Goal: Task Accomplishment & Management: Manage account settings

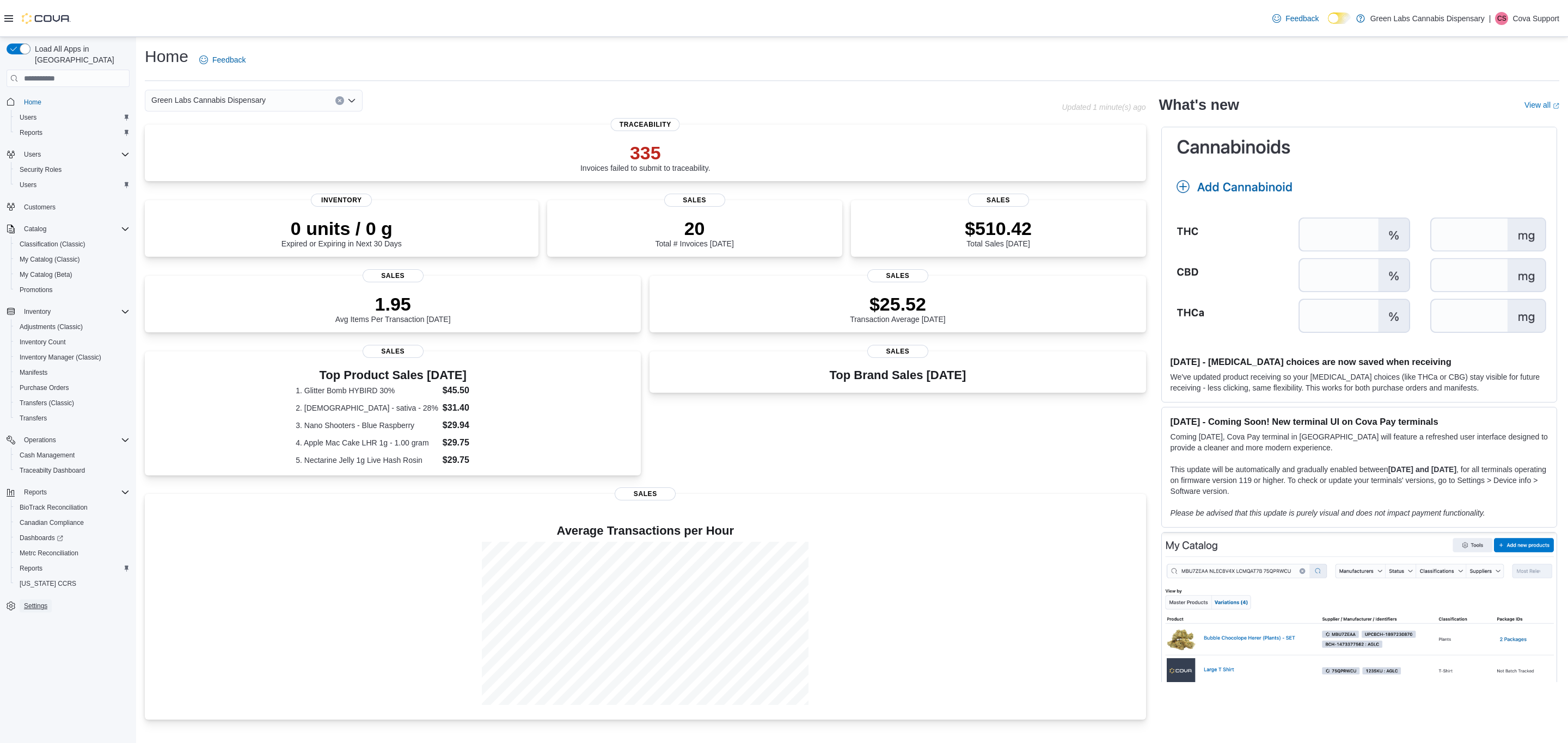
click at [38, 602] on span "Settings" at bounding box center [35, 606] width 24 height 9
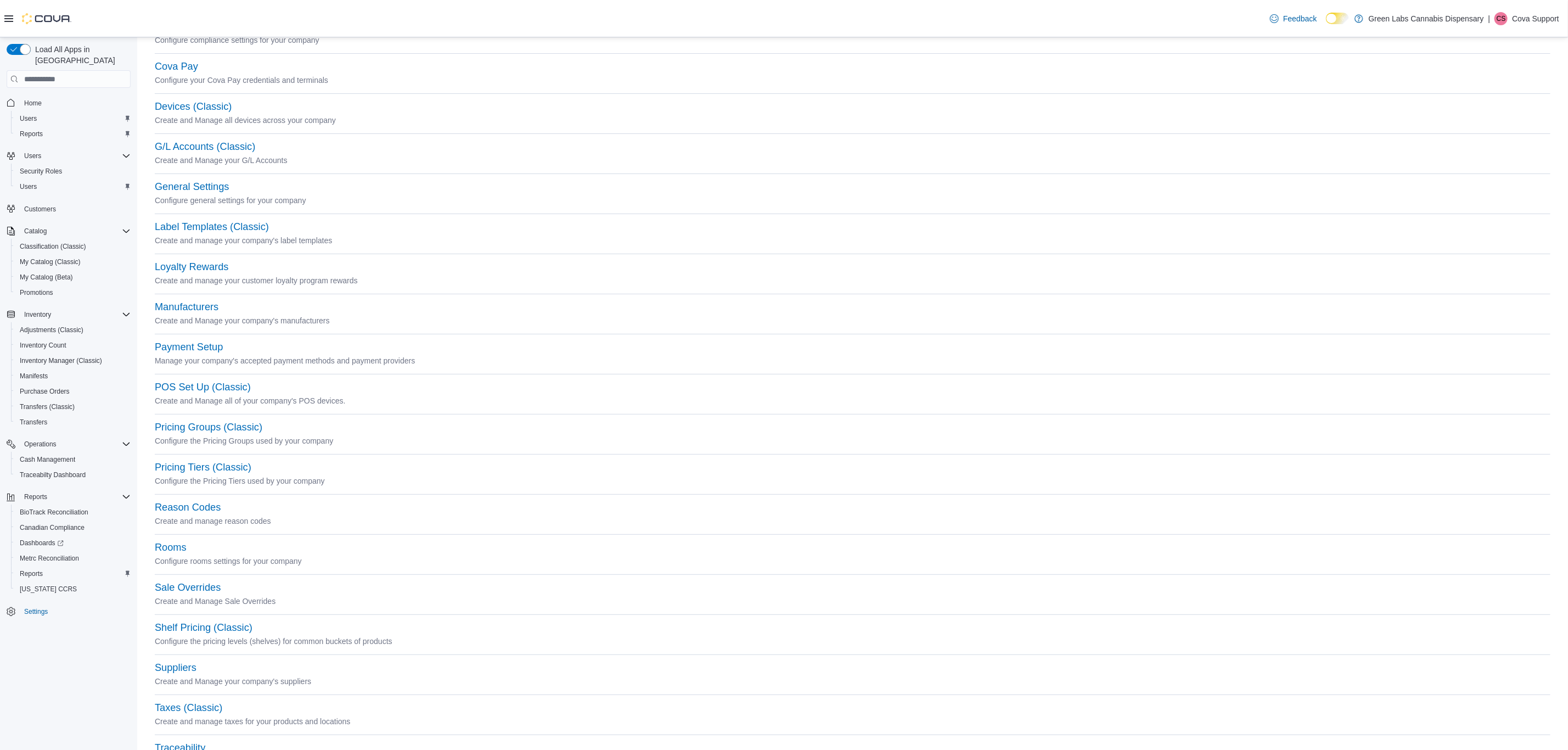
scroll to position [161, 0]
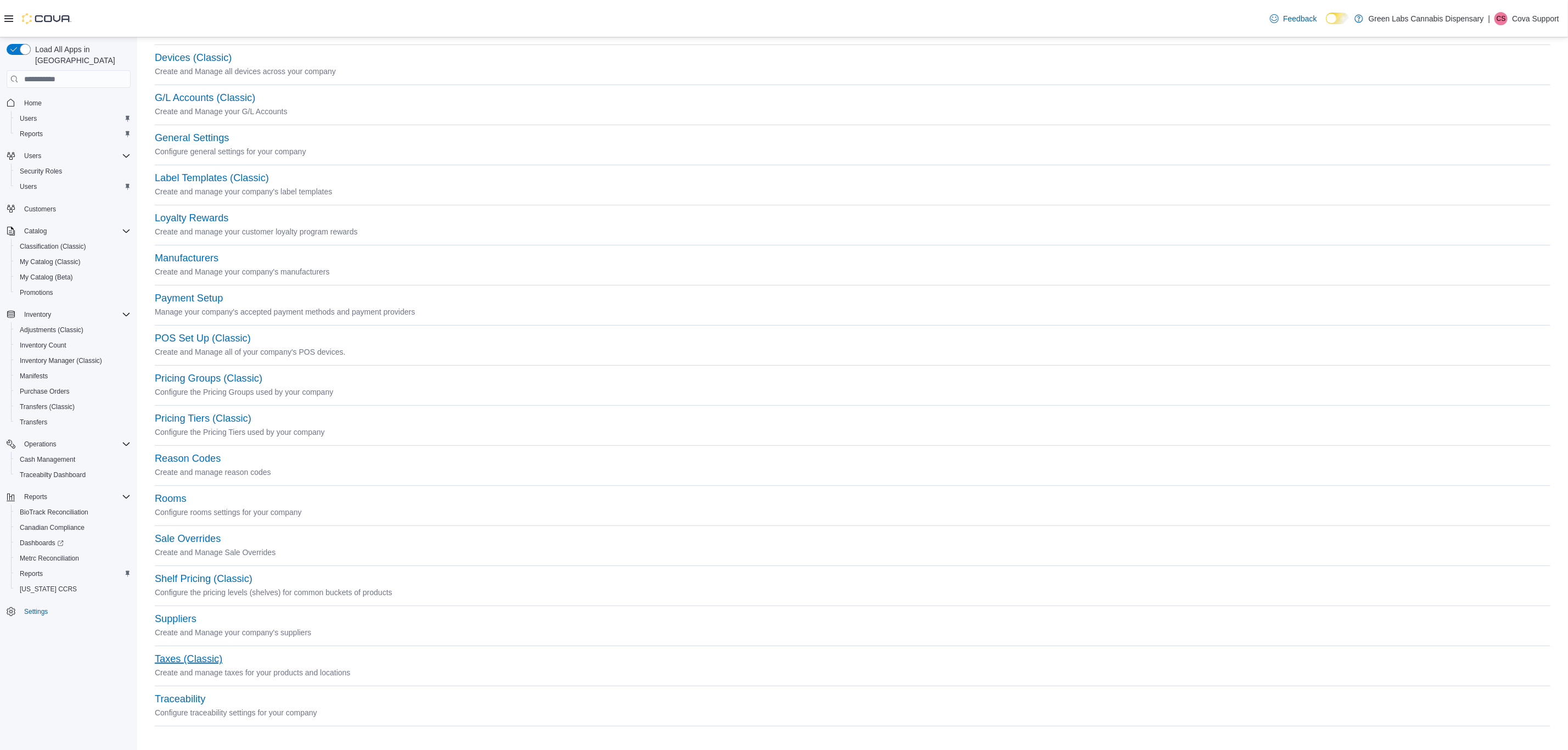
click at [190, 658] on button "Taxes (Classic)" at bounding box center [188, 659] width 68 height 11
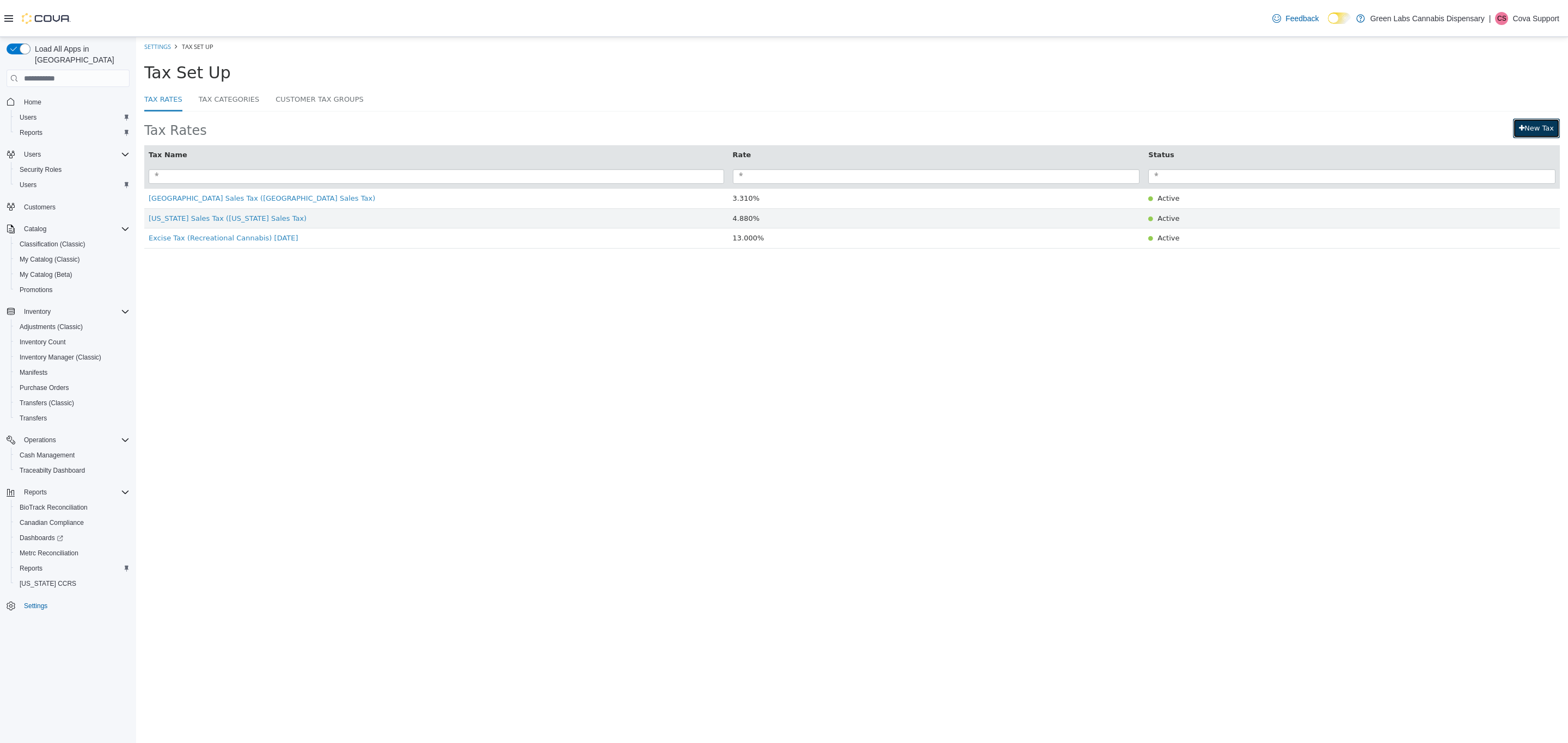
click at [1532, 138] on link "New Tax" at bounding box center [1537, 128] width 47 height 20
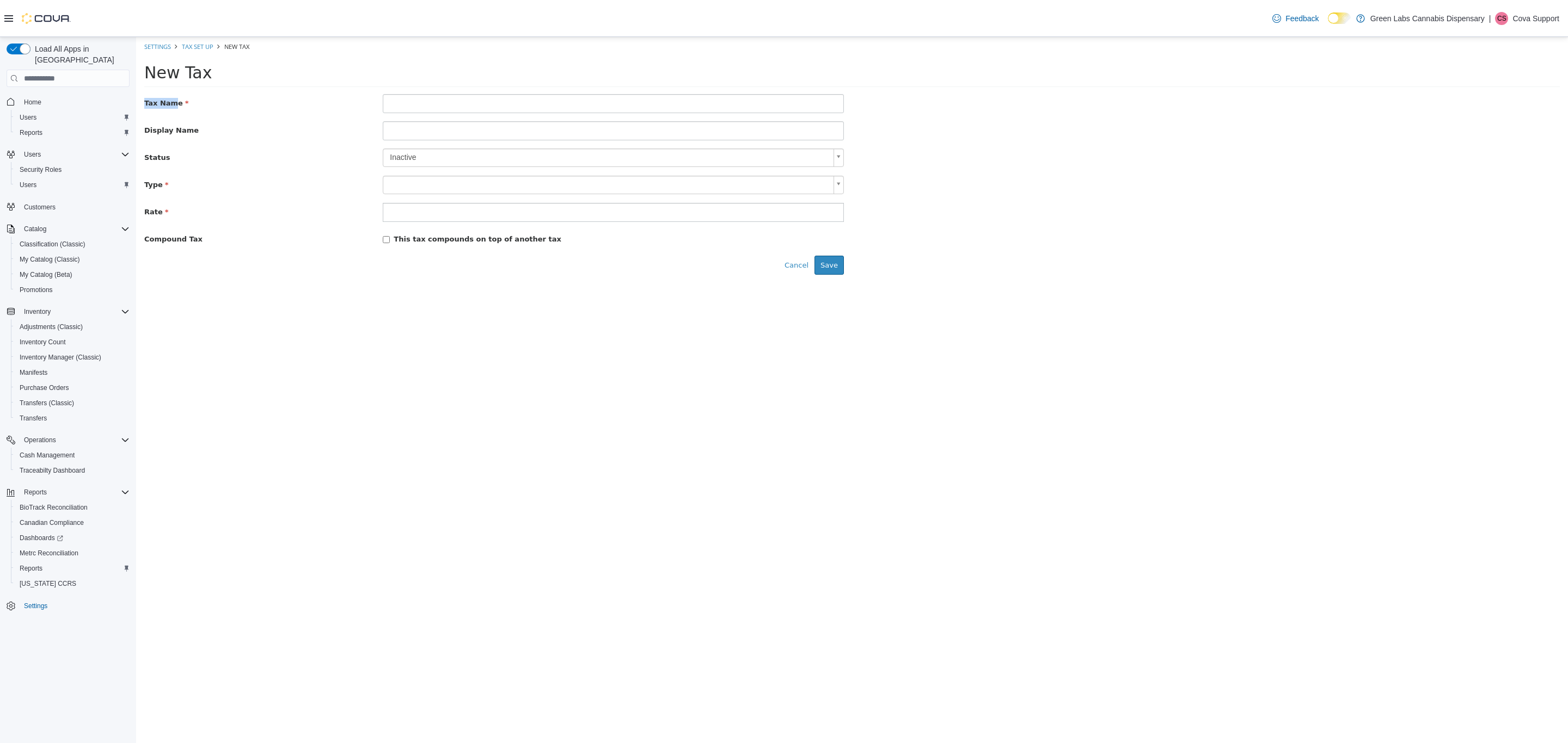
drag, startPoint x: 167, startPoint y: 104, endPoint x: 129, endPoint y: 104, distance: 38.0
click at [136, 104] on html "× Settings Tax Set Up New Tax New Tax Tax Name Display Name Status Inactive * T…" at bounding box center [852, 160] width 1432 height 246
click at [185, 107] on label "Tax Name" at bounding box center [255, 102] width 238 height 15
drag, startPoint x: 200, startPoint y: 107, endPoint x: 148, endPoint y: 104, distance: 52.1
click at [148, 104] on label "Tax Name" at bounding box center [255, 102] width 238 height 15
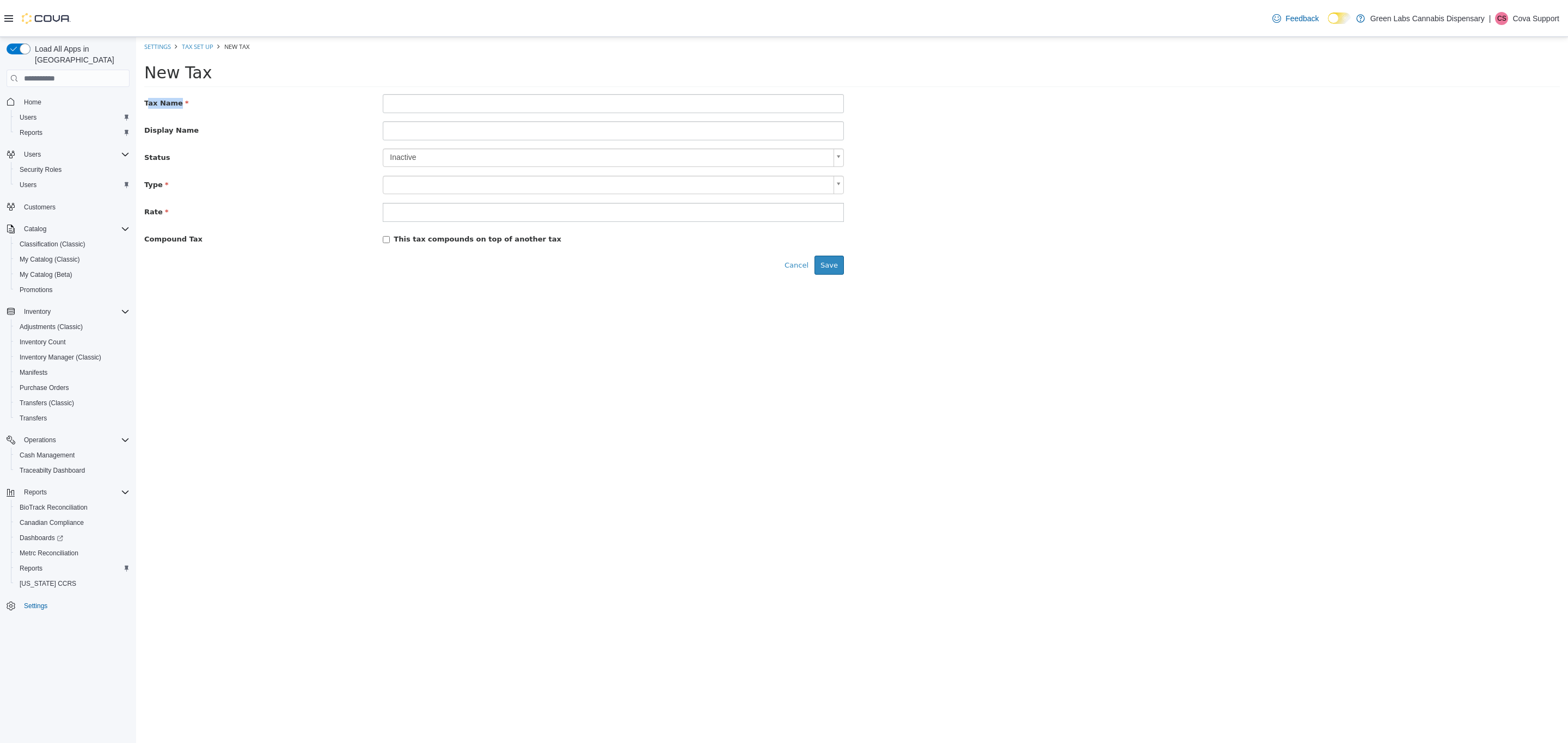
click at [190, 106] on label "Tax Name" at bounding box center [255, 102] width 238 height 15
click at [389, 107] on input "text" at bounding box center [614, 104] width 462 height 19
click at [400, 163] on body "× Settings Tax Set Up New Tax New Tax Tax Name Display Name Status Inactive * T…" at bounding box center [852, 160] width 1432 height 246
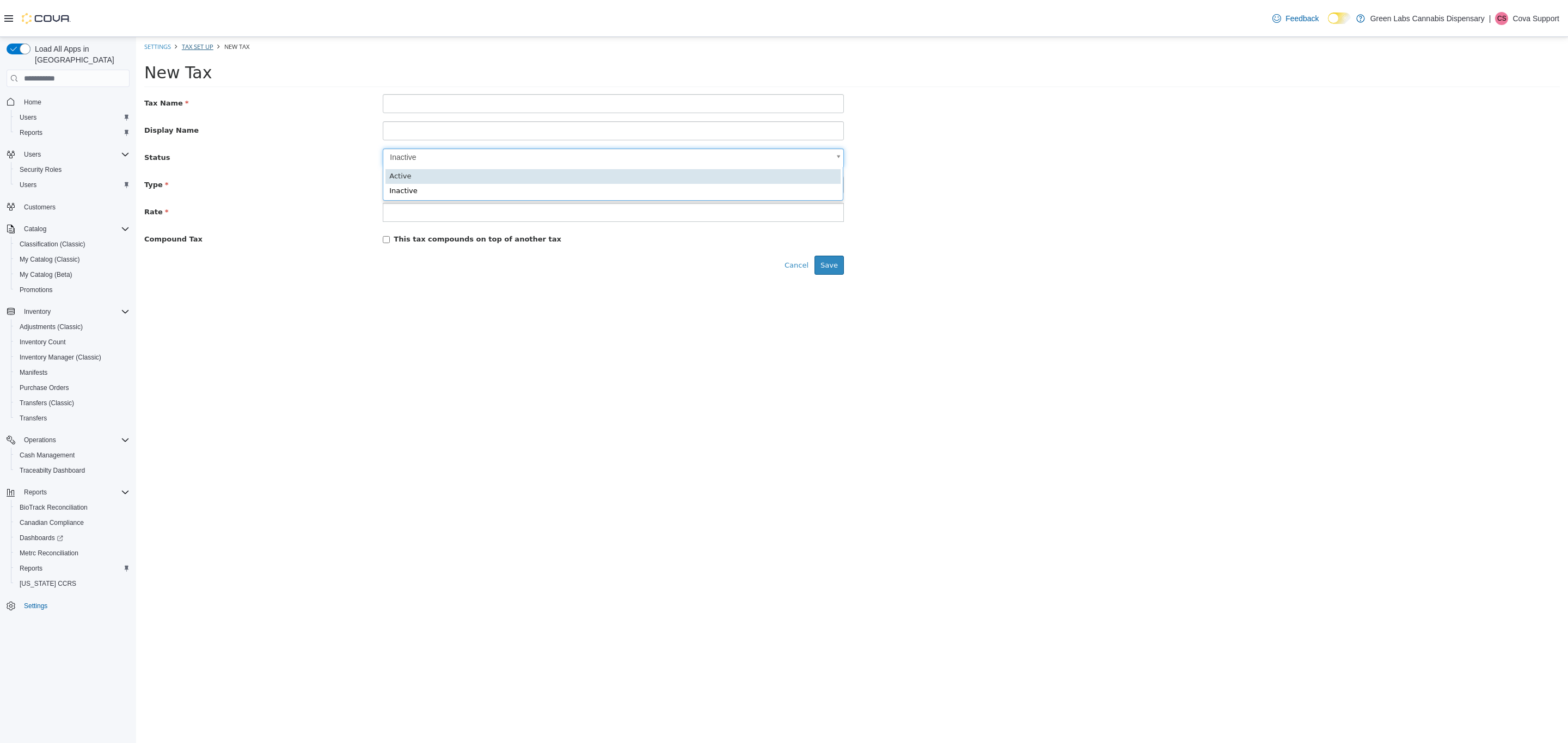
click at [201, 47] on body "× Settings Tax Set Up New Tax New Tax Tax Name Display Name Status Inactive * T…" at bounding box center [852, 160] width 1432 height 246
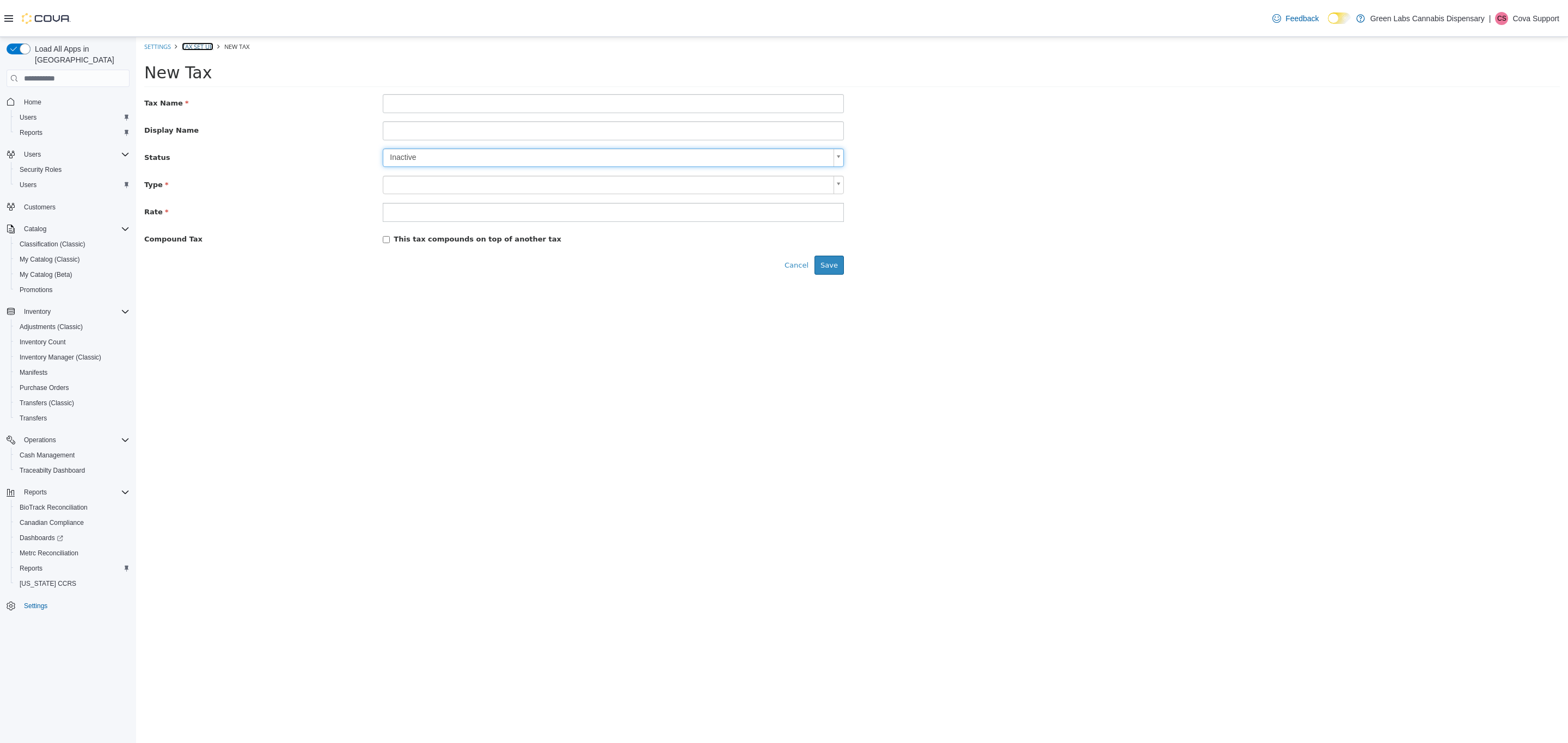
click at [201, 47] on link "Tax Set Up" at bounding box center [197, 46] width 31 height 9
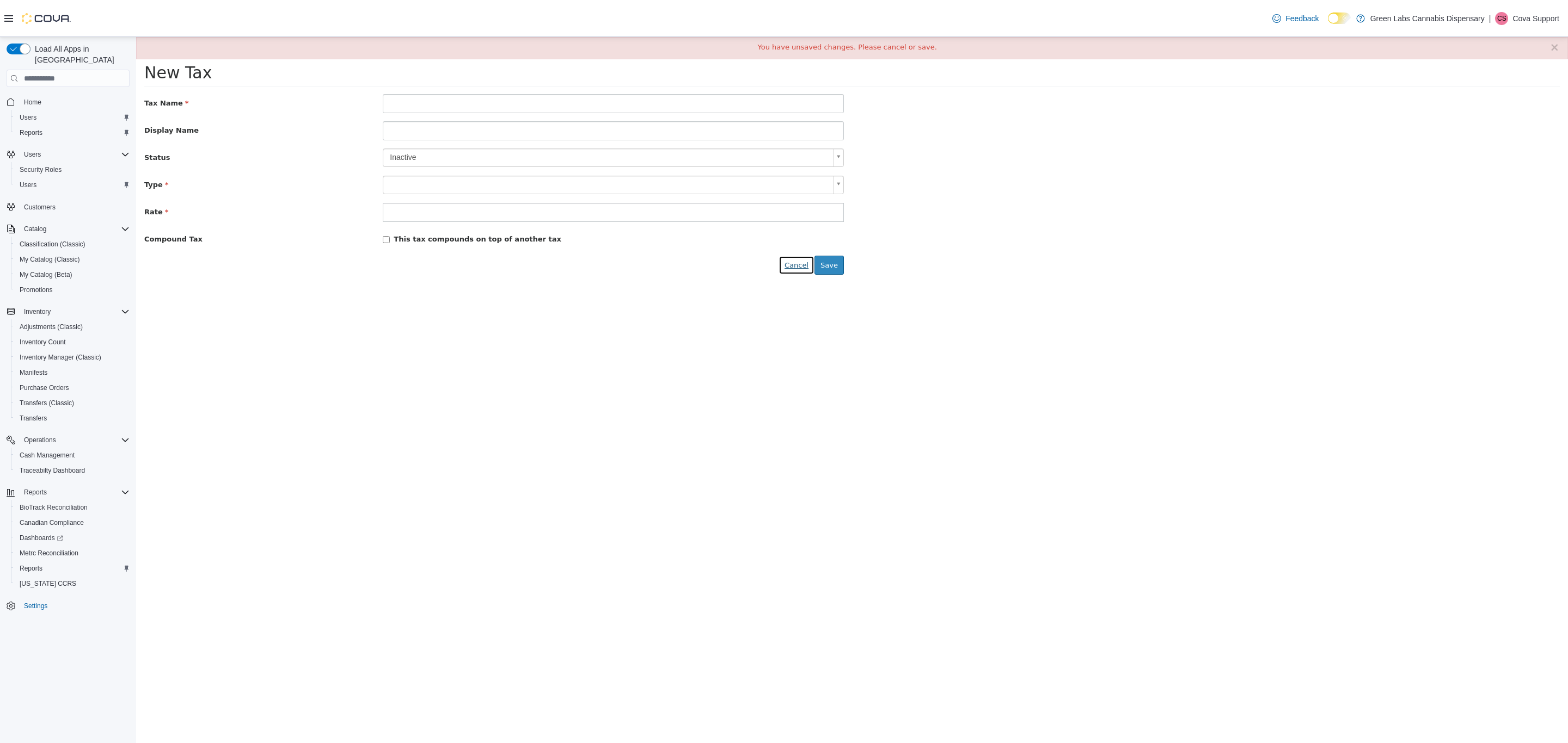
drag, startPoint x: 796, startPoint y: 268, endPoint x: 401, endPoint y: 244, distance: 395.7
click at [793, 268] on button "Cancel" at bounding box center [796, 266] width 36 height 20
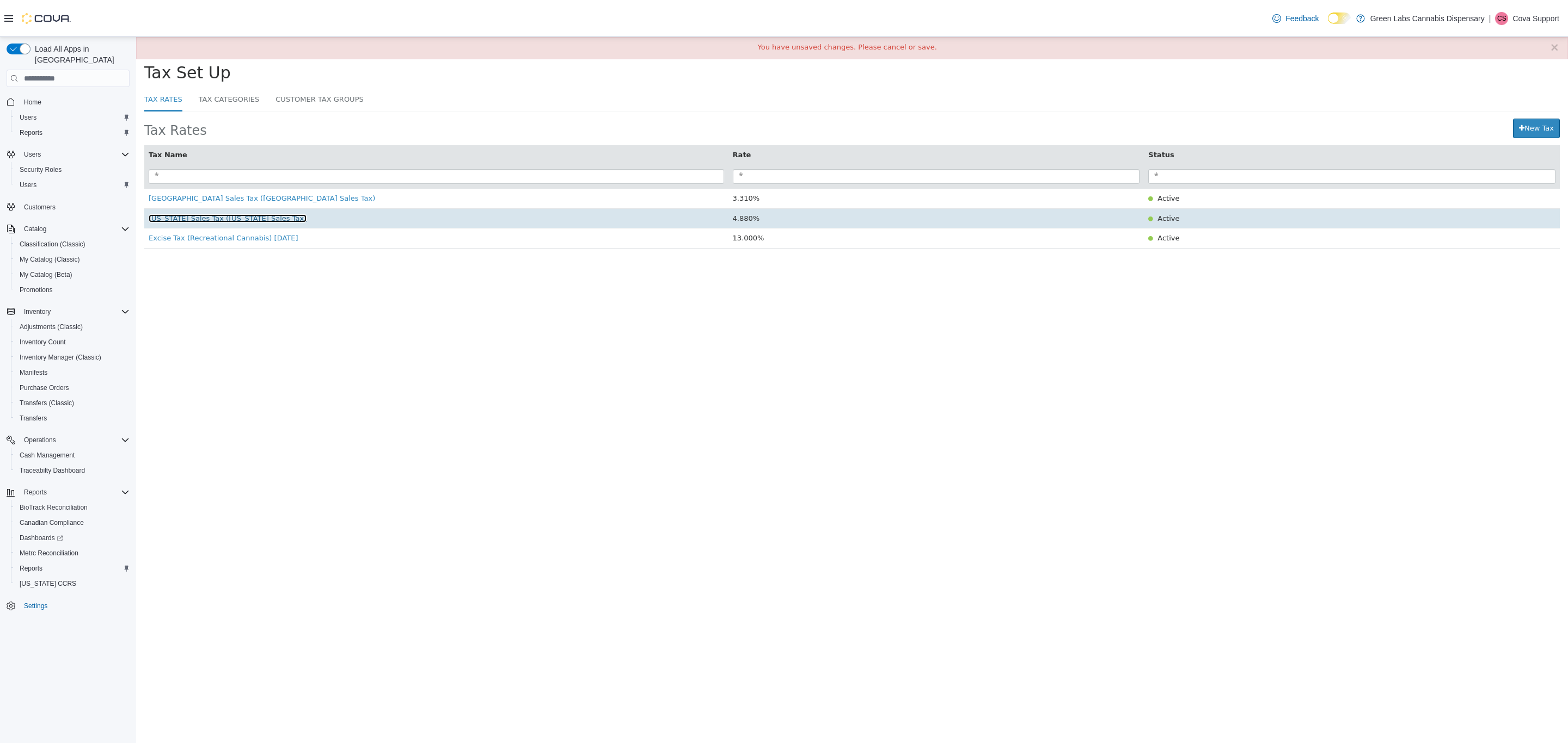
click at [224, 218] on span "New Mexico Sales Tax (New Mexico Sales Tax)" at bounding box center [227, 218] width 158 height 9
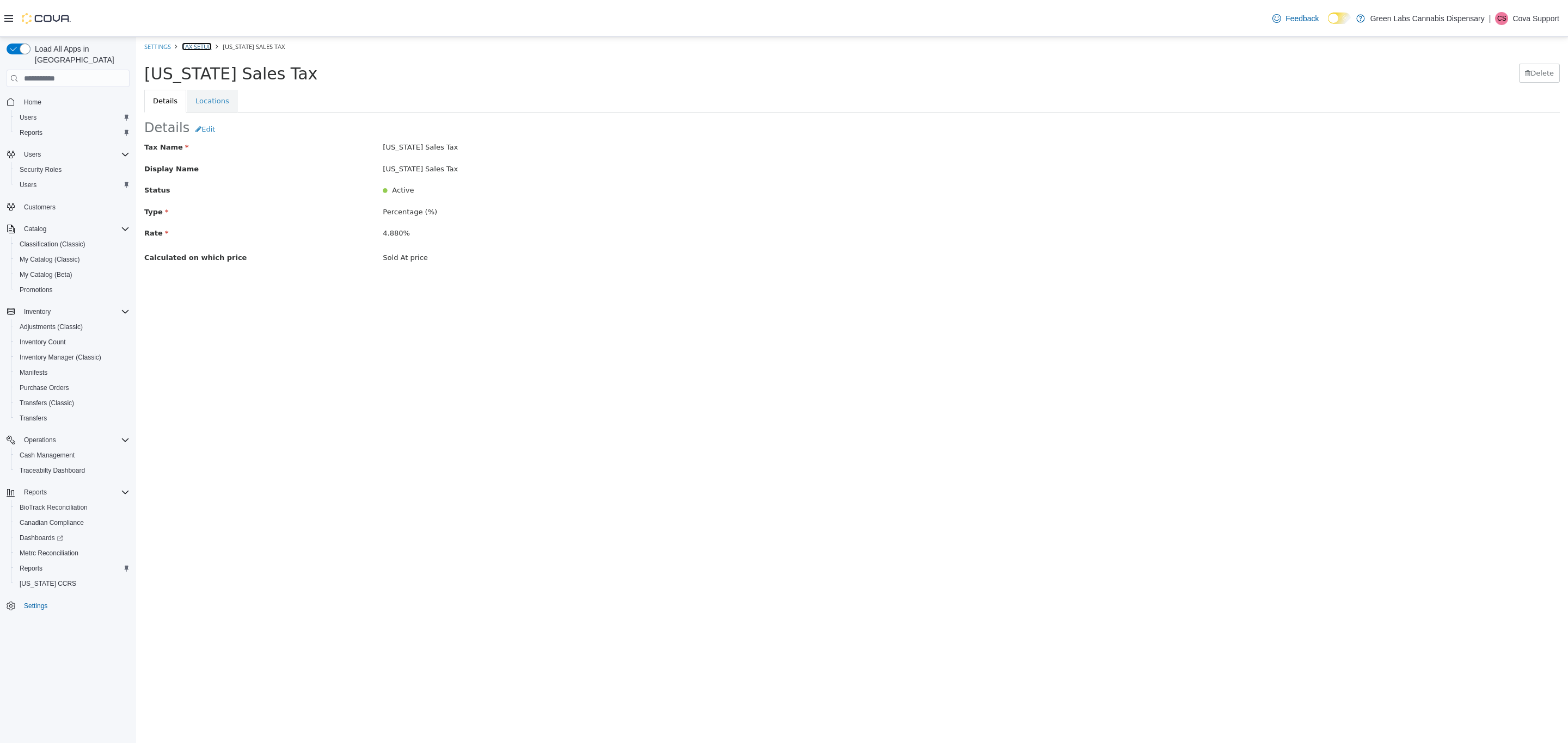
click at [200, 46] on link "Tax Setup" at bounding box center [197, 46] width 30 height 9
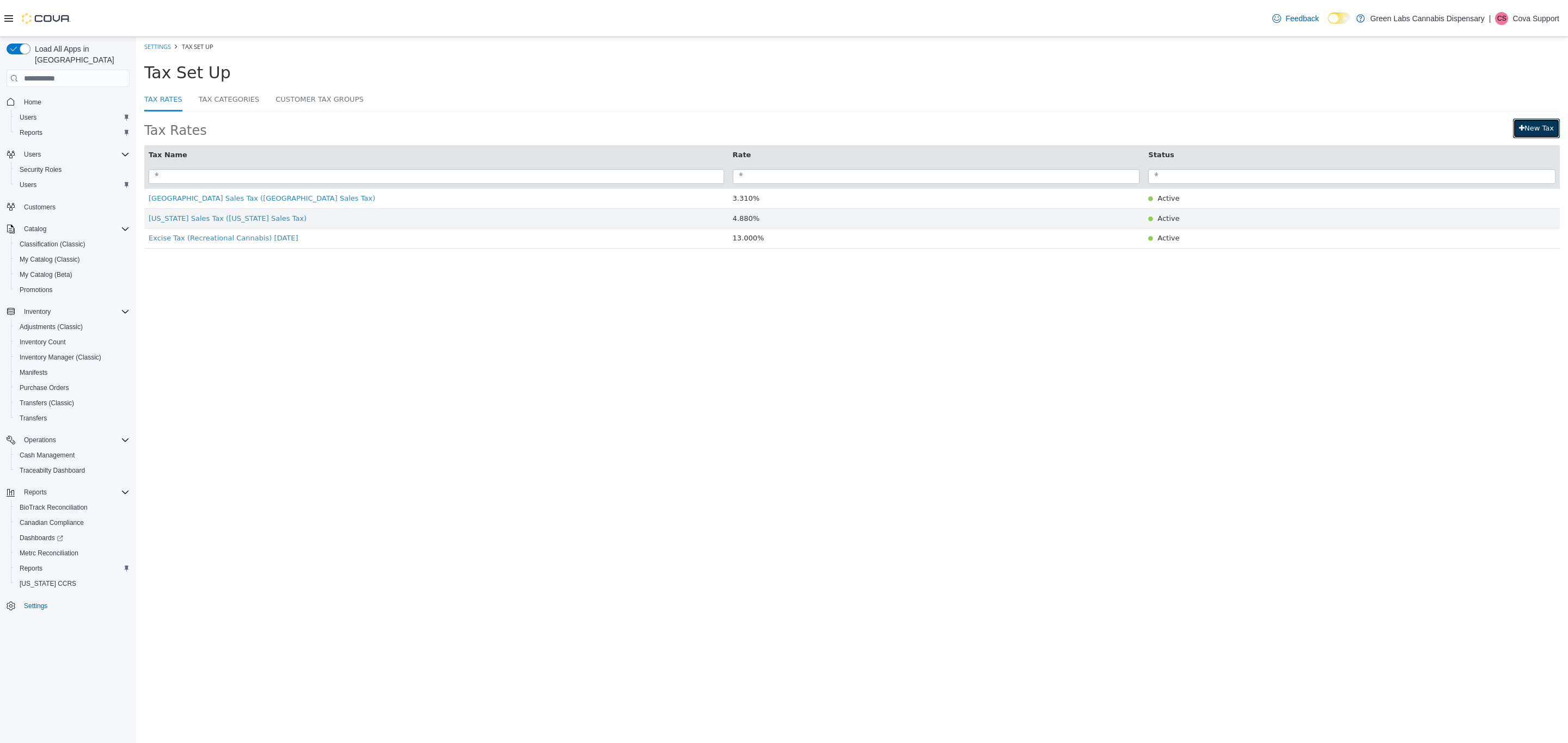
click at [1530, 131] on link "New Tax" at bounding box center [1537, 128] width 47 height 20
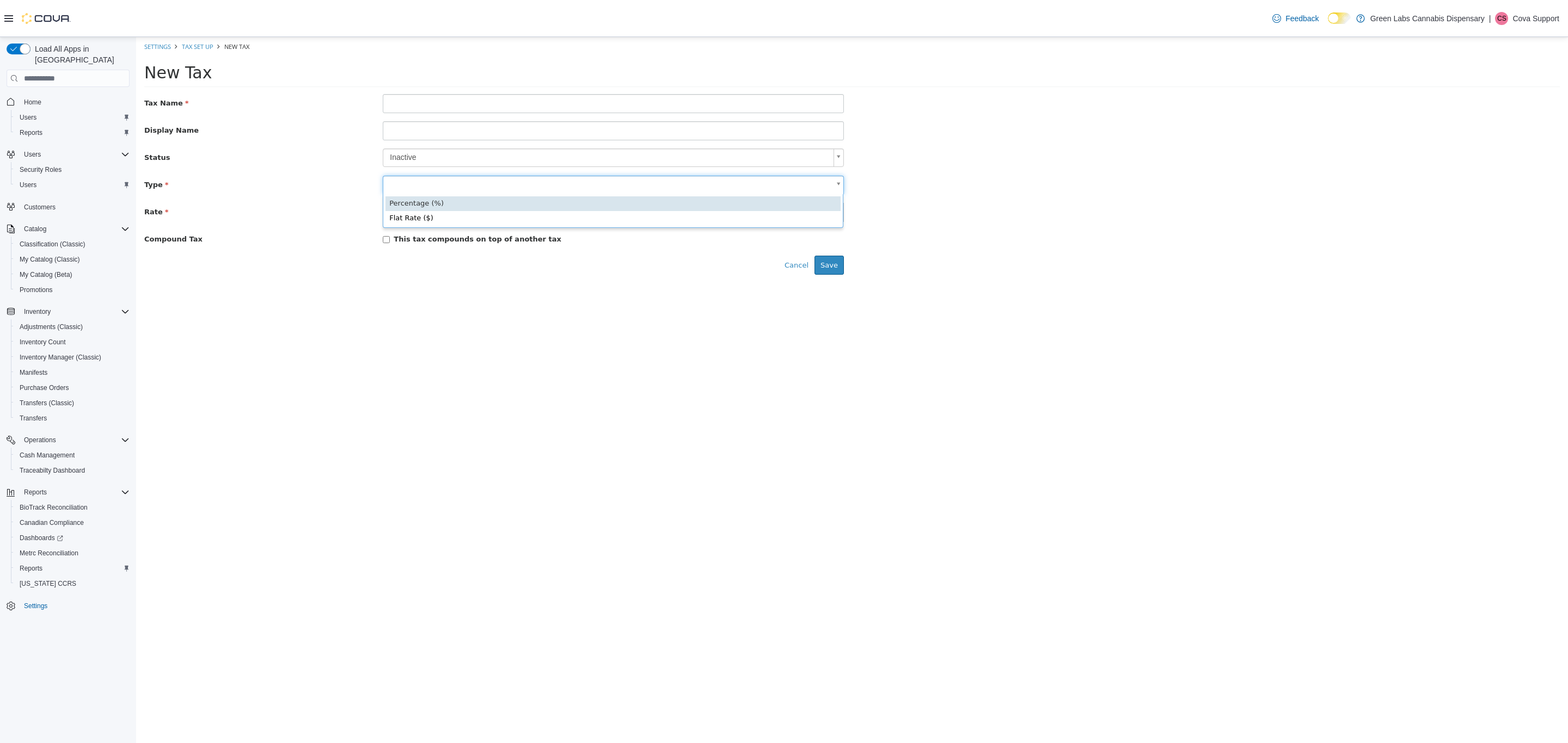
click at [408, 187] on body "× You have unsaved changes. Please cancel or save. Settings Tax Set Up New Tax …" at bounding box center [852, 160] width 1432 height 246
click at [265, 283] on html "× You have unsaved changes. Please cancel or save. Settings Tax Set Up New Tax …" at bounding box center [852, 160] width 1432 height 246
click at [398, 107] on input "text" at bounding box center [614, 104] width 462 height 19
click at [200, 46] on link "Tax Set Up" at bounding box center [197, 46] width 31 height 9
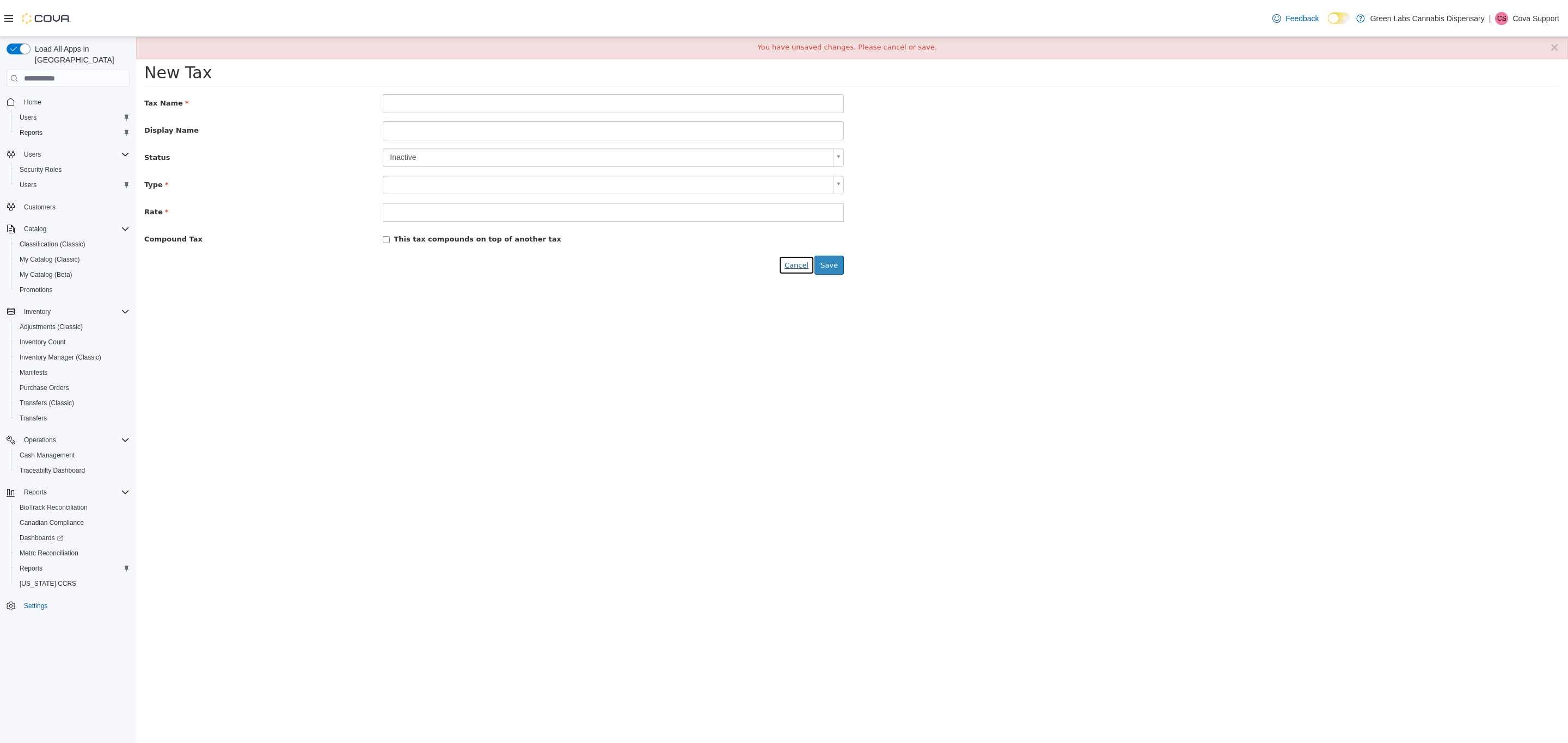
click at [798, 273] on button "Cancel" at bounding box center [796, 266] width 36 height 20
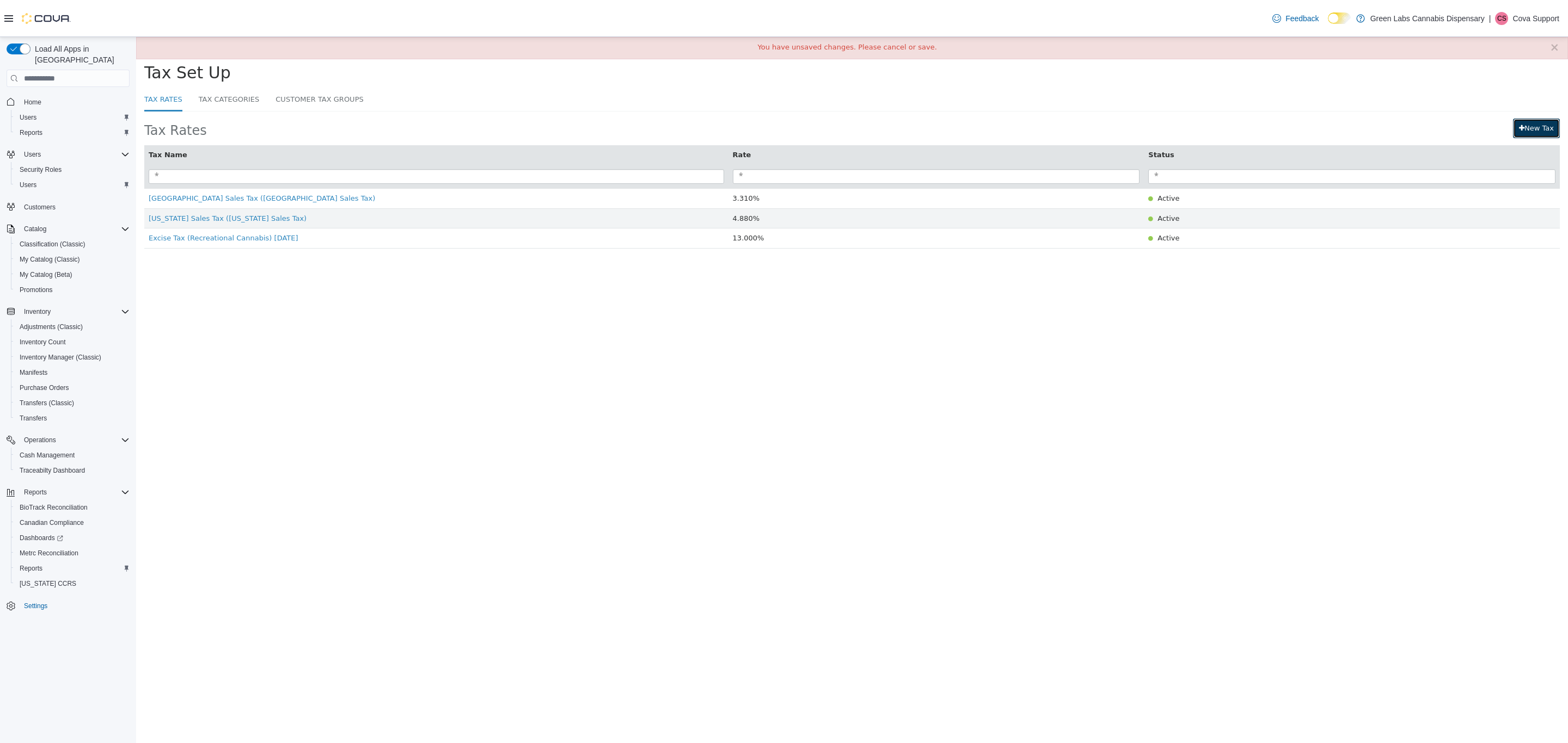
click at [1532, 136] on link "New Tax" at bounding box center [1537, 128] width 47 height 20
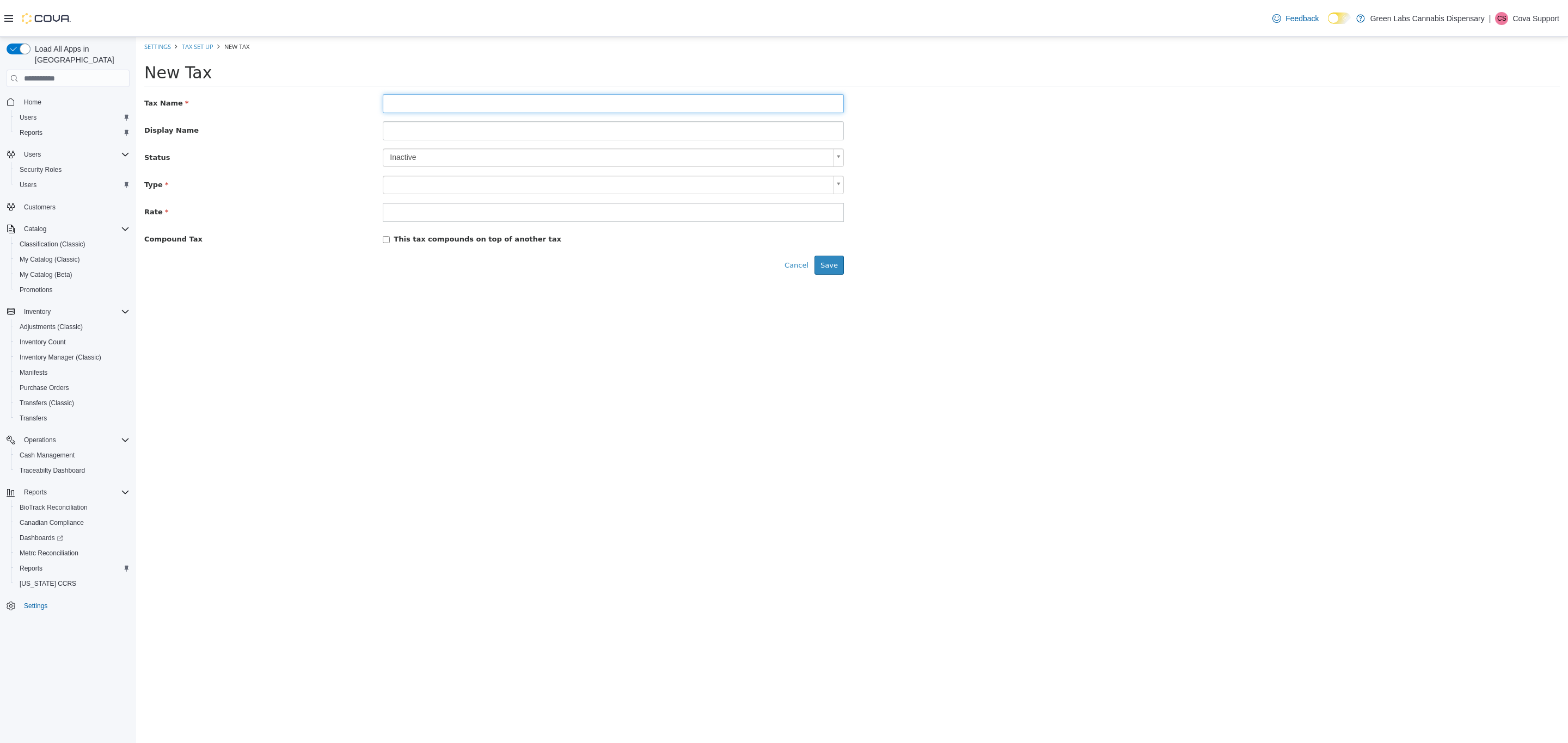
click at [413, 102] on input "text" at bounding box center [614, 104] width 462 height 19
click at [400, 130] on input at bounding box center [614, 130] width 462 height 19
click at [408, 177] on body "× You have unsaved changes. Please cancel or save. Settings Tax Set Up New Tax …" at bounding box center [852, 160] width 1432 height 246
click at [454, 283] on html "× You have unsaved changes. Please cancel or save. Settings Tax Set Up New Tax …" at bounding box center [852, 160] width 1432 height 246
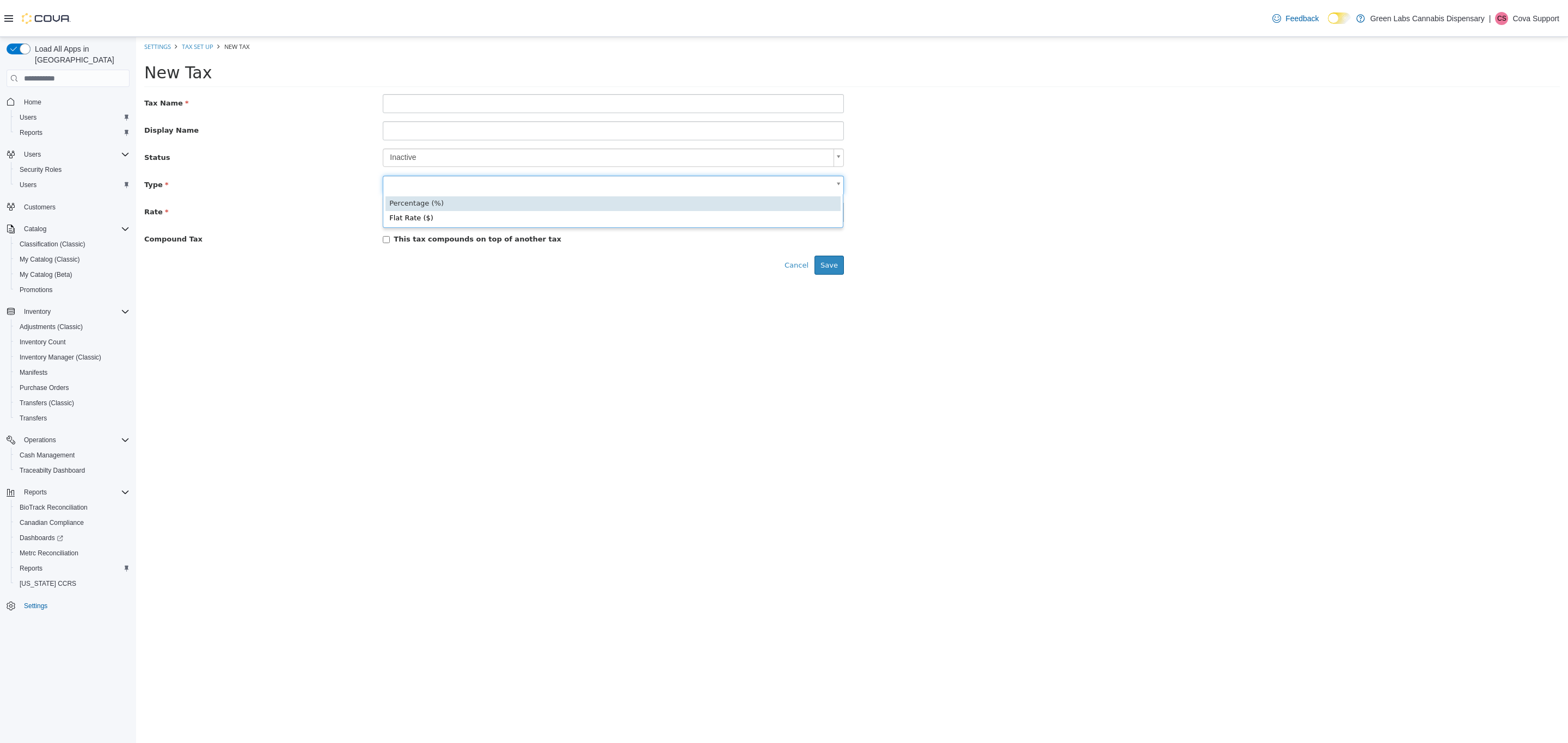
click at [416, 182] on body "× You have unsaved changes. Please cancel or save. Settings Tax Set Up New Tax …" at bounding box center [852, 160] width 1432 height 246
click at [333, 283] on html "× You have unsaved changes. Please cancel or save. Settings Tax Set Up New Tax …" at bounding box center [852, 160] width 1432 height 246
click at [410, 192] on body "× You have unsaved changes. Please cancel or save. Settings Tax Set Up New Tax …" at bounding box center [852, 160] width 1432 height 246
click at [427, 195] on div "Percentage (%) Flat Rate ($)" at bounding box center [613, 211] width 461 height 34
type input "**********"
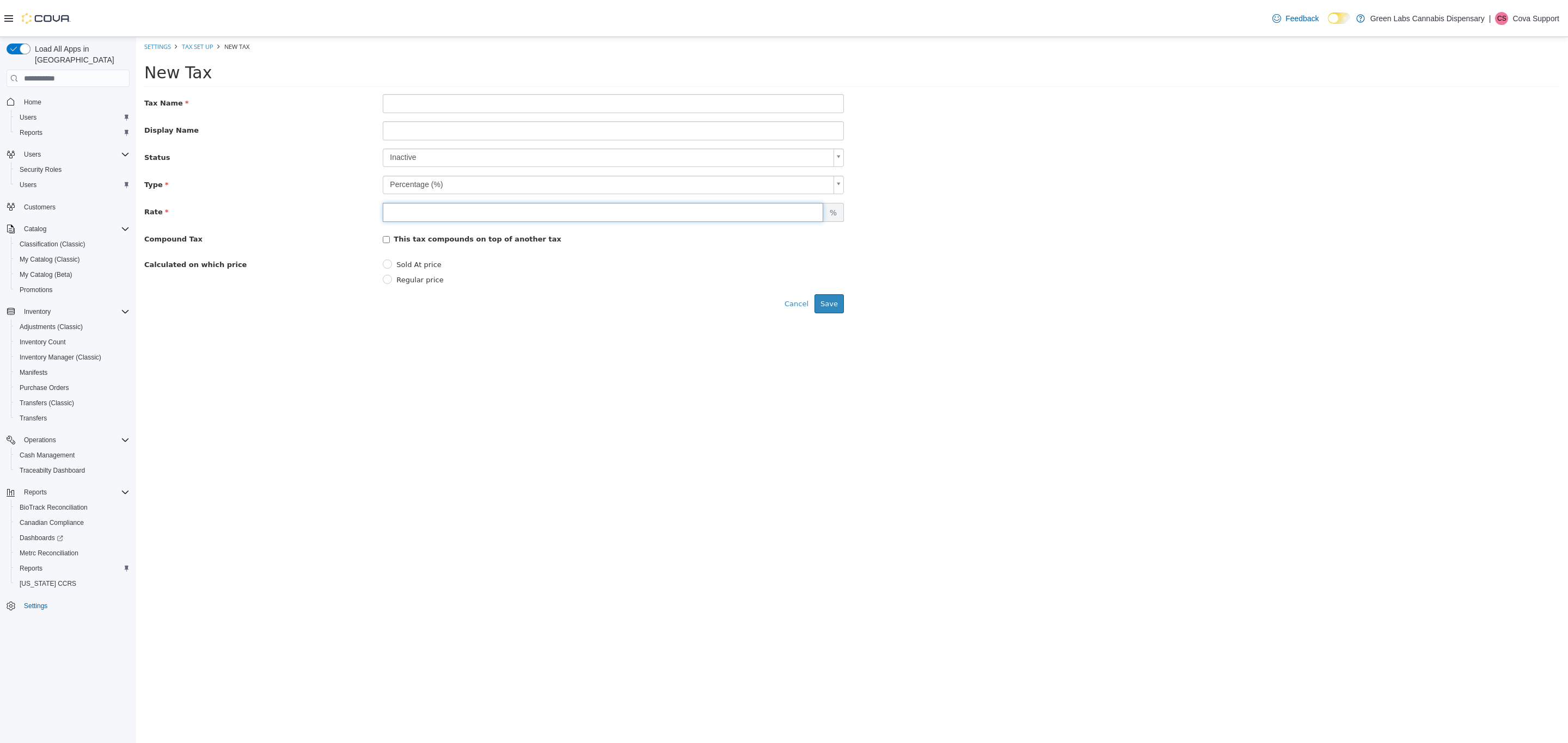
drag, startPoint x: 503, startPoint y: 217, endPoint x: 495, endPoint y: 220, distance: 8.5
click at [503, 217] on input "number" at bounding box center [602, 213] width 440 height 19
type input "*"
click at [812, 211] on input "*" at bounding box center [602, 213] width 440 height 19
click at [810, 217] on input "*" at bounding box center [602, 213] width 440 height 19
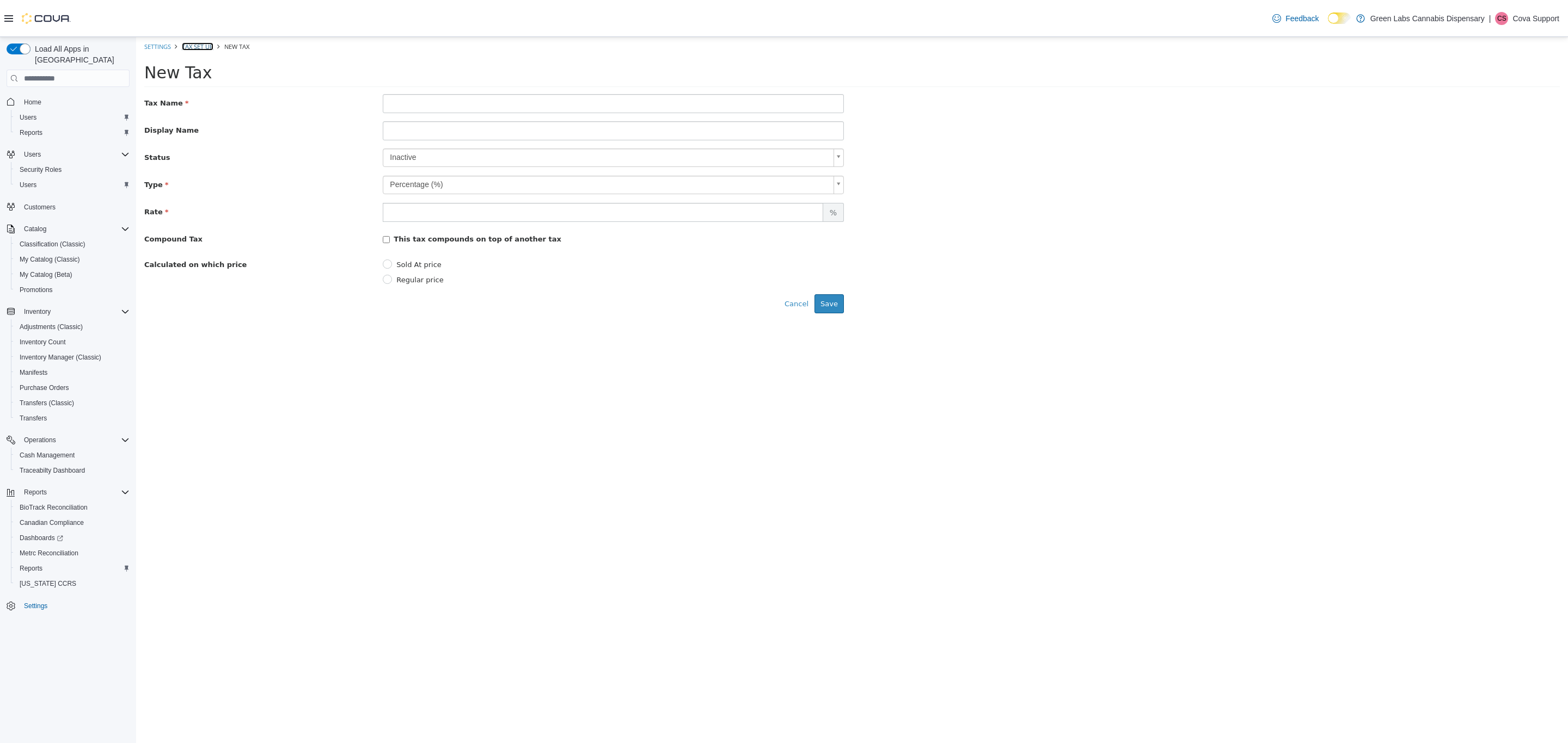
click at [204, 43] on link "Tax Set Up" at bounding box center [197, 46] width 31 height 9
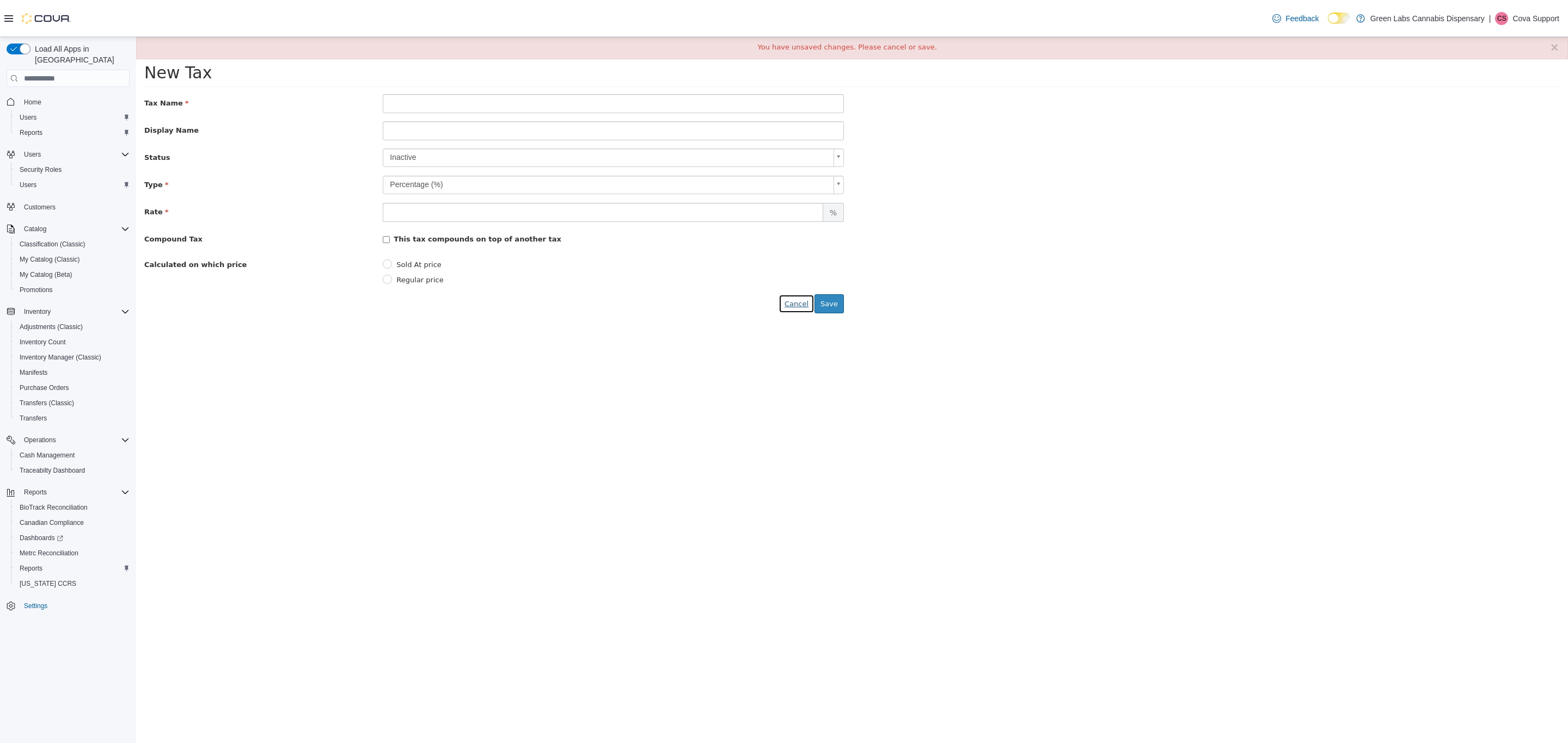
click at [804, 304] on button "Cancel" at bounding box center [796, 303] width 36 height 20
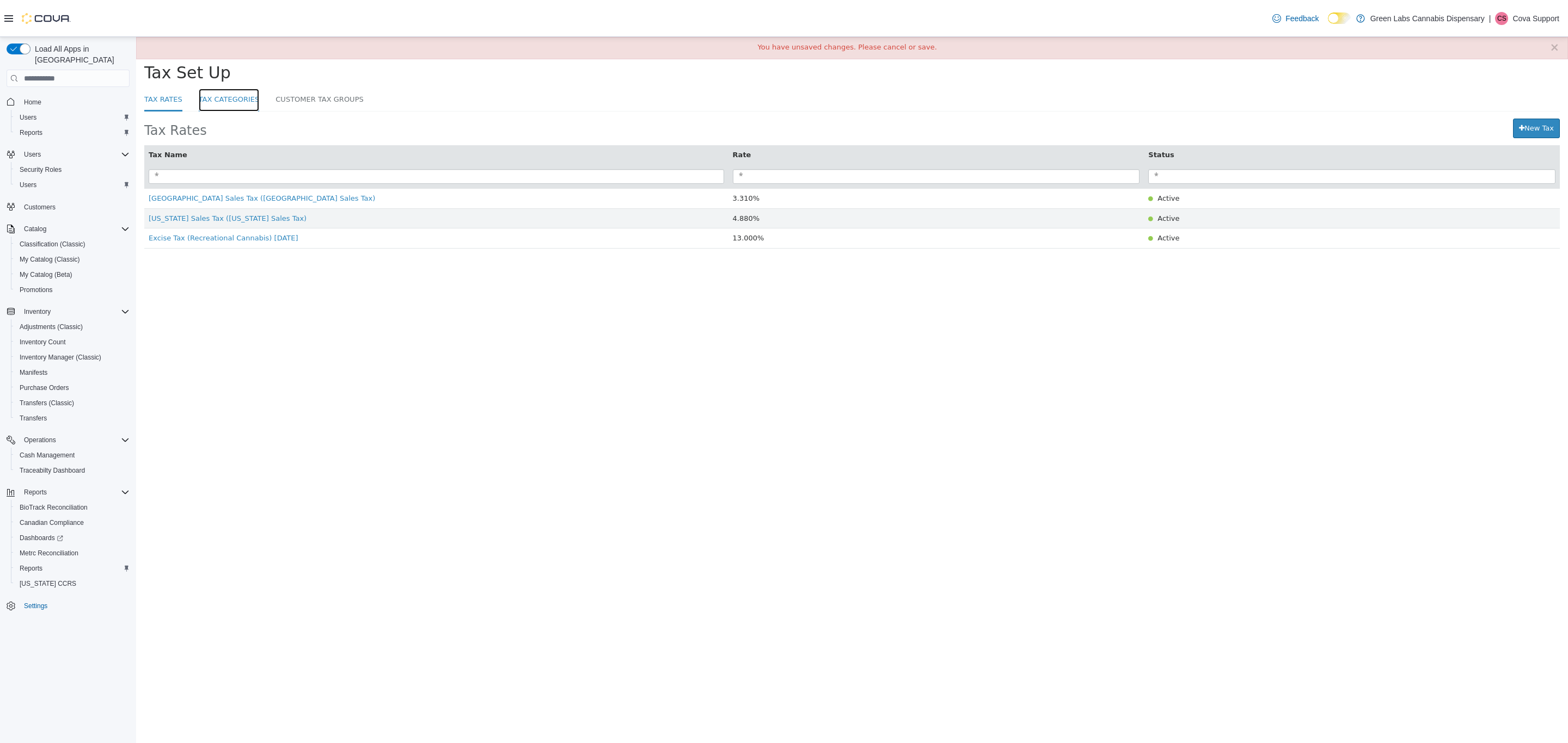
click at [231, 100] on link "Tax Categories" at bounding box center [229, 100] width 61 height 24
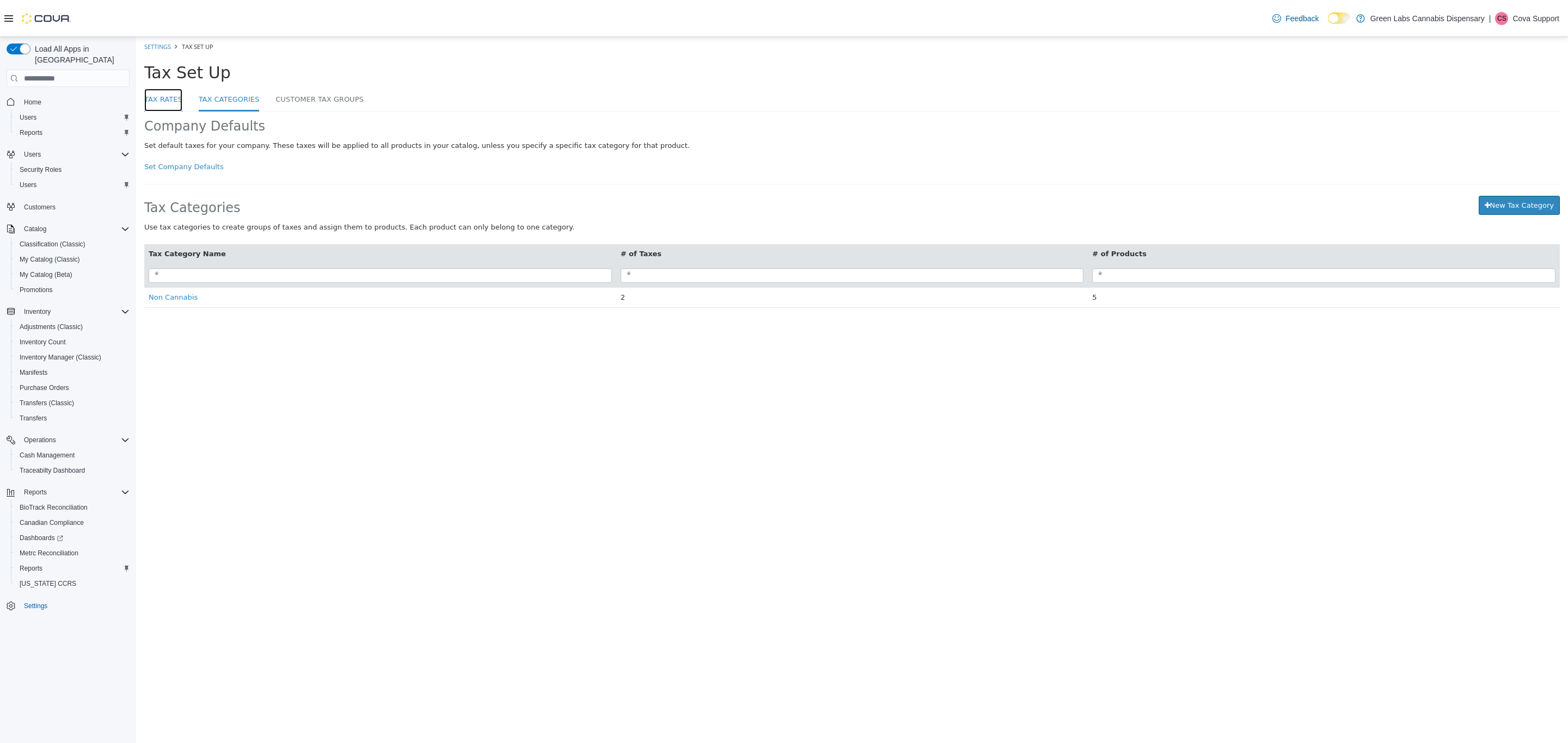
click at [159, 99] on link "Tax Rates" at bounding box center [164, 100] width 38 height 24
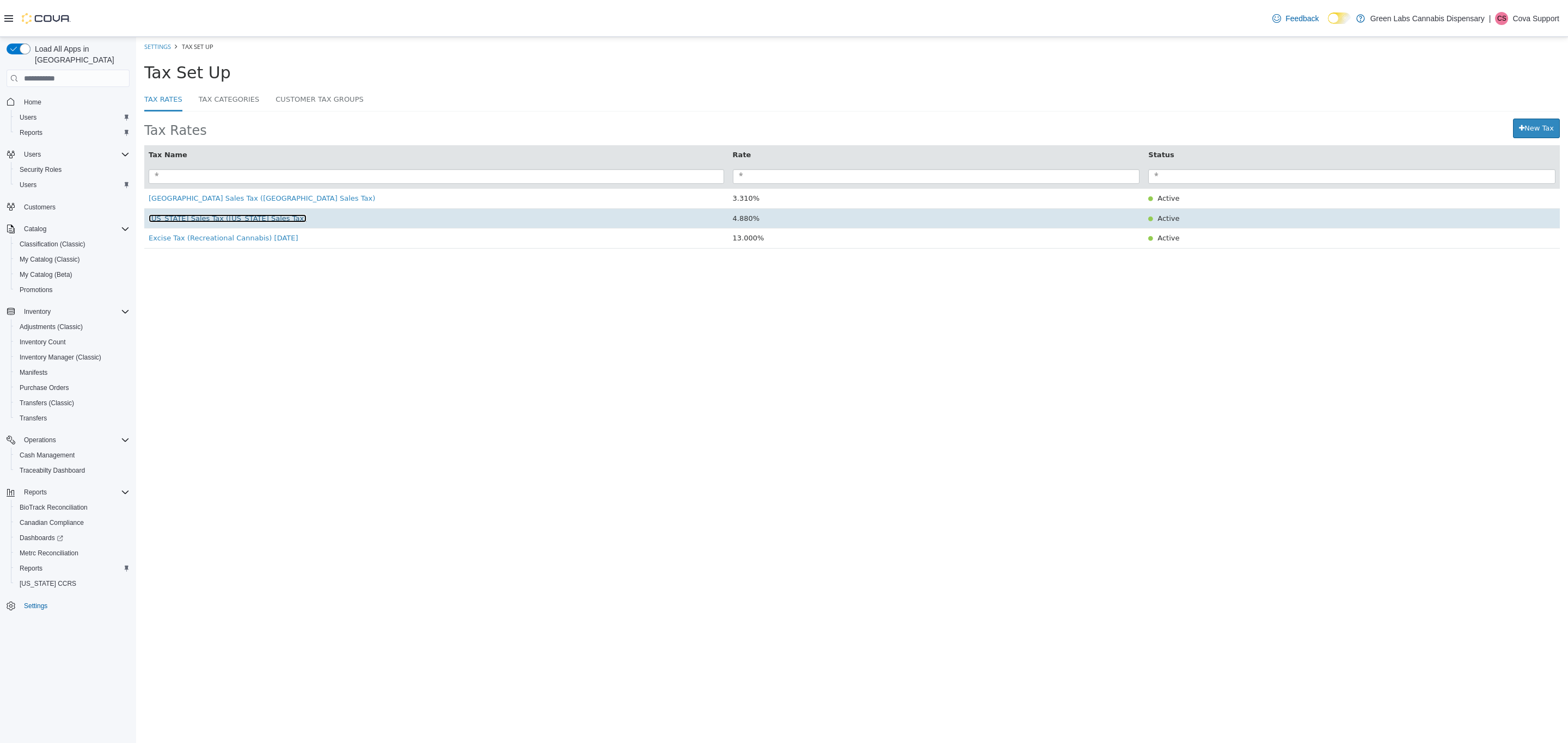
click at [209, 222] on span "New Mexico Sales Tax (New Mexico Sales Tax)" at bounding box center [227, 218] width 158 height 9
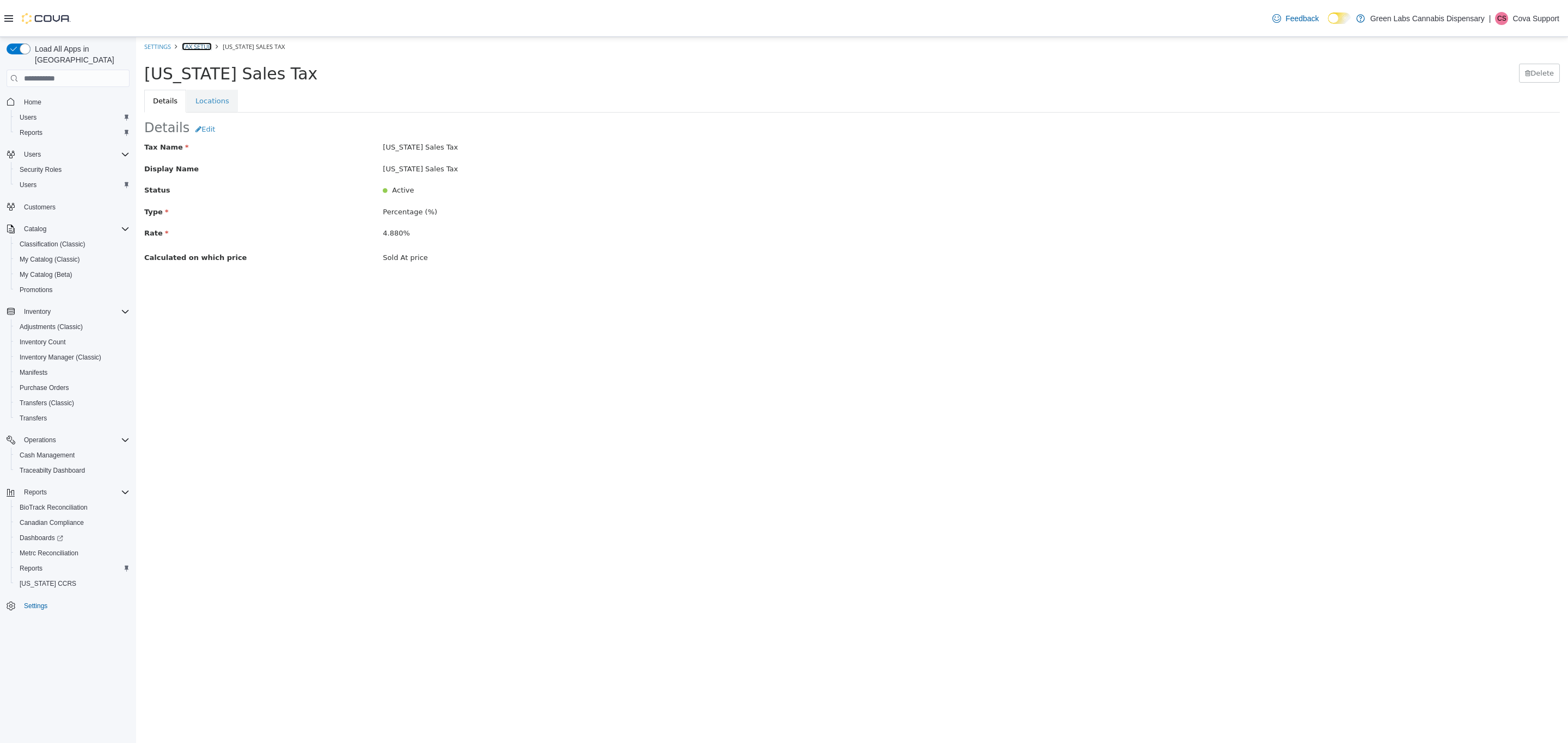
click at [197, 49] on link "Tax Setup" at bounding box center [197, 46] width 30 height 9
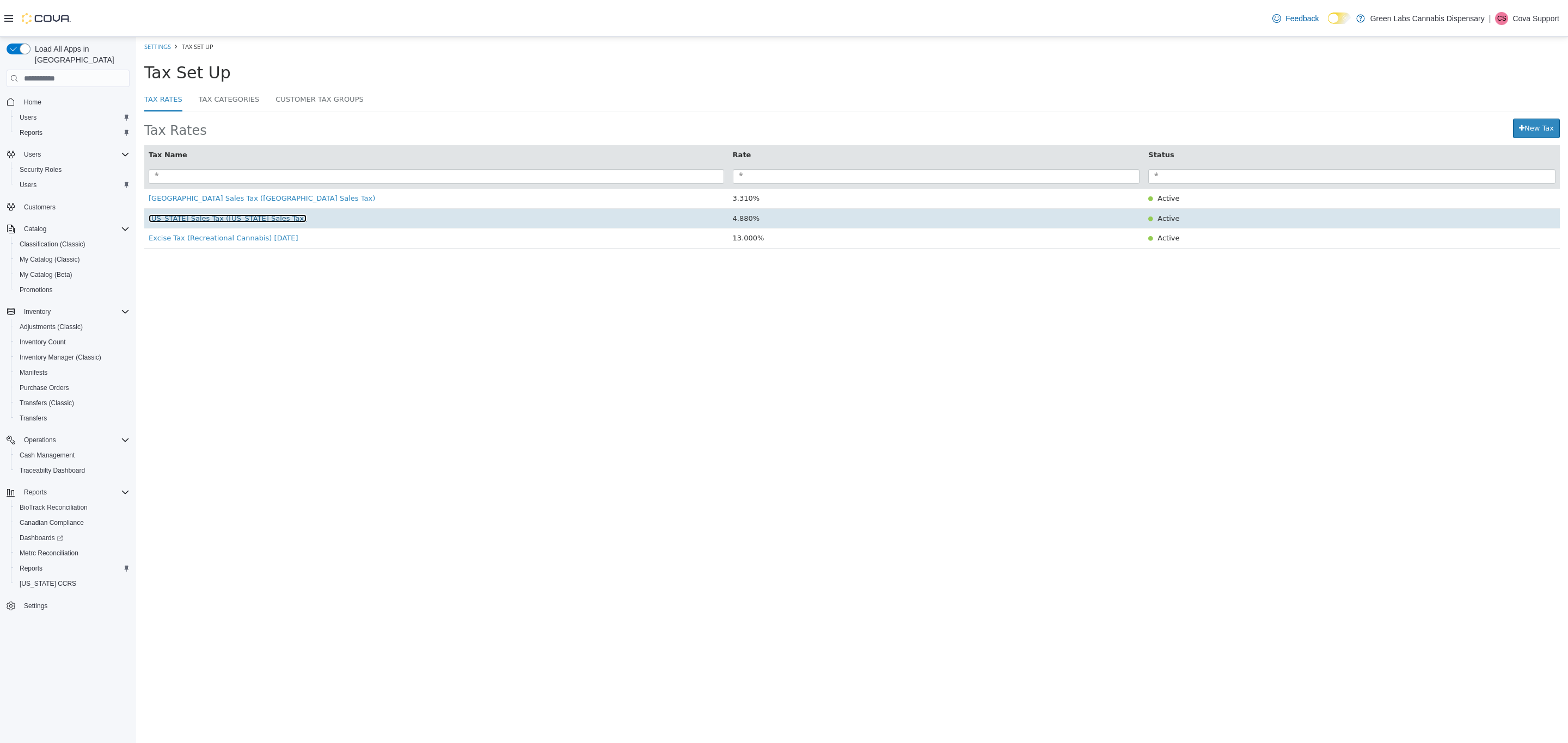
click at [265, 221] on span "[US_STATE] Sales Tax ([US_STATE] Sales Tax)" at bounding box center [227, 218] width 158 height 9
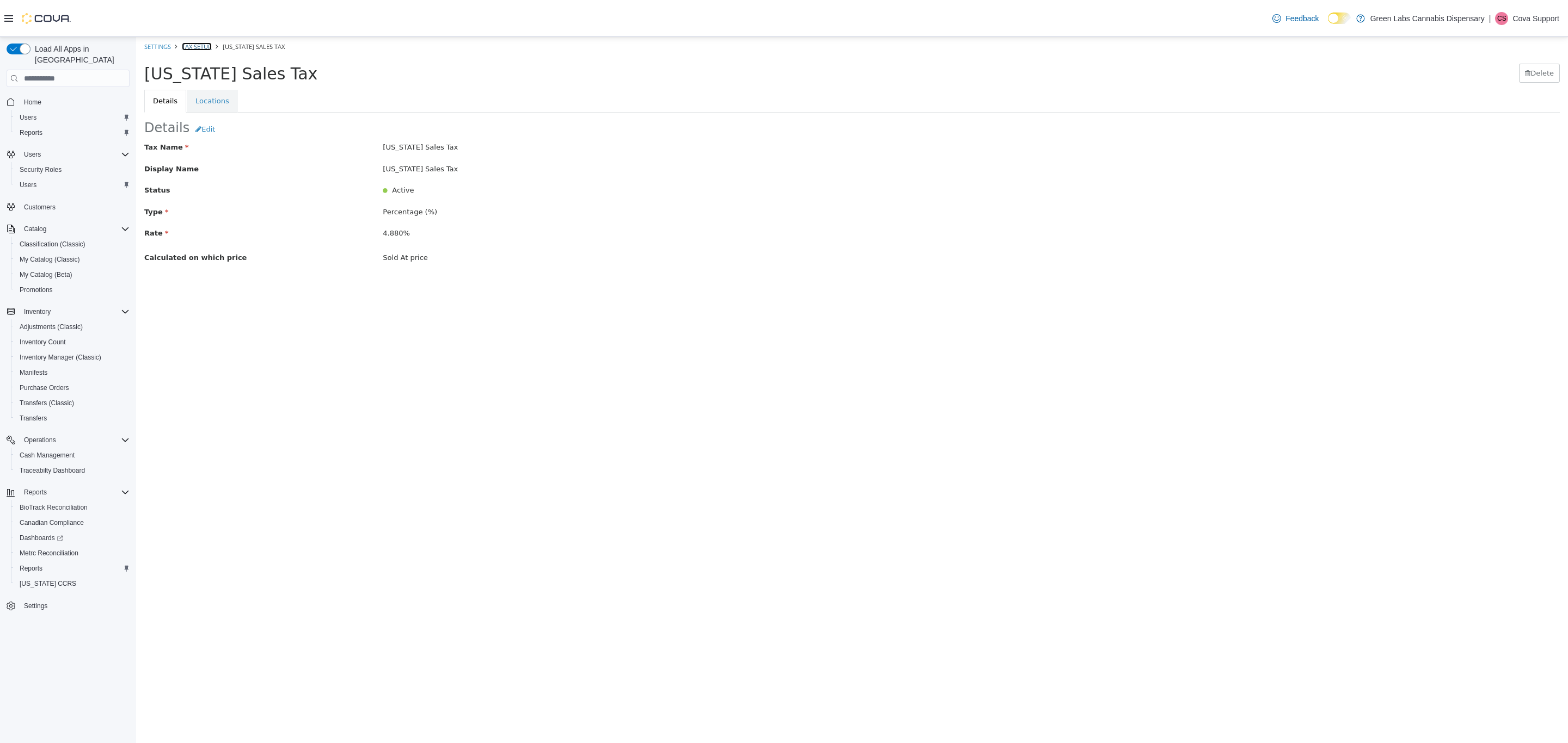
click at [201, 43] on link "Tax Setup" at bounding box center [197, 46] width 30 height 9
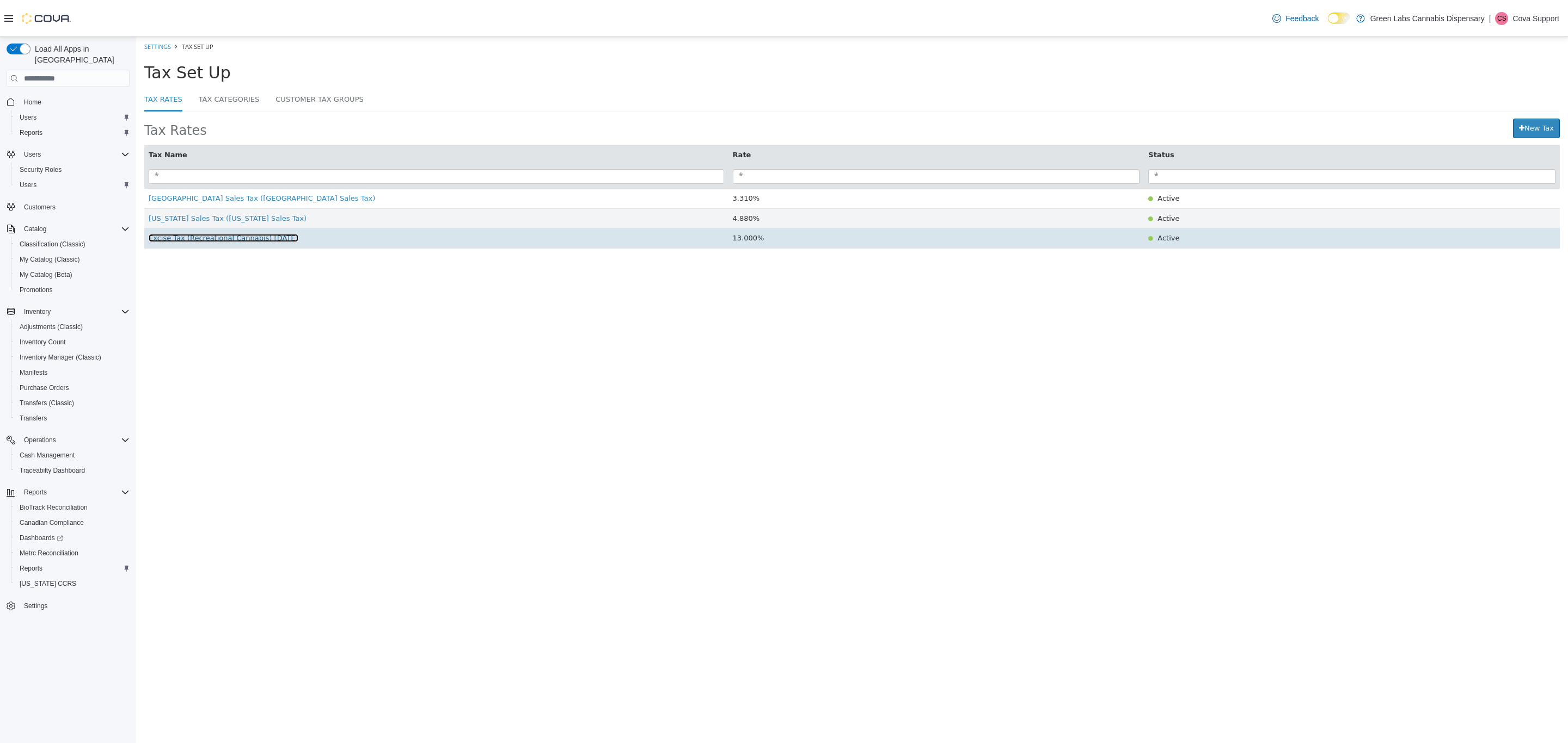
click at [238, 242] on span "Excise Tax (Recreational Cannabis) [DATE]" at bounding box center [223, 238] width 149 height 9
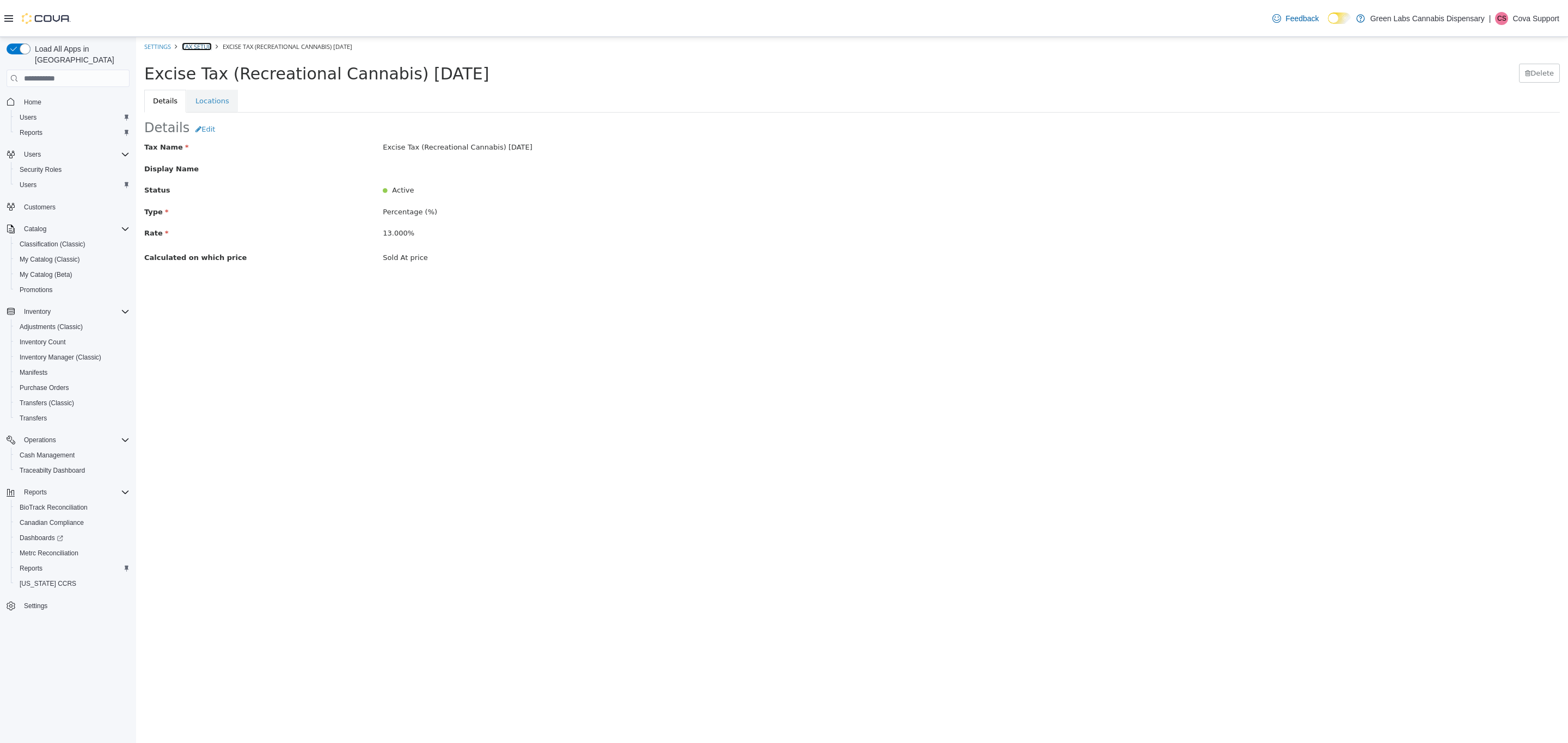
click at [193, 43] on link "Tax Setup" at bounding box center [197, 46] width 30 height 9
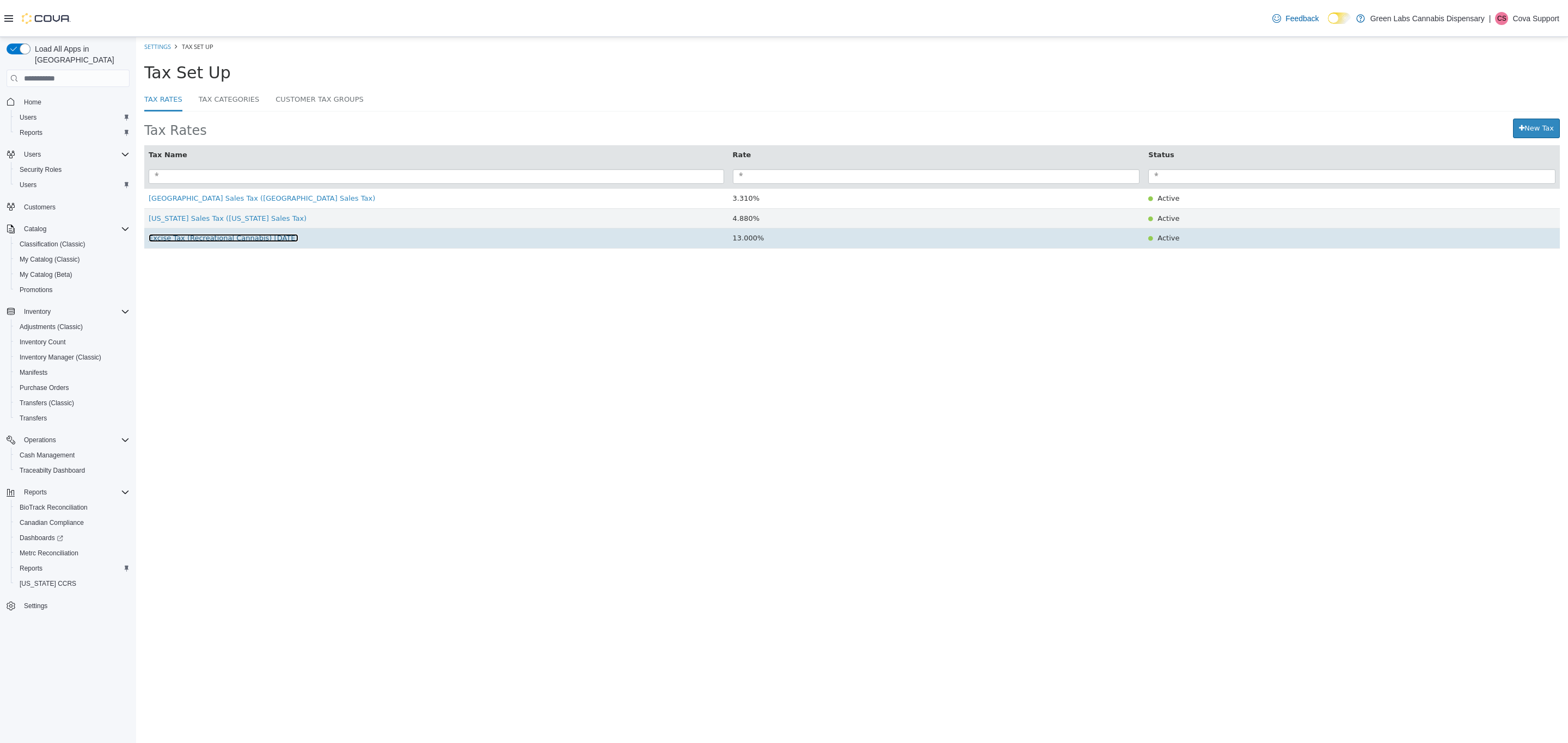
click at [248, 238] on span "Excise Tax (Recreational Cannabis) [DATE]" at bounding box center [223, 238] width 149 height 9
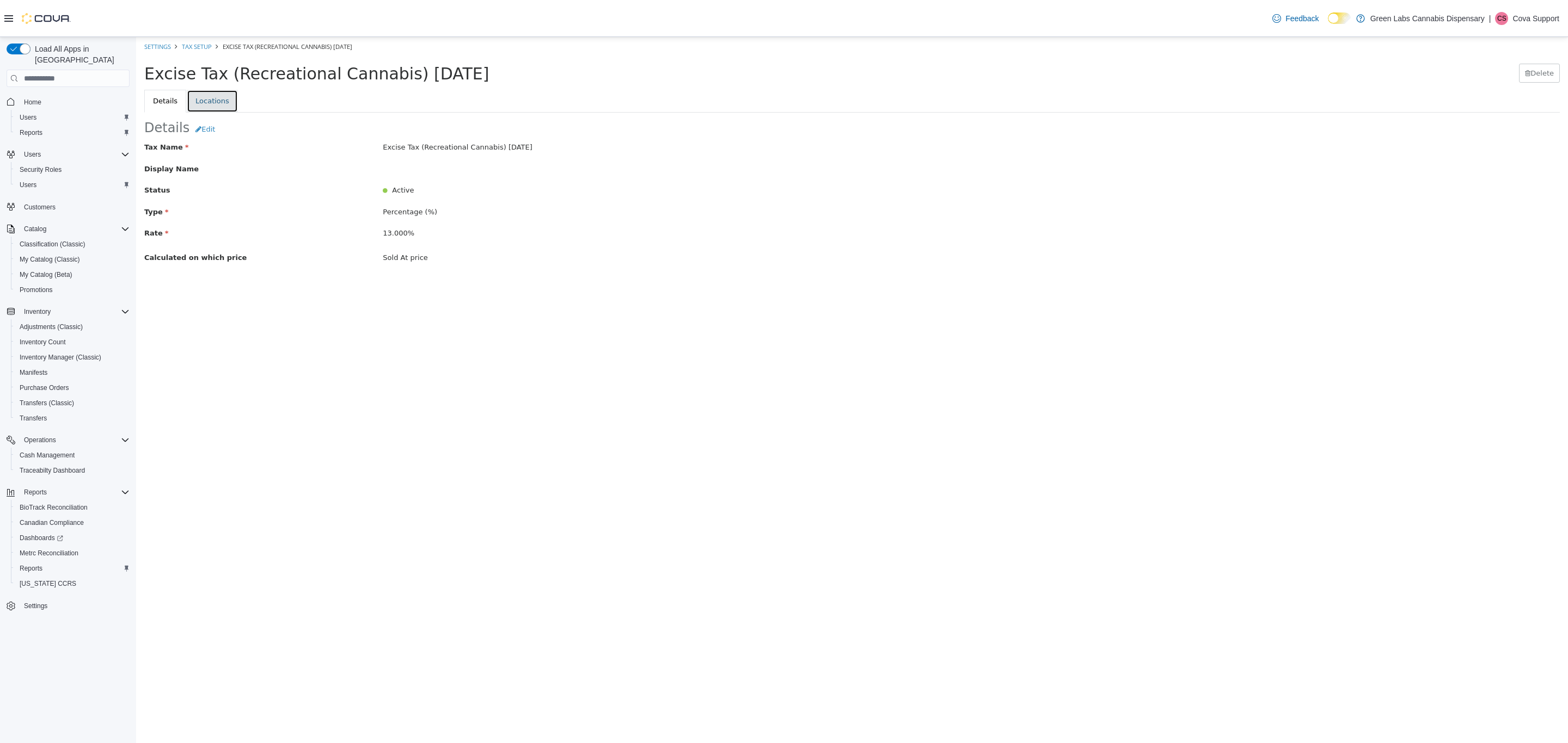
click at [218, 97] on link "Locations" at bounding box center [212, 101] width 51 height 23
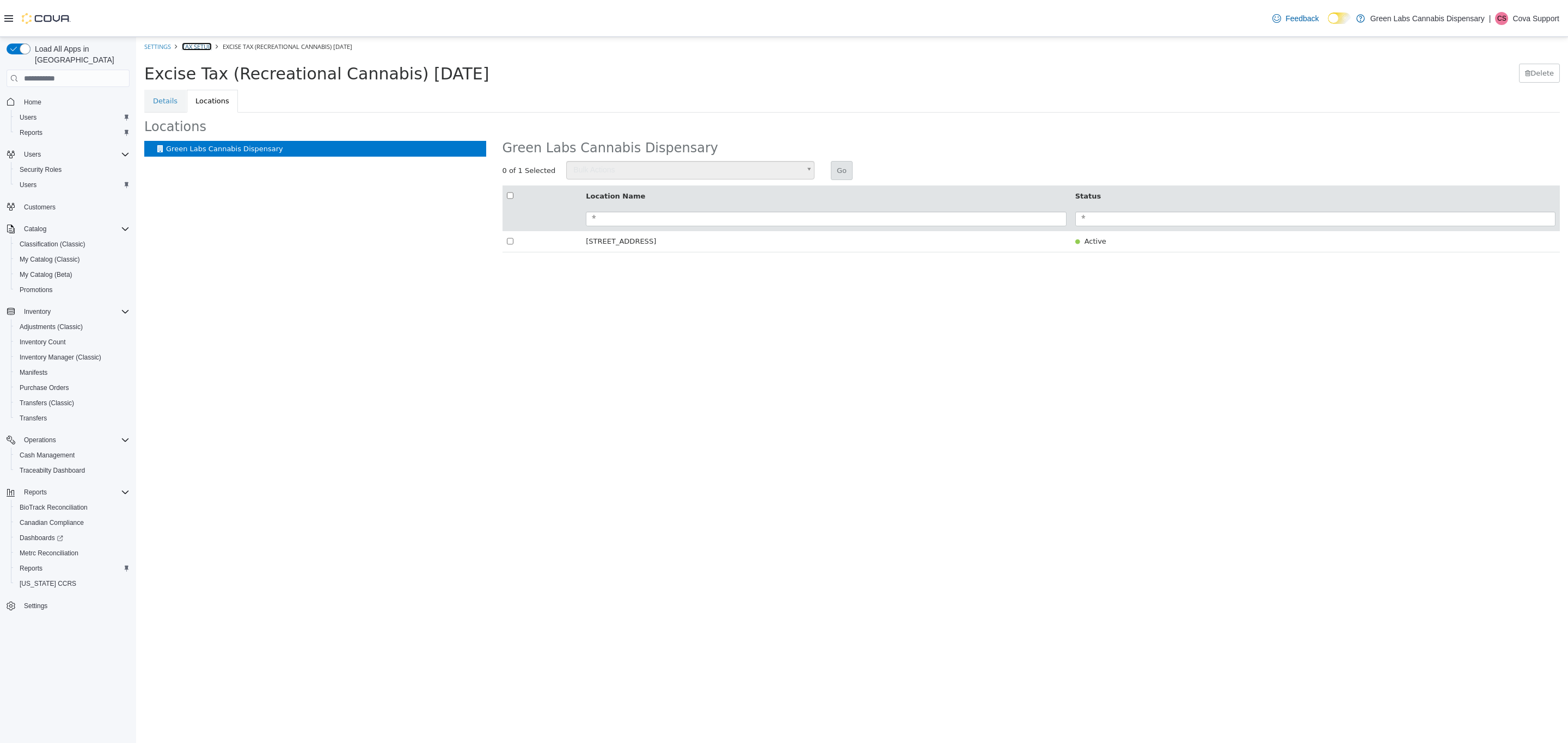
click at [202, 49] on link "Tax Setup" at bounding box center [197, 46] width 30 height 9
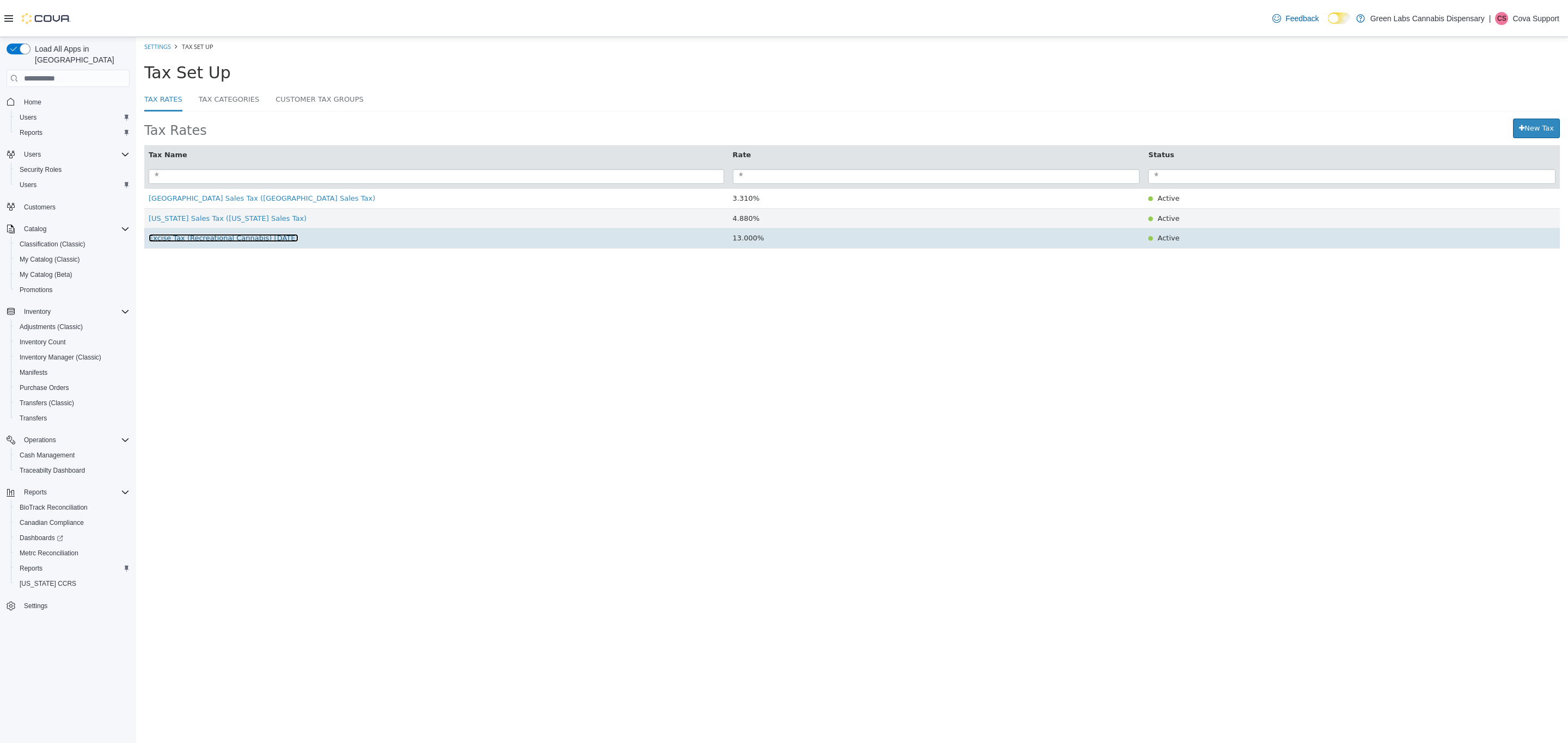
click at [227, 239] on span "Excise Tax (Recreational Cannabis) [DATE]" at bounding box center [223, 238] width 149 height 9
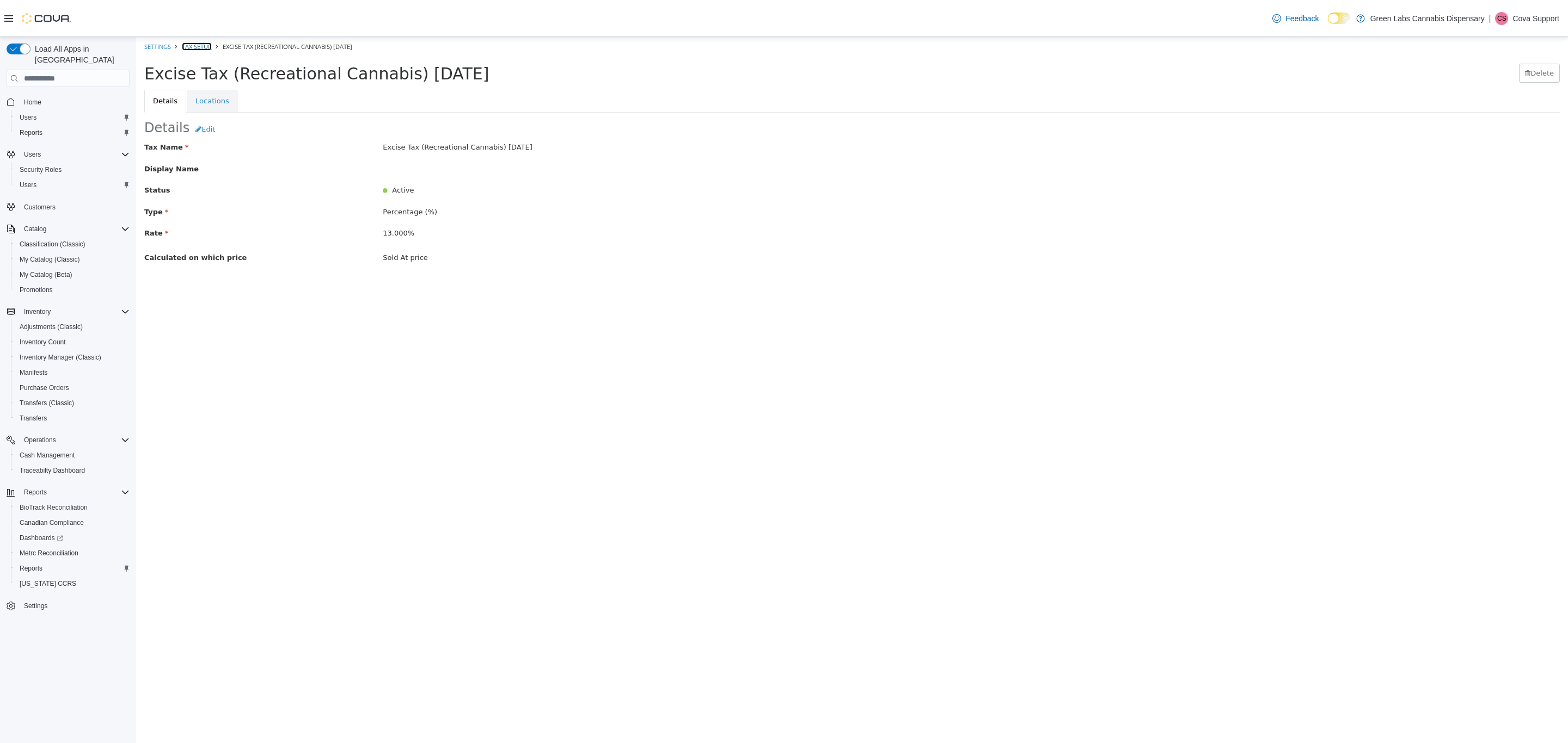
click at [196, 45] on link "Tax Setup" at bounding box center [197, 46] width 30 height 9
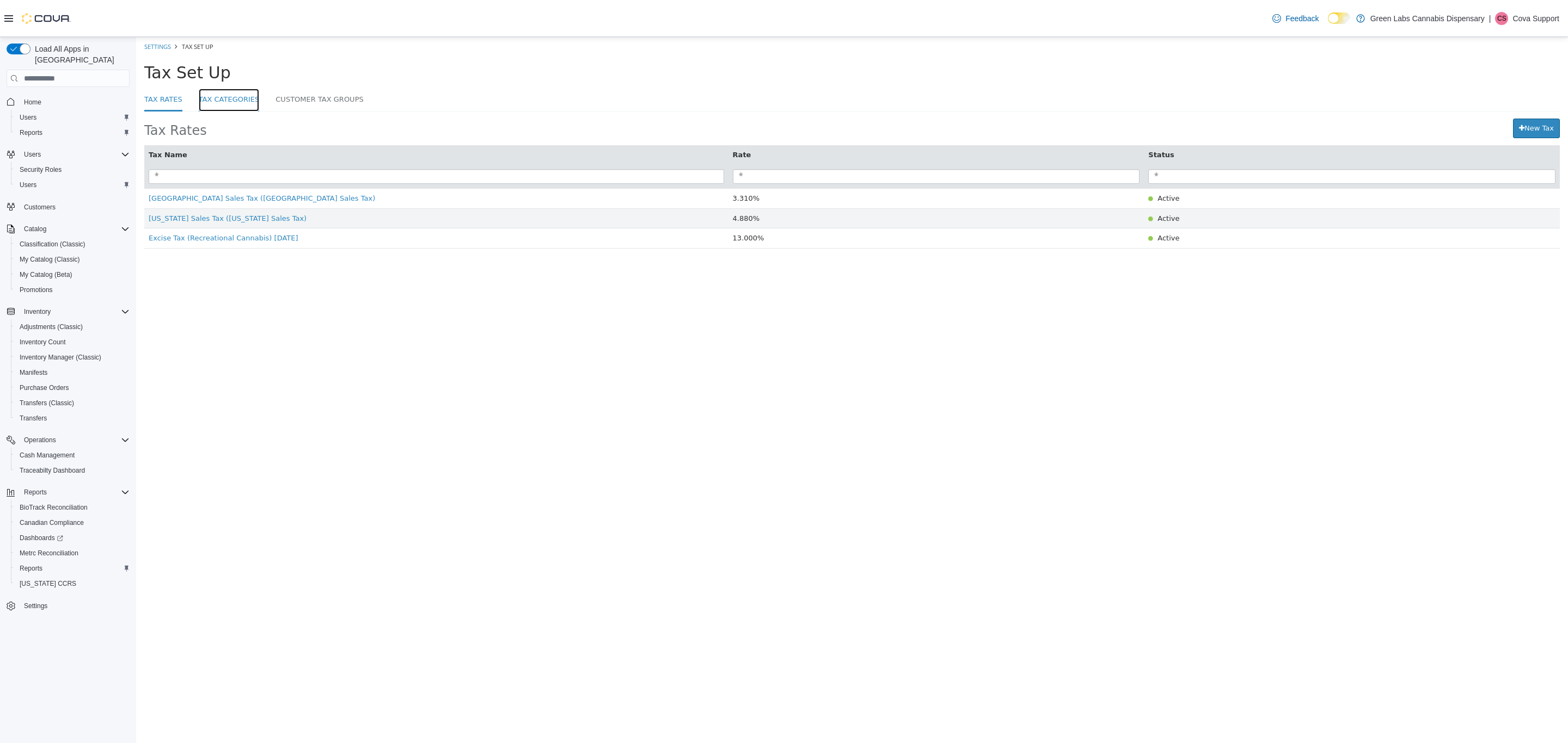
click at [221, 95] on link "Tax Categories" at bounding box center [229, 100] width 61 height 24
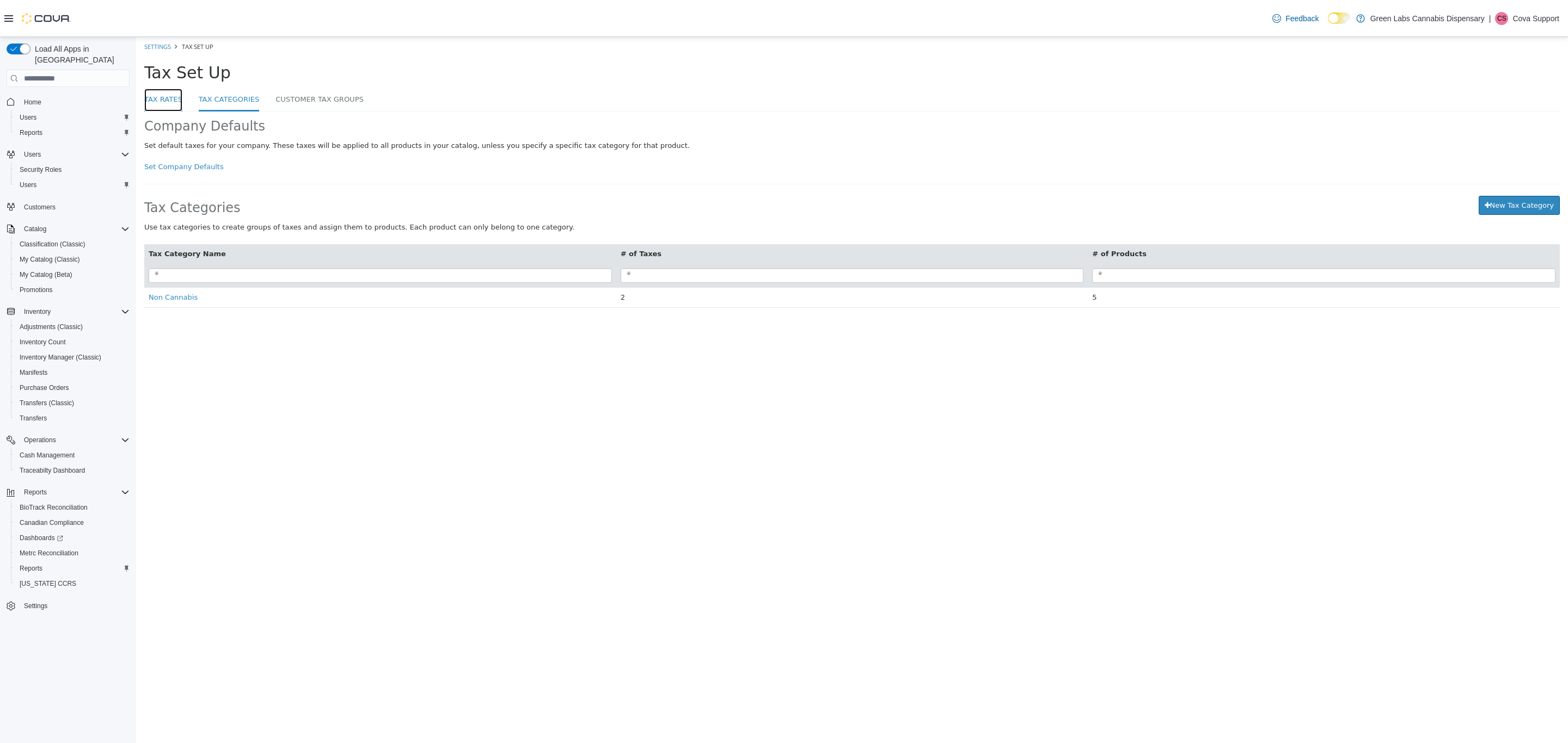
click at [170, 98] on link "Tax Rates" at bounding box center [164, 100] width 38 height 24
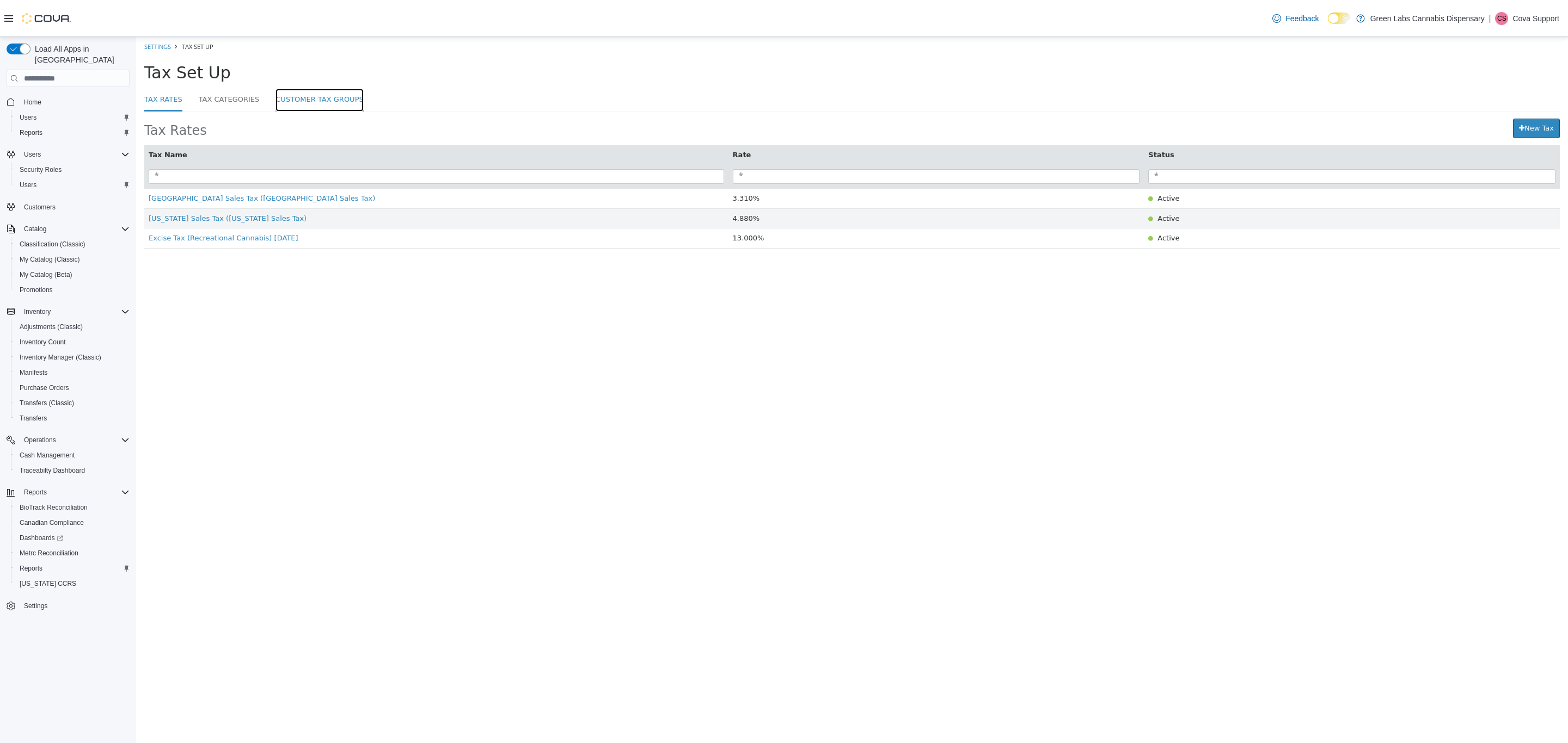
click at [279, 95] on link "Customer Tax Groups" at bounding box center [319, 100] width 88 height 24
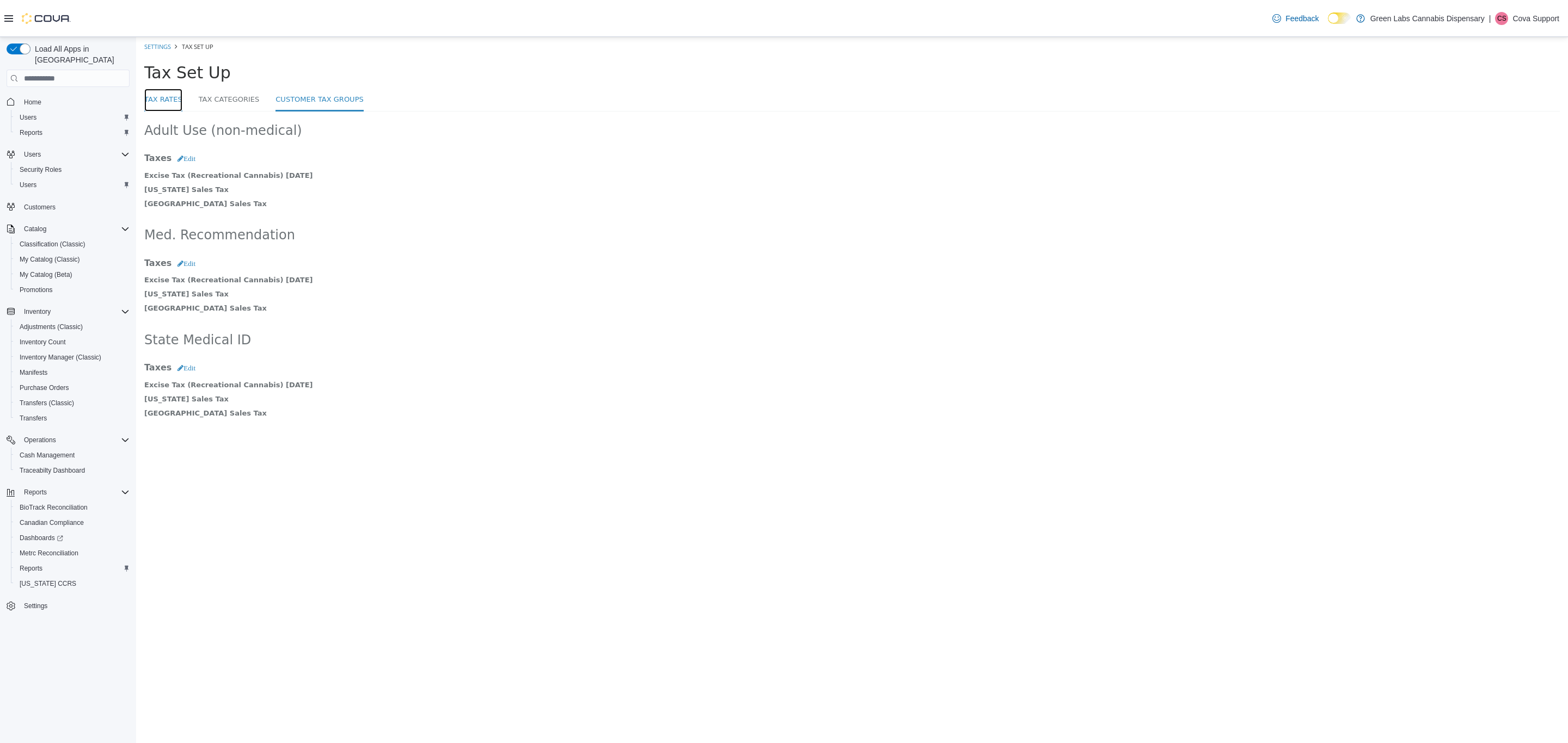
click at [165, 102] on link "Tax Rates" at bounding box center [164, 100] width 38 height 24
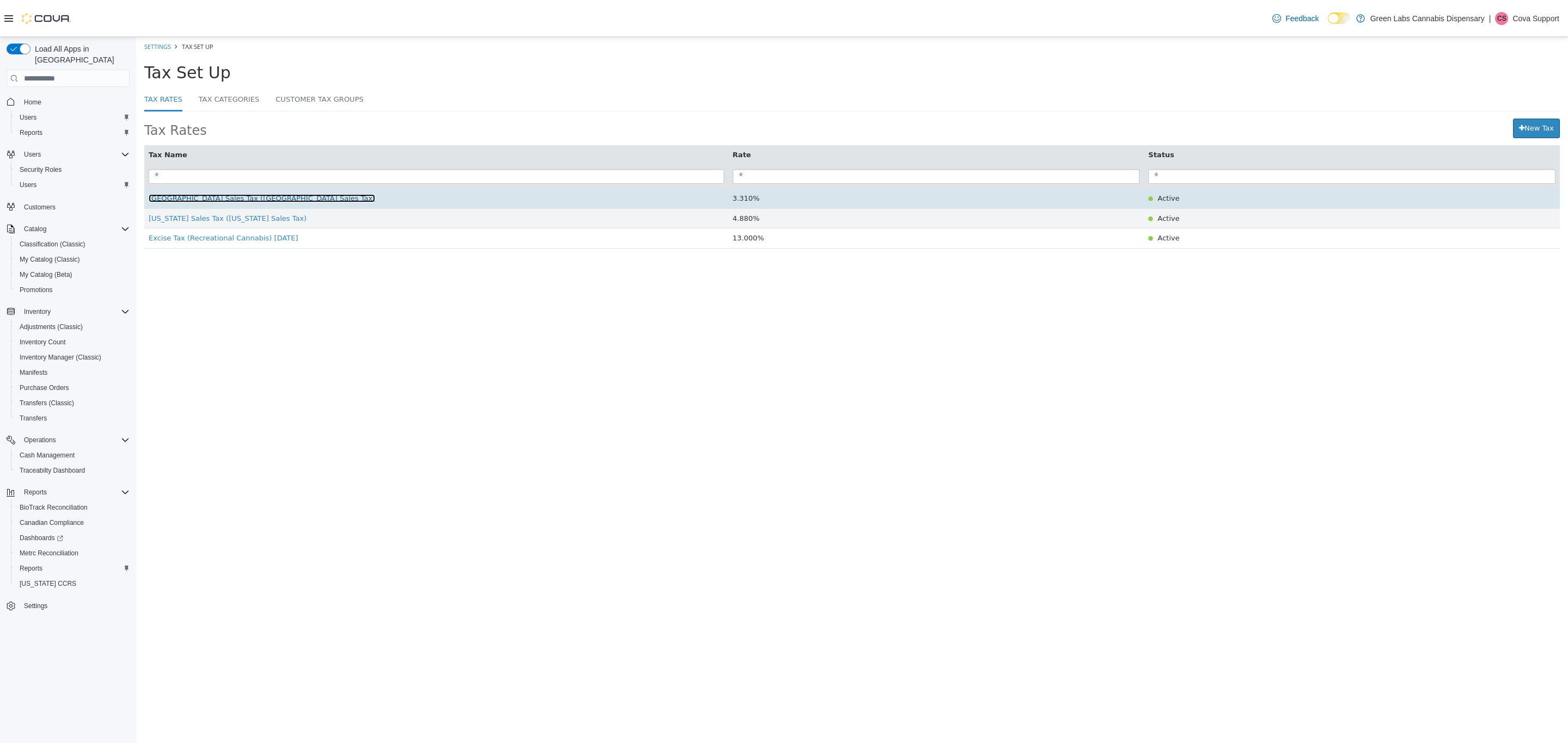
click at [171, 202] on span "[GEOGRAPHIC_DATA] Sales Tax ([GEOGRAPHIC_DATA] Sales Tax)" at bounding box center [261, 198] width 226 height 9
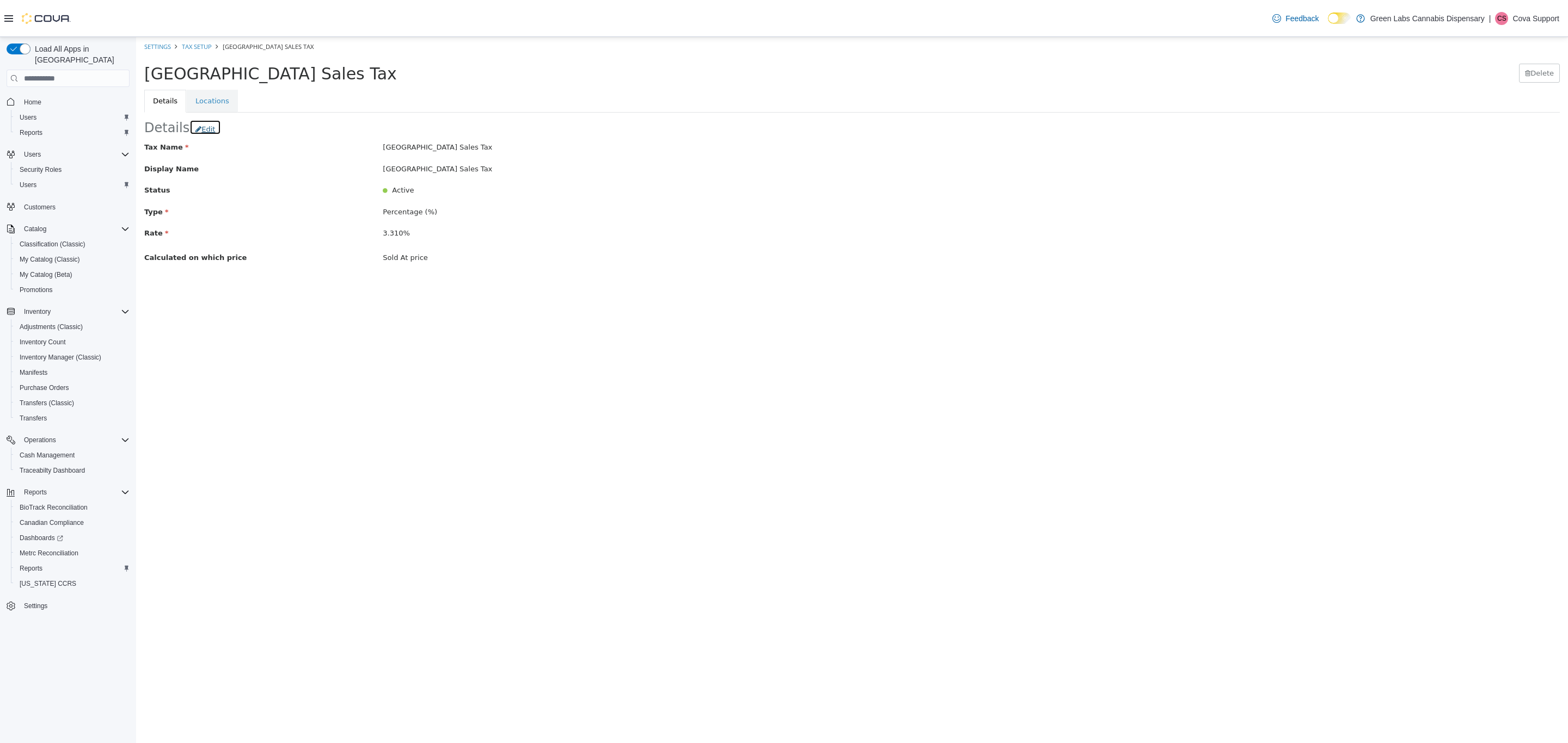
click at [203, 134] on button "Edit" at bounding box center [204, 128] width 31 height 16
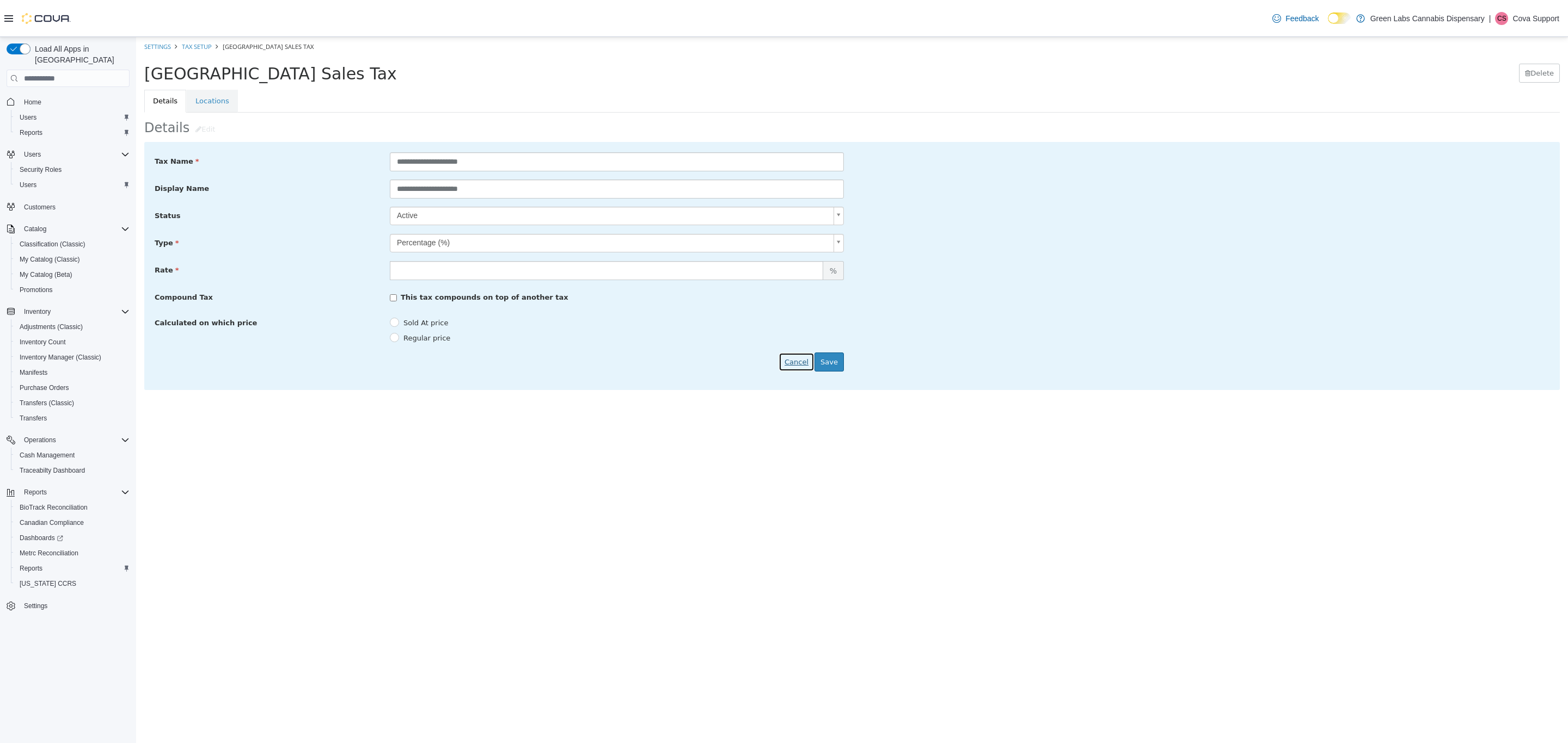
click at [800, 363] on button "Cancel" at bounding box center [796, 362] width 36 height 20
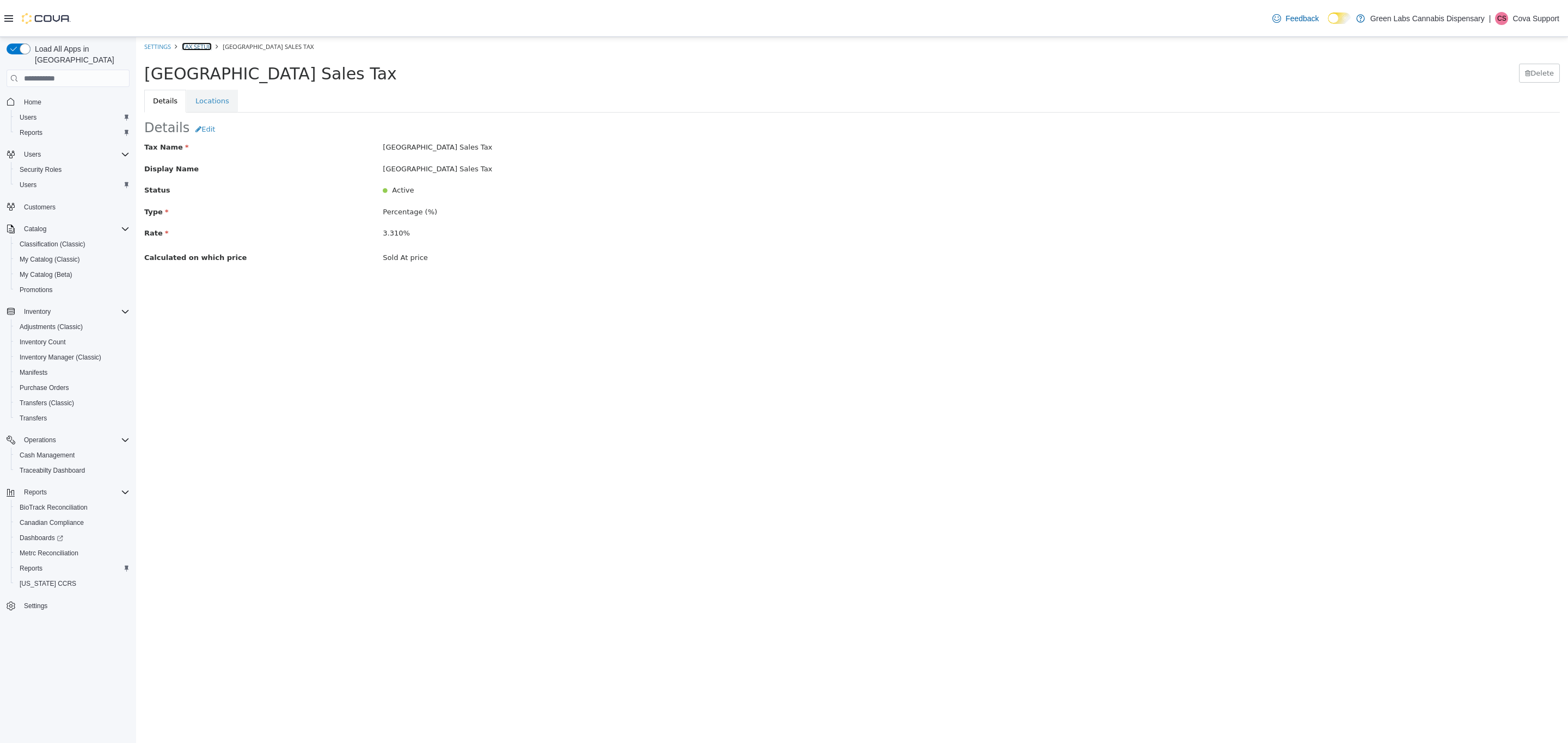
click at [195, 43] on link "Tax Setup" at bounding box center [197, 46] width 30 height 9
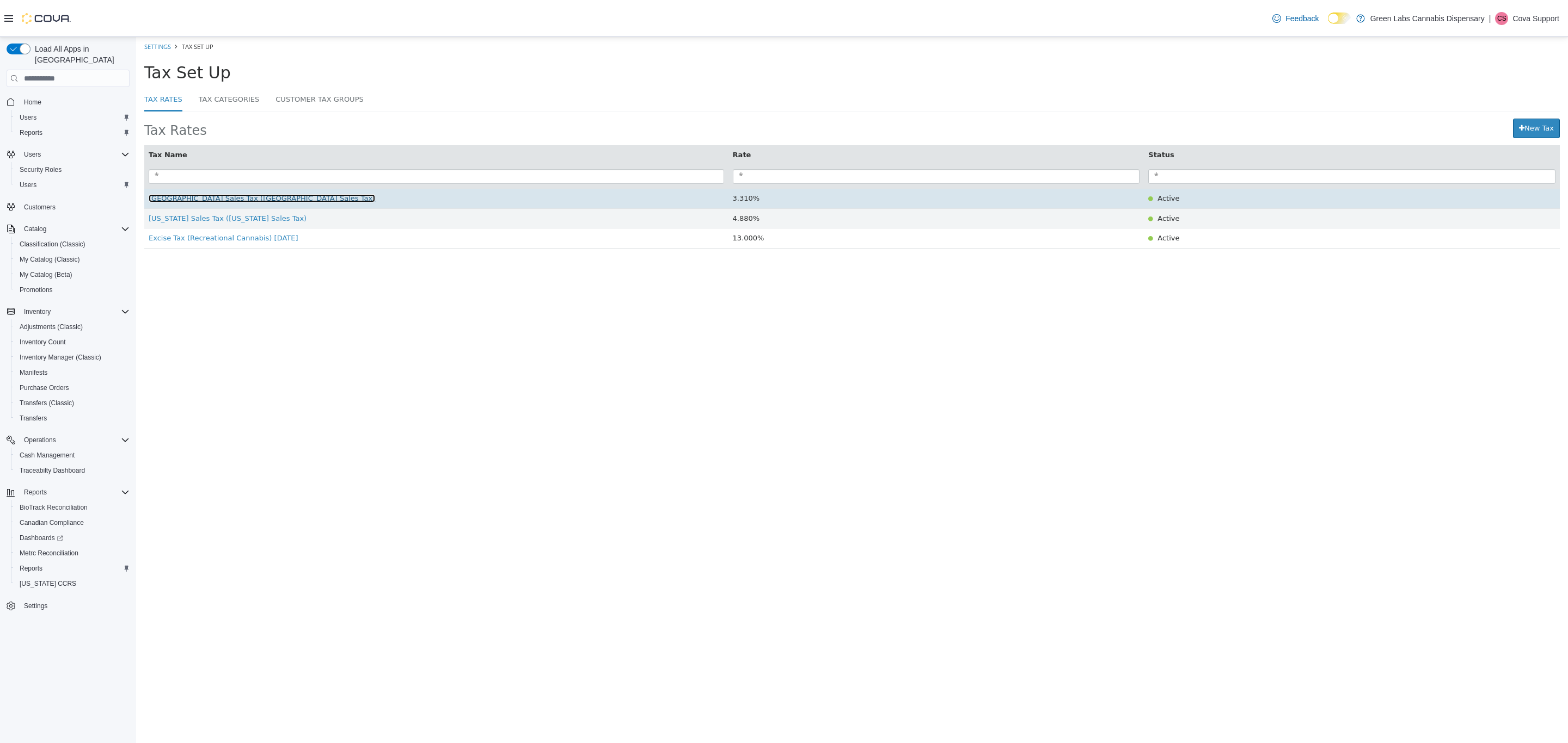
click at [262, 201] on span "[GEOGRAPHIC_DATA] Sales Tax ([GEOGRAPHIC_DATA] Sales Tax)" at bounding box center [261, 198] width 226 height 9
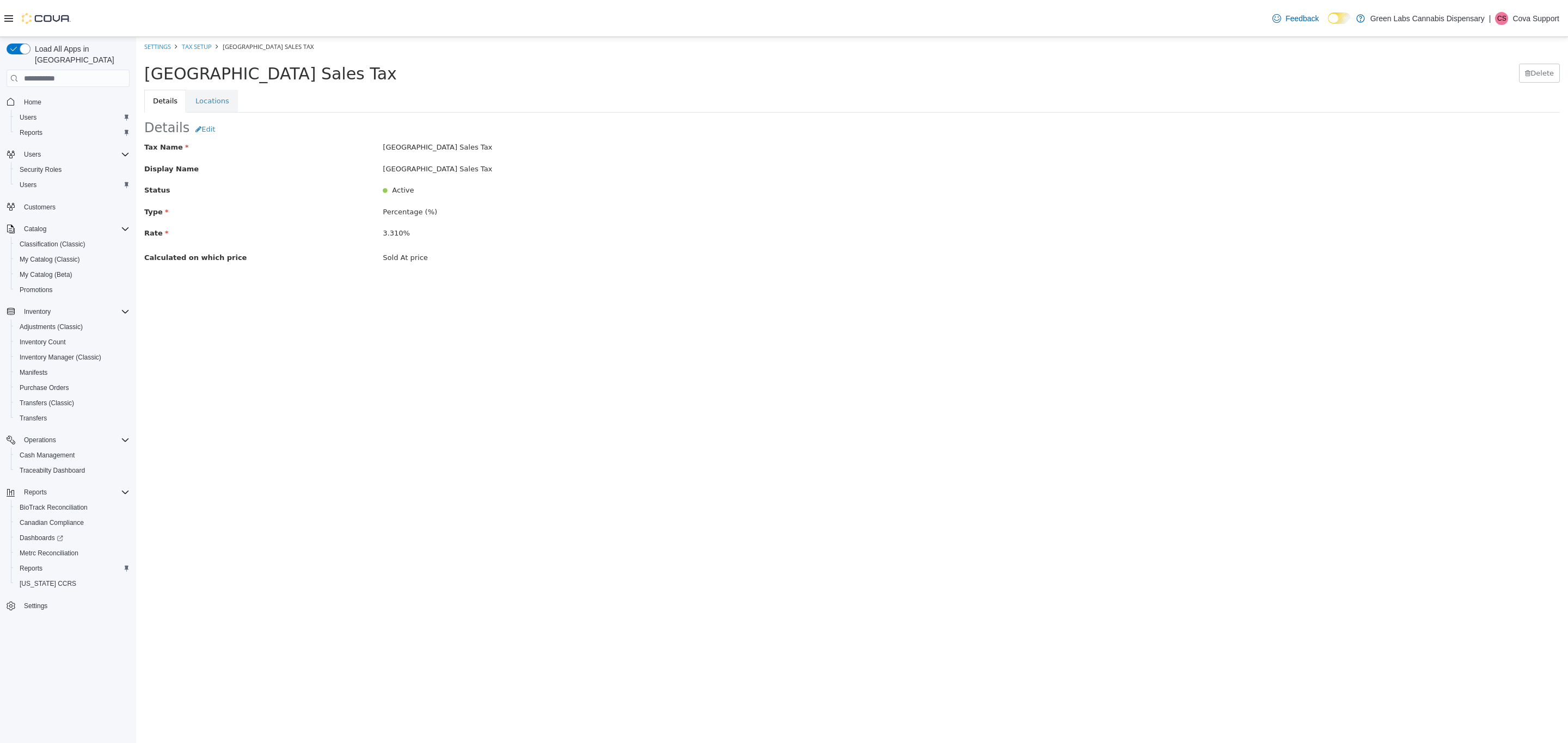
click at [191, 40] on ol "Settings Tax Setup Sunland Park Sales Tax" at bounding box center [852, 46] width 1432 height 20
click at [194, 43] on link "Tax Setup" at bounding box center [197, 46] width 30 height 9
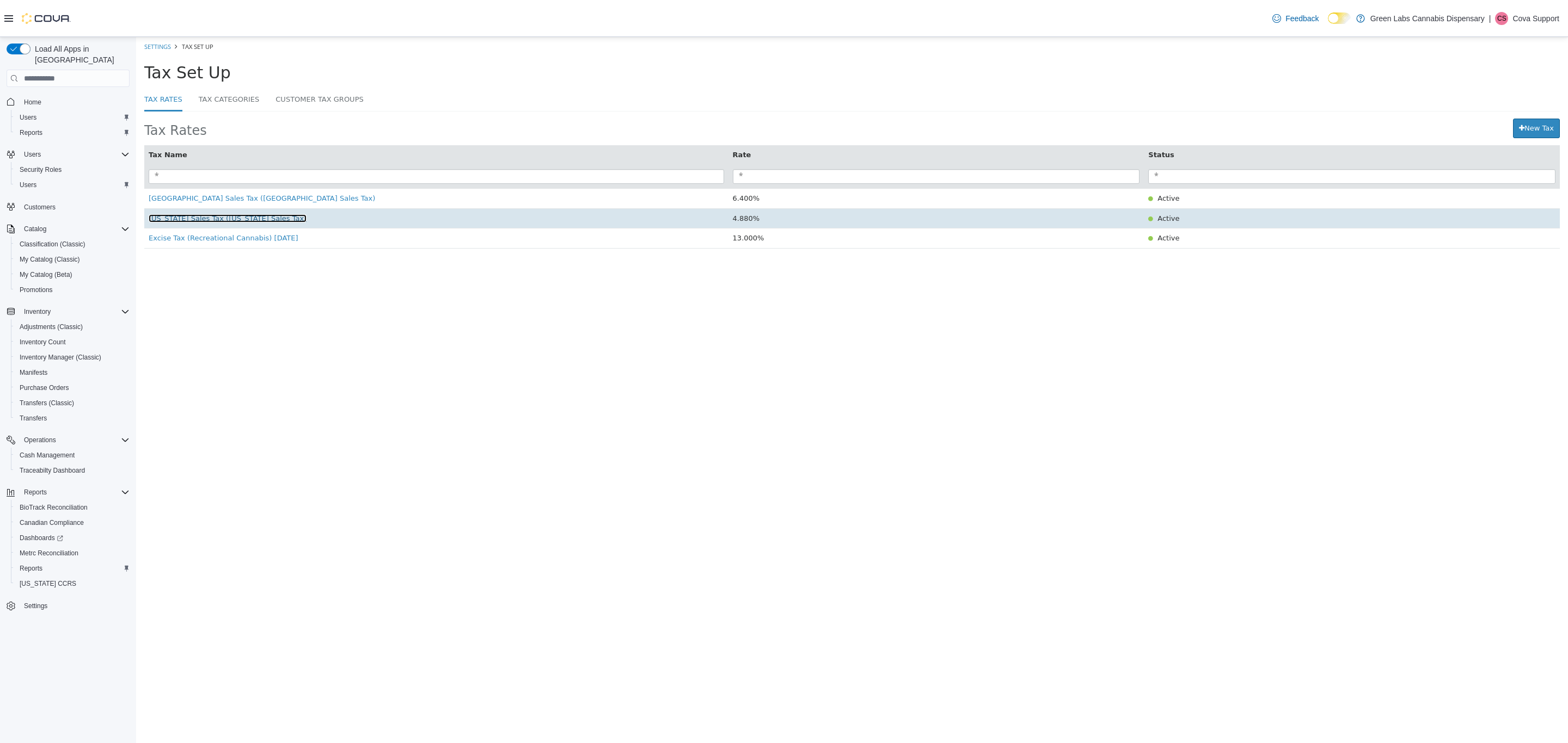
click at [242, 222] on span "[US_STATE] Sales Tax ([US_STATE] Sales Tax)" at bounding box center [227, 218] width 158 height 9
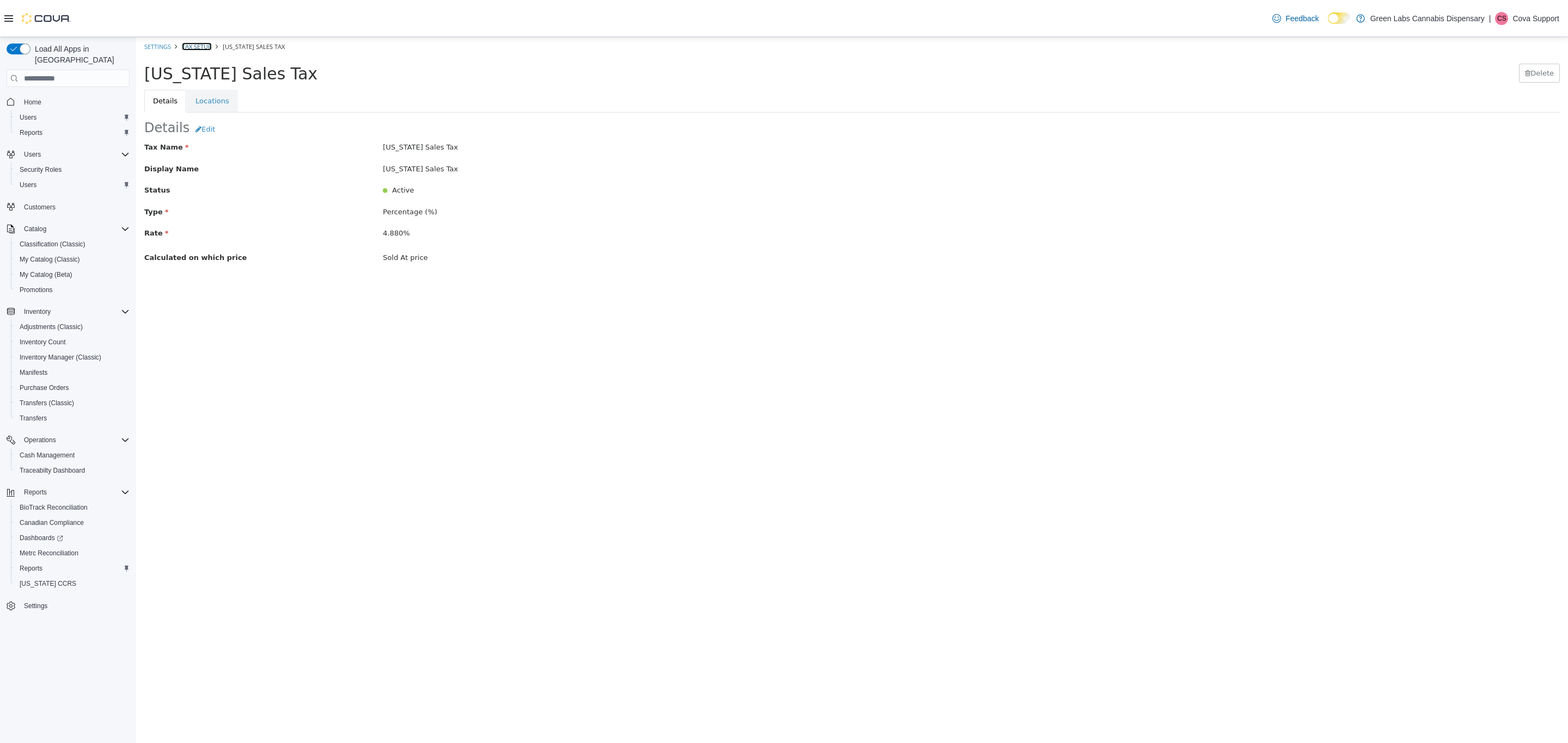
click at [200, 47] on link "Tax Setup" at bounding box center [197, 46] width 30 height 9
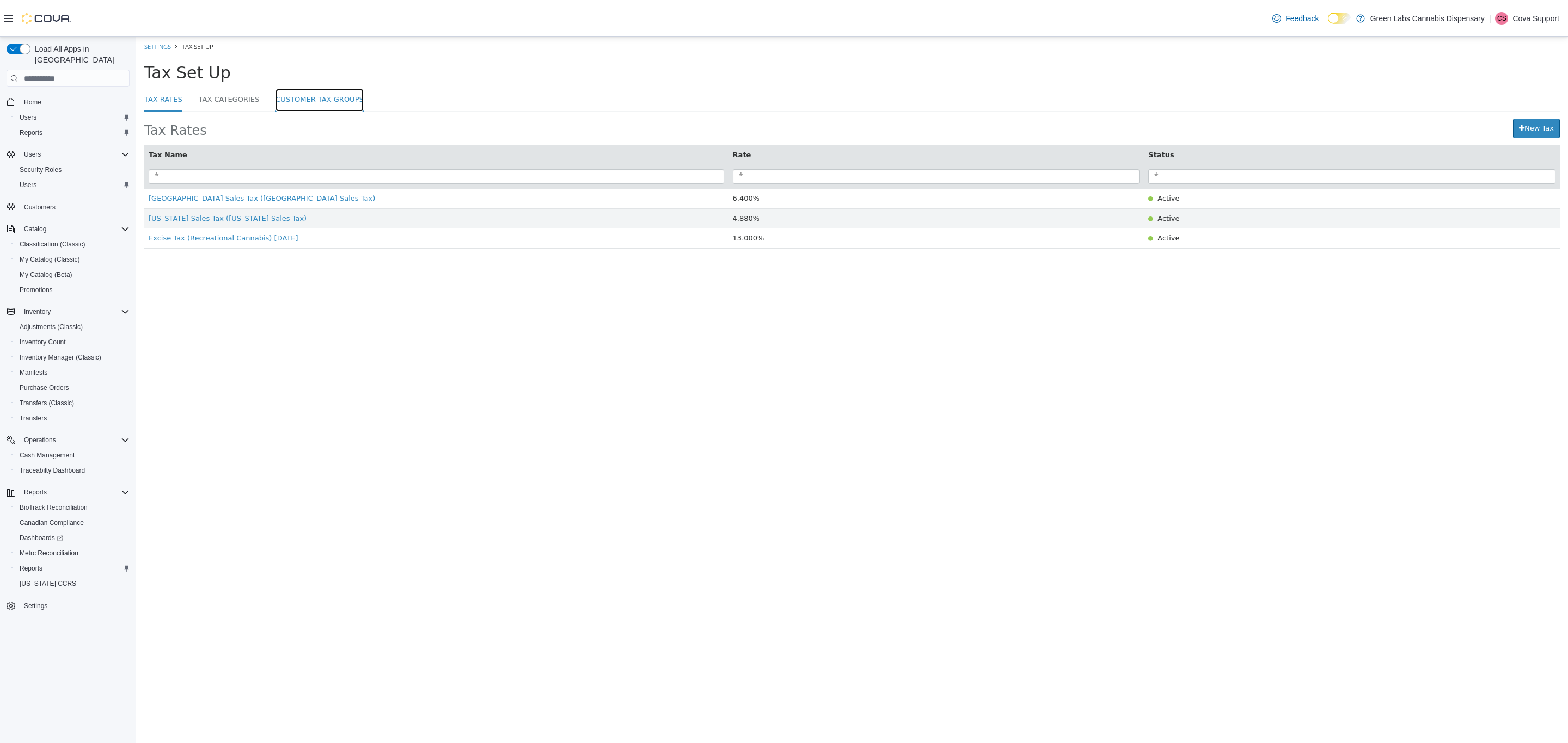
click at [279, 106] on link "Customer Tax Groups" at bounding box center [319, 100] width 88 height 24
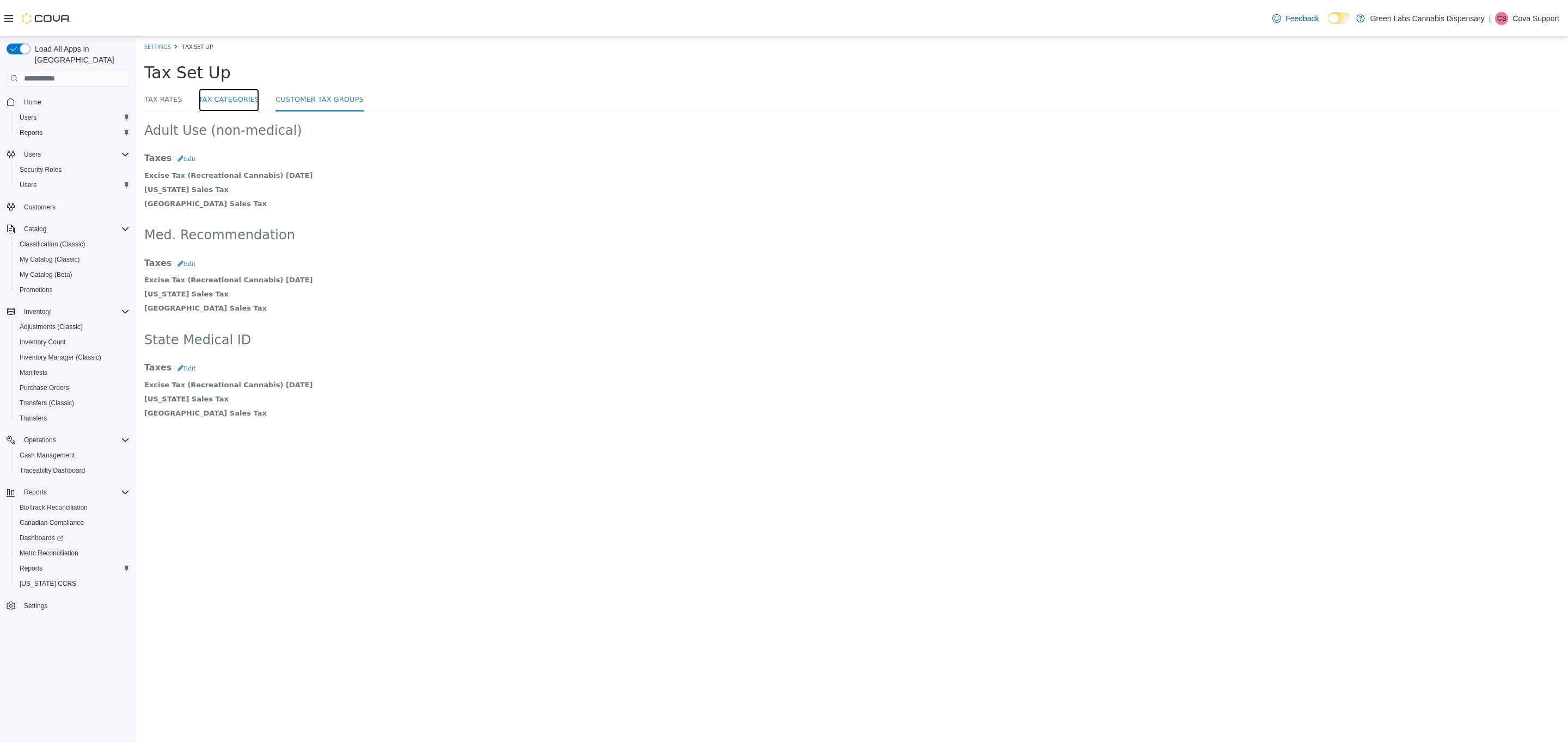
click at [225, 95] on link "Tax Categories" at bounding box center [229, 100] width 61 height 24
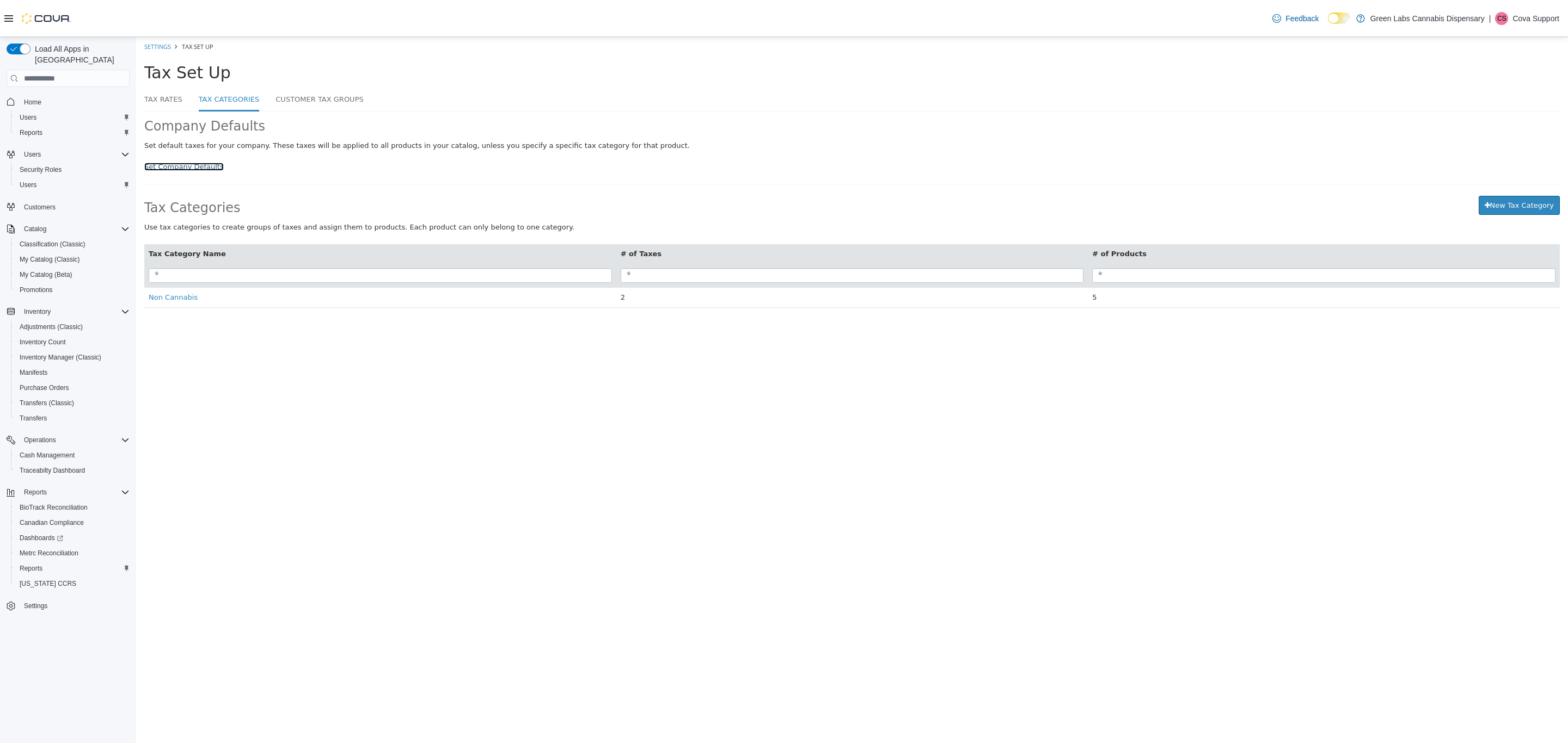
click at [183, 167] on link "Set Company Defaults" at bounding box center [184, 166] width 79 height 9
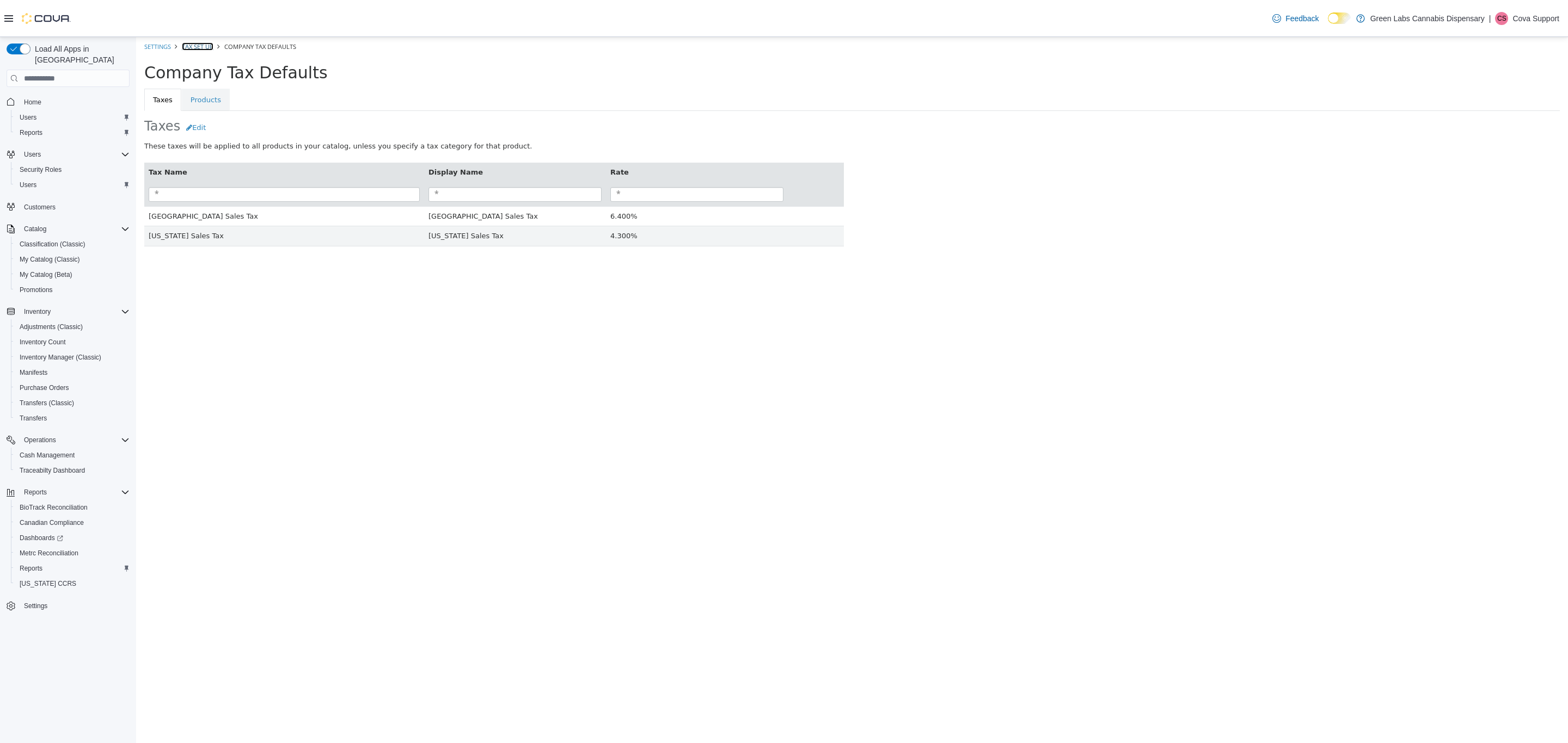
click at [201, 45] on link "Tax Set Up" at bounding box center [197, 46] width 31 height 9
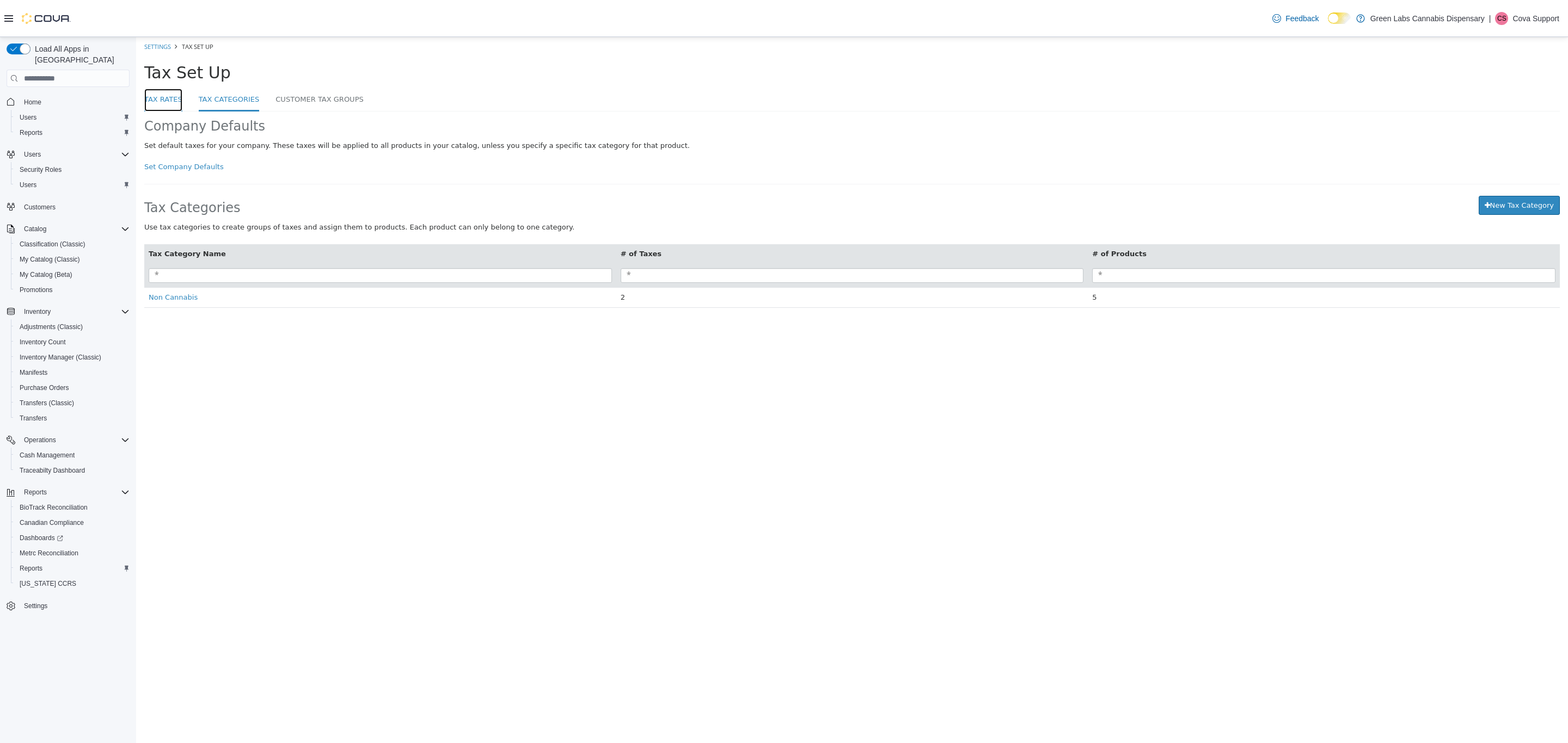
click at [170, 105] on link "Tax Rates" at bounding box center [164, 100] width 38 height 24
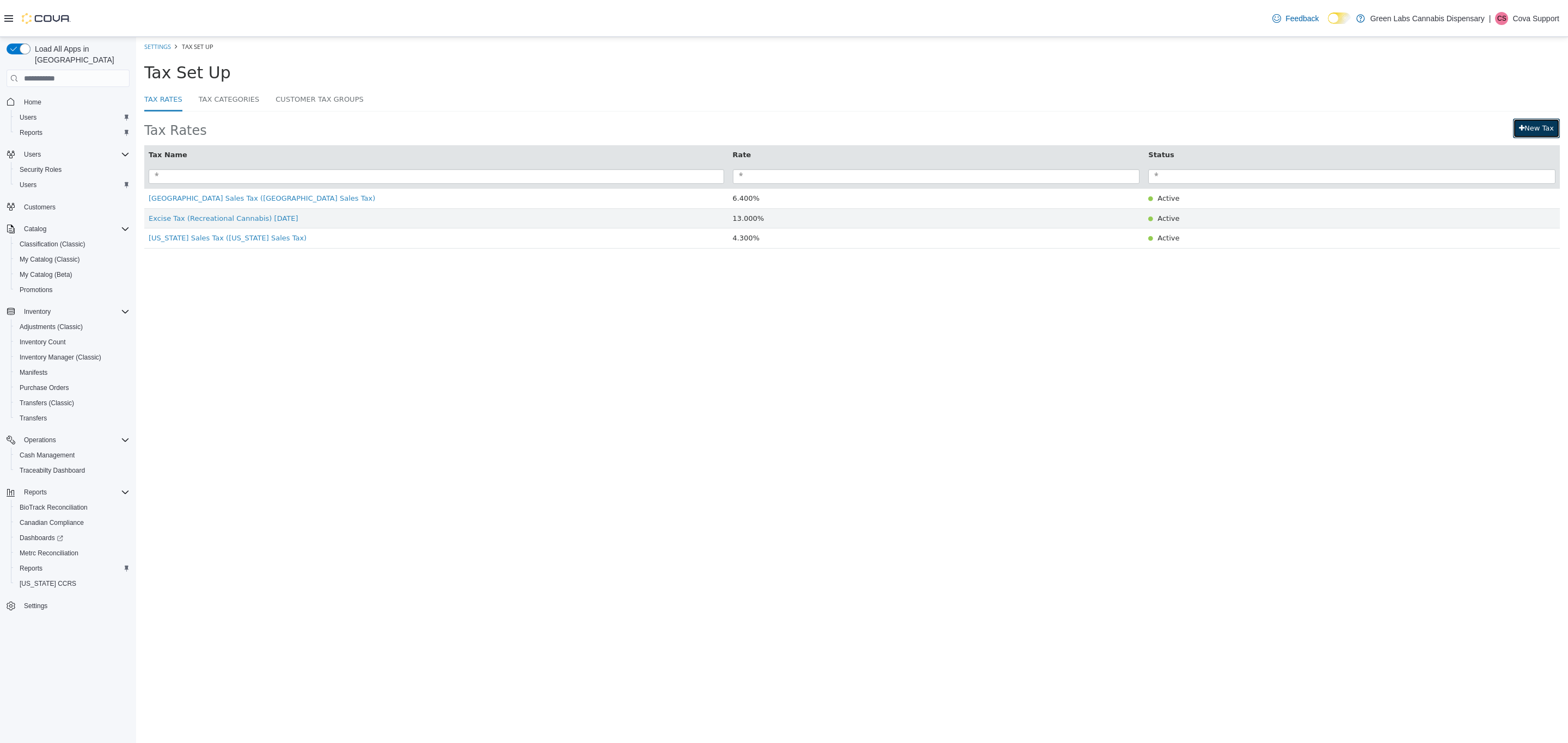
click at [1535, 133] on link "New Tax" at bounding box center [1537, 128] width 47 height 20
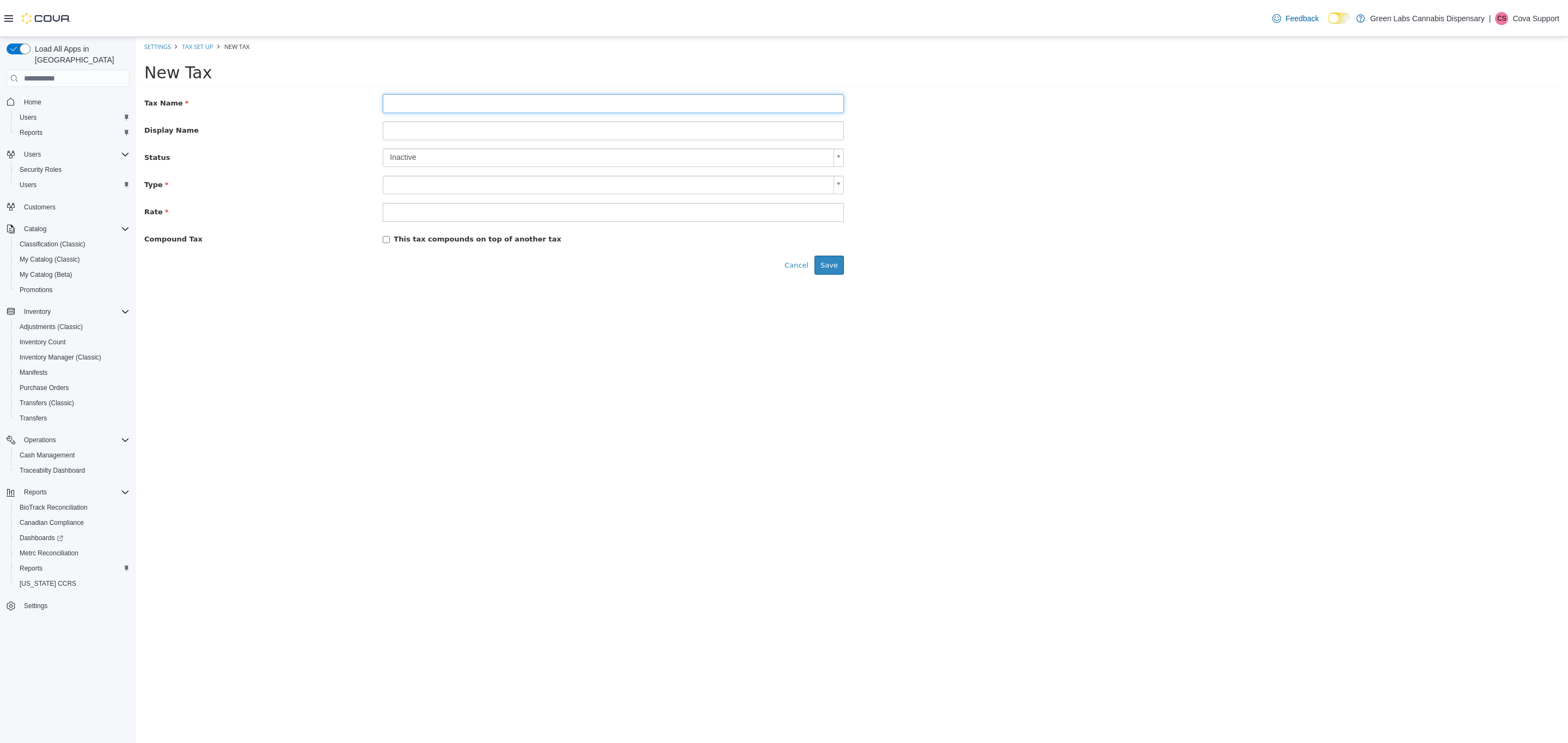
click at [393, 107] on input "text" at bounding box center [614, 104] width 462 height 19
click at [211, 46] on link "Tax Set Up" at bounding box center [197, 46] width 31 height 9
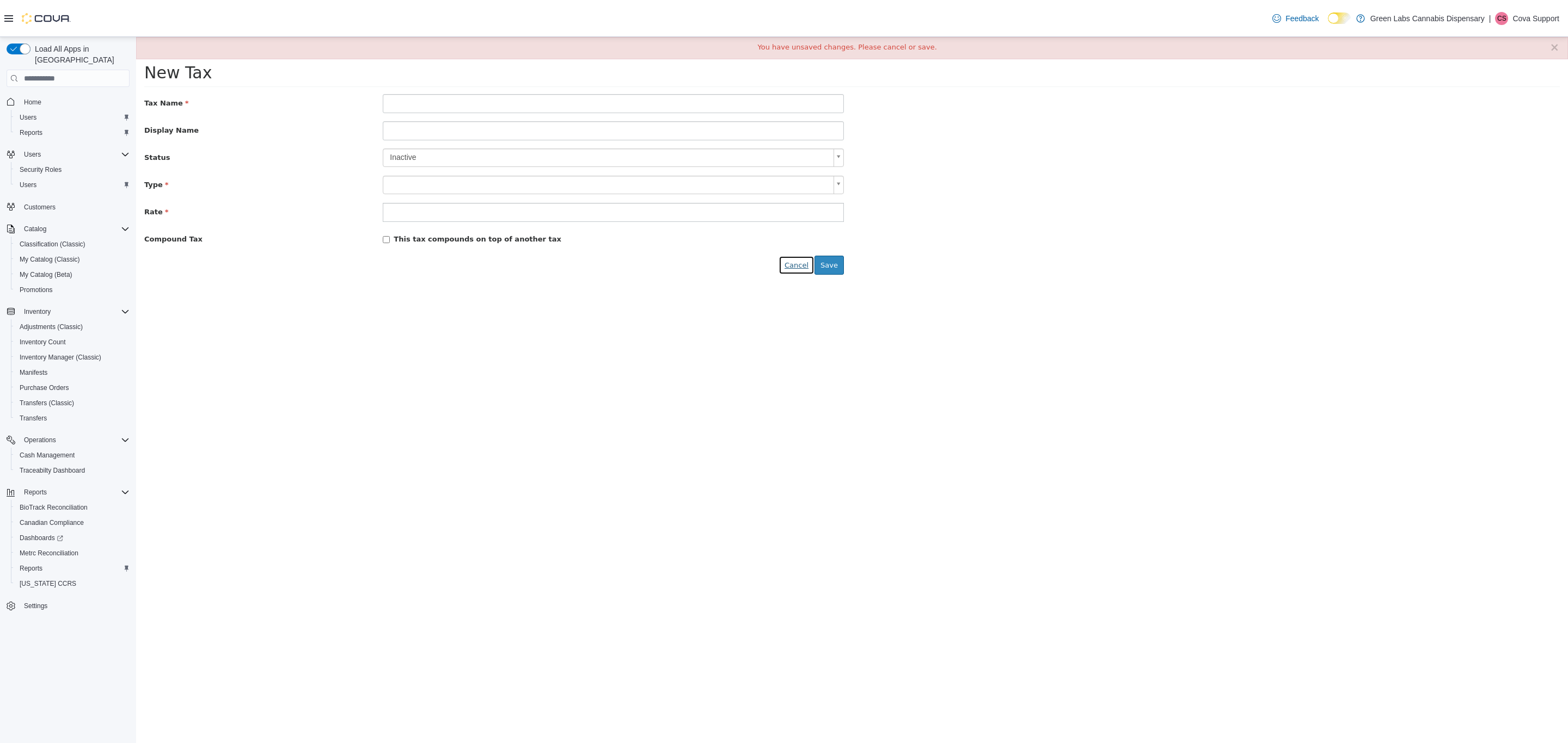
click at [795, 274] on button "Cancel" at bounding box center [796, 266] width 36 height 20
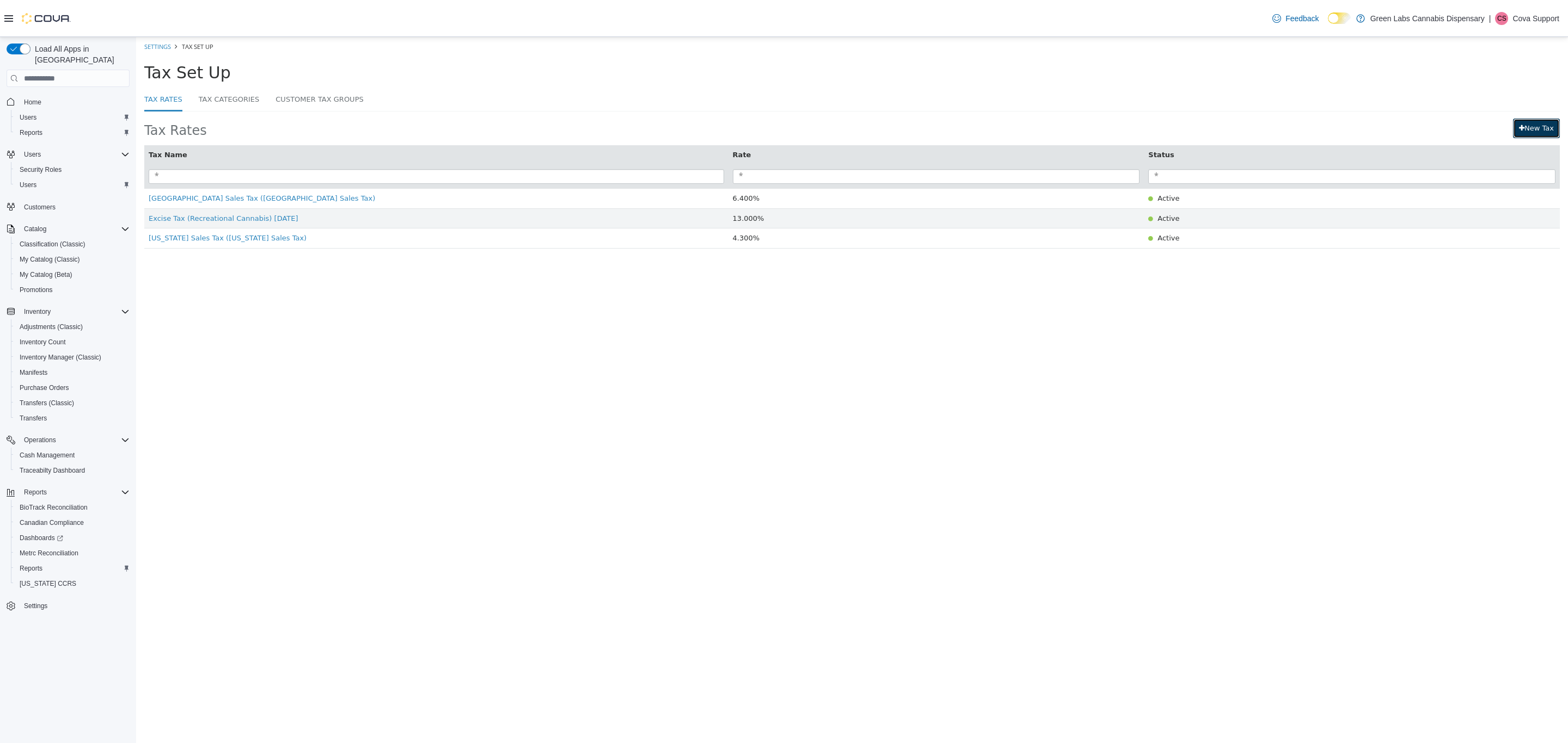
click at [1542, 127] on link "New Tax" at bounding box center [1537, 128] width 47 height 20
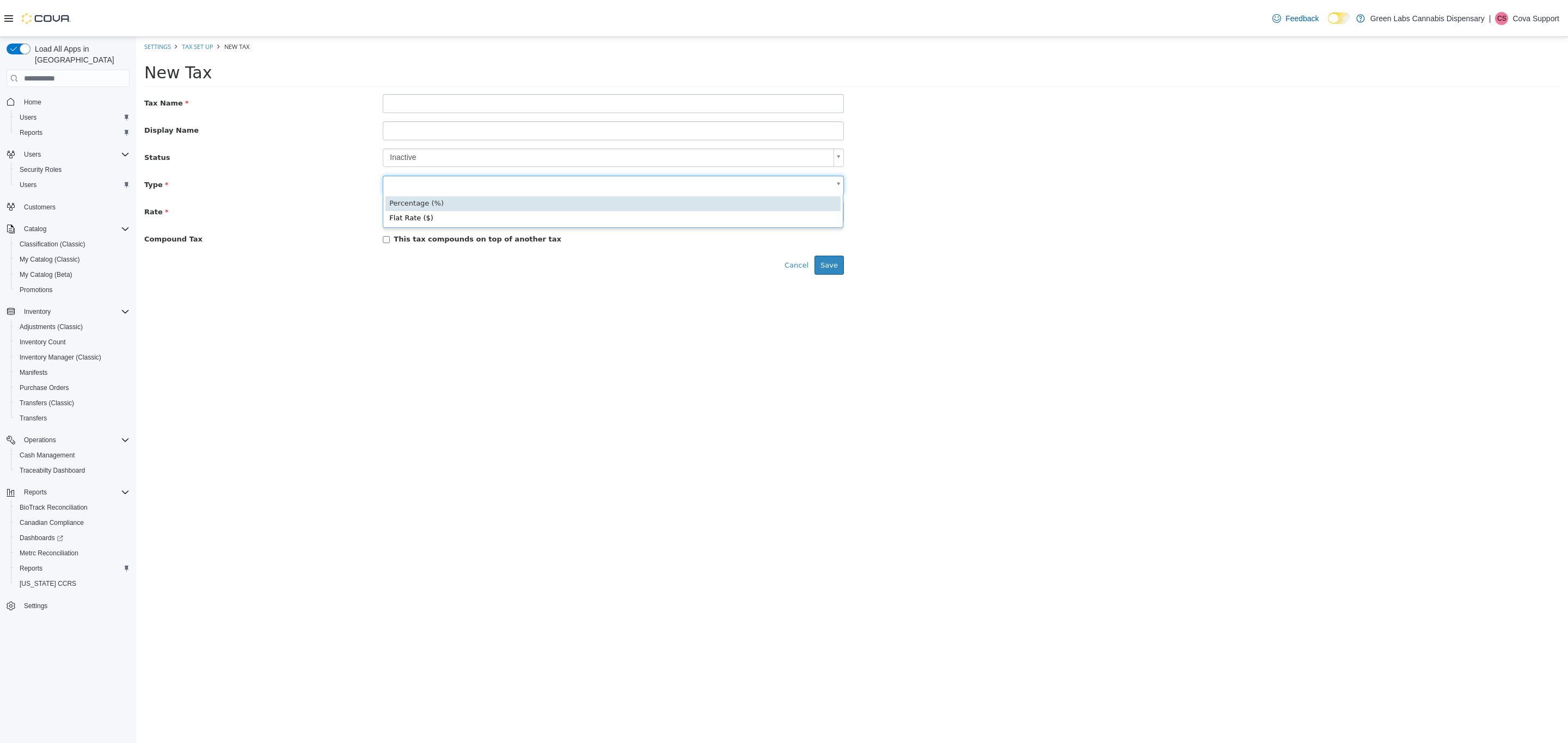
click at [392, 185] on body "× You have unsaved changes. Please cancel or save. Settings Tax Set Up New Tax …" at bounding box center [852, 160] width 1432 height 246
click at [364, 283] on html "× You have unsaved changes. Please cancel or save. Settings Tax Set Up New Tax …" at bounding box center [852, 160] width 1432 height 246
click at [415, 210] on input "number" at bounding box center [614, 213] width 462 height 19
click at [429, 179] on body "× You have unsaved changes. Please cancel or save. Settings Tax Set Up New Tax …" at bounding box center [852, 160] width 1432 height 246
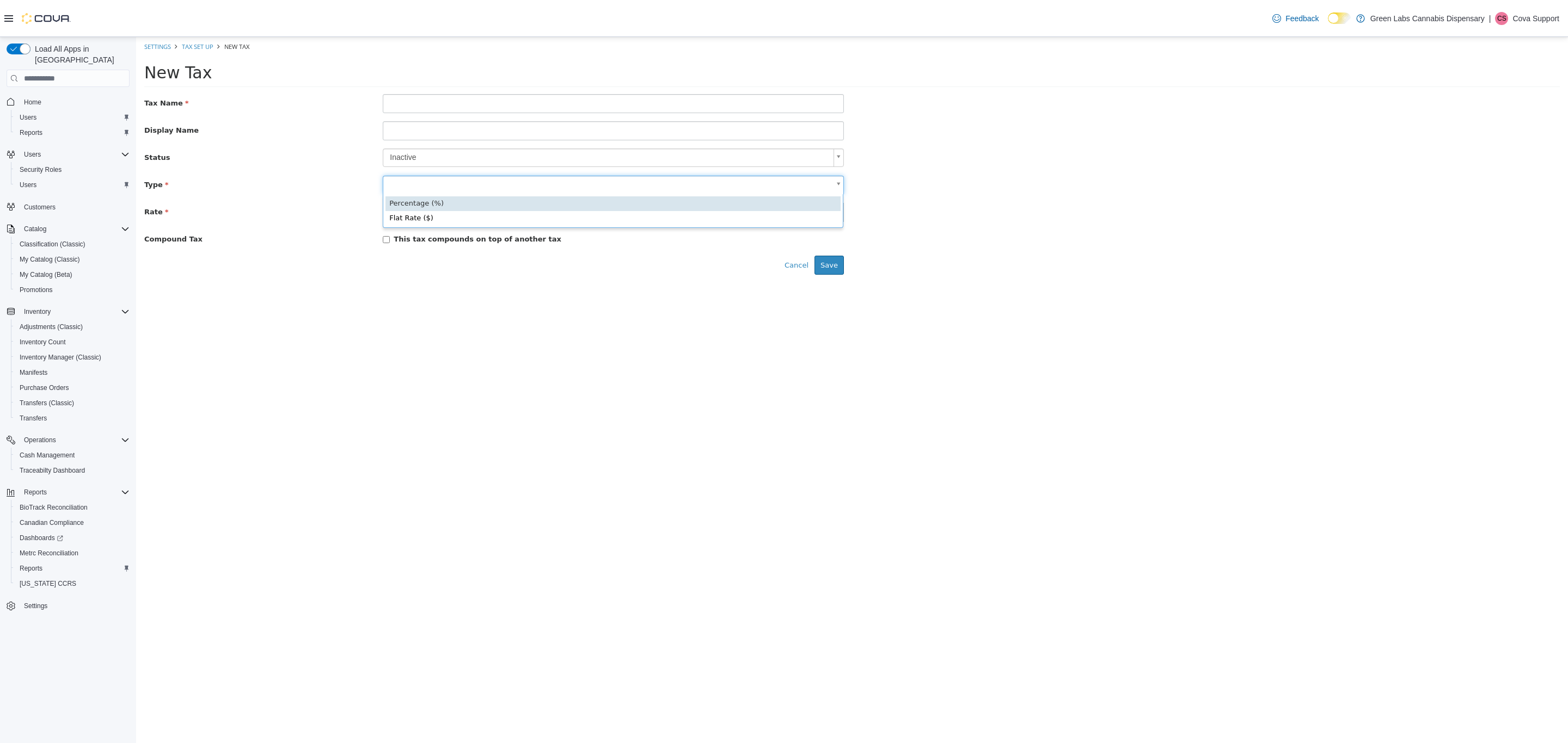
type input "**********"
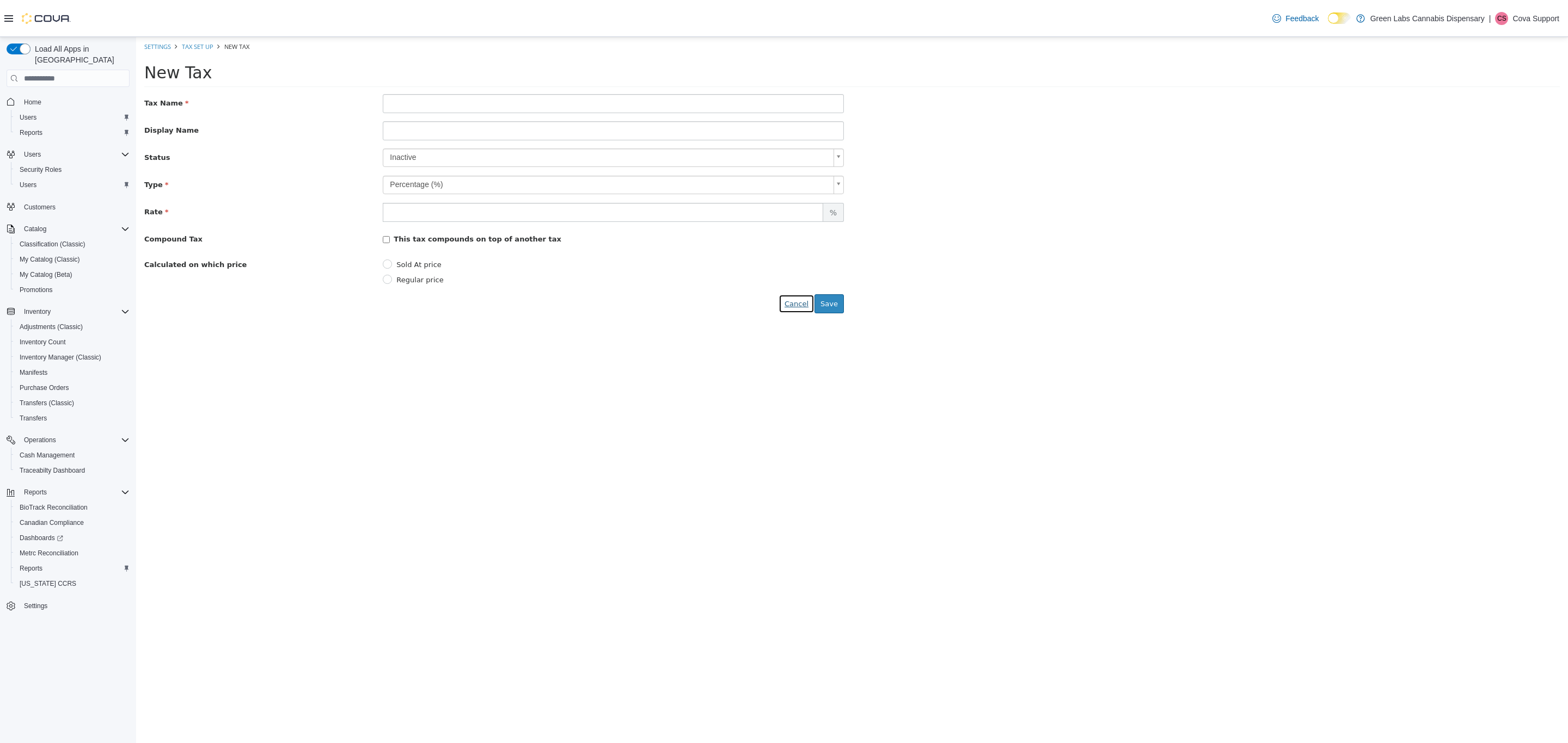
click at [800, 311] on button "Cancel" at bounding box center [796, 303] width 36 height 20
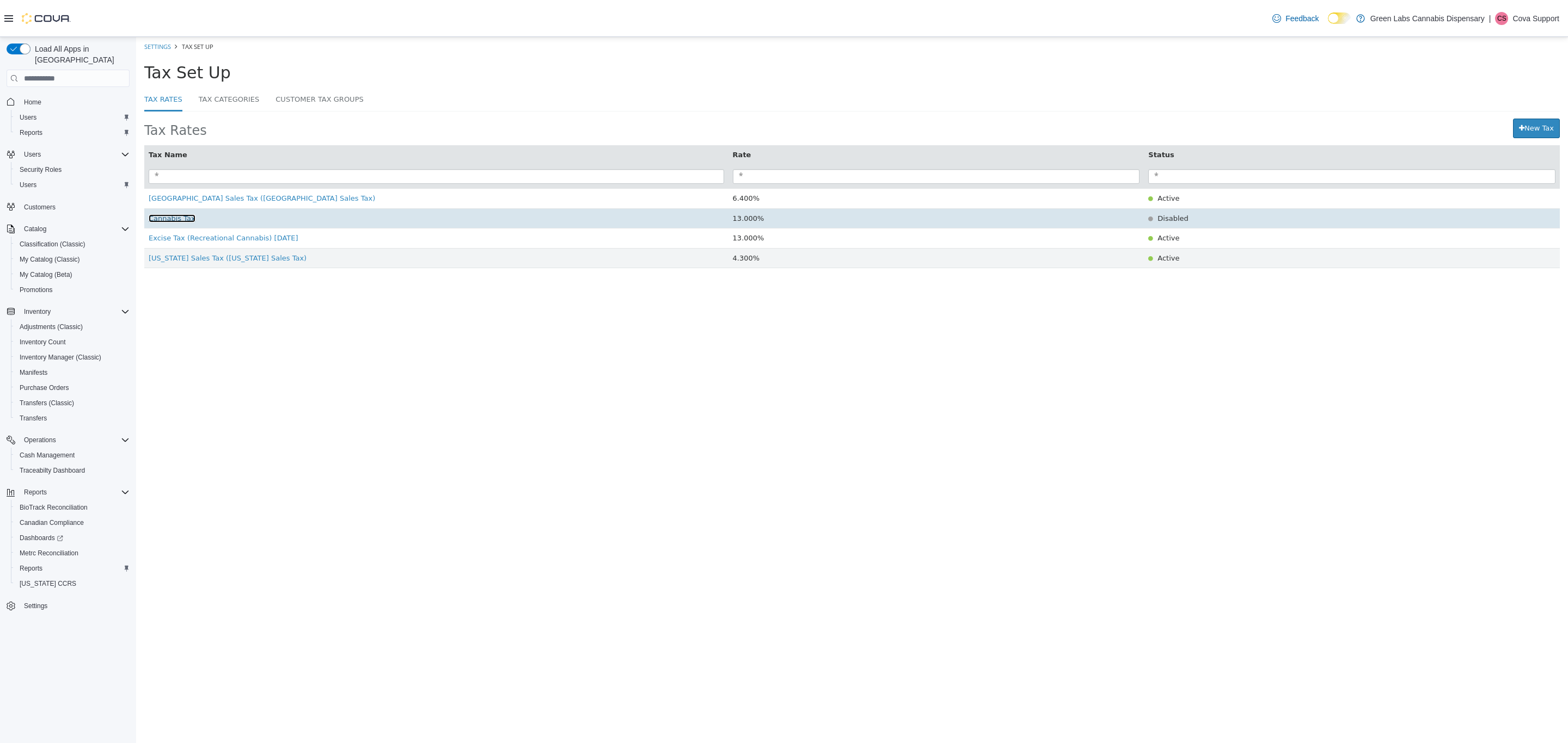
click at [172, 221] on span "Cannabis Tax" at bounding box center [172, 218] width 47 height 9
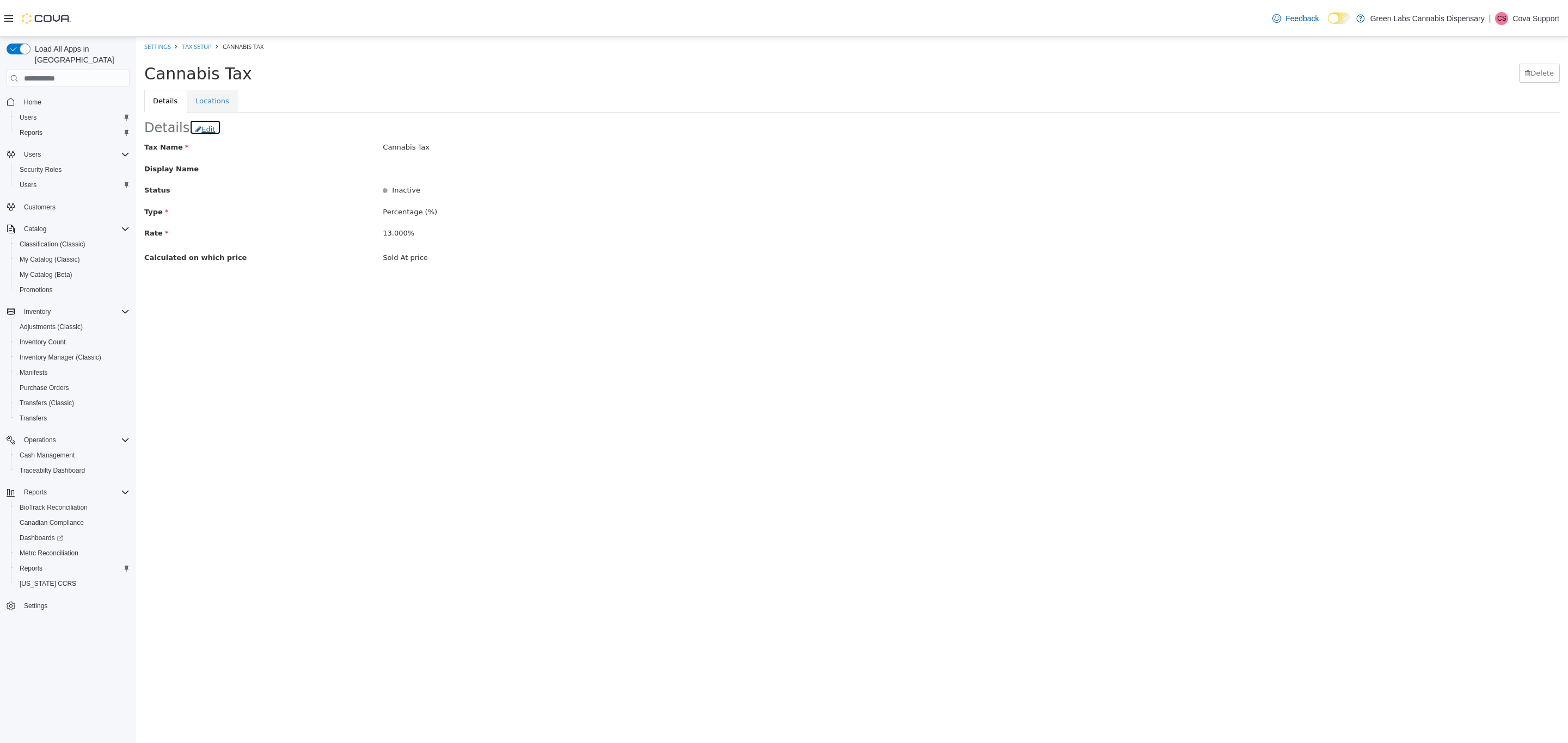
click at [200, 127] on button "Edit" at bounding box center [204, 128] width 31 height 16
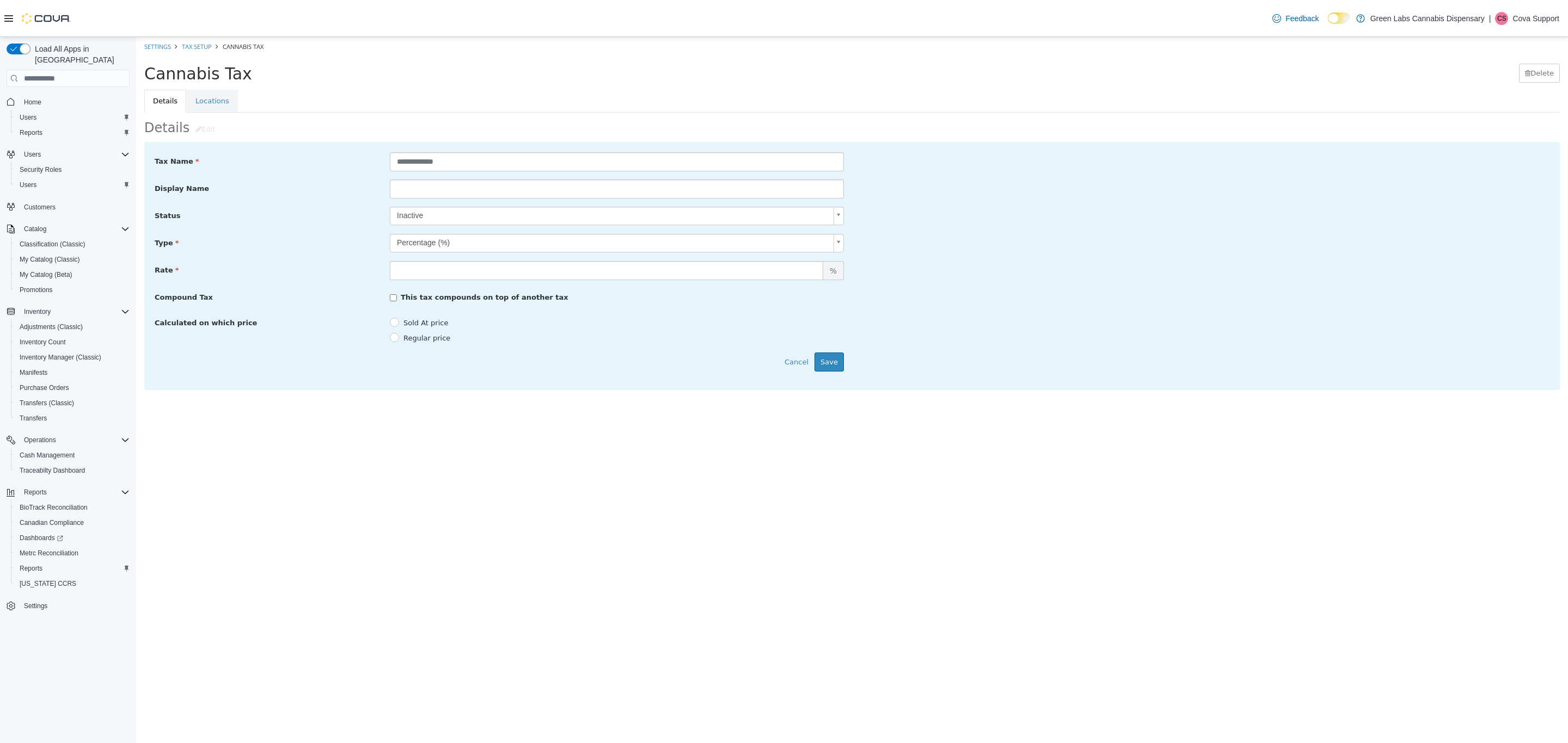
scroll to position [0, 4]
click at [413, 217] on body "**********" at bounding box center [852, 218] width 1432 height 364
type input "****"
click at [791, 366] on button "Cancel" at bounding box center [796, 362] width 36 height 20
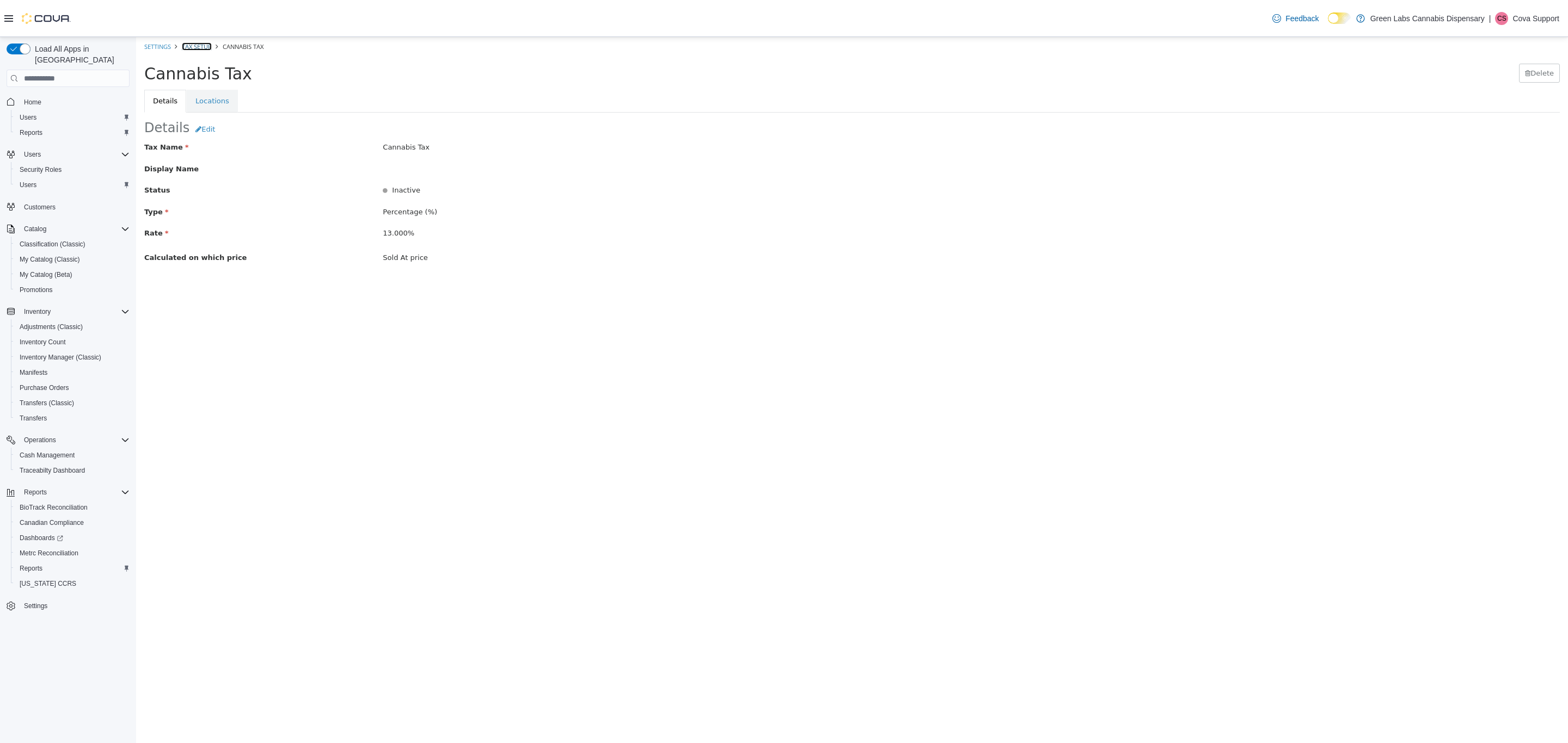
click at [200, 44] on link "Tax Setup" at bounding box center [197, 46] width 30 height 9
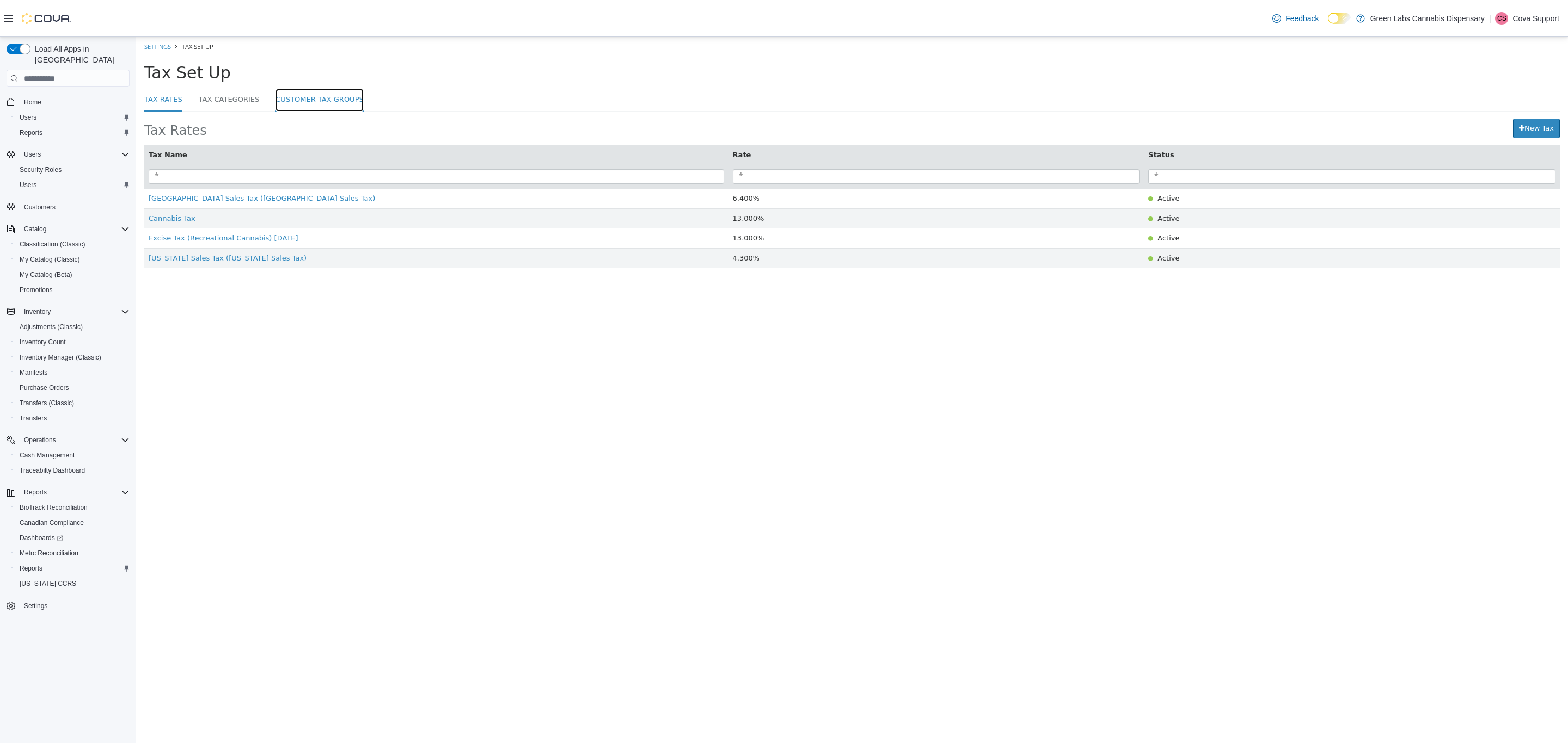
click at [305, 91] on link "Customer Tax Groups" at bounding box center [319, 100] width 88 height 24
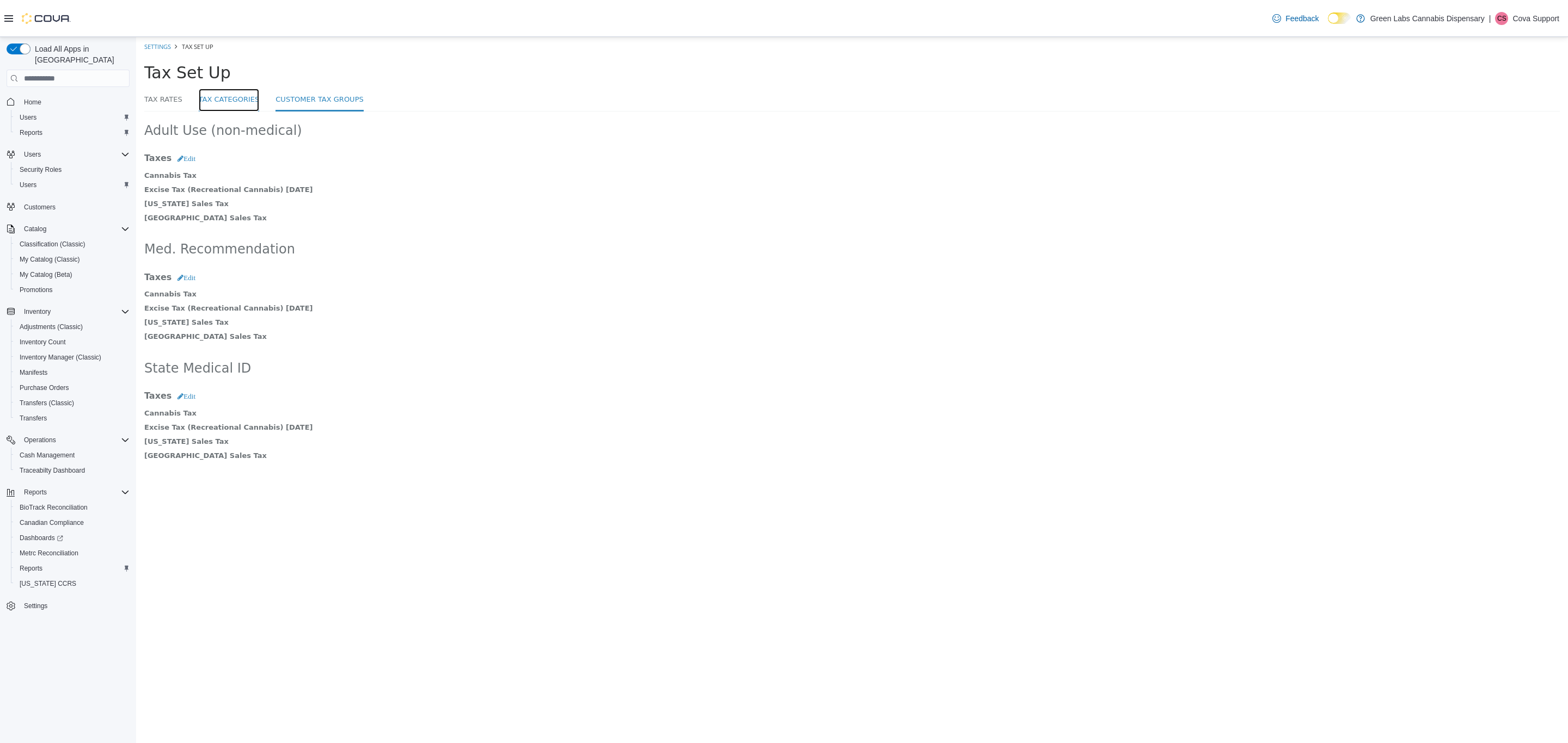
click at [230, 103] on link "Tax Categories" at bounding box center [229, 100] width 61 height 24
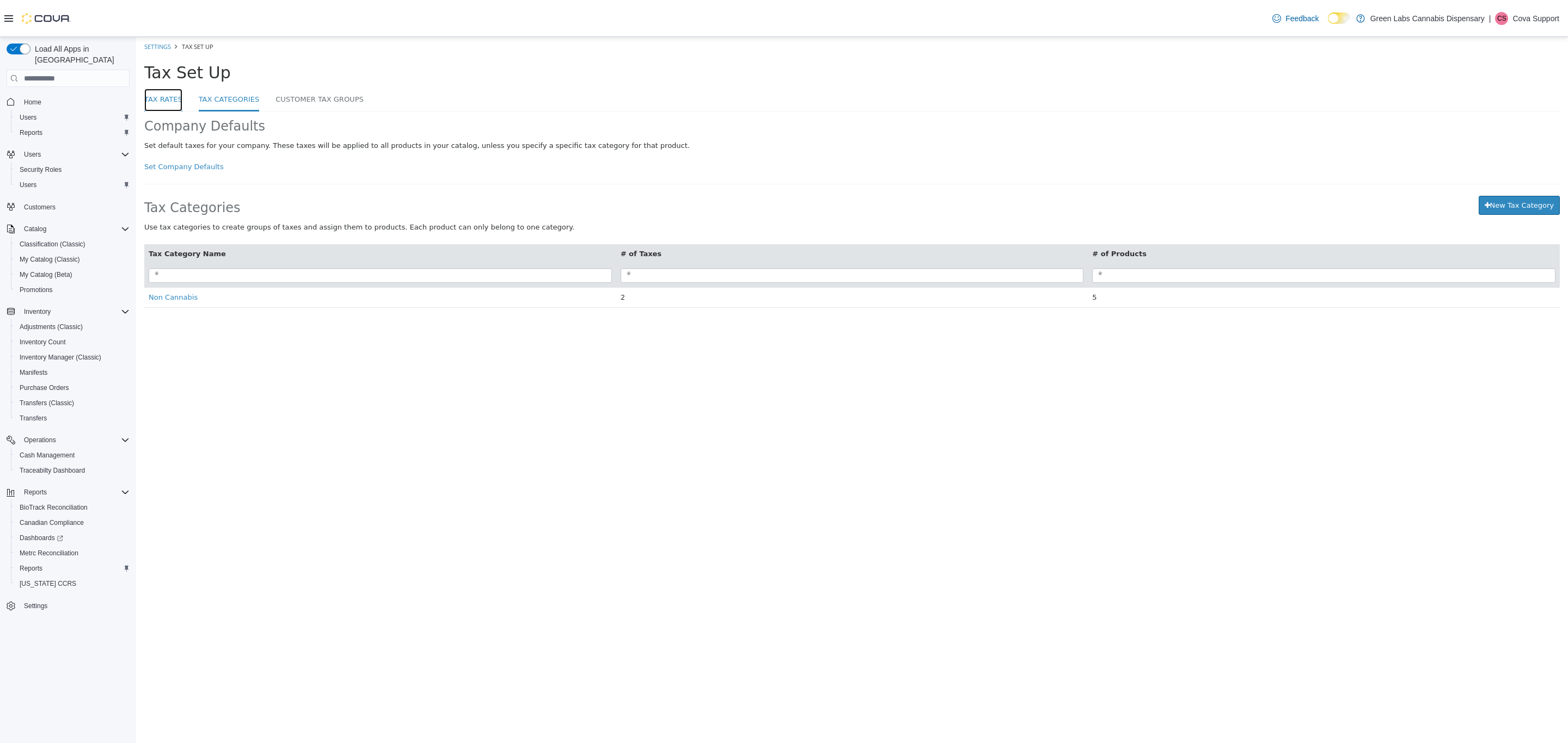
click at [166, 103] on link "Tax Rates" at bounding box center [164, 100] width 38 height 24
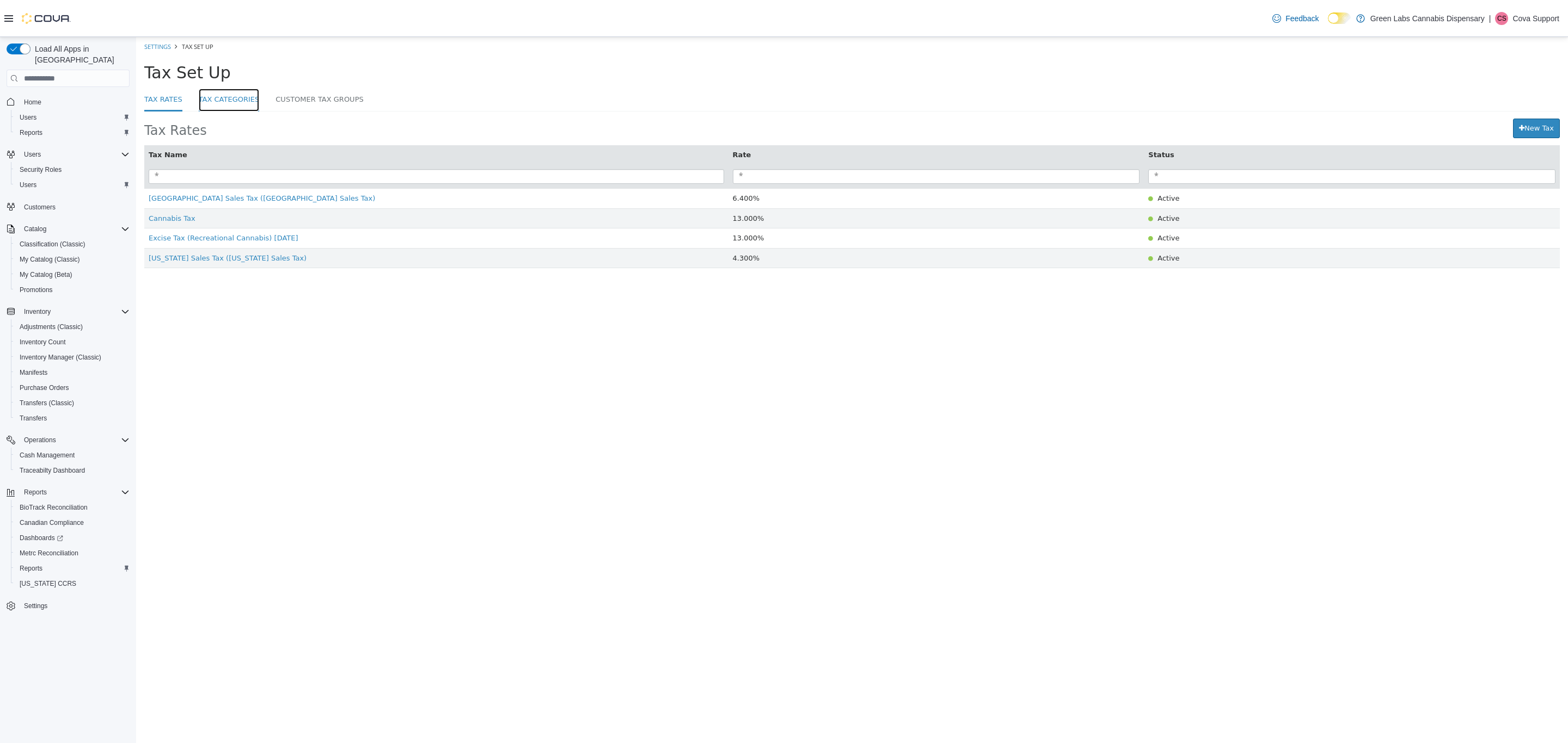
click at [210, 100] on link "Tax Categories" at bounding box center [229, 100] width 61 height 24
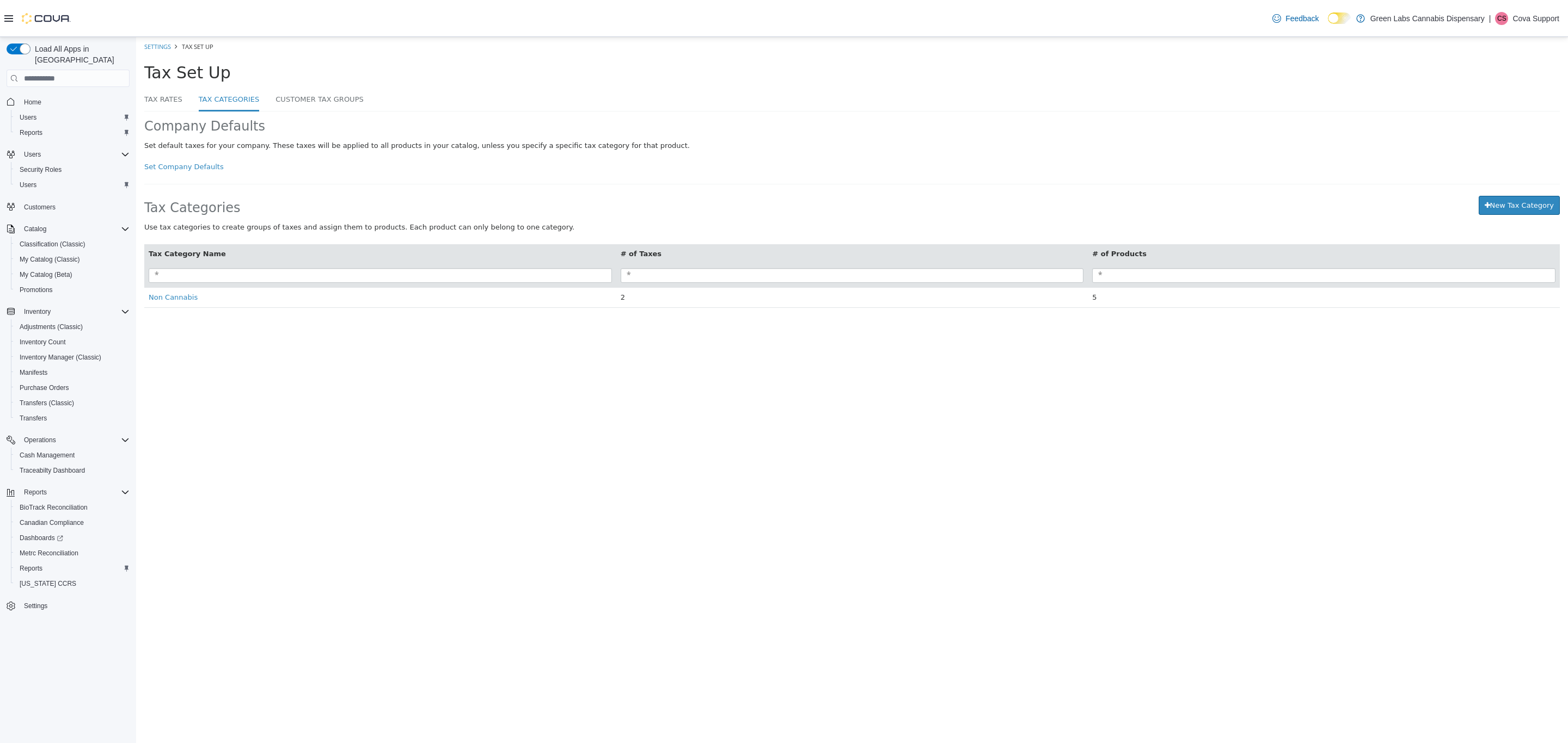
click at [173, 174] on div "Company Defaults Set default taxes for your company. These taxes will be applie…" at bounding box center [852, 216] width 1416 height 207
click at [171, 172] on div "Set Company Defaults" at bounding box center [852, 167] width 1416 height 11
click at [171, 167] on link "Set Company Defaults" at bounding box center [184, 166] width 79 height 9
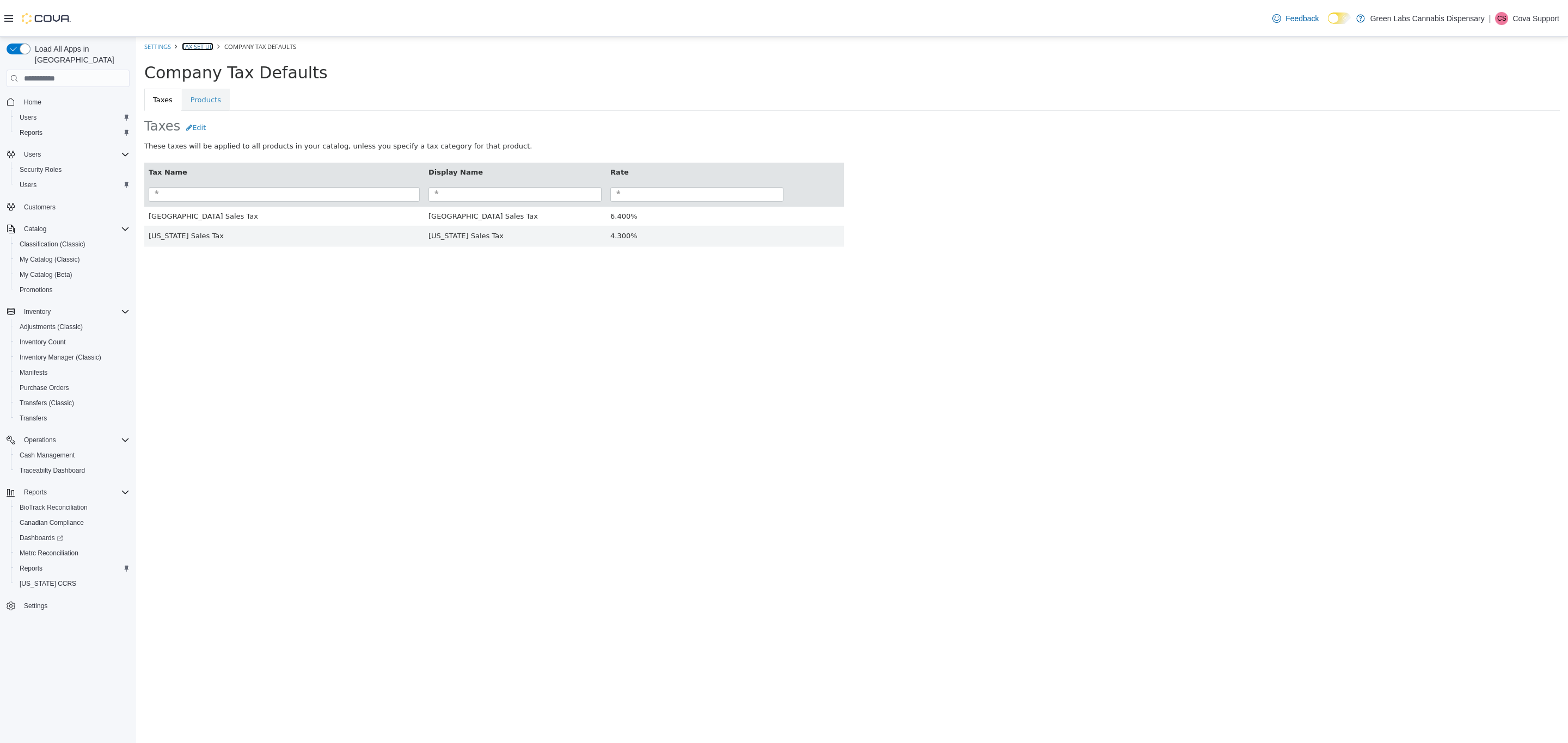
click at [201, 43] on link "Tax Set Up" at bounding box center [197, 46] width 31 height 9
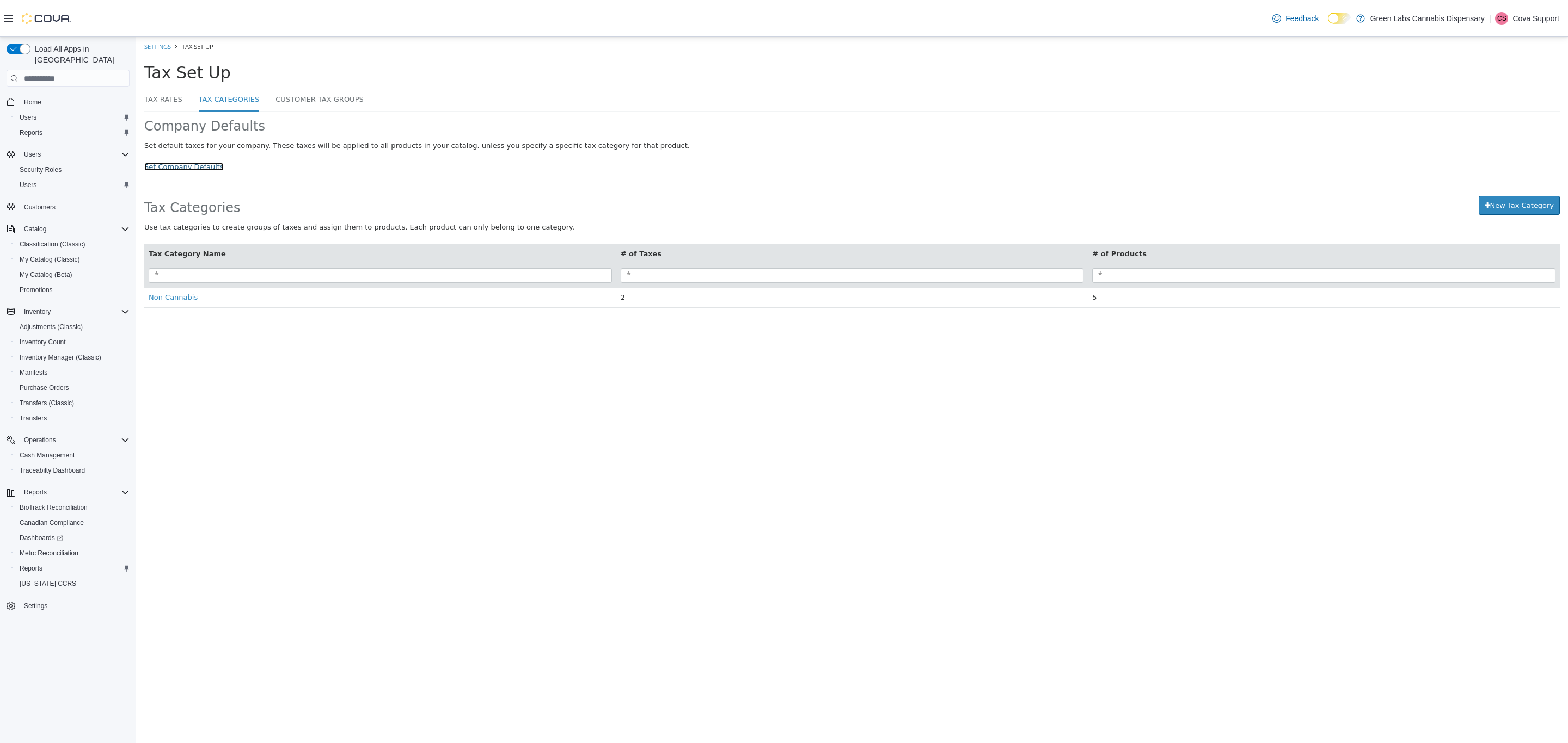
click at [170, 167] on link "Set Company Defaults" at bounding box center [184, 166] width 79 height 9
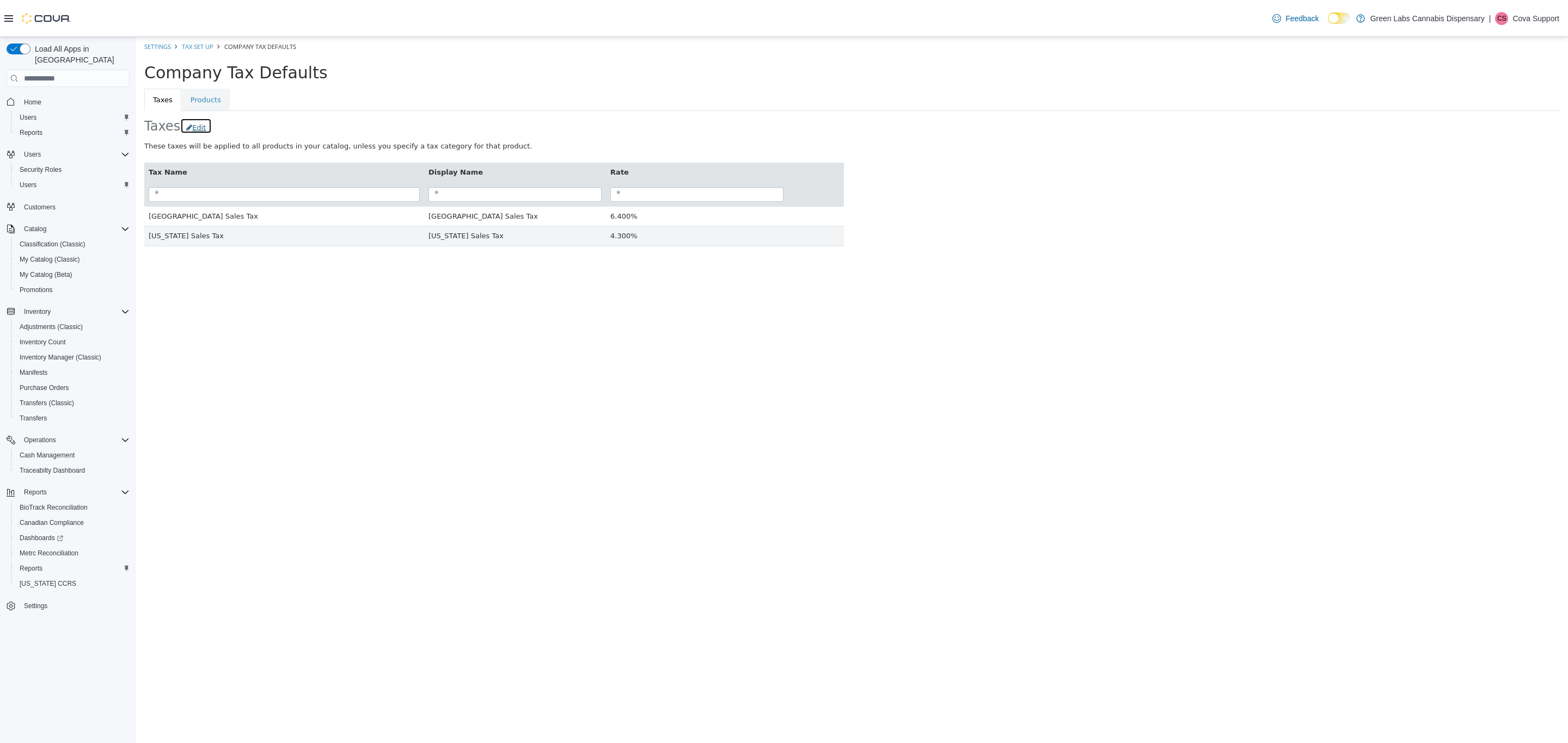
click at [191, 127] on button "Edit" at bounding box center [196, 126] width 31 height 16
click at [161, 284] on button "Tax" at bounding box center [159, 273] width 29 height 20
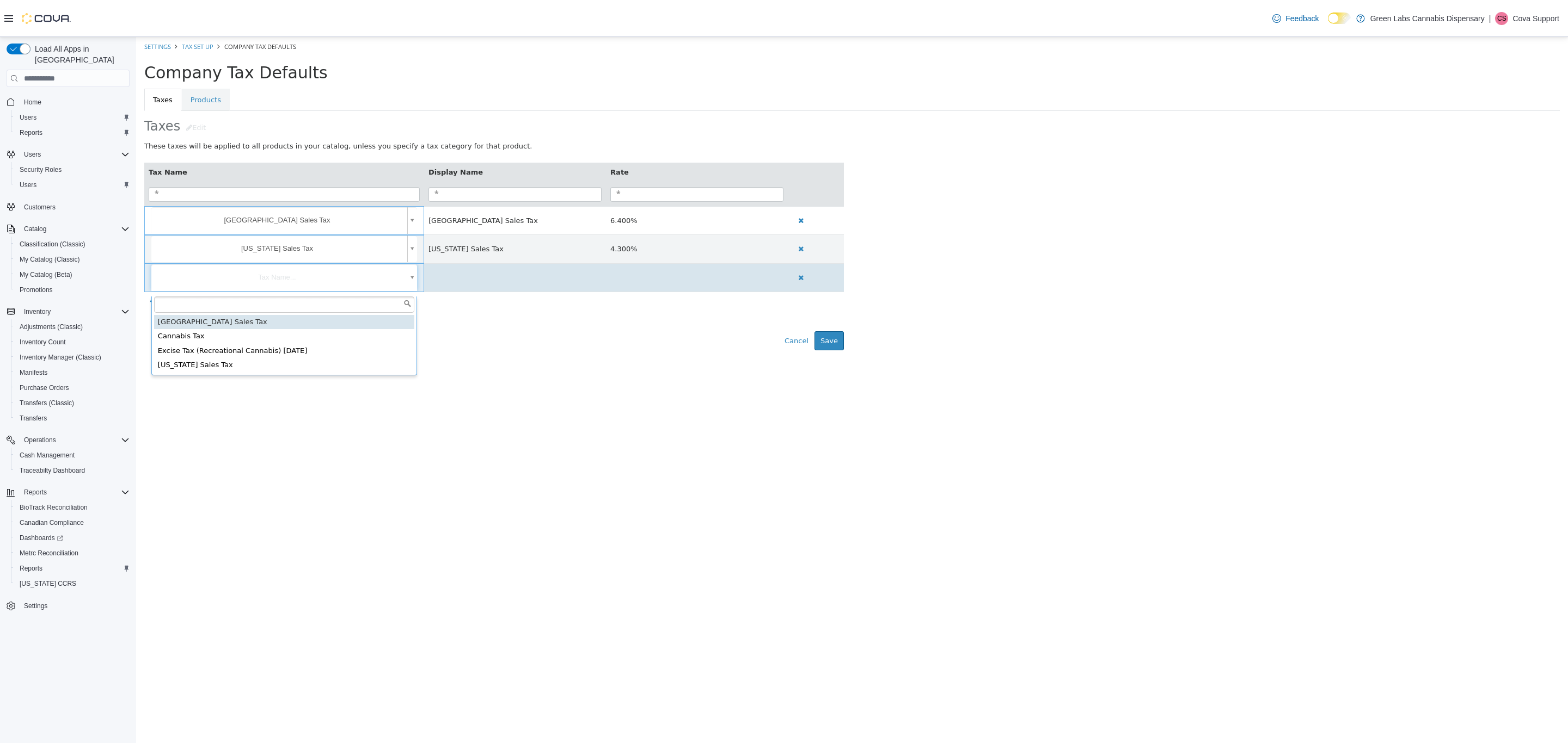
click at [337, 295] on body "**********" at bounding box center [852, 198] width 1432 height 321
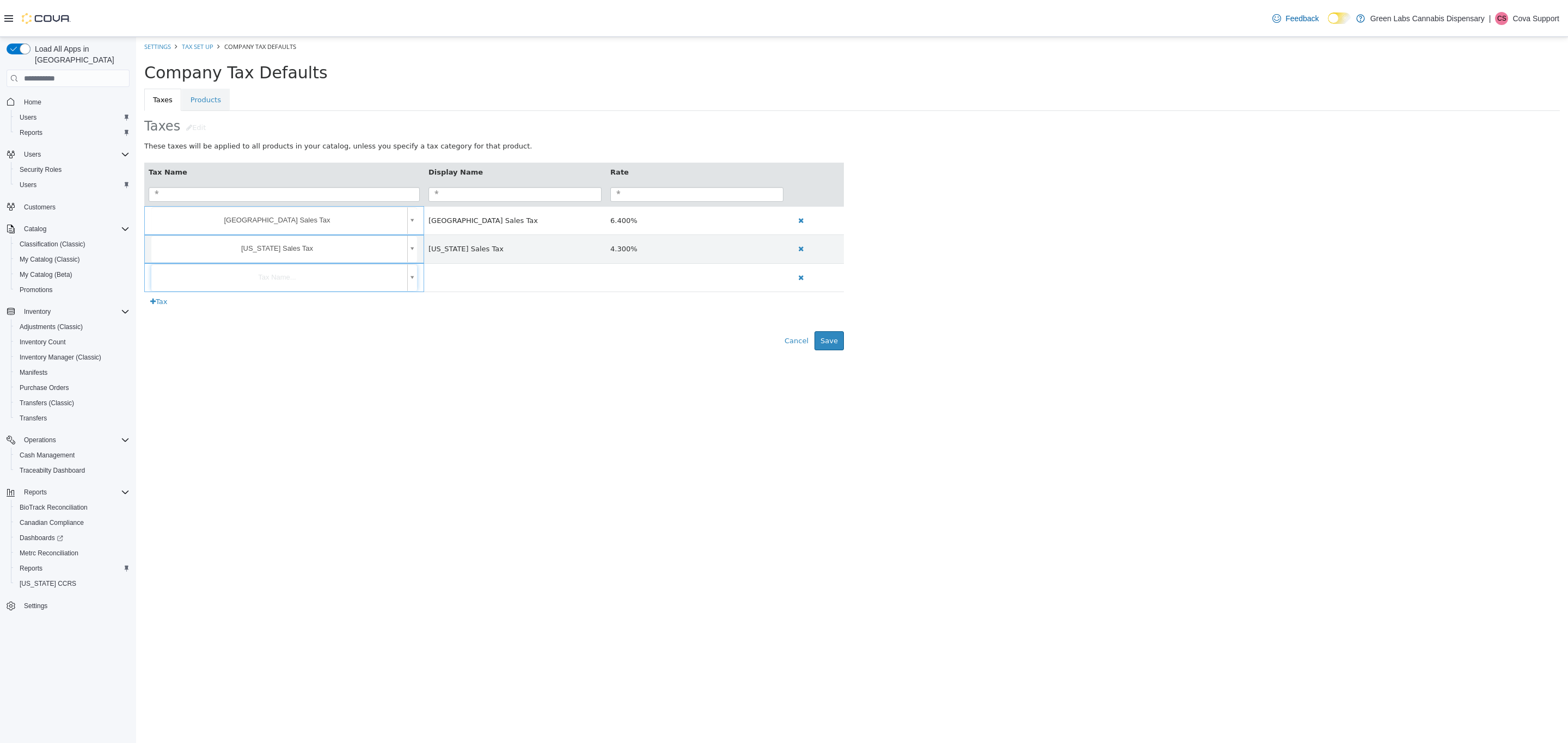
click at [793, 352] on body "**********" at bounding box center [852, 198] width 1432 height 321
click at [791, 345] on button "Cancel" at bounding box center [796, 341] width 36 height 20
click at [212, 98] on link "Products" at bounding box center [205, 100] width 48 height 23
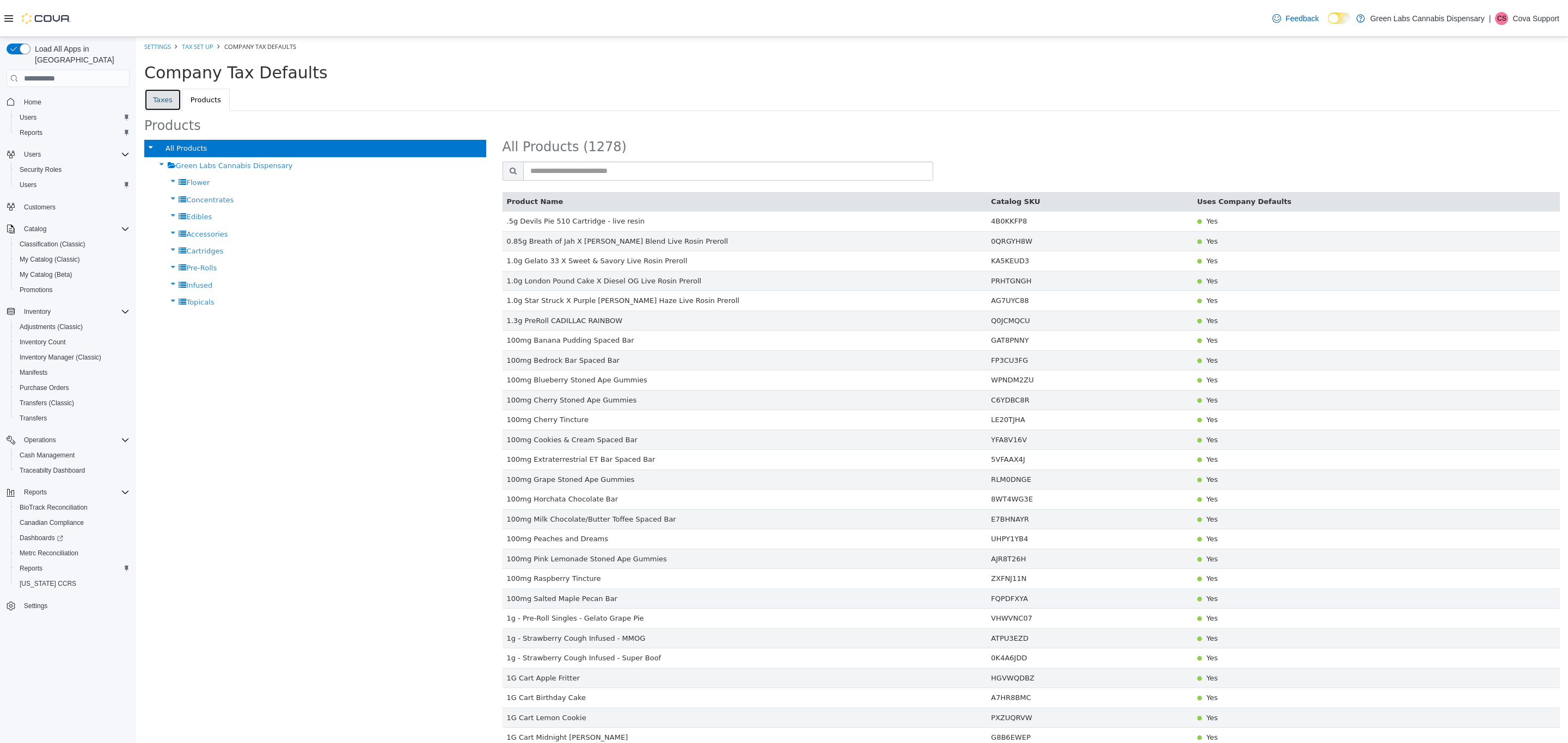
click at [170, 92] on link "Taxes" at bounding box center [163, 100] width 37 height 23
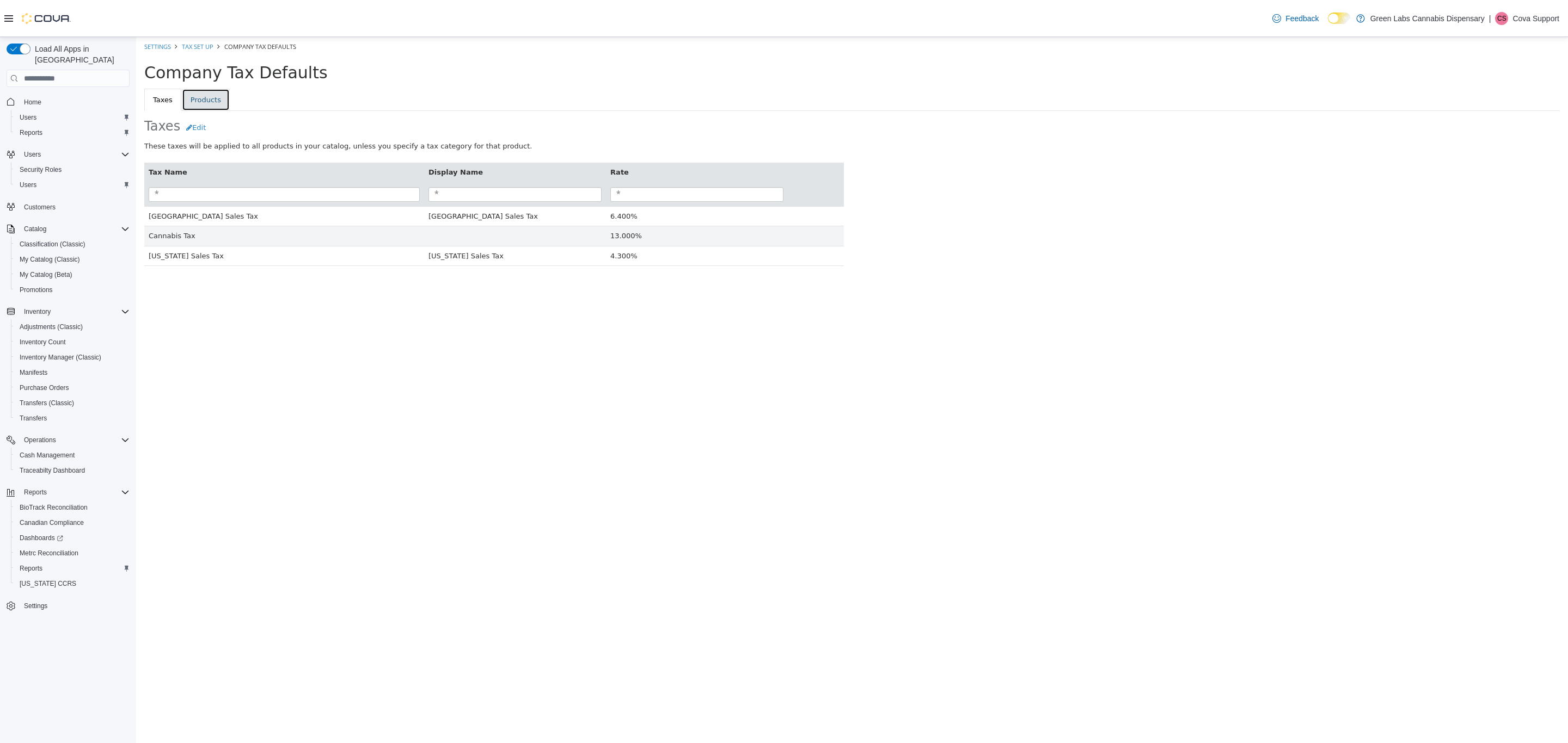
click at [221, 98] on link "Products" at bounding box center [205, 100] width 48 height 23
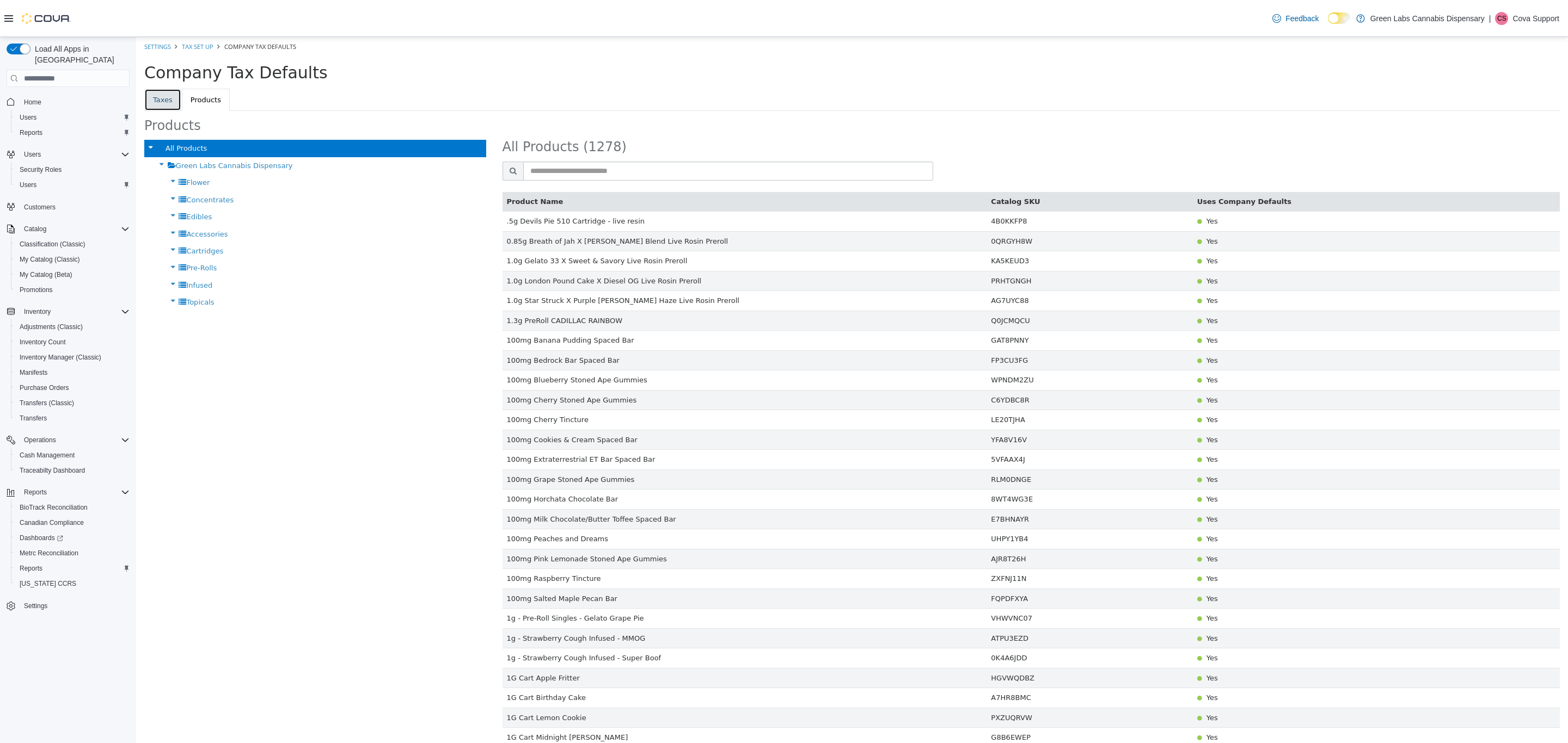
click at [166, 99] on link "Taxes" at bounding box center [163, 100] width 37 height 23
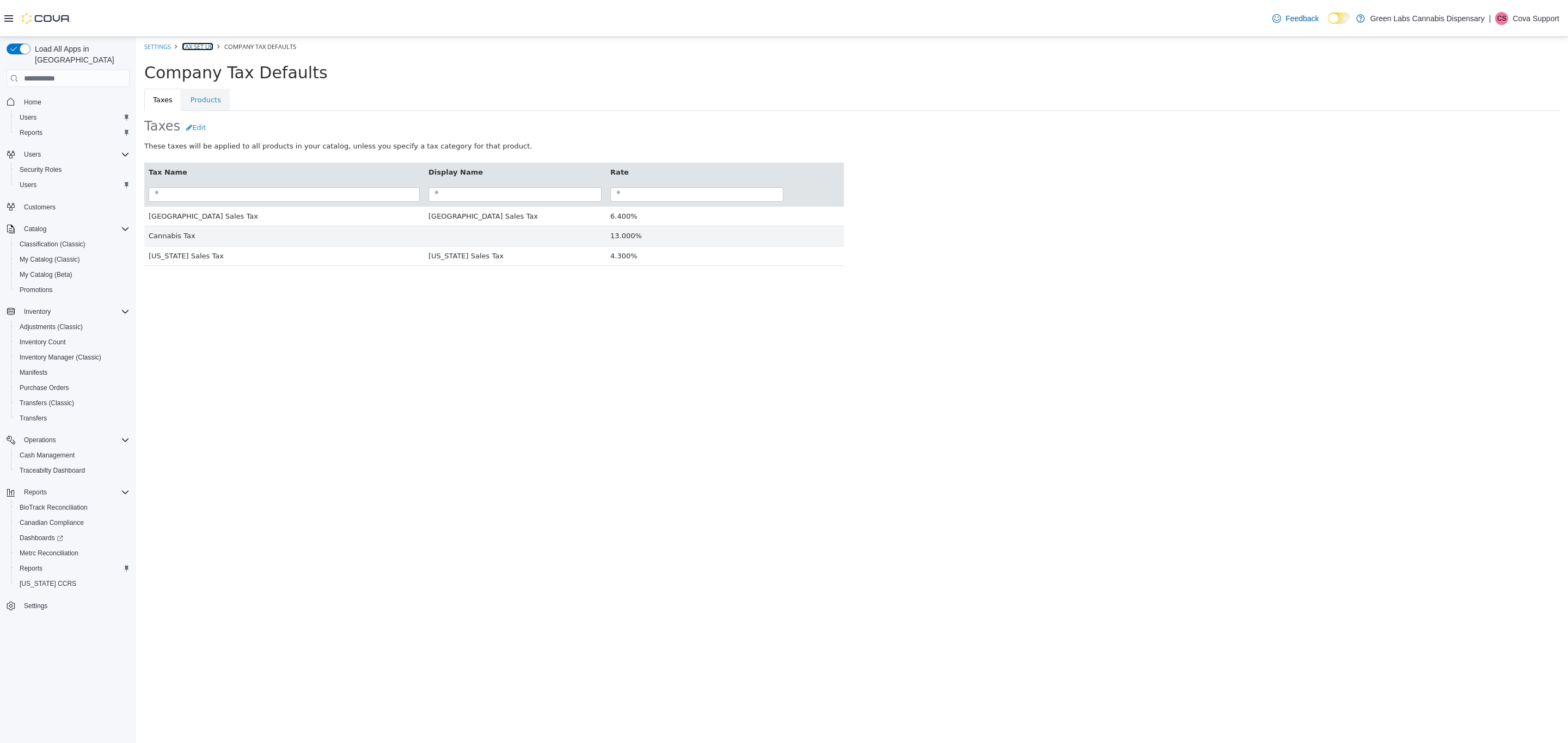
click at [200, 44] on link "Tax Set Up" at bounding box center [197, 46] width 31 height 9
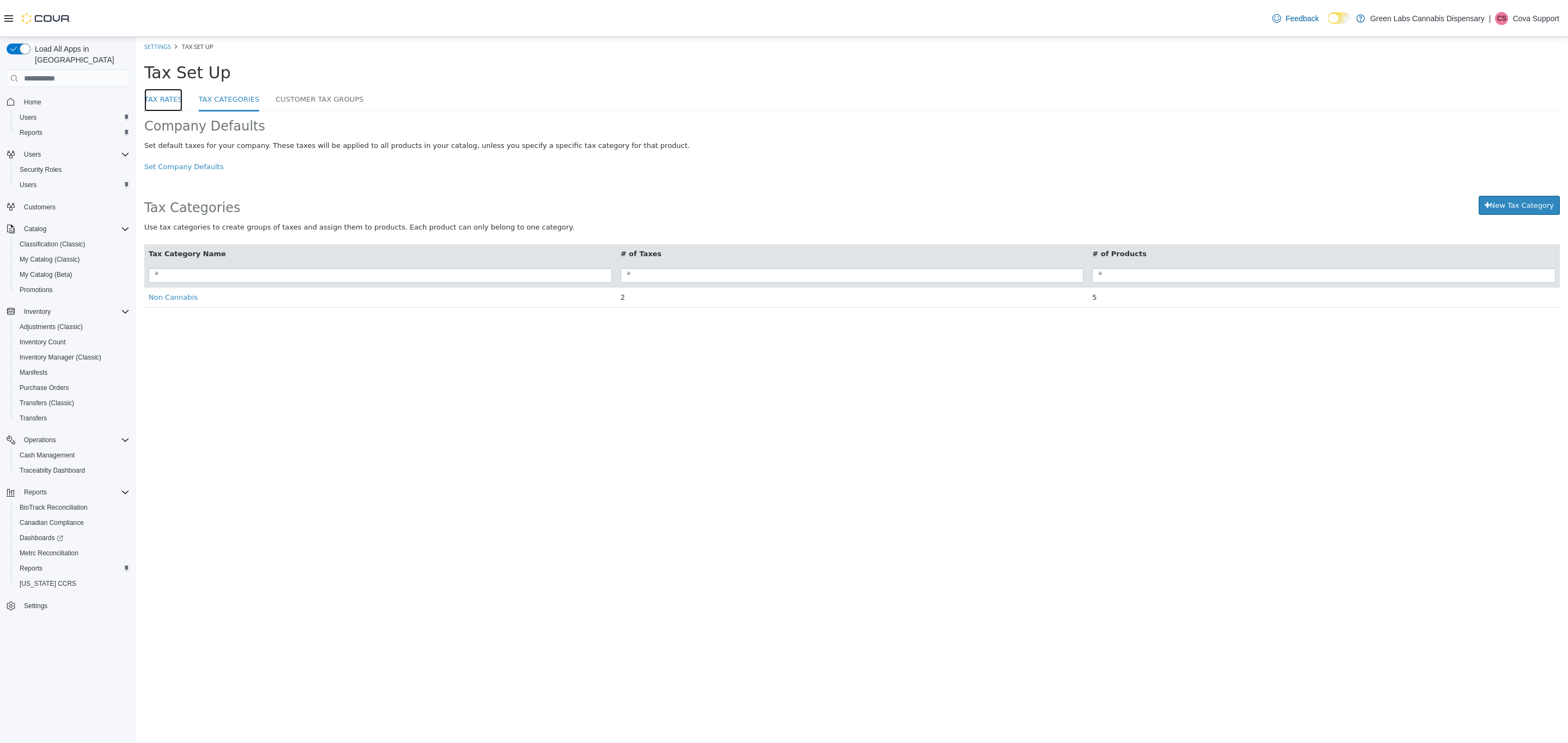
click at [162, 104] on link "Tax Rates" at bounding box center [164, 100] width 38 height 24
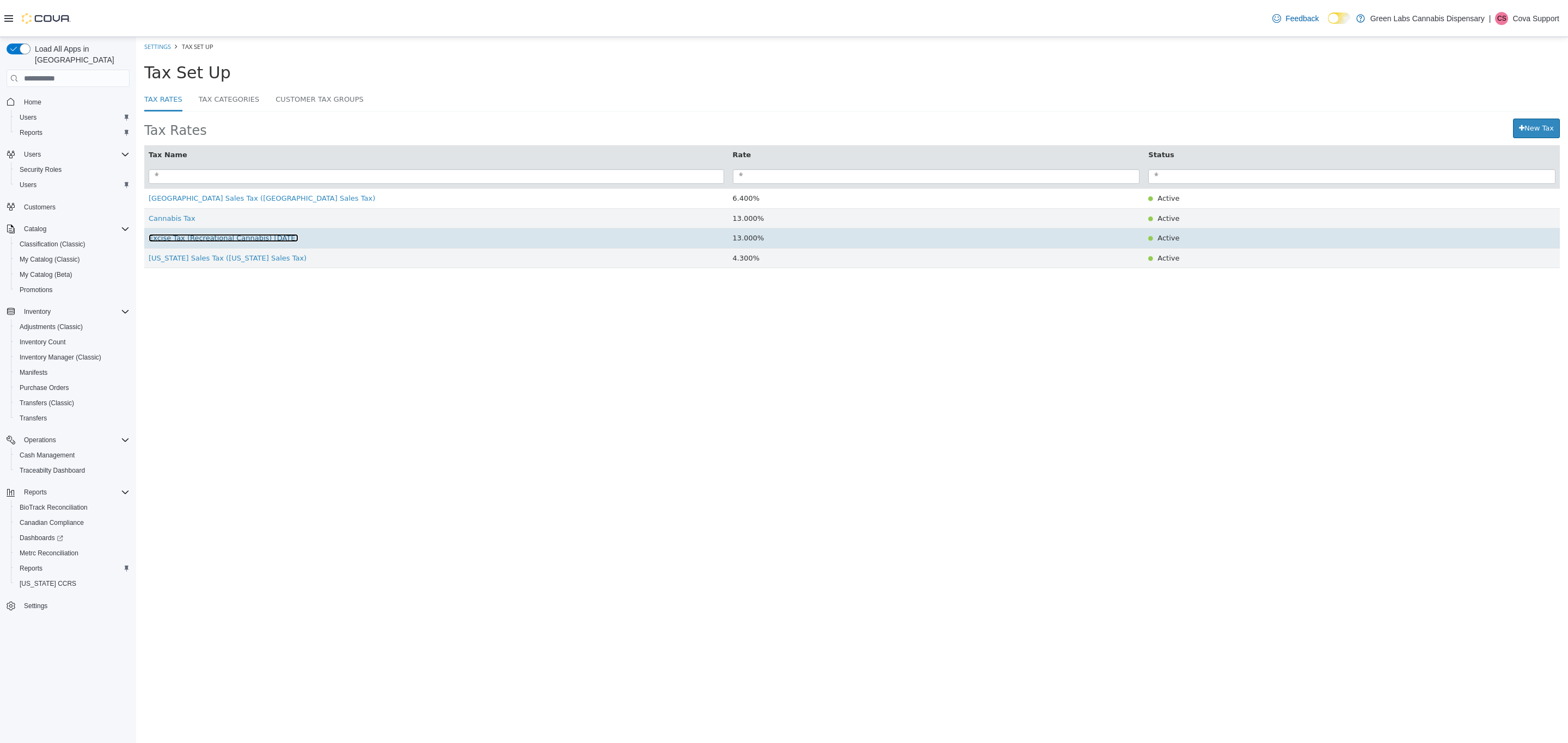
click at [278, 242] on span "Excise Tax (Recreational Cannabis) july2025" at bounding box center [223, 238] width 149 height 9
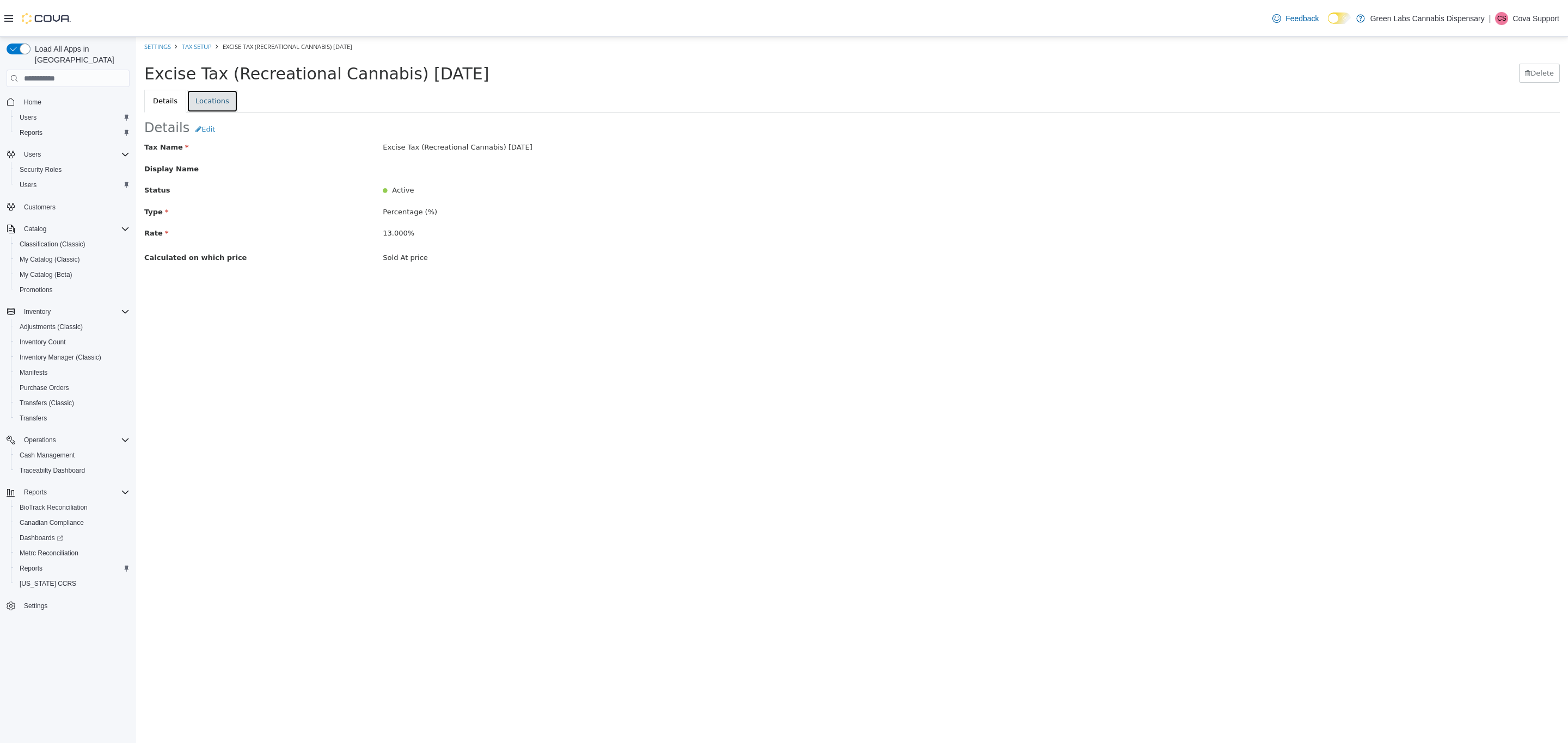
click at [218, 97] on link "Locations" at bounding box center [212, 101] width 51 height 23
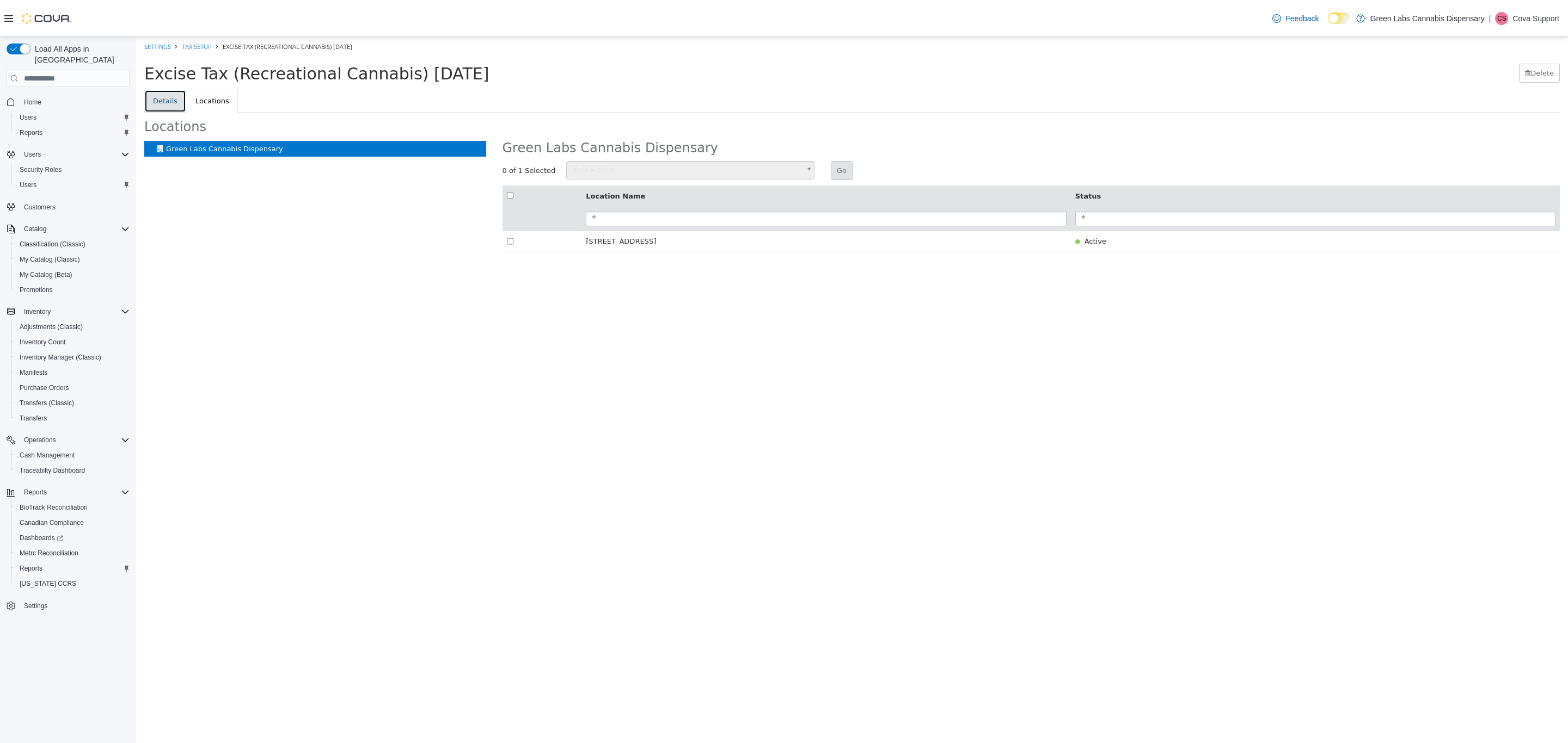
click at [172, 104] on link "Details" at bounding box center [166, 101] width 42 height 23
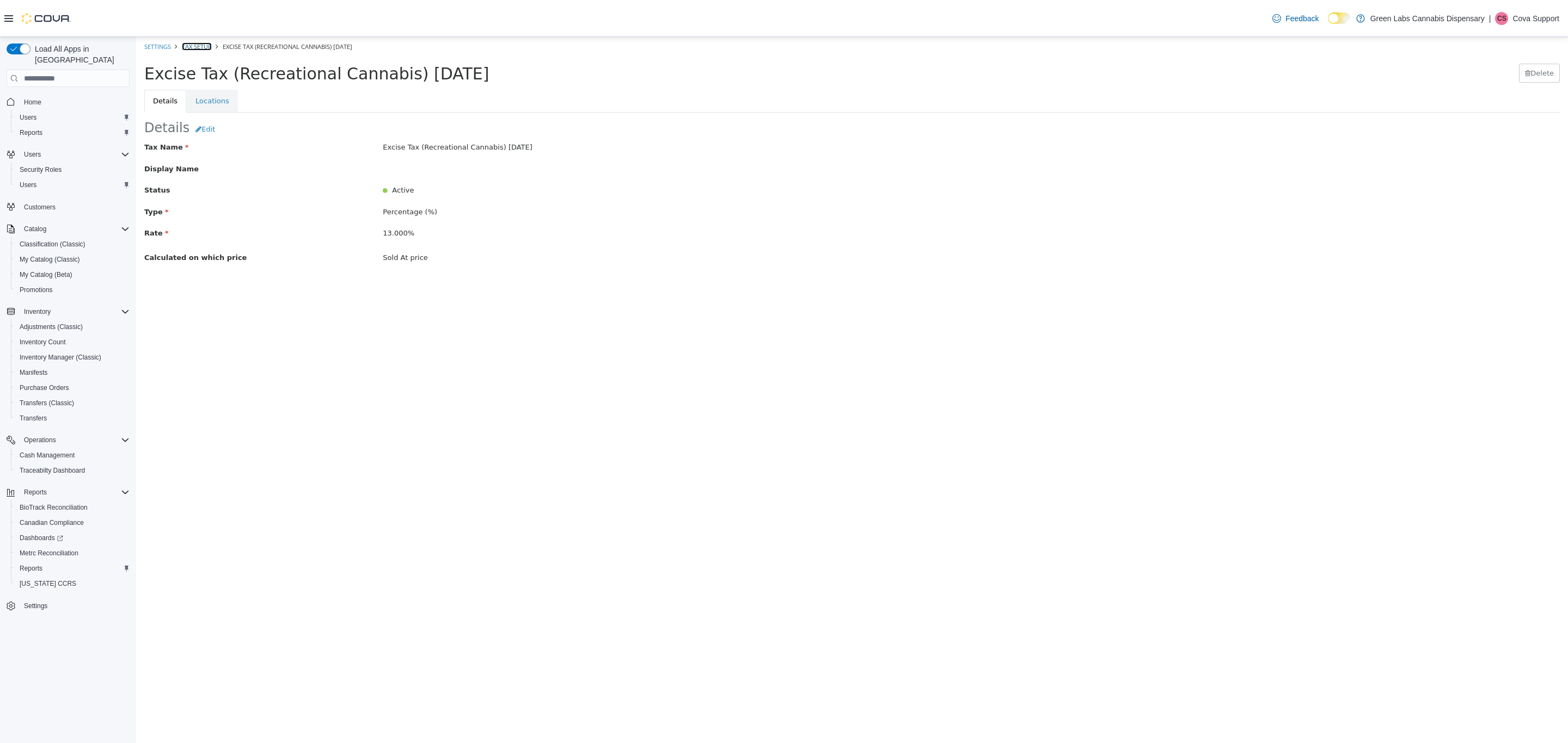
click at [194, 43] on link "Tax Setup" at bounding box center [197, 46] width 30 height 9
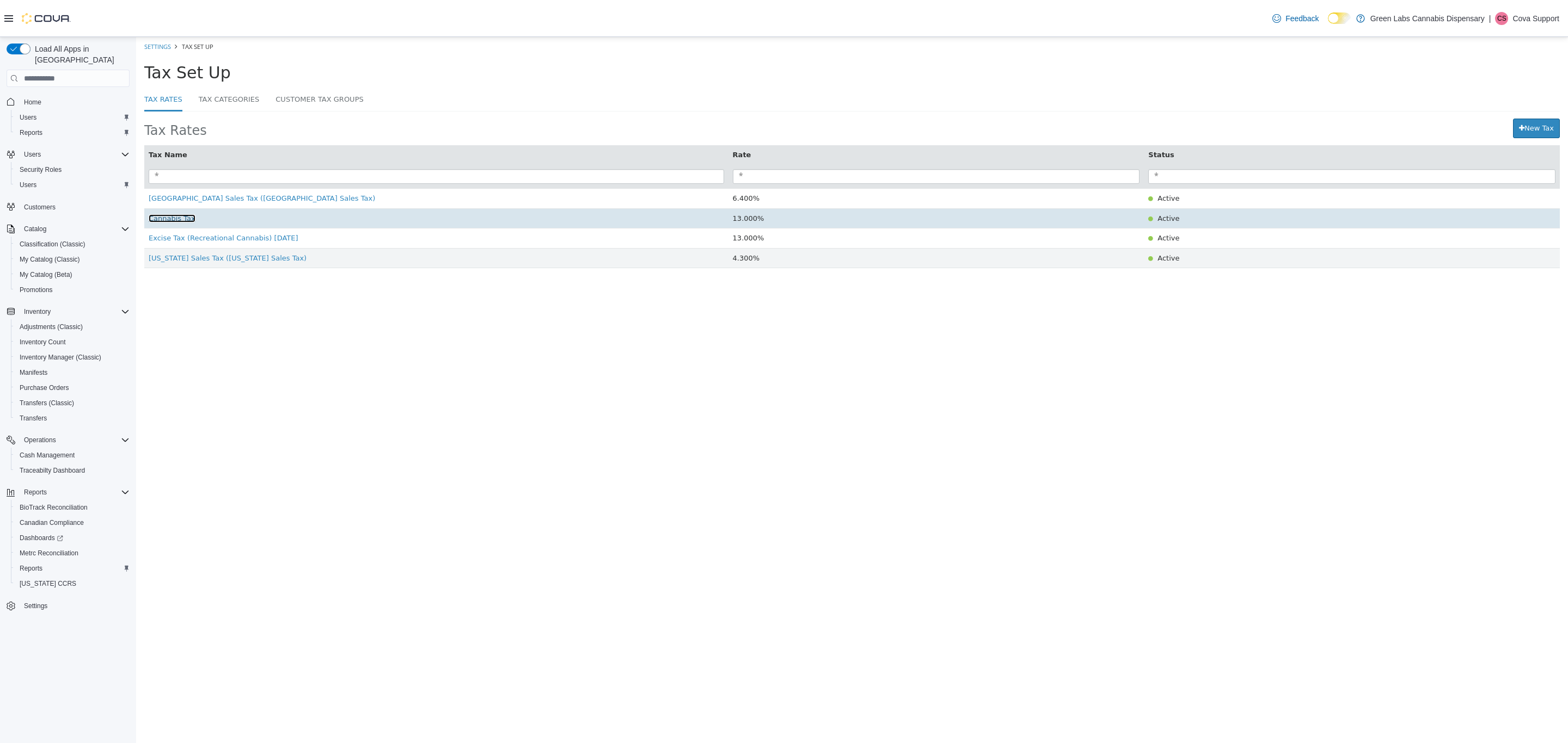
click at [174, 220] on span "Cannabis Tax" at bounding box center [172, 218] width 47 height 9
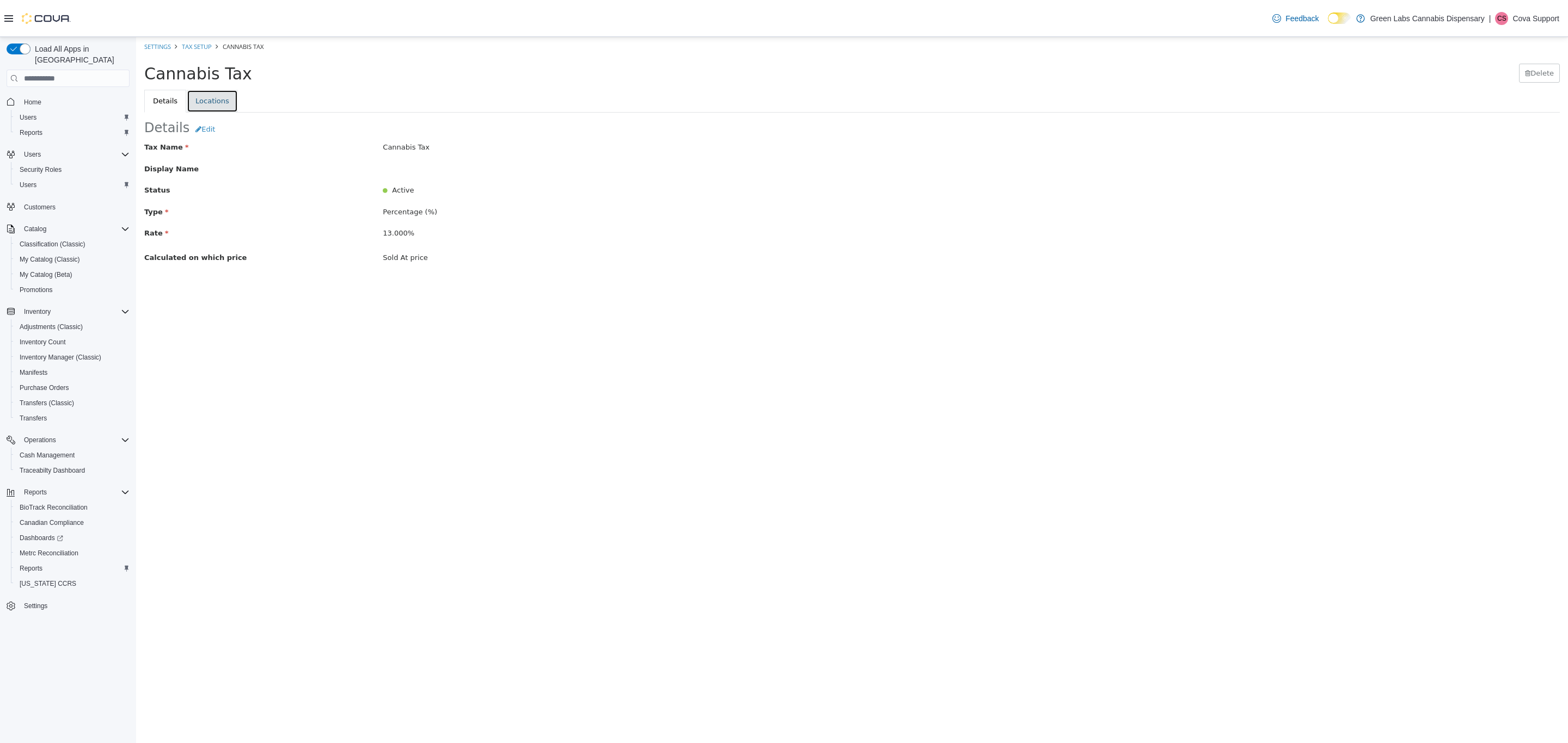
click at [211, 100] on link "Locations" at bounding box center [212, 101] width 51 height 23
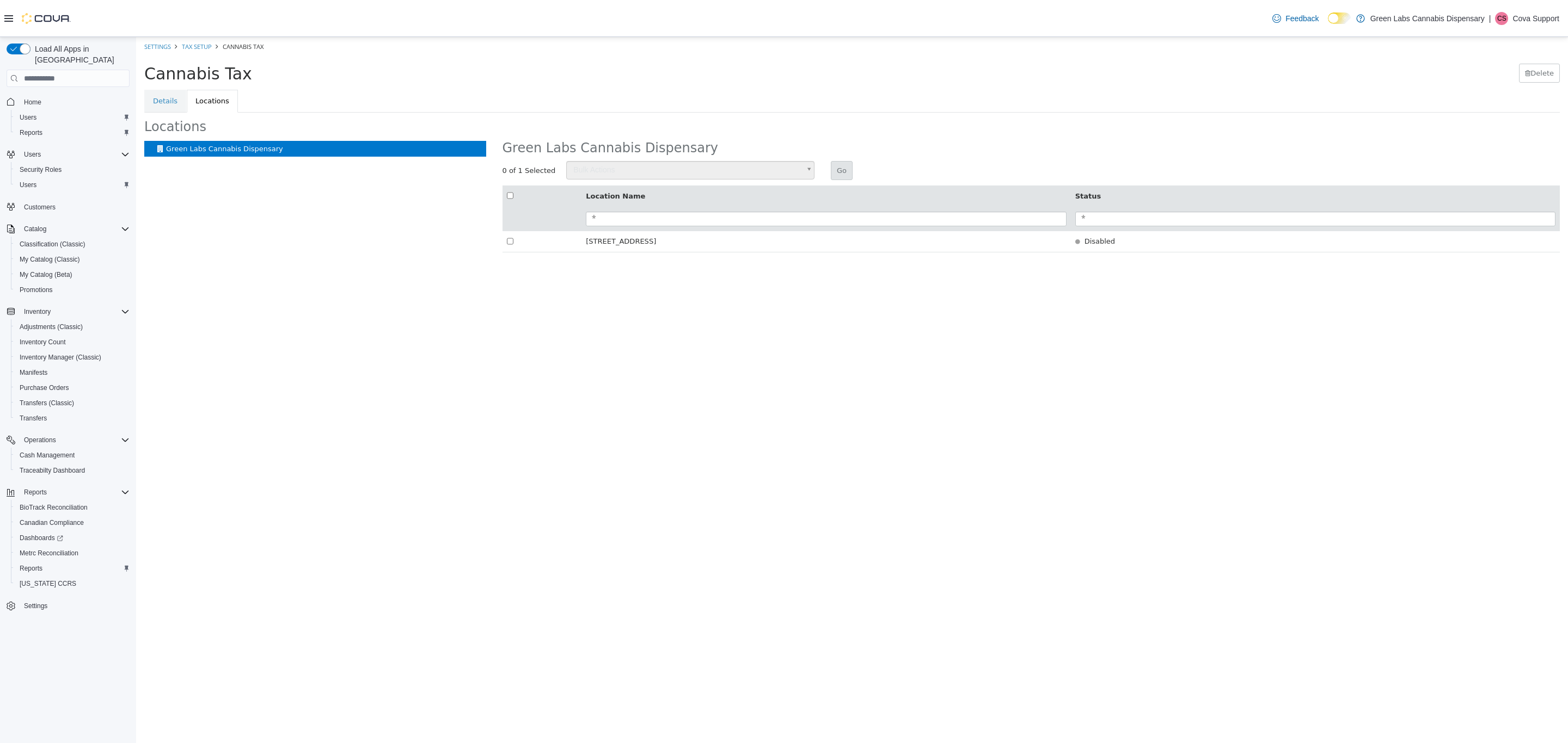
click at [199, 42] on li "Tax Setup" at bounding box center [191, 47] width 41 height 11
click at [203, 48] on link "Tax Setup" at bounding box center [197, 46] width 30 height 9
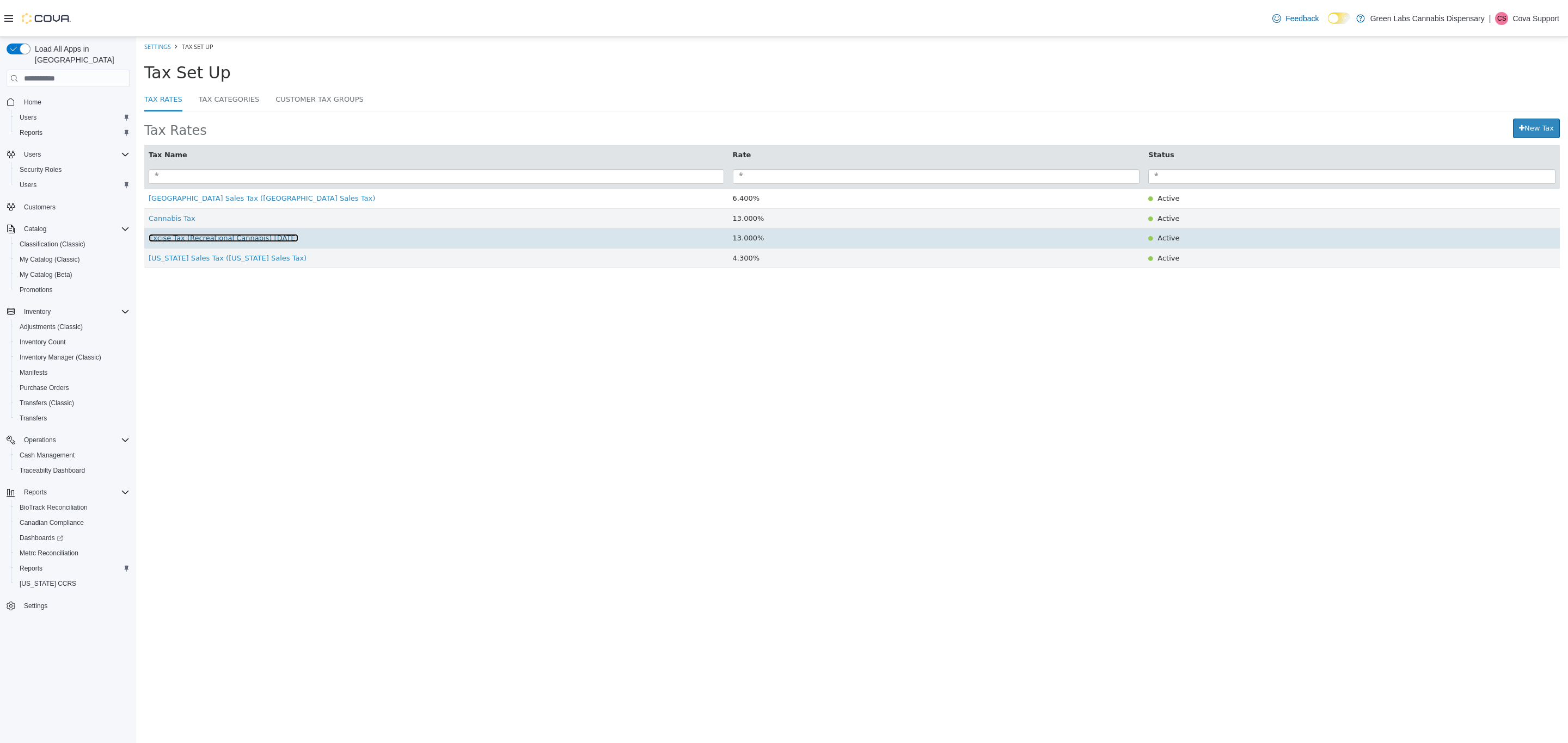
click at [181, 242] on span "Excise Tax (Recreational Cannabis) [DATE]" at bounding box center [223, 238] width 149 height 9
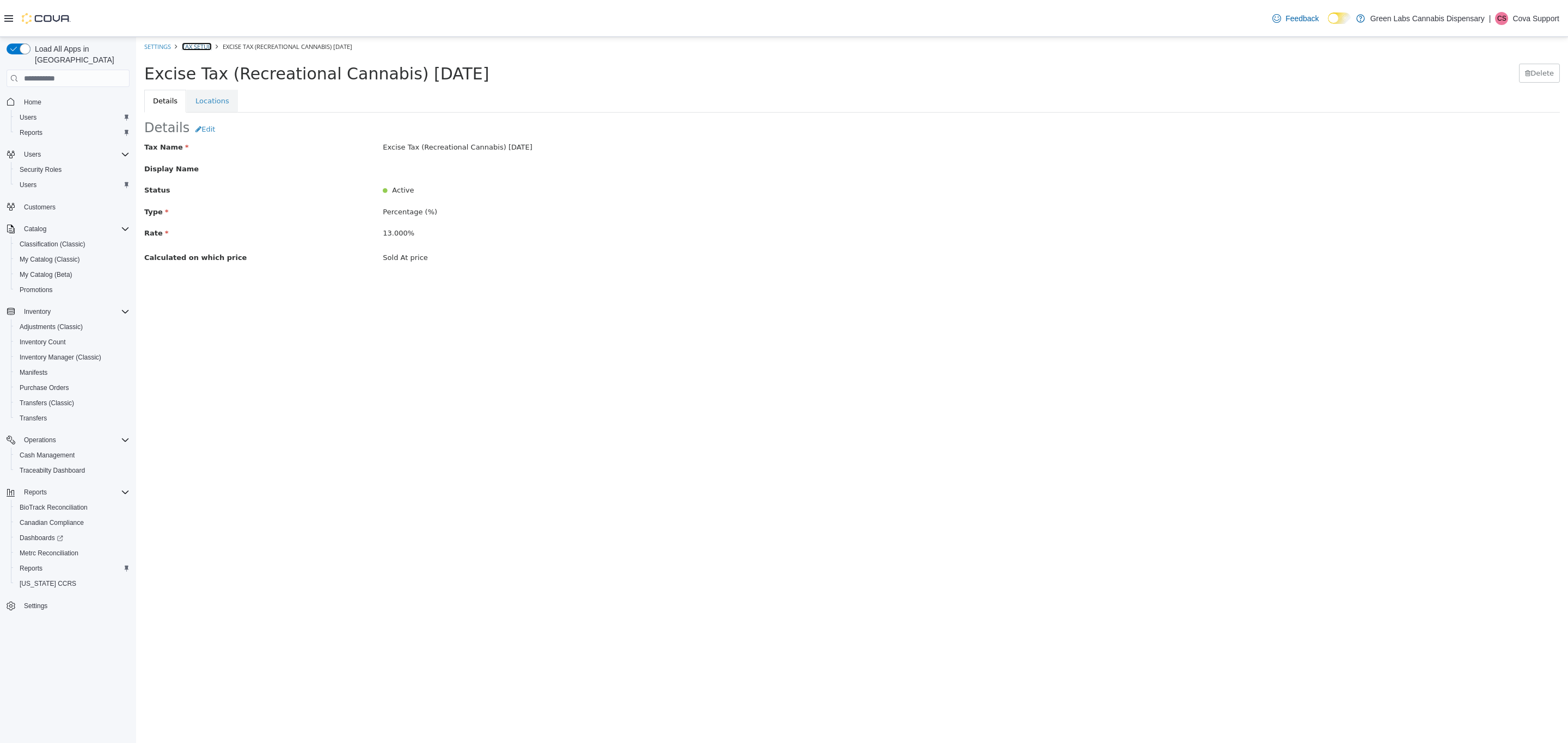
click at [199, 47] on link "Tax Setup" at bounding box center [197, 46] width 30 height 9
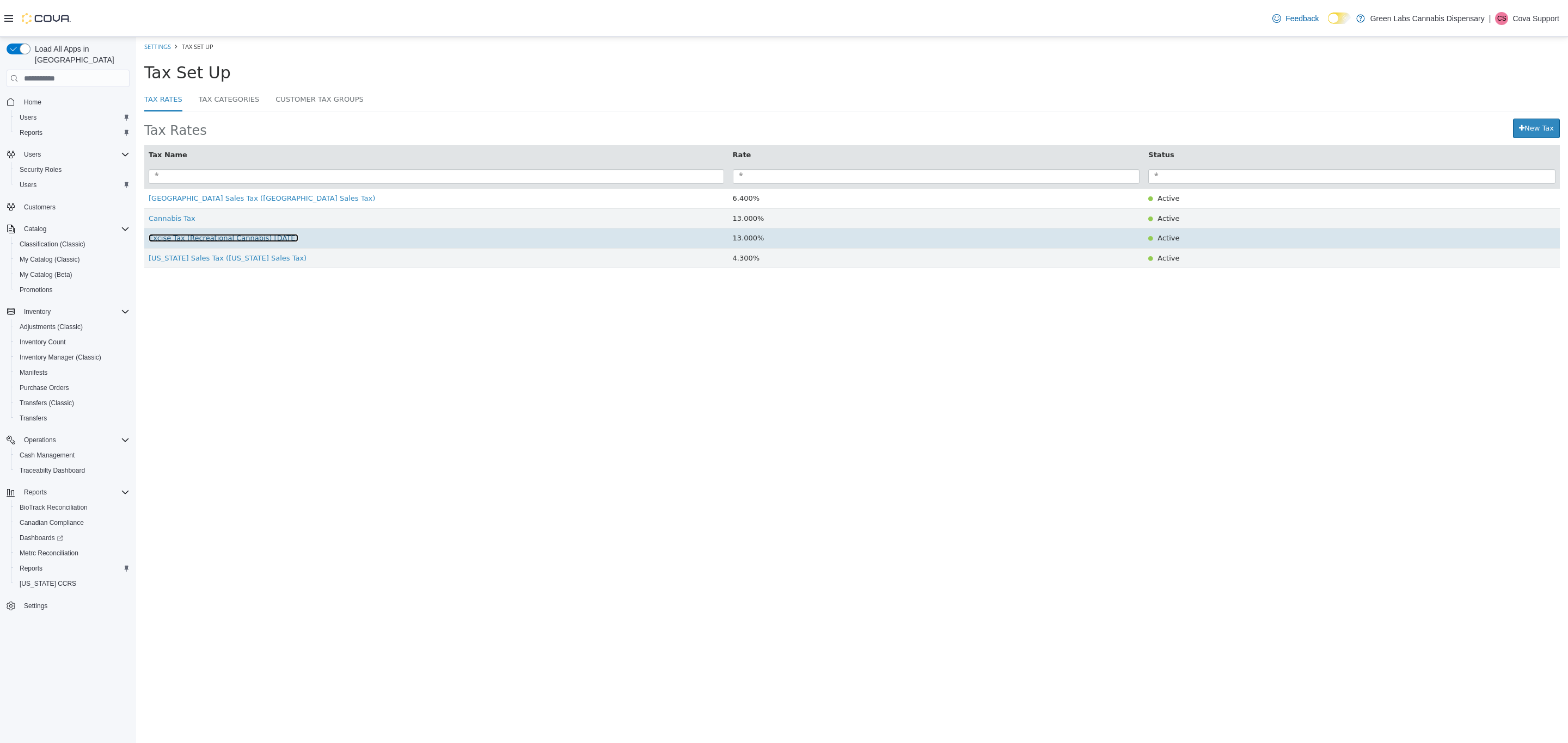
click at [194, 242] on span "Excise Tax (Recreational Cannabis) [DATE]" at bounding box center [223, 238] width 149 height 9
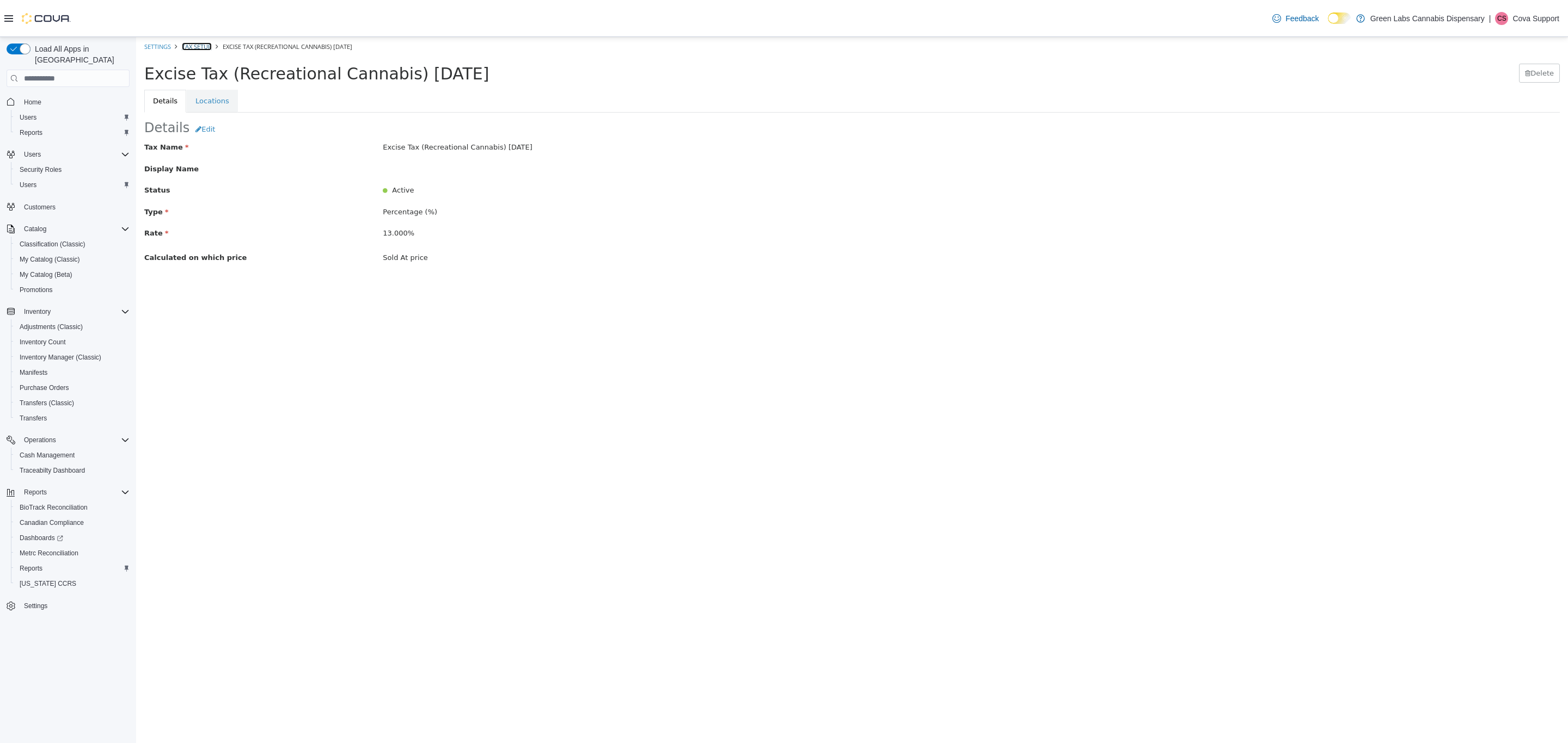
click at [204, 47] on link "Tax Setup" at bounding box center [197, 46] width 30 height 9
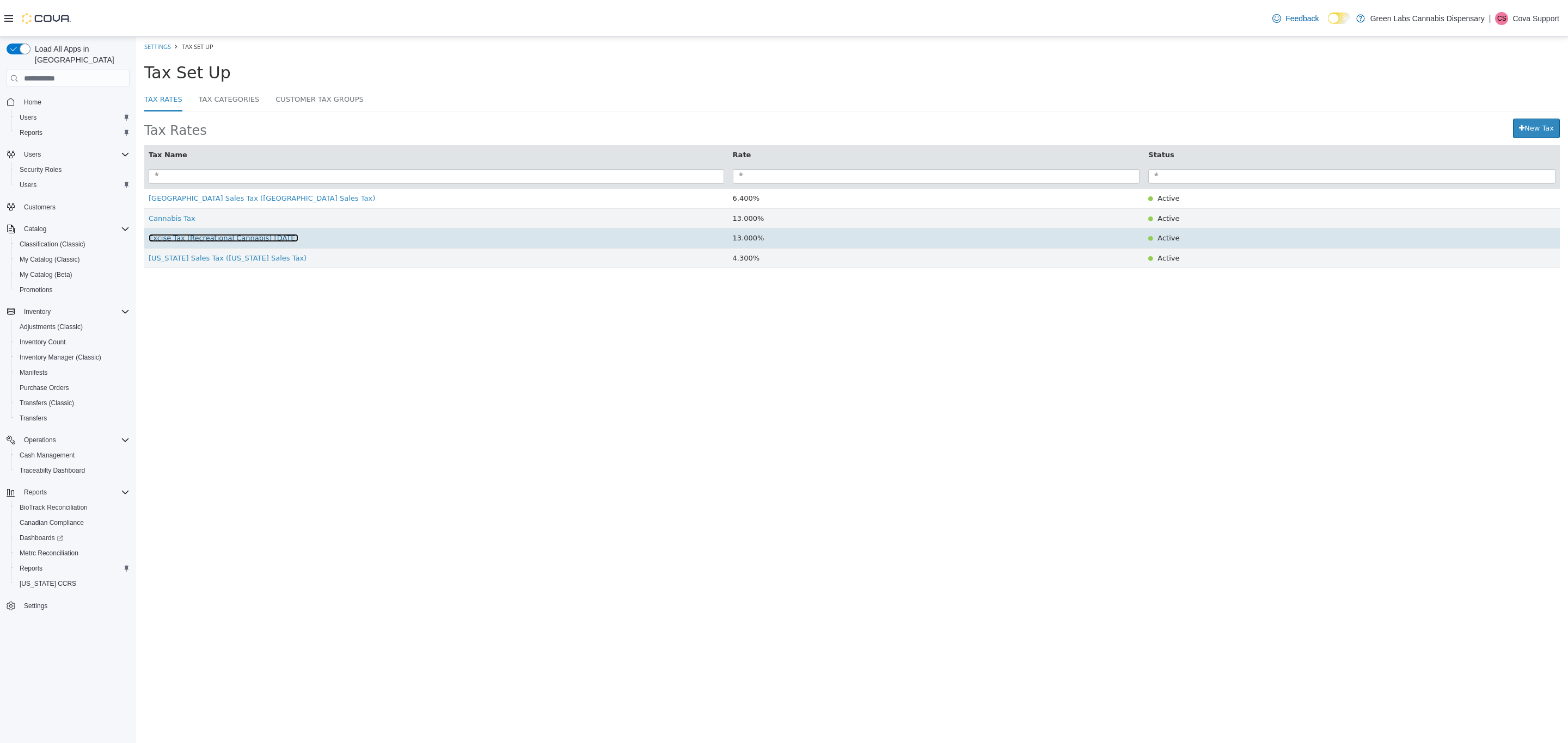
click at [180, 242] on span "Excise Tax (Recreational Cannabis) [DATE]" at bounding box center [223, 238] width 149 height 9
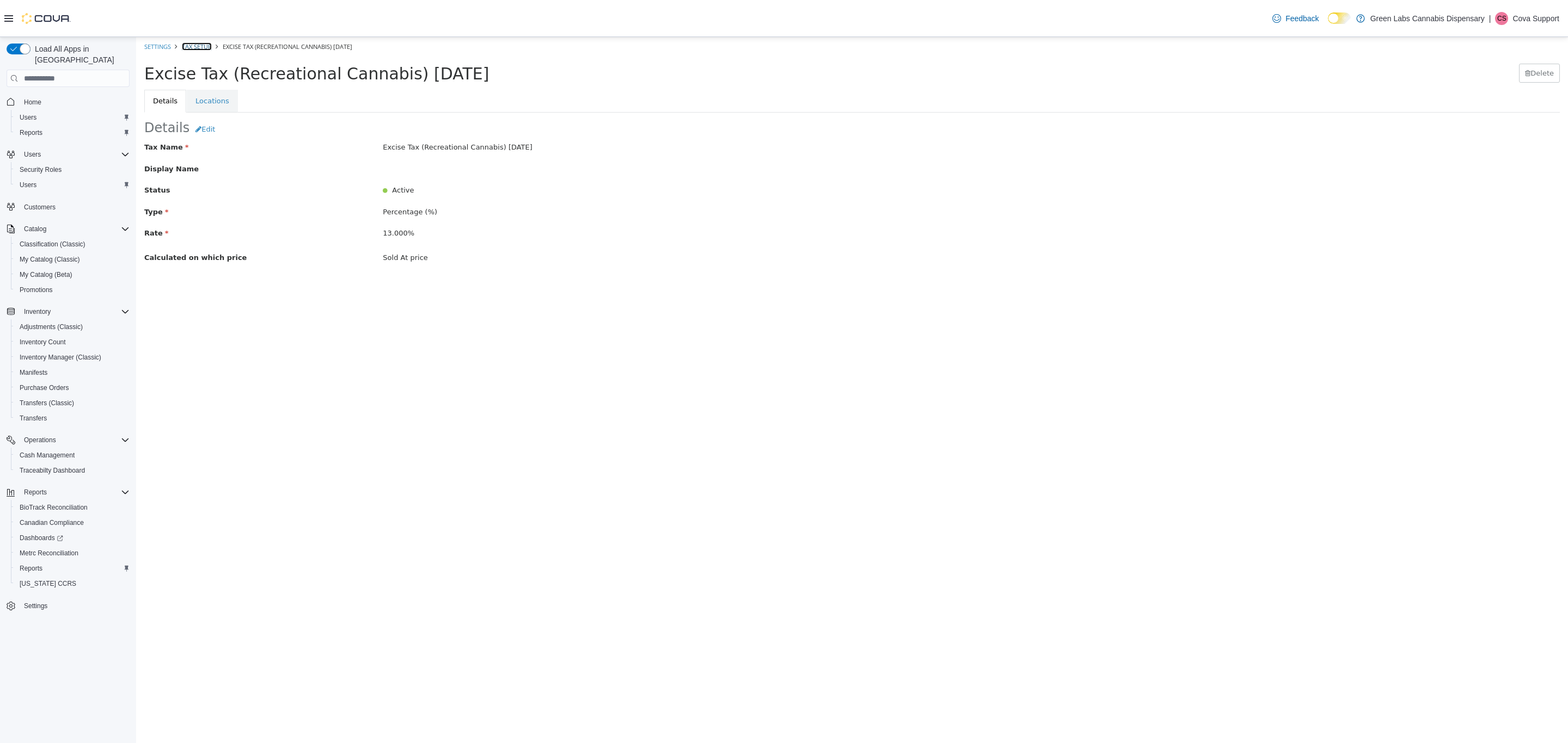
click at [200, 43] on link "Tax Setup" at bounding box center [197, 46] width 30 height 9
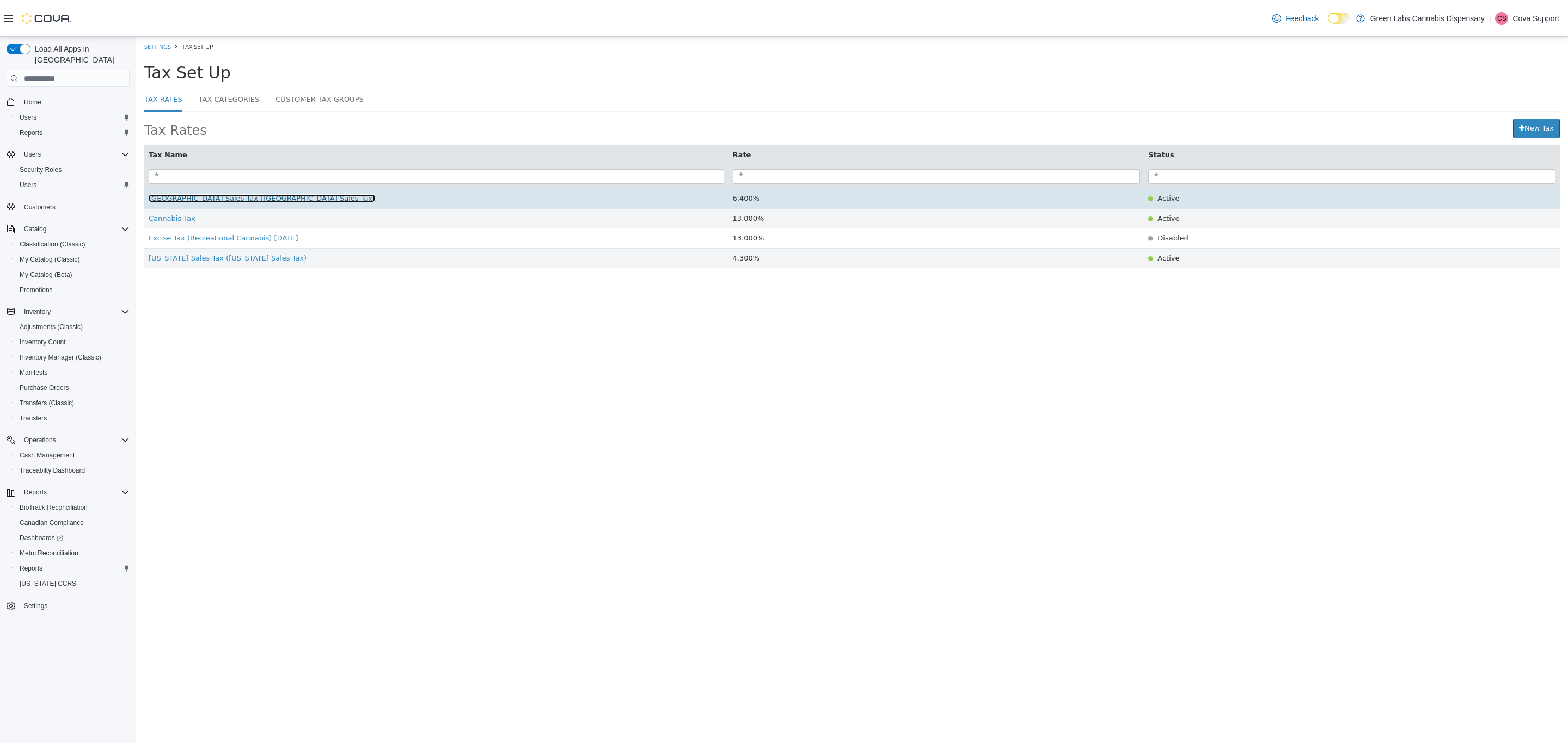
click at [183, 202] on span "[GEOGRAPHIC_DATA] Sales Tax ([GEOGRAPHIC_DATA] Sales Tax)" at bounding box center [261, 198] width 226 height 9
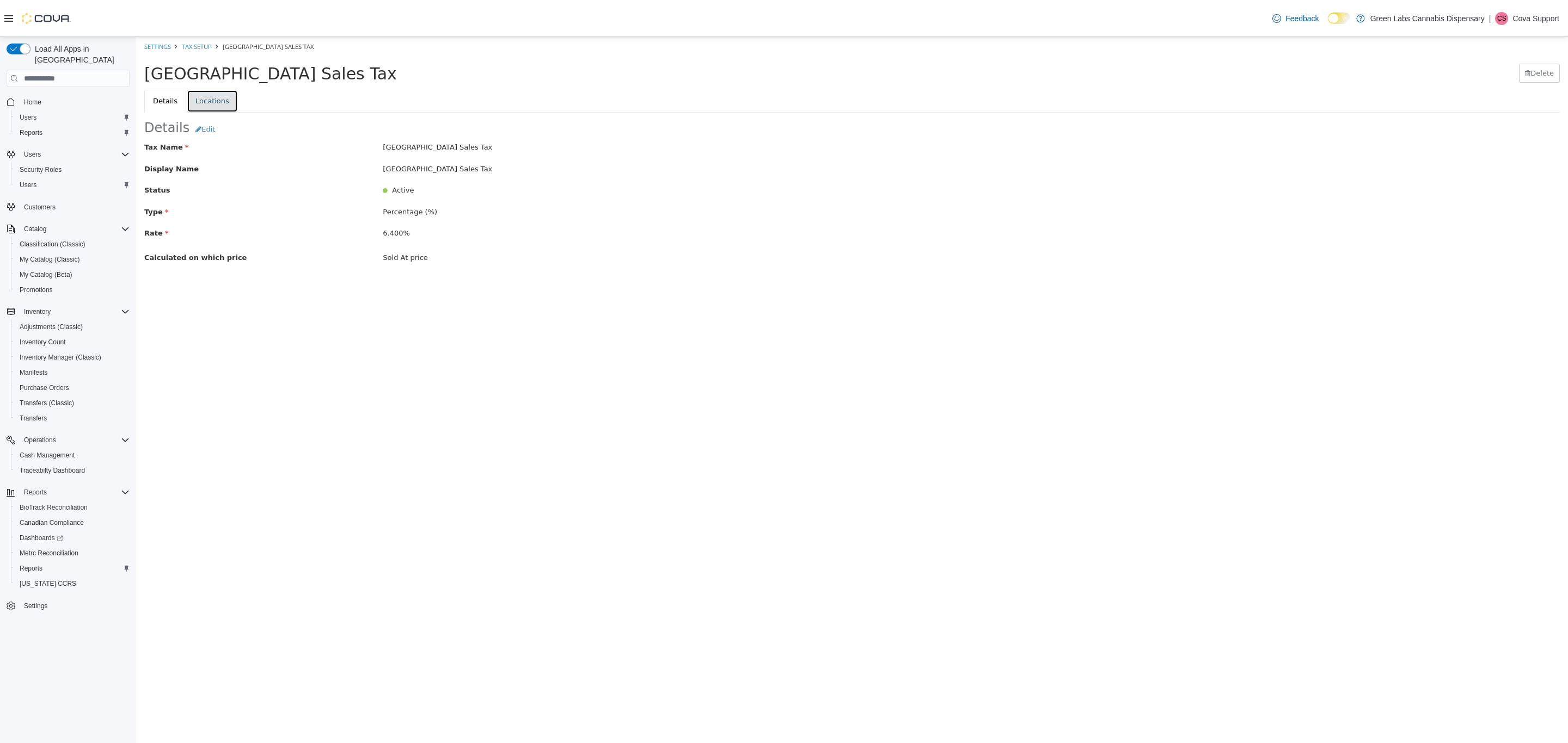
click at [201, 100] on link "Locations" at bounding box center [212, 101] width 51 height 23
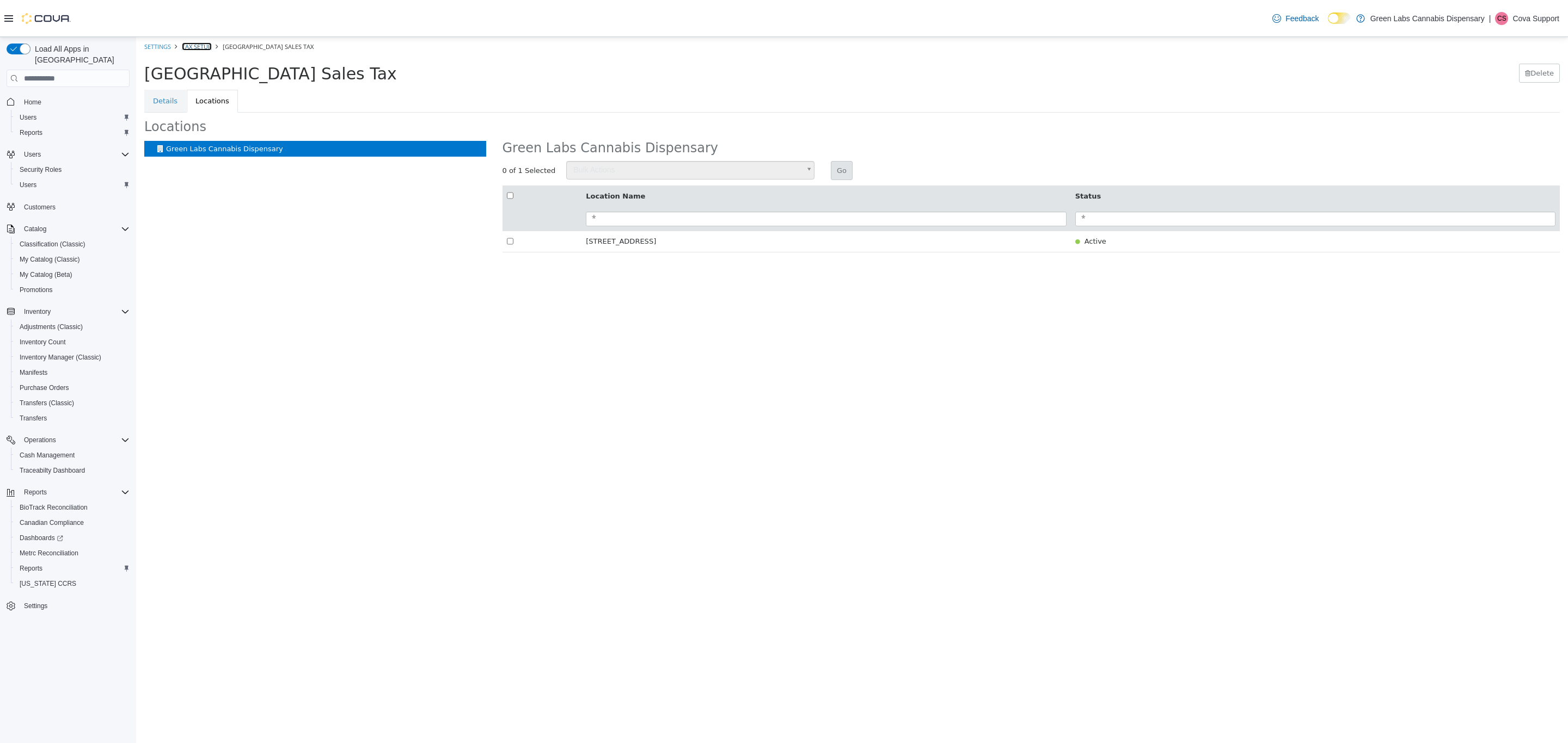
click at [200, 44] on link "Tax Setup" at bounding box center [197, 46] width 30 height 9
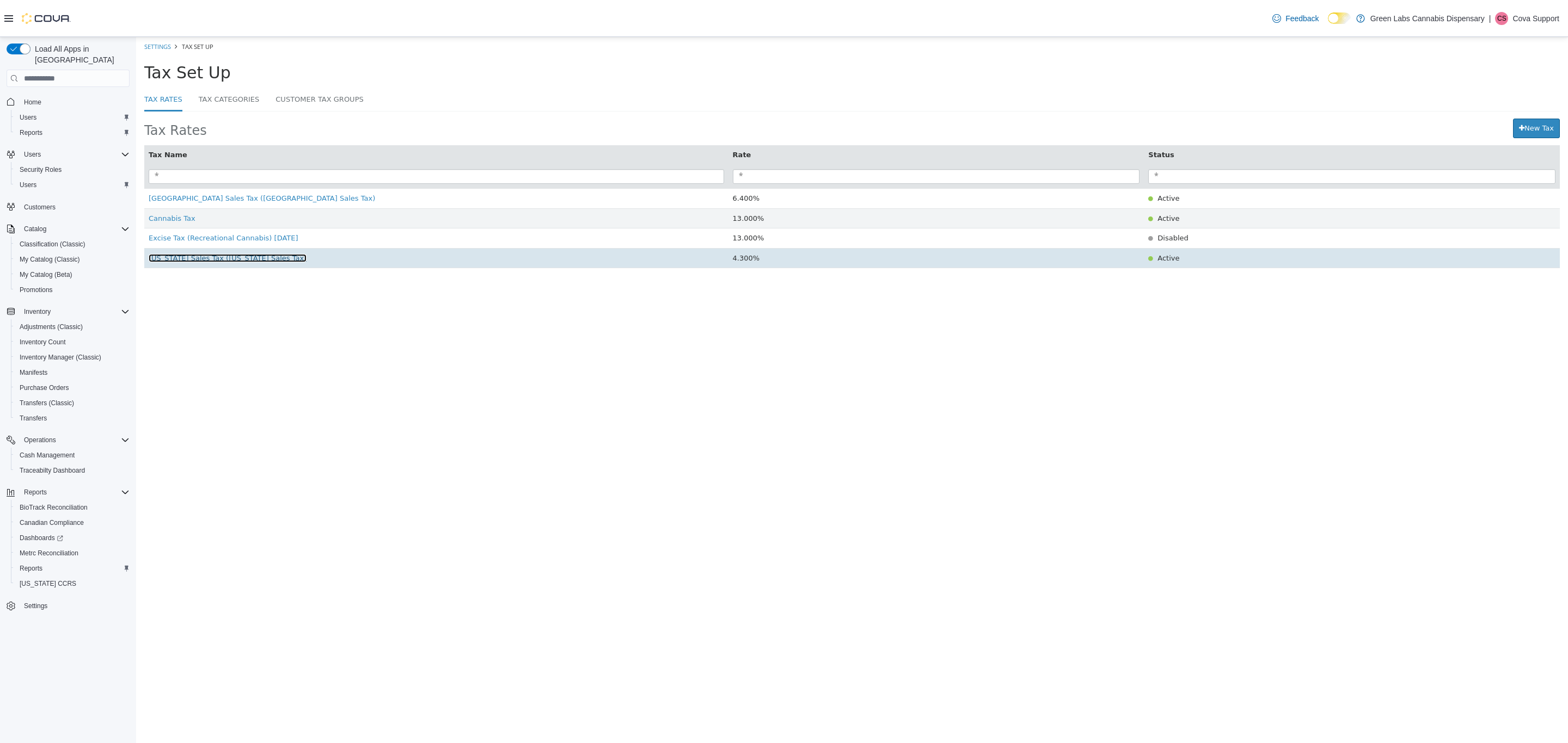
click at [218, 261] on span "New Mexico Sales Tax (New Mexico Sales Tax)" at bounding box center [227, 258] width 158 height 9
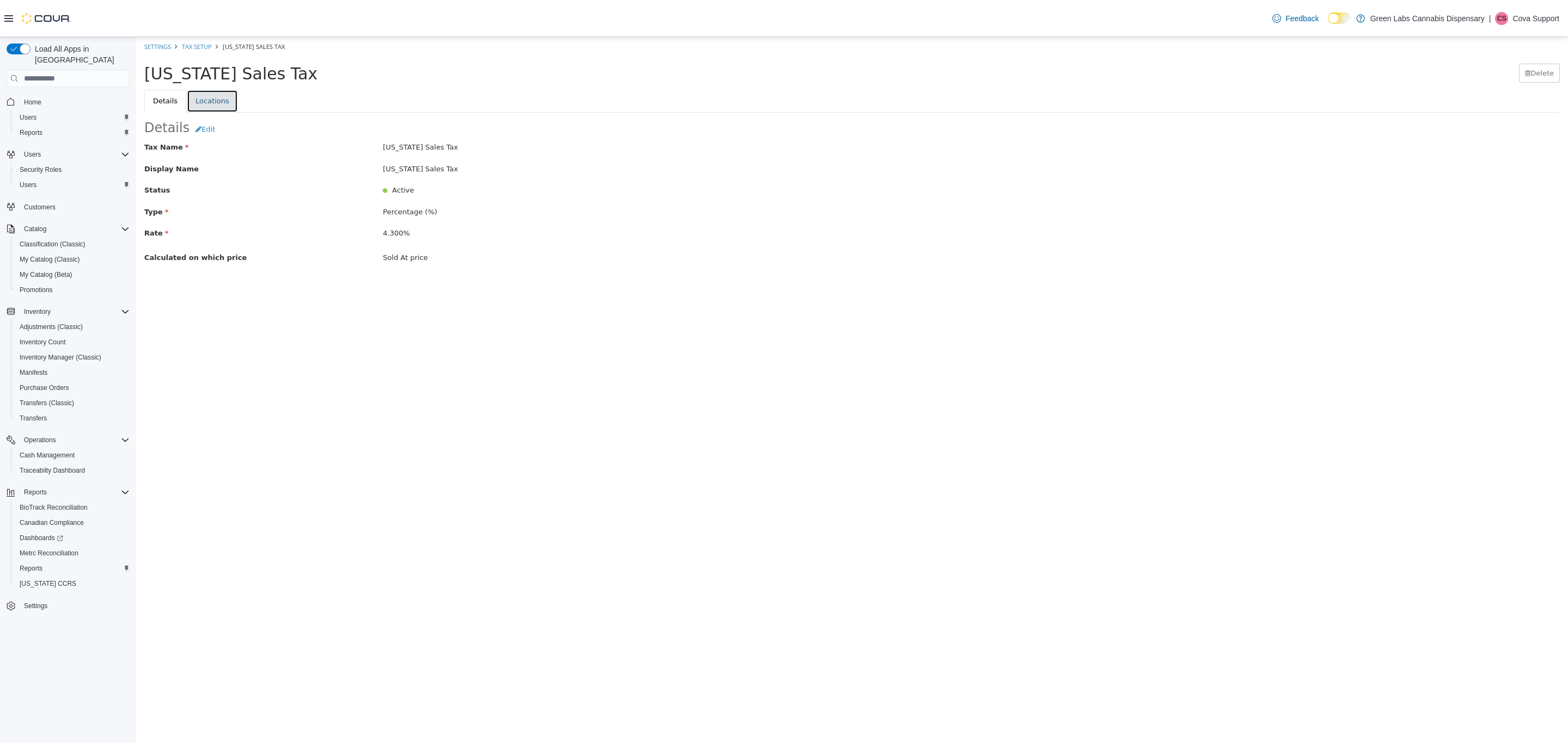
click at [210, 98] on link "Locations" at bounding box center [212, 101] width 51 height 23
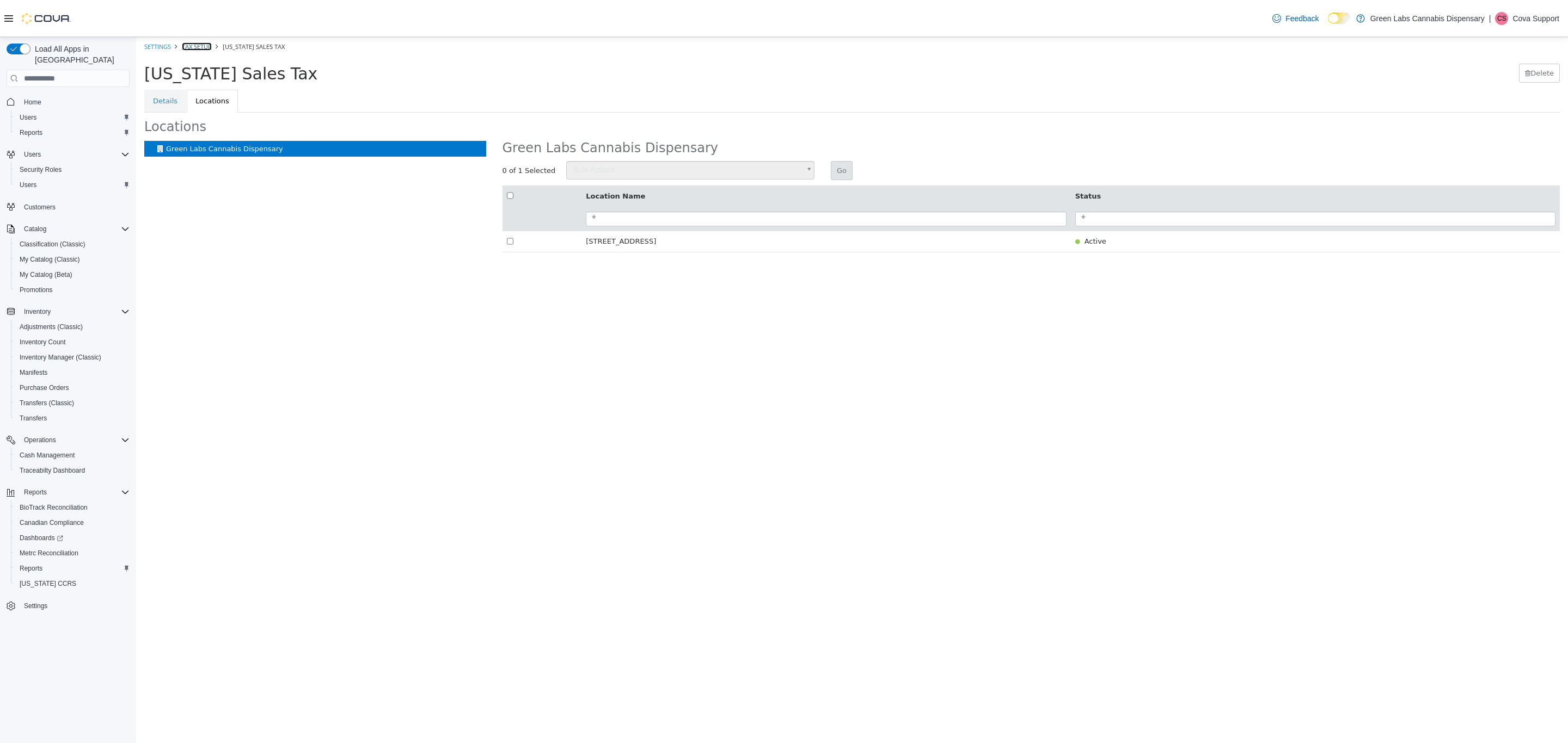
click at [199, 43] on link "Tax Setup" at bounding box center [197, 46] width 30 height 9
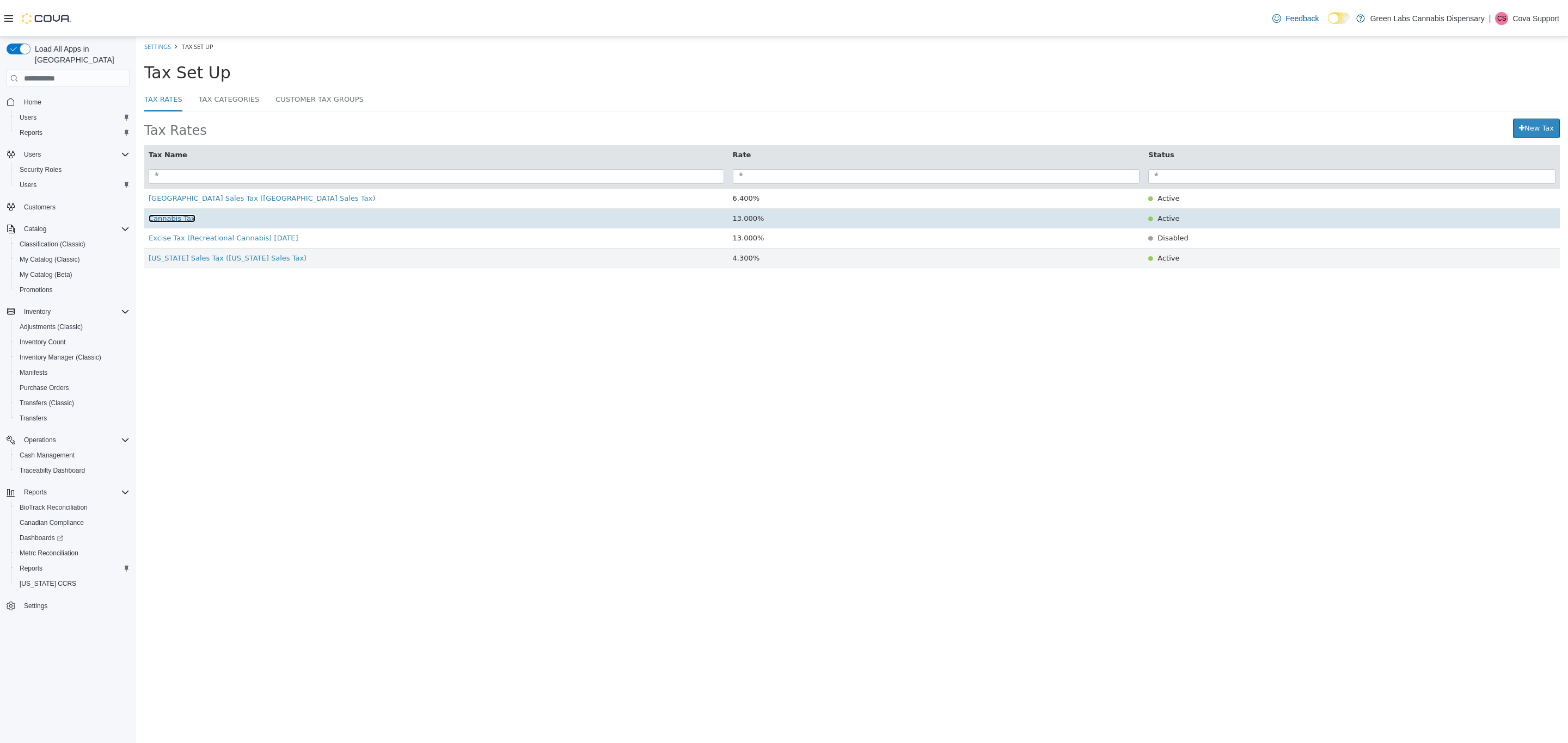
click at [167, 222] on span "Cannabis Tax" at bounding box center [172, 218] width 47 height 9
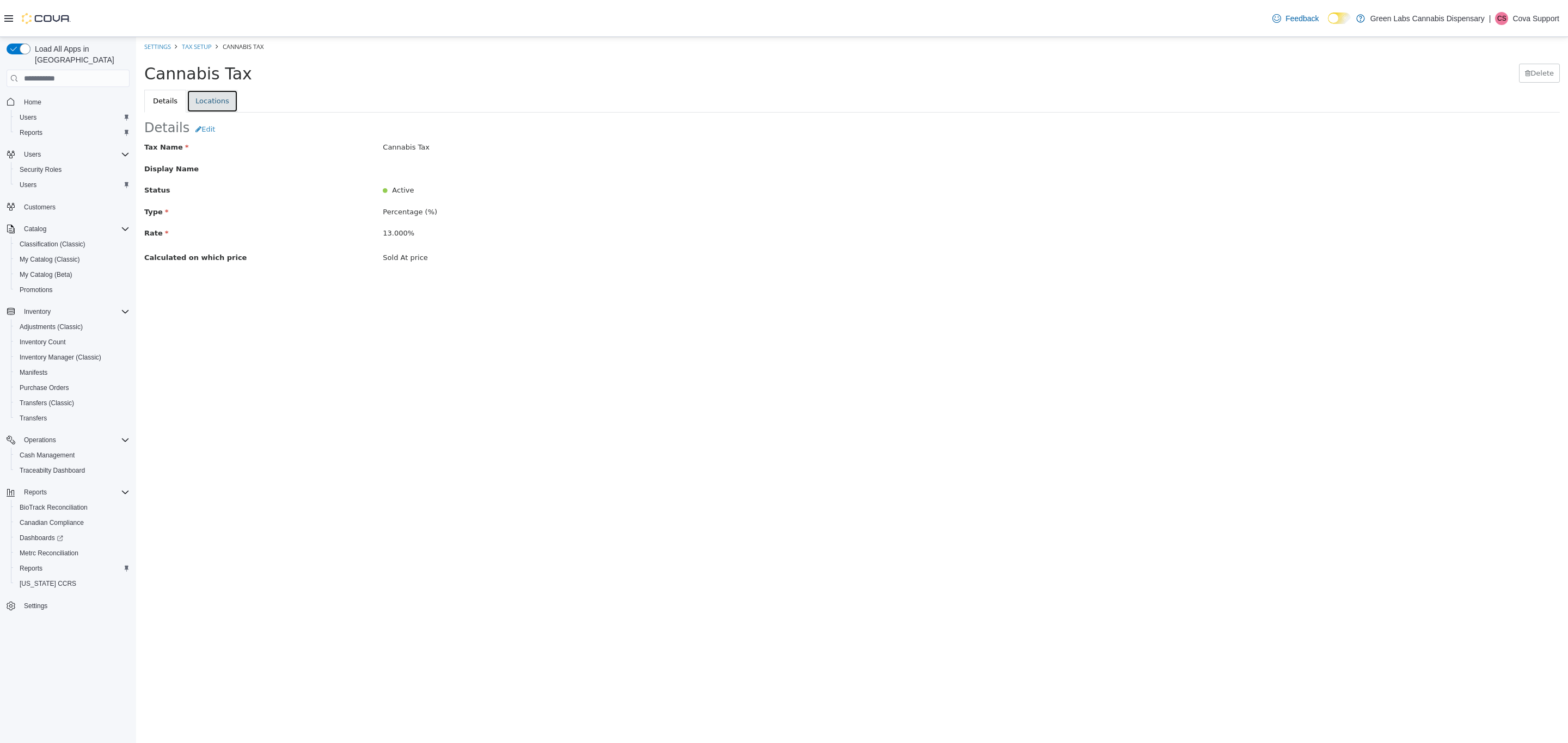
click at [210, 102] on link "Locations" at bounding box center [212, 101] width 51 height 23
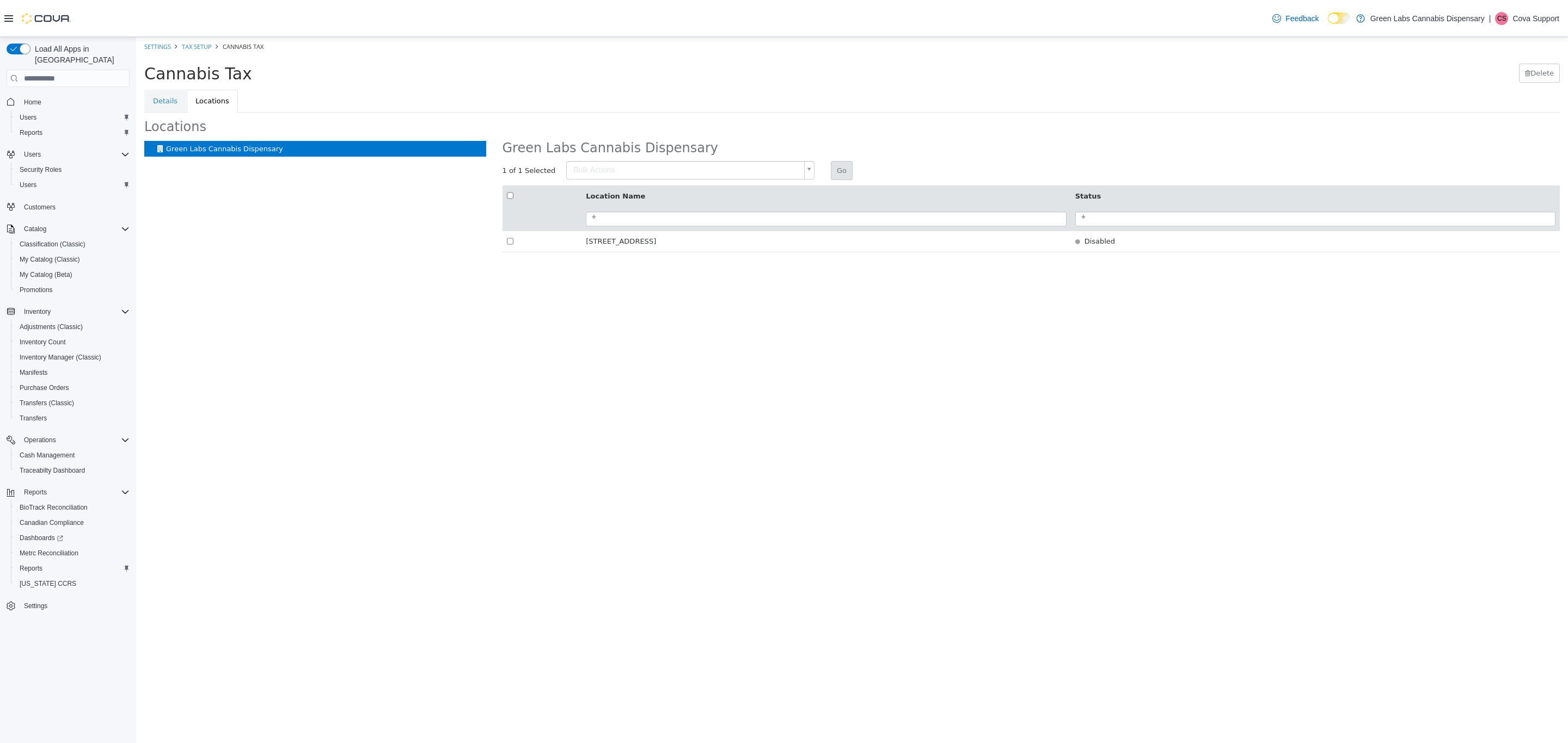
click at [595, 167] on body "× Settings Tax Setup Cannabis Tax Cannabis Tax Delete Details Locations Locatio…" at bounding box center [852, 150] width 1432 height 227
type input "********"
click at [172, 102] on link "Details" at bounding box center [166, 101] width 42 height 23
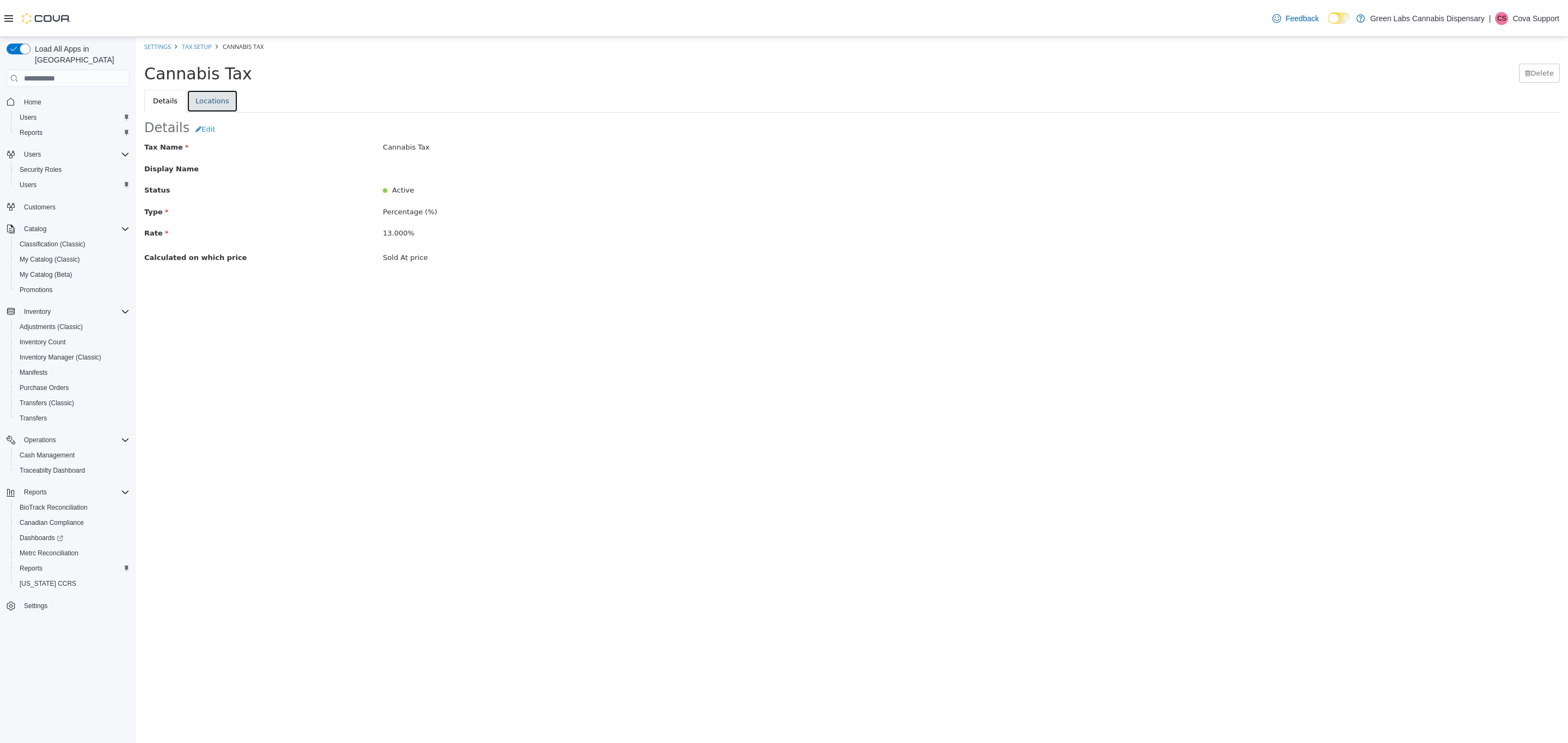
click at [200, 102] on link "Locations" at bounding box center [212, 101] width 51 height 23
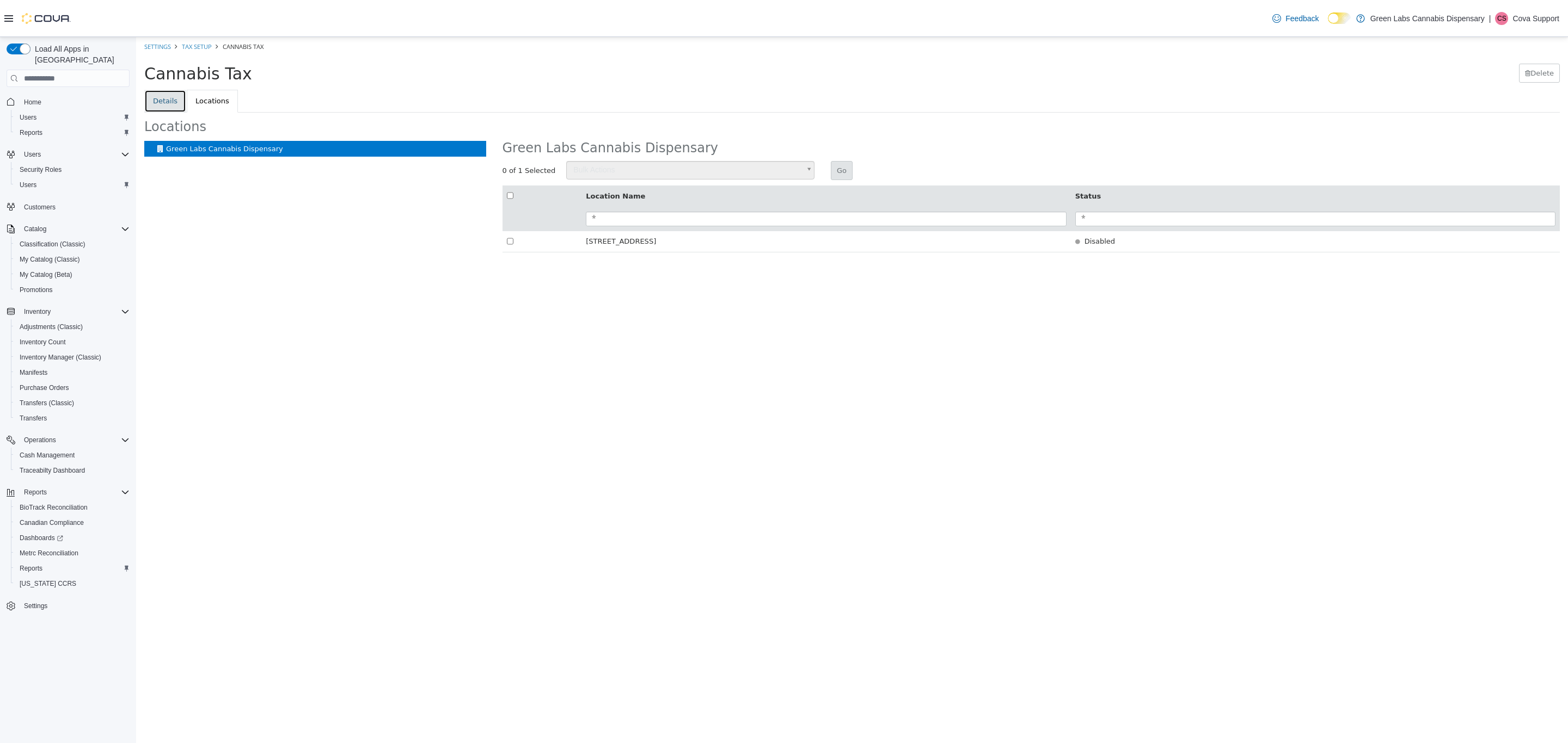
click at [176, 100] on link "Details" at bounding box center [166, 101] width 42 height 23
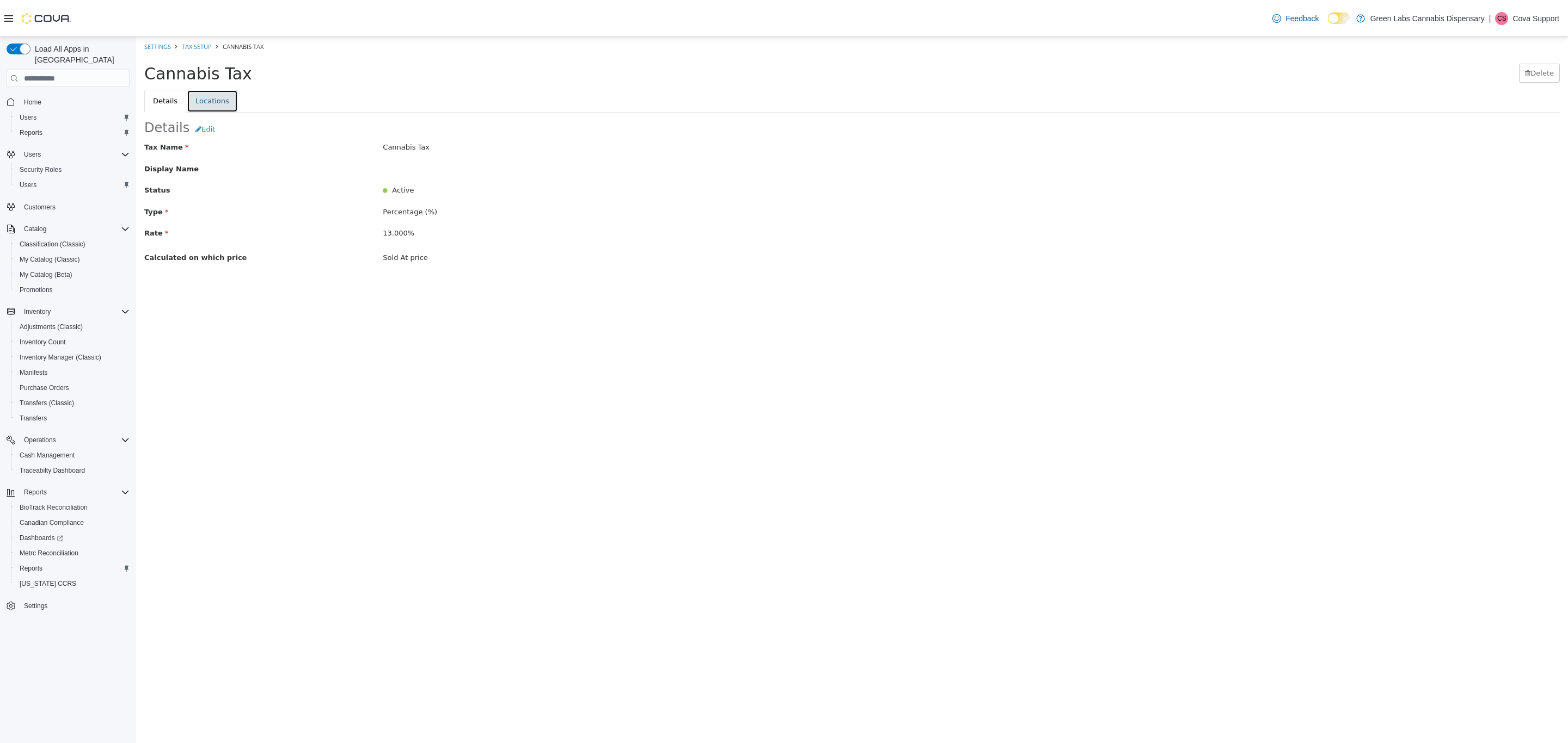
click at [198, 102] on link "Locations" at bounding box center [212, 101] width 51 height 23
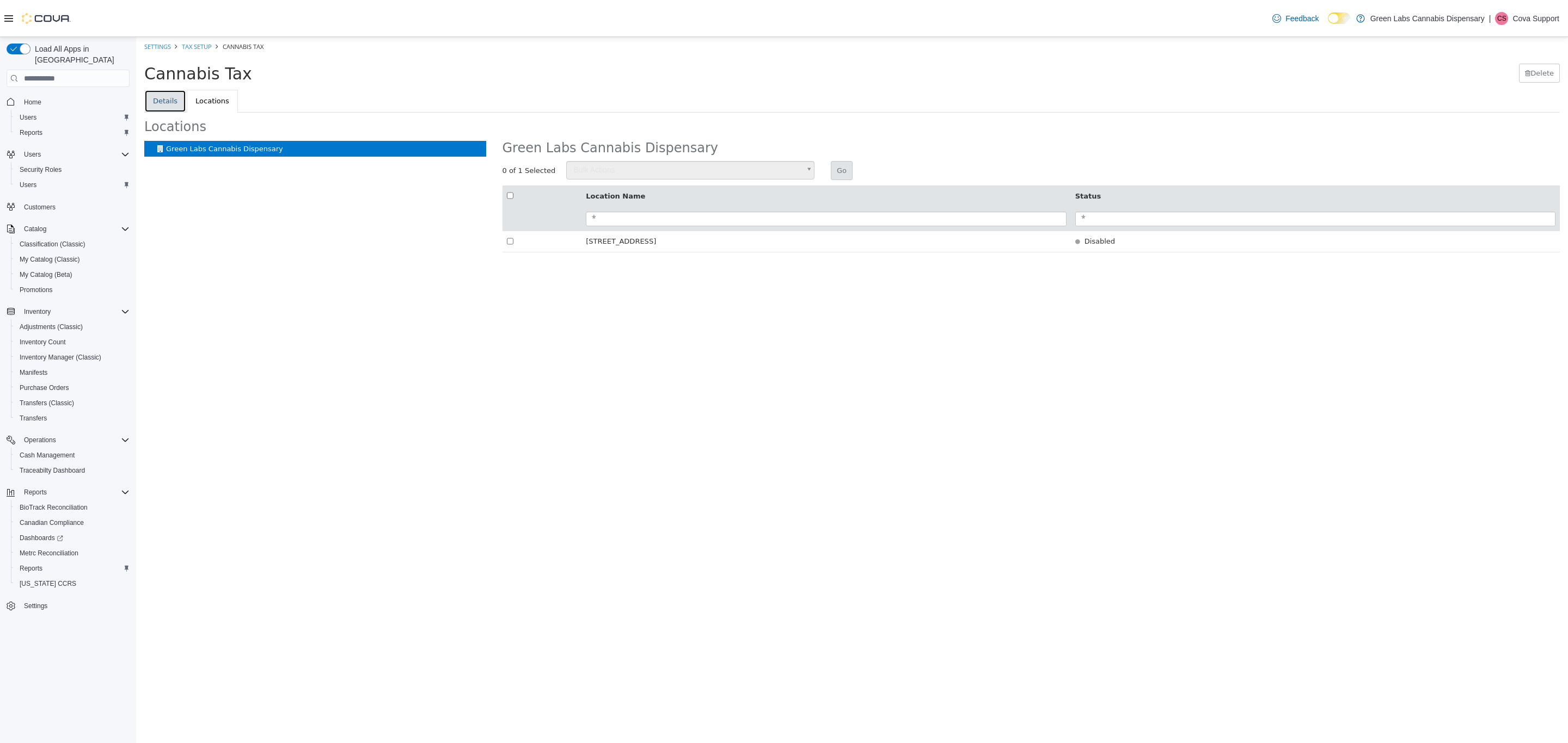
click at [154, 92] on link "Details" at bounding box center [166, 101] width 42 height 23
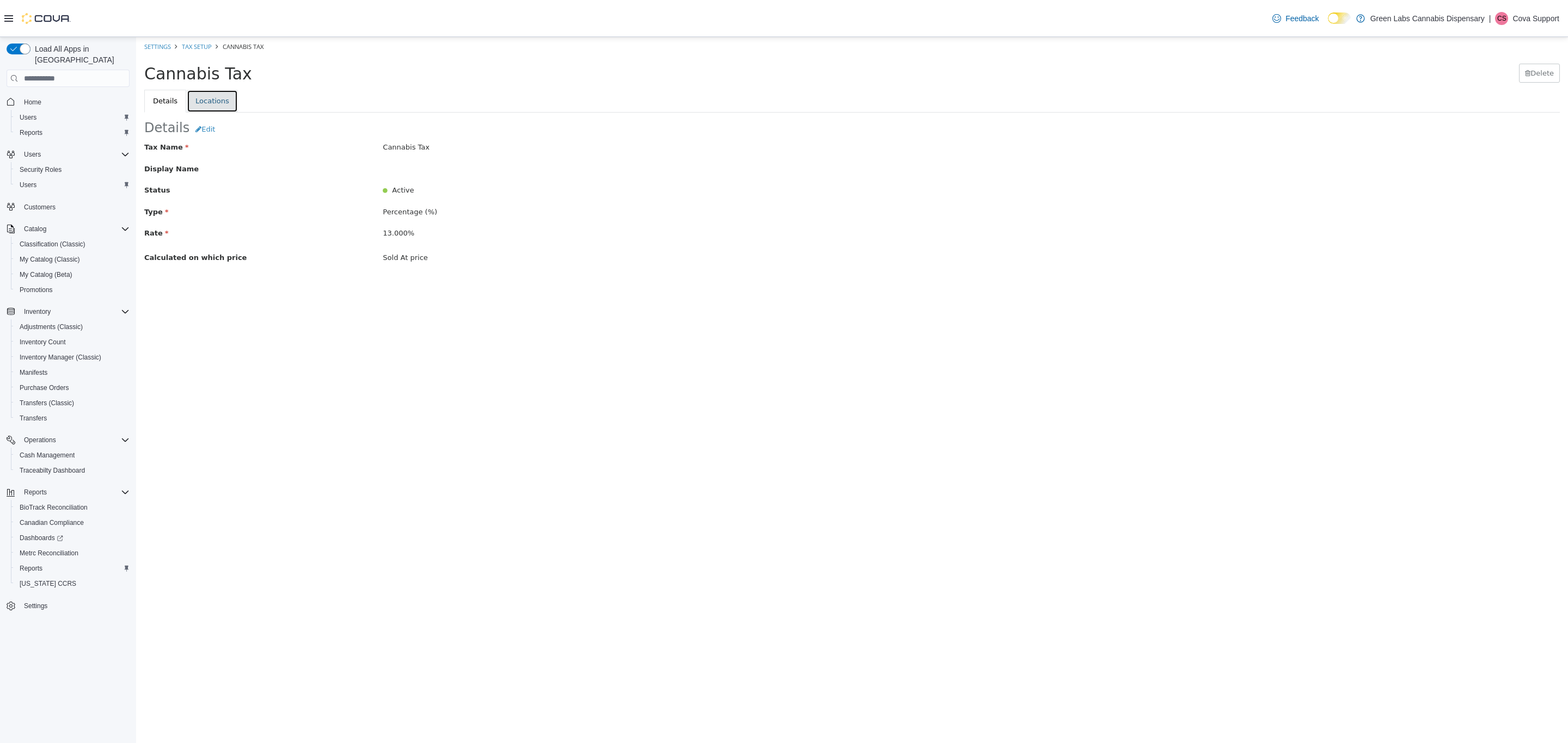
click at [197, 99] on link "Locations" at bounding box center [212, 101] width 51 height 23
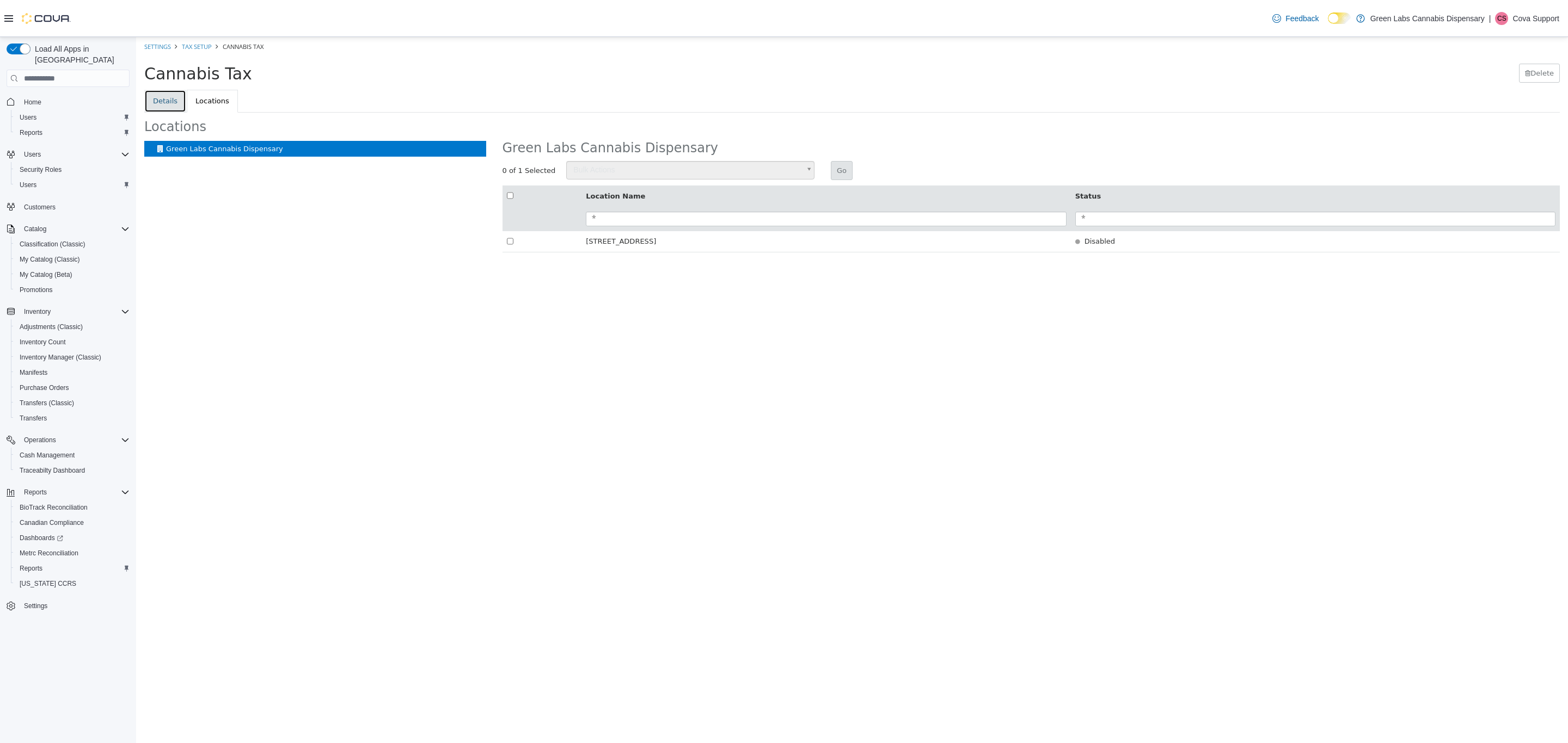
click at [166, 99] on link "Details" at bounding box center [166, 101] width 42 height 23
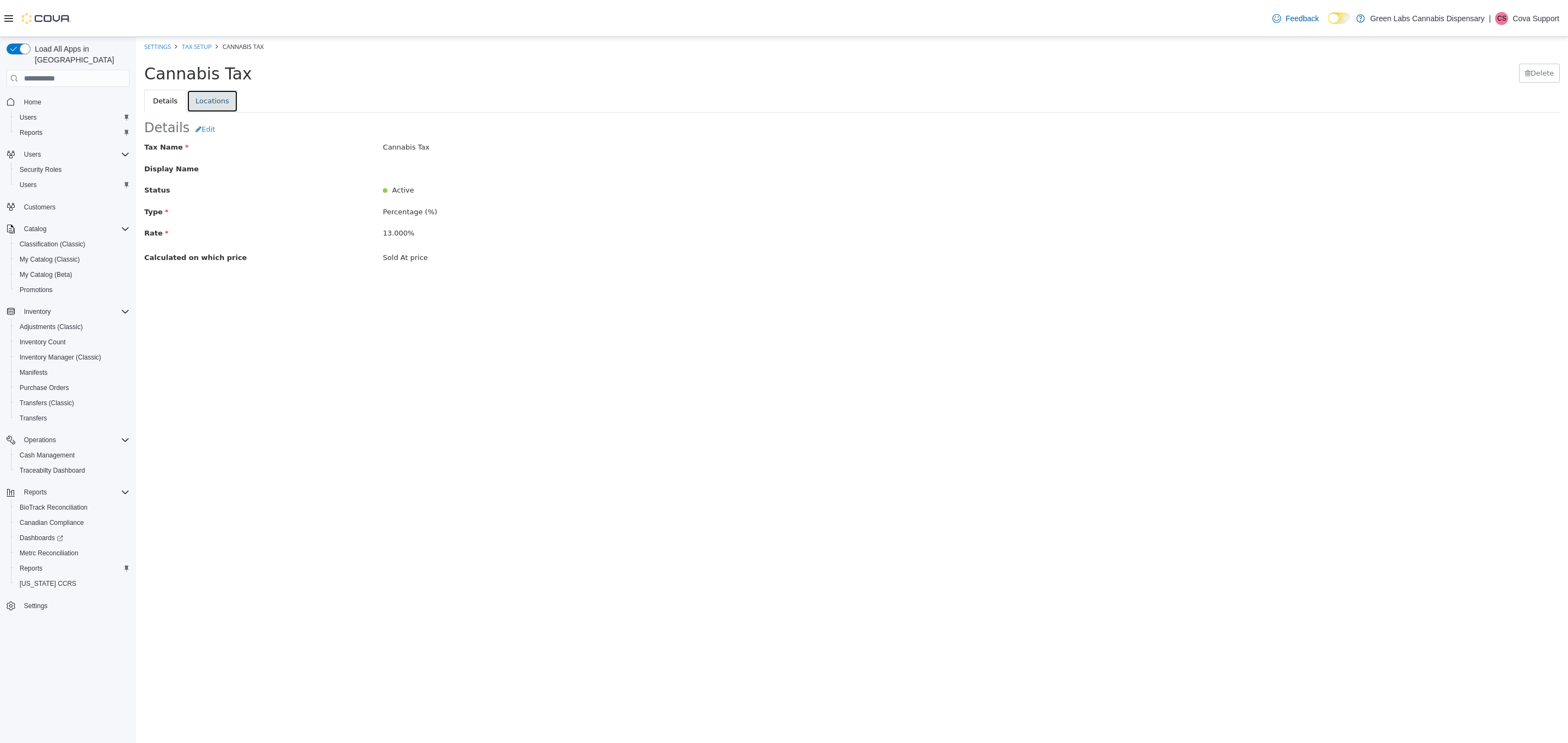
click at [201, 107] on link "Locations" at bounding box center [212, 101] width 51 height 23
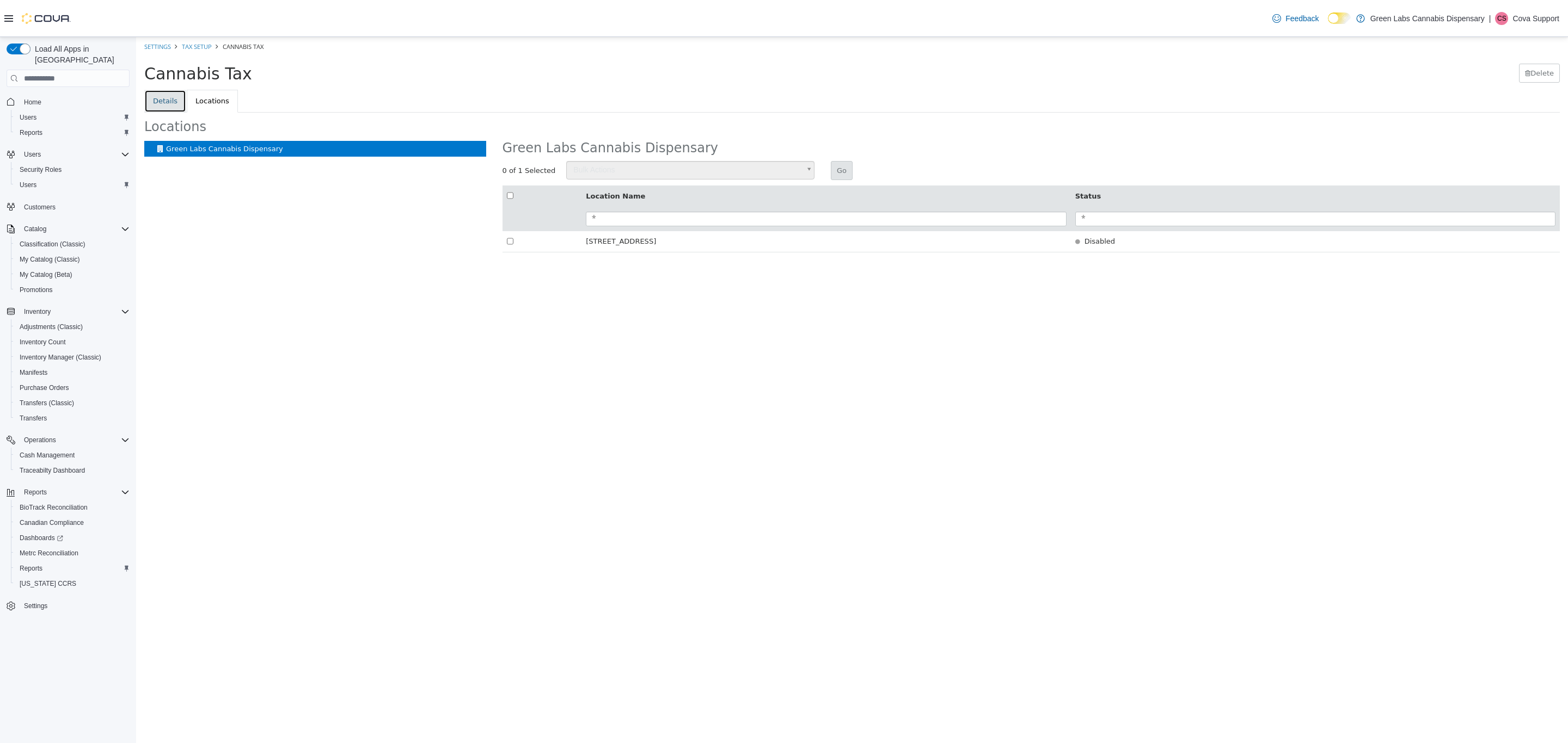
click at [173, 103] on link "Details" at bounding box center [166, 101] width 42 height 23
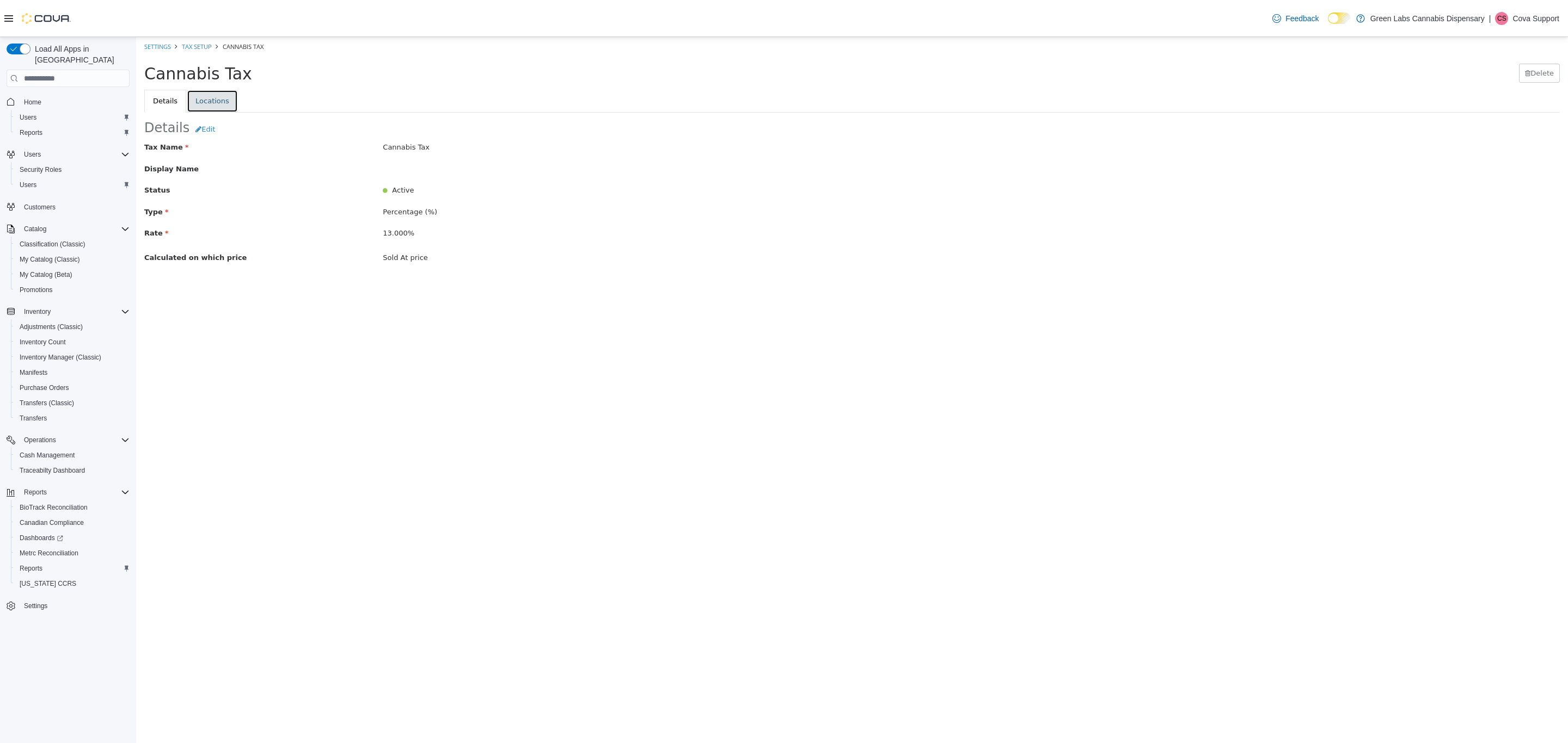
click at [213, 107] on link "Locations" at bounding box center [212, 101] width 51 height 23
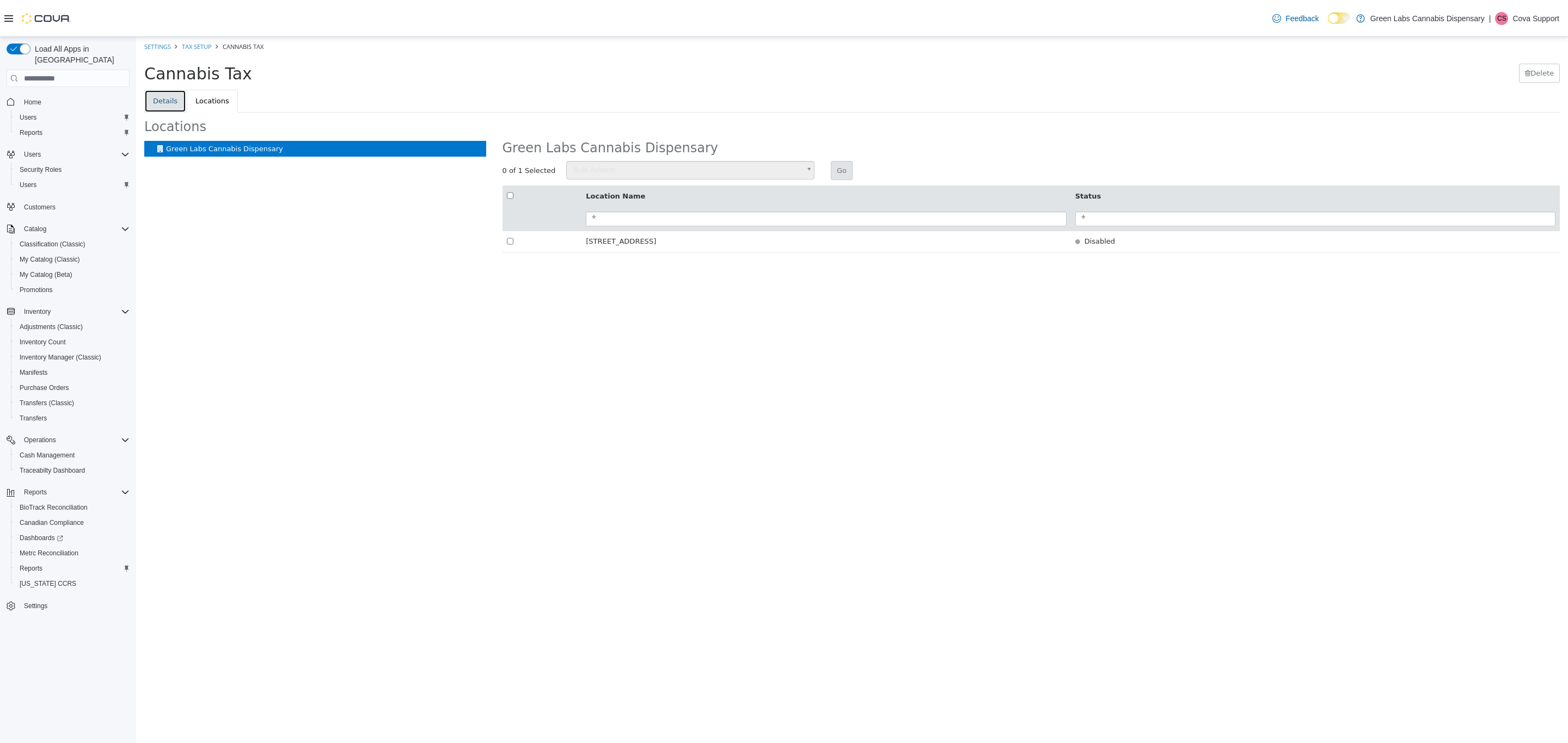
click at [170, 95] on link "Details" at bounding box center [166, 101] width 42 height 23
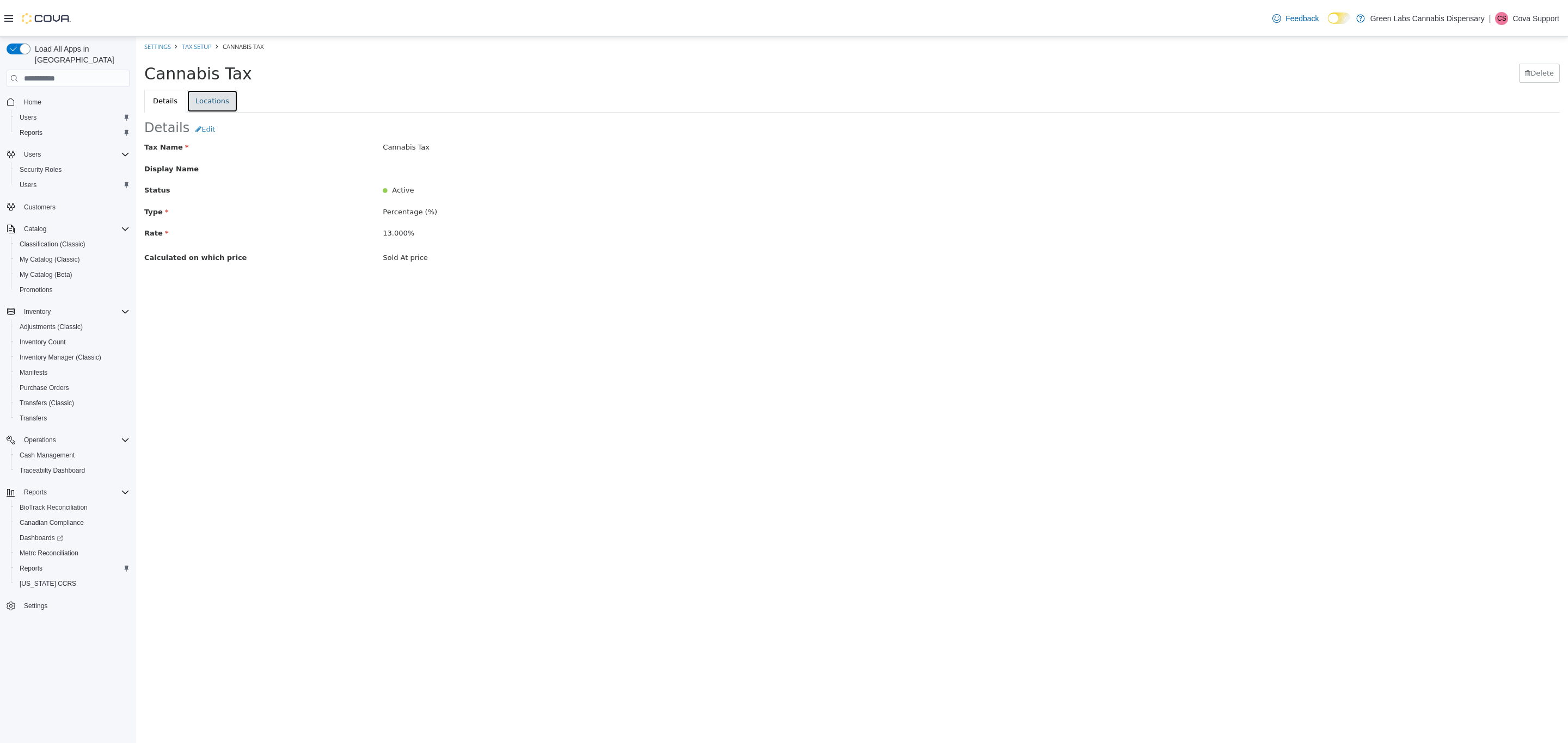
click at [204, 95] on link "Locations" at bounding box center [212, 101] width 51 height 23
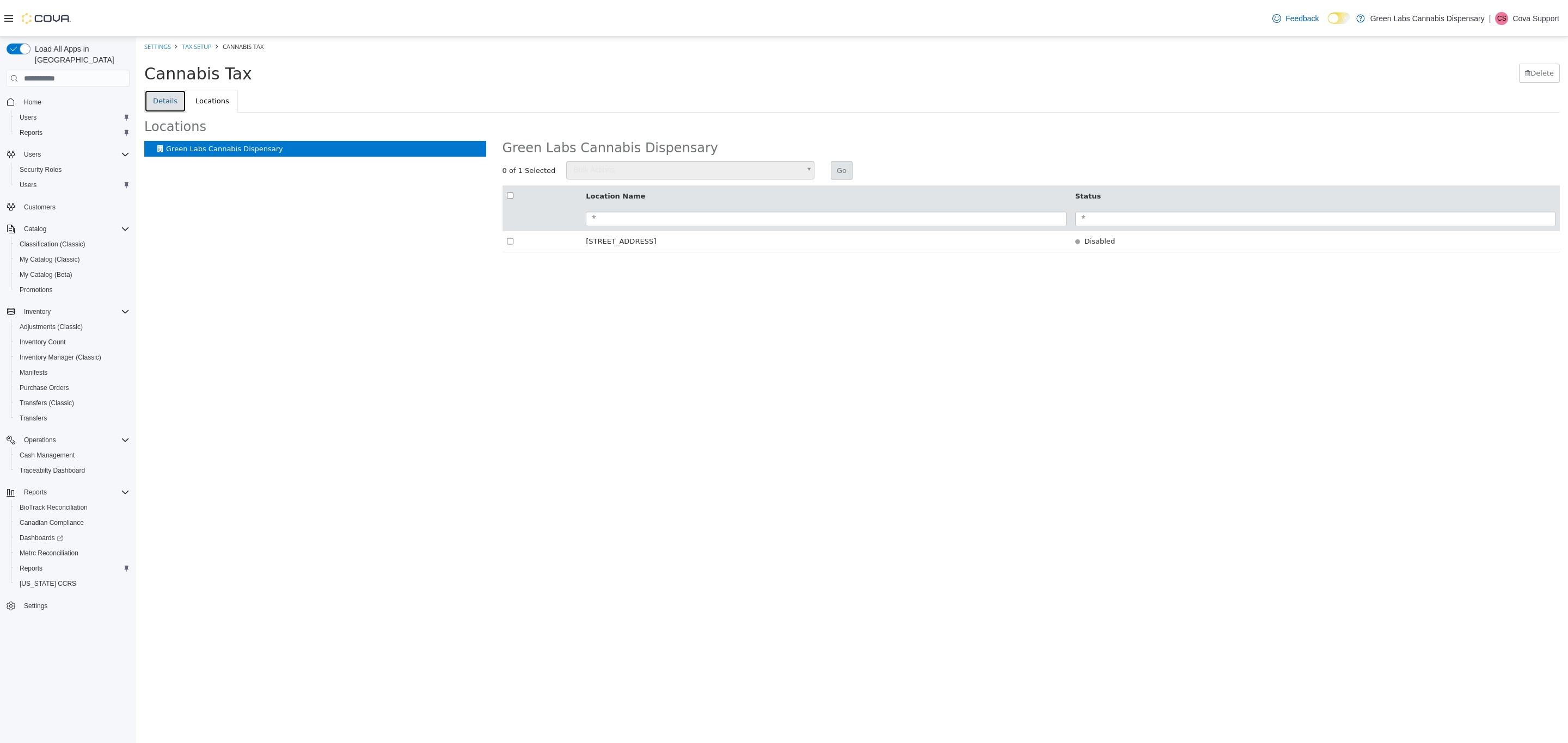
drag, startPoint x: 176, startPoint y: 100, endPoint x: 204, endPoint y: 104, distance: 28.3
click at [177, 100] on link "Details" at bounding box center [166, 101] width 42 height 23
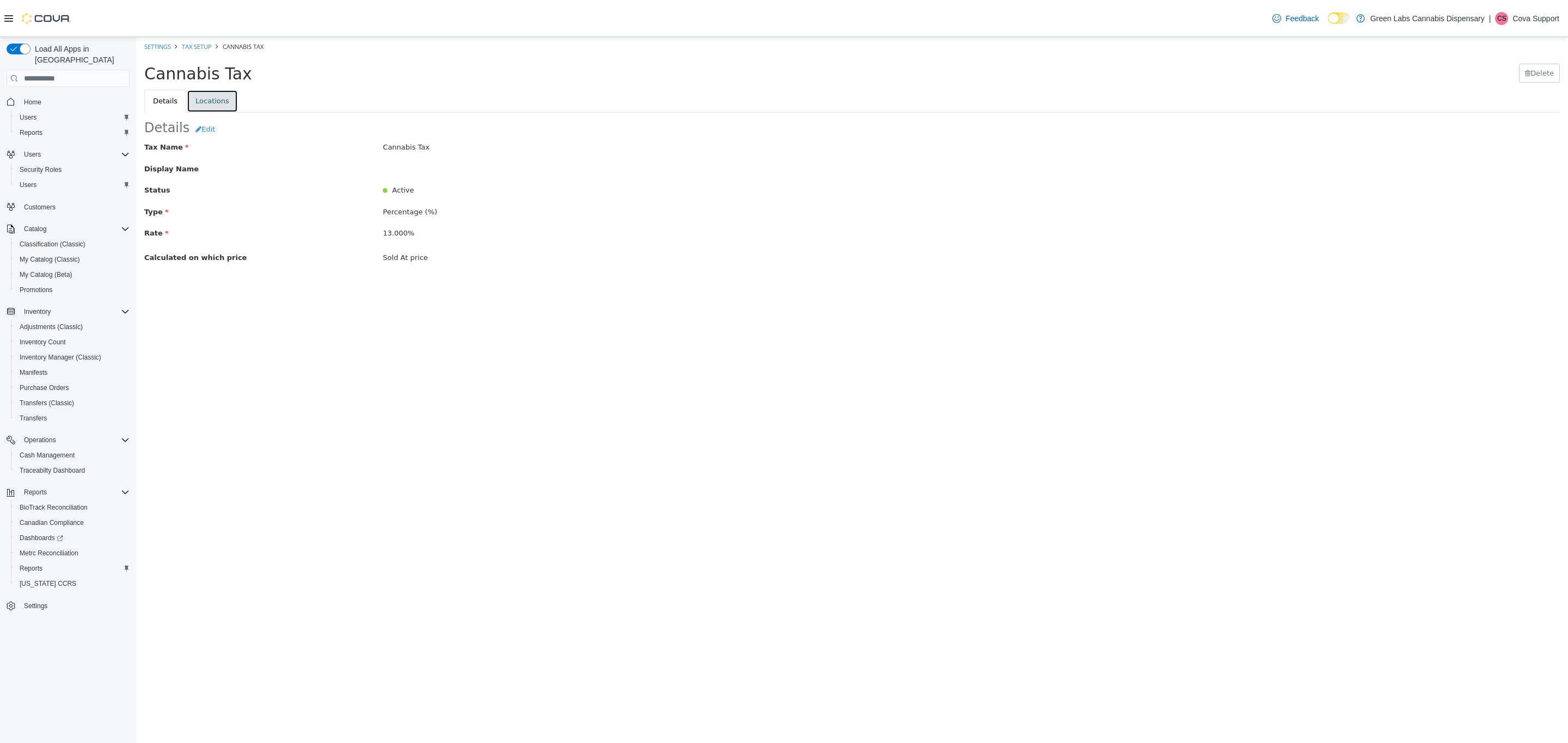
click at [210, 106] on link "Locations" at bounding box center [212, 101] width 51 height 23
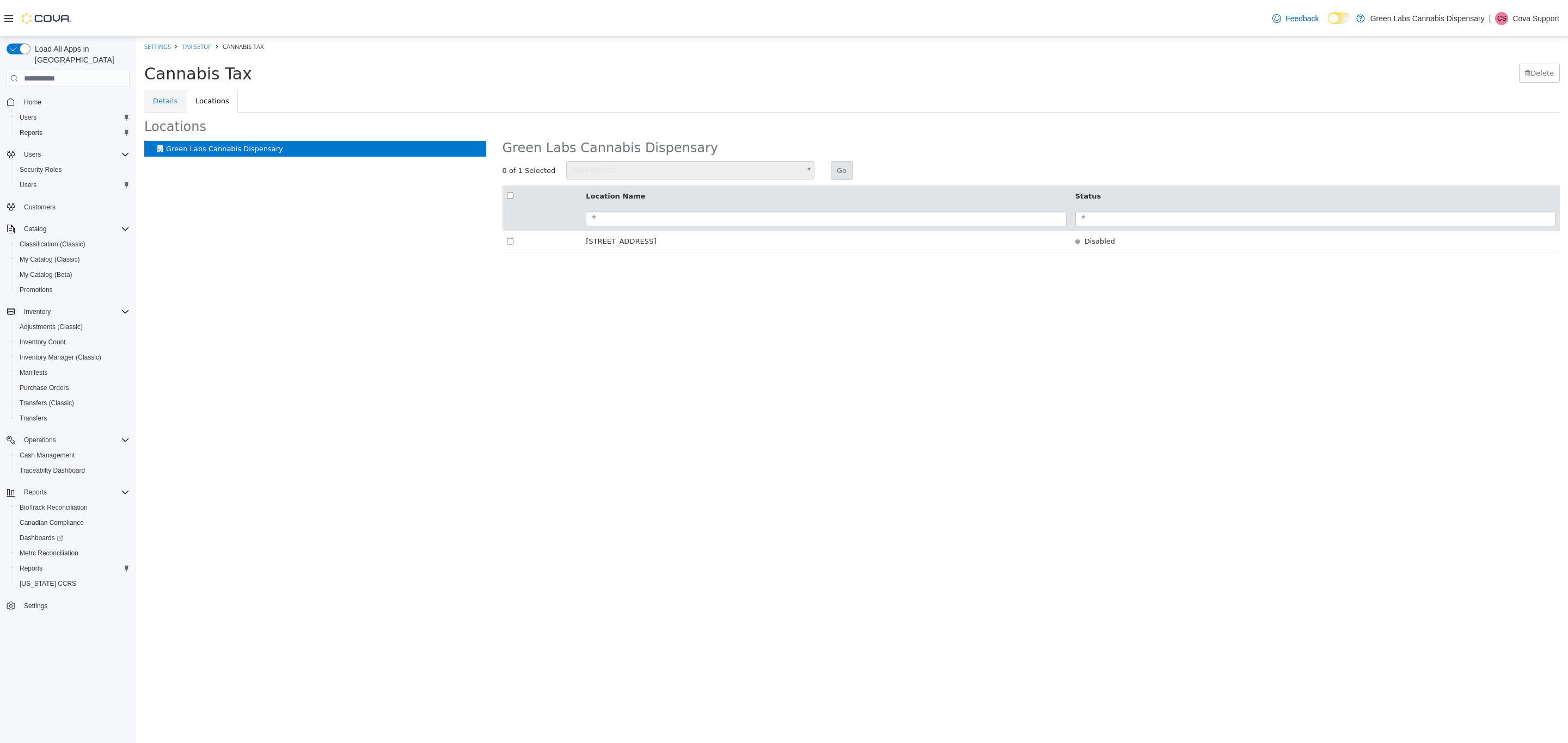
click at [670, 166] on span "Bulk Actions" at bounding box center [683, 170] width 233 height 17
click at [195, 47] on link "Tax Setup" at bounding box center [197, 46] width 30 height 9
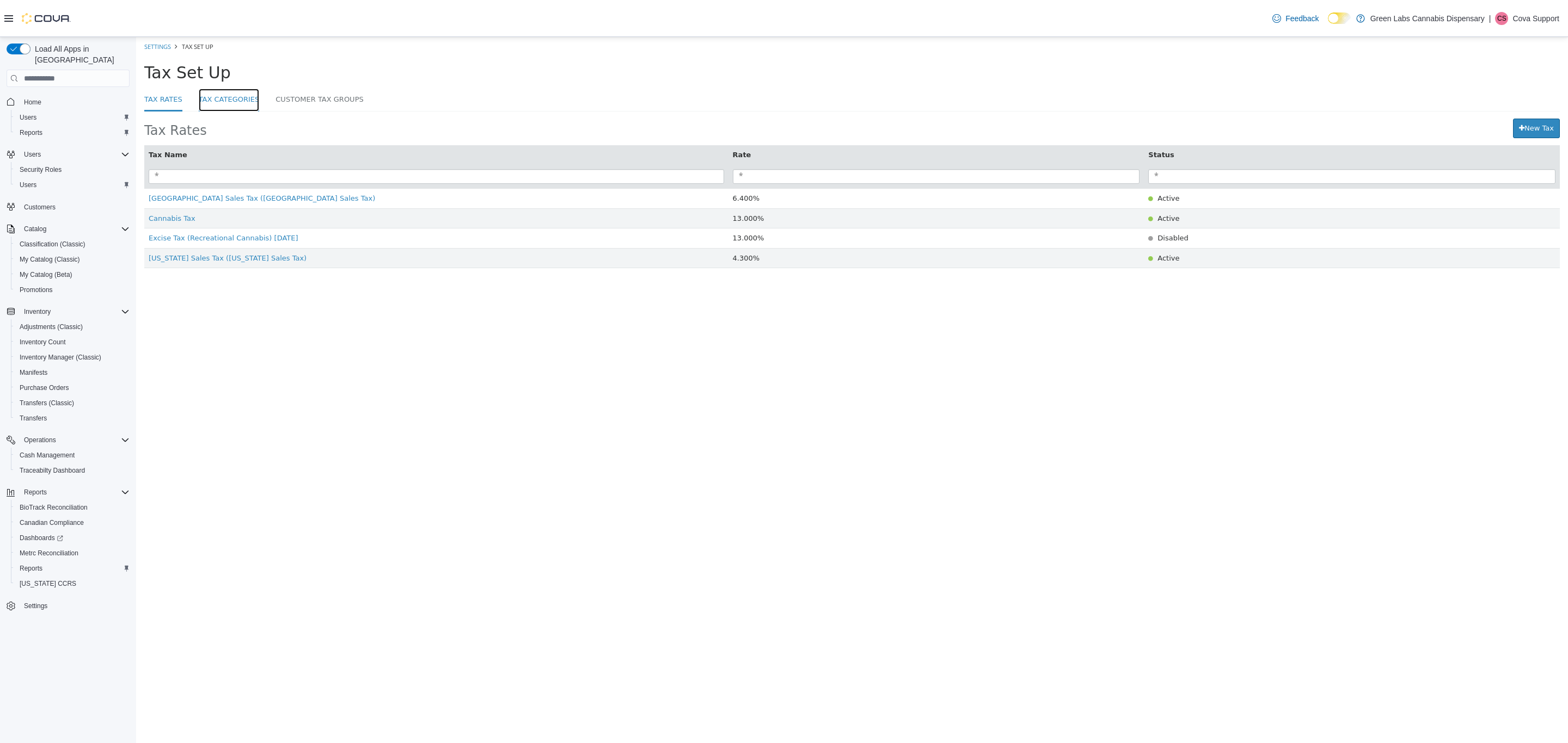
click at [230, 105] on link "Tax Categories" at bounding box center [229, 100] width 61 height 24
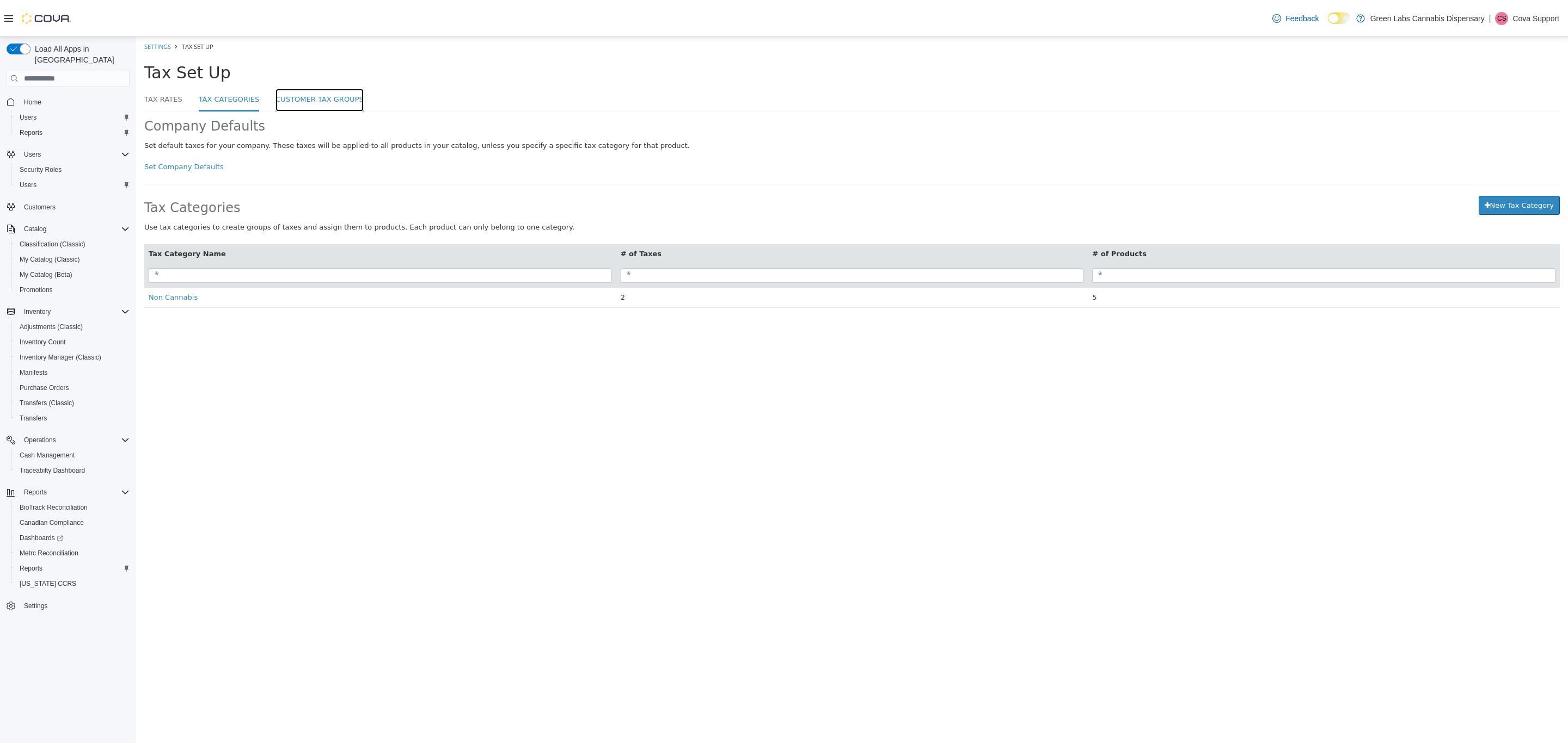
click at [296, 95] on link "Customer Tax Groups" at bounding box center [319, 100] width 88 height 24
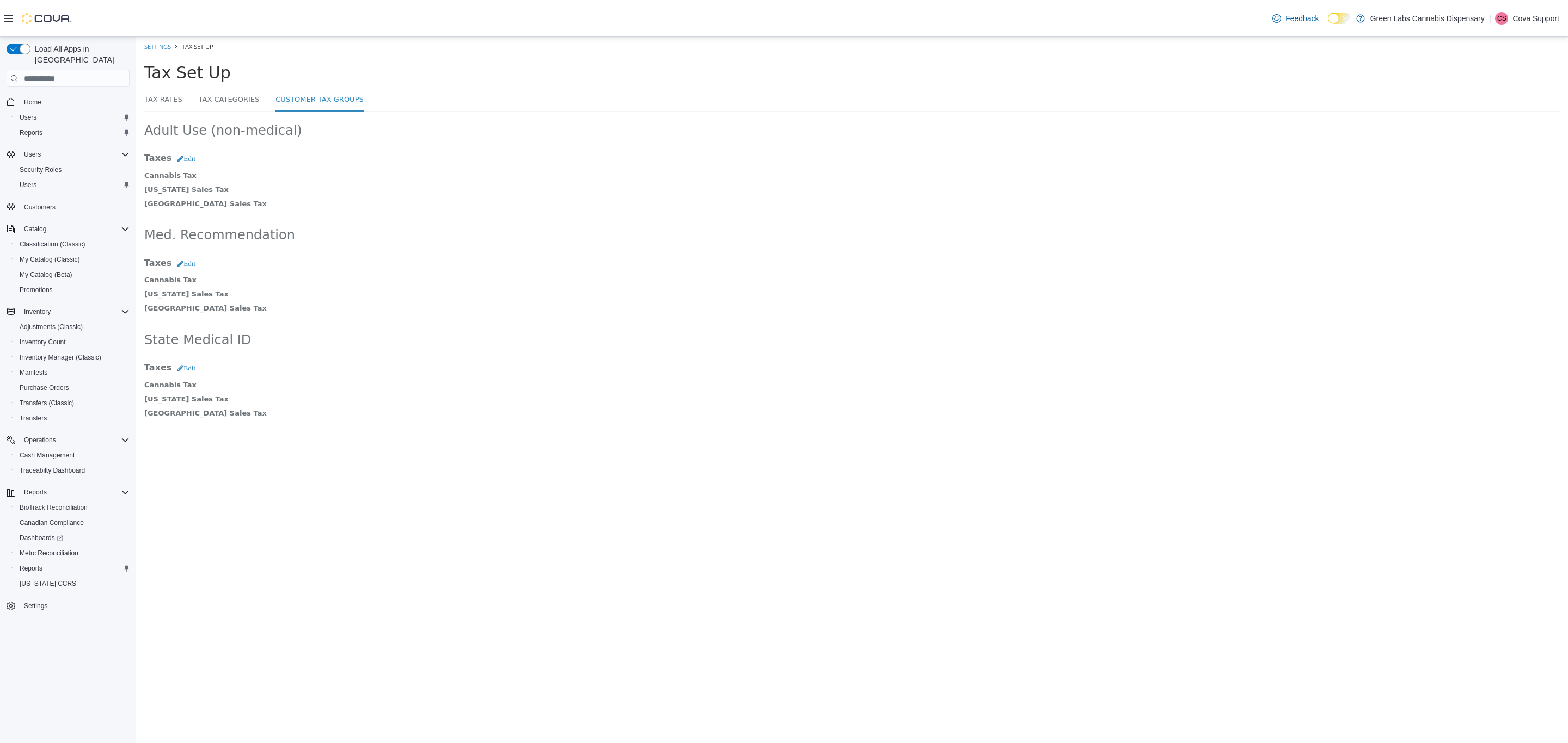
click at [201, 86] on div "Tax Set Up" at bounding box center [852, 73] width 1432 height 32
drag, startPoint x: 202, startPoint y: 86, endPoint x: 217, endPoint y: 95, distance: 17.5
click at [206, 88] on div "Settings Tax Set Up Tax Set Up Tax Rates Tax Categories Customer Tax Groups Adu…" at bounding box center [852, 232] width 1432 height 389
click at [217, 95] on link "Tax Categories" at bounding box center [229, 100] width 61 height 24
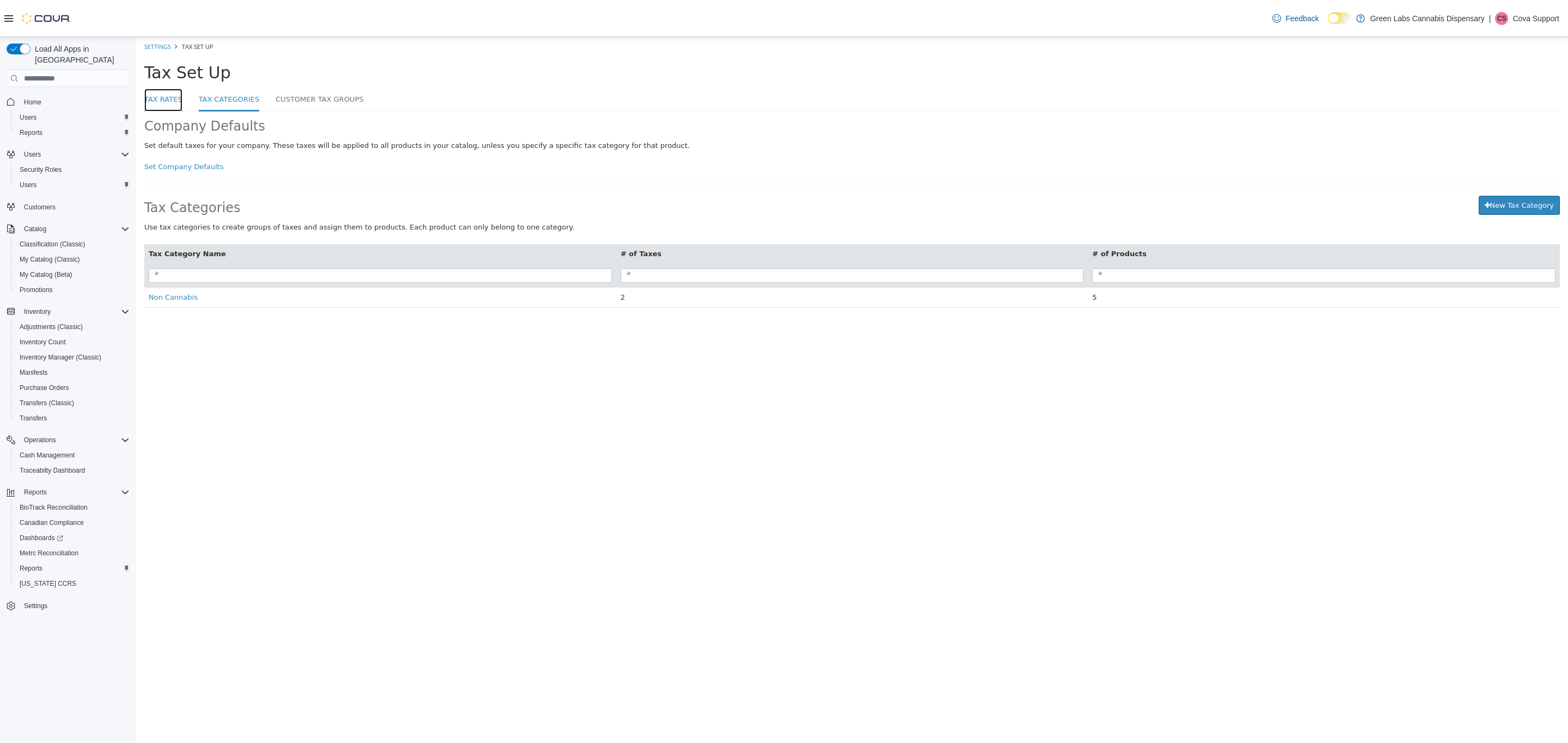
click at [167, 102] on link "Tax Rates" at bounding box center [164, 100] width 38 height 24
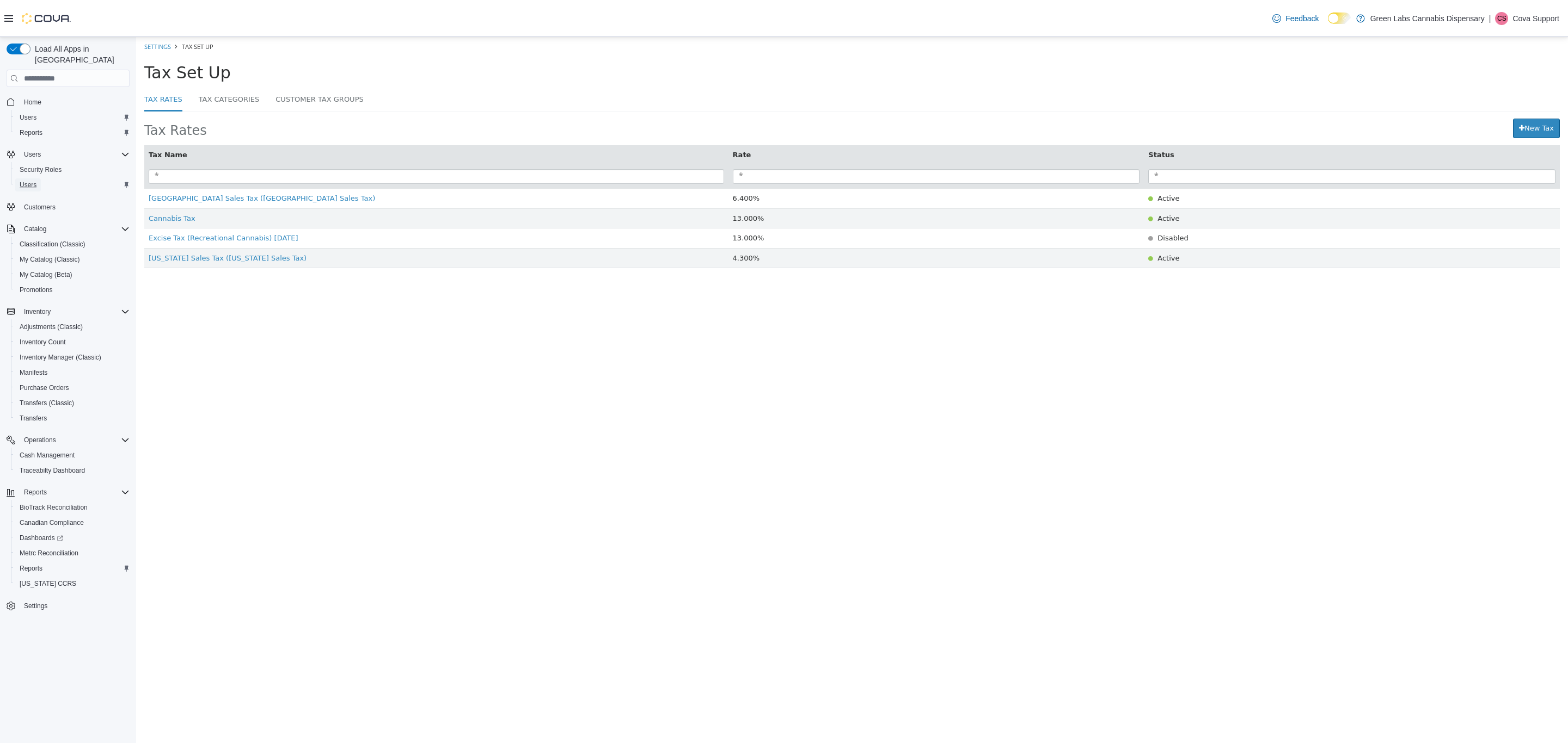
click at [30, 179] on span "Users" at bounding box center [28, 185] width 17 height 13
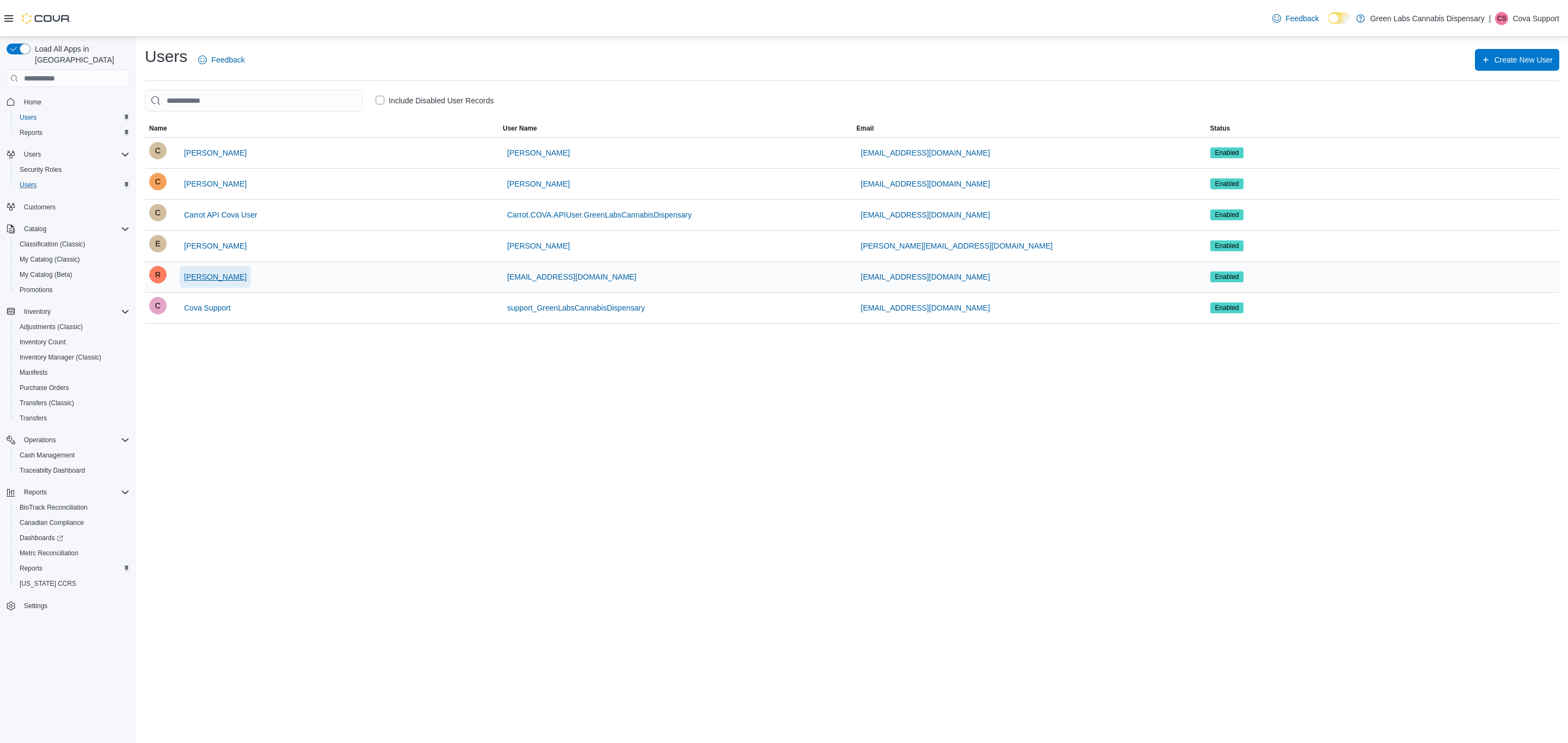
click at [222, 269] on span "Rosalinda quinones" at bounding box center [216, 276] width 62 height 22
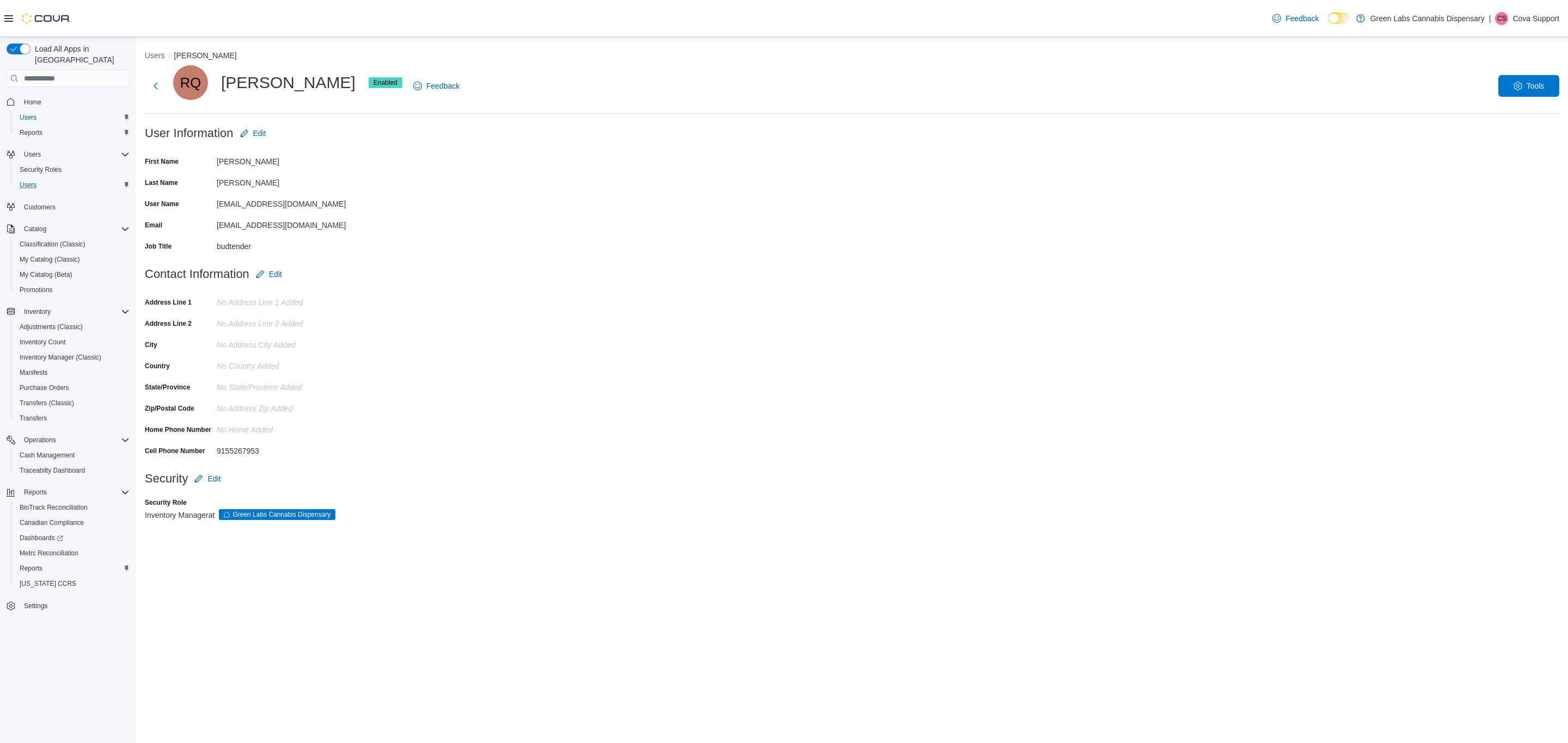
drag, startPoint x: 356, startPoint y: 226, endPoint x: 200, endPoint y: 227, distance: 156.0
click at [200, 227] on div "Email Rosalindaquinonesgarcia17@gmail.com" at bounding box center [253, 225] width 218 height 17
copy div "Rosalindaquinonesgarcia17@gmail.com"
drag, startPoint x: 44, startPoint y: 593, endPoint x: 148, endPoint y: 387, distance: 230.8
click at [44, 602] on span "Settings" at bounding box center [35, 606] width 24 height 9
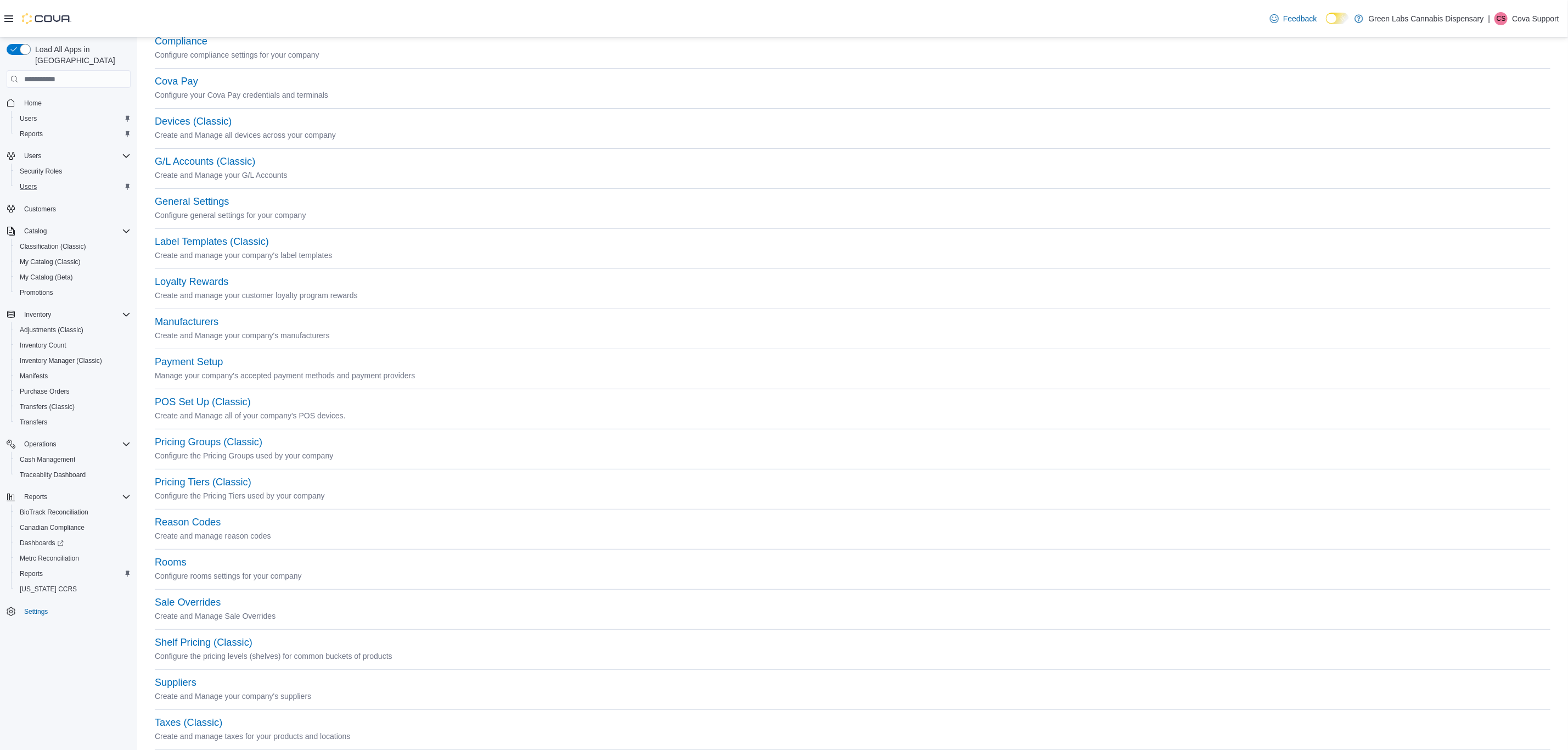
scroll to position [161, 0]
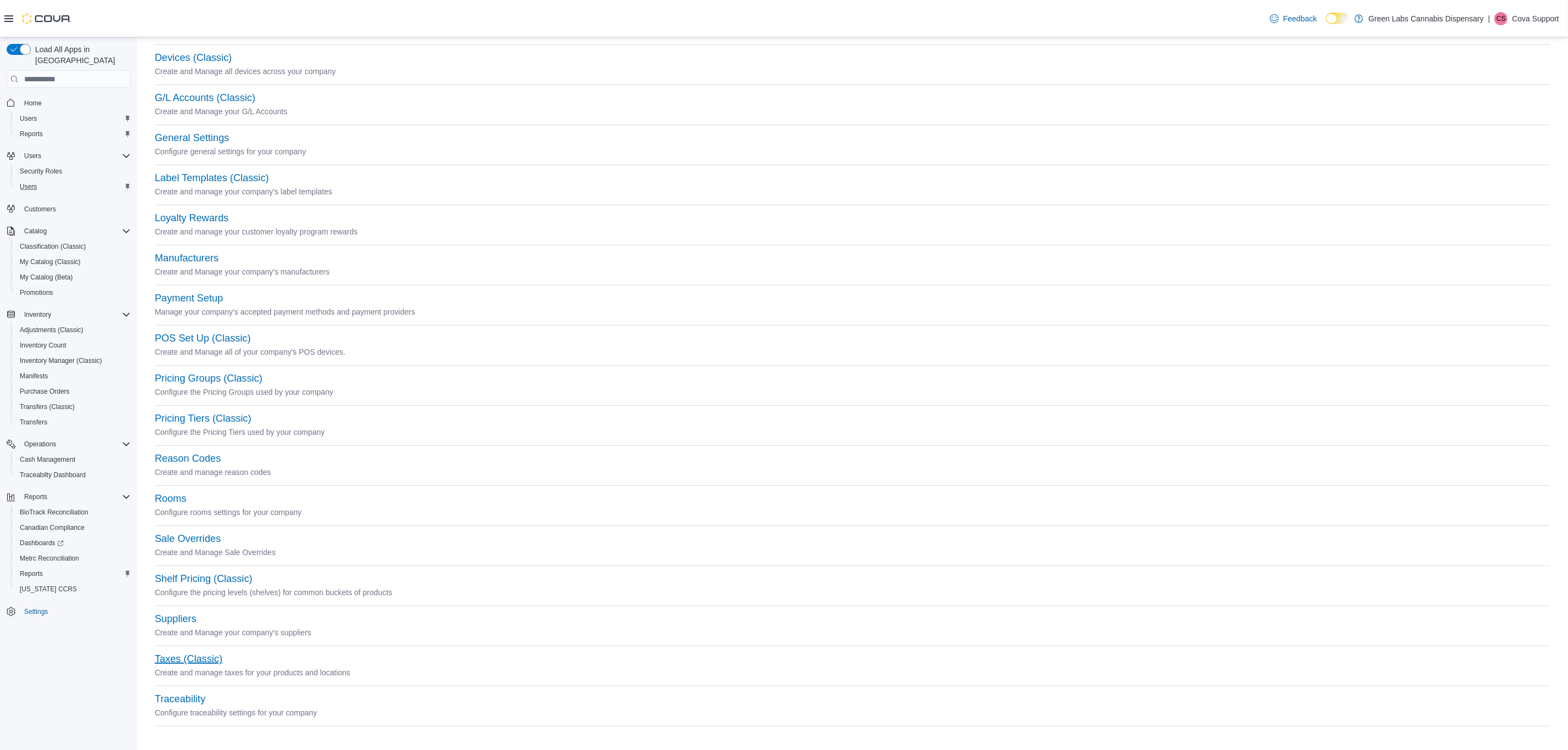
click at [198, 660] on button "Taxes (Classic)" at bounding box center [188, 659] width 68 height 11
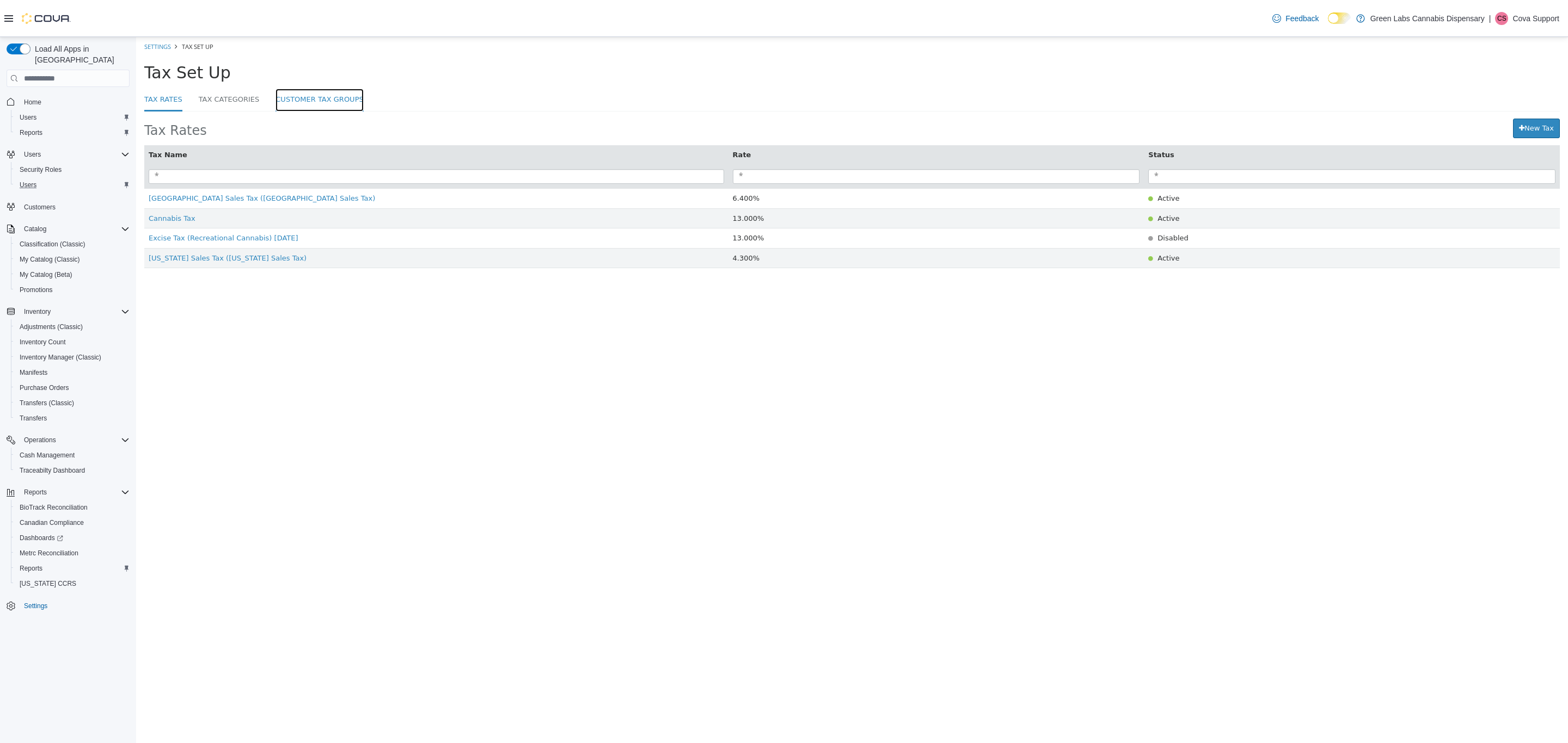
click at [323, 97] on link "Customer Tax Groups" at bounding box center [319, 100] width 88 height 24
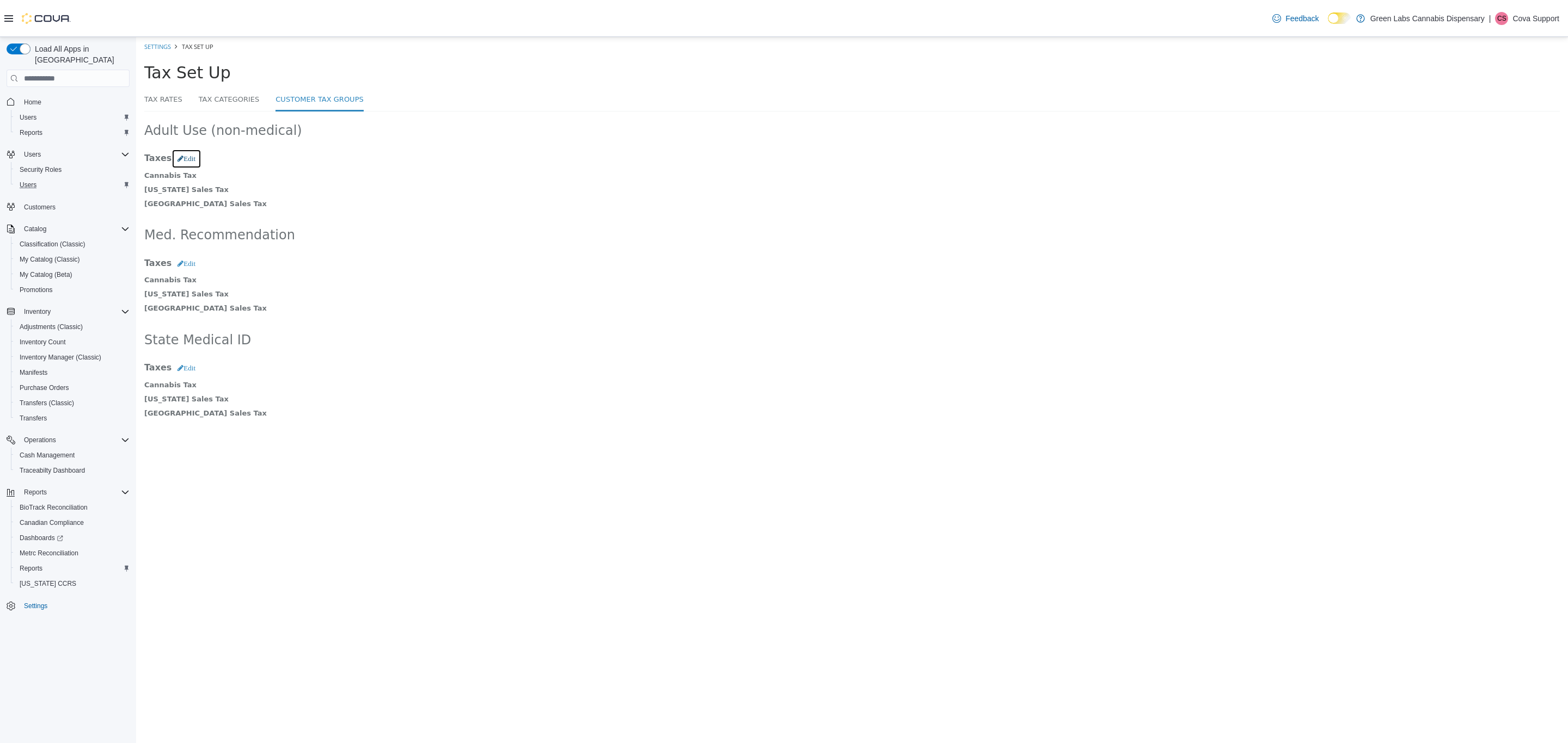
click at [186, 152] on button "Edit" at bounding box center [186, 159] width 30 height 20
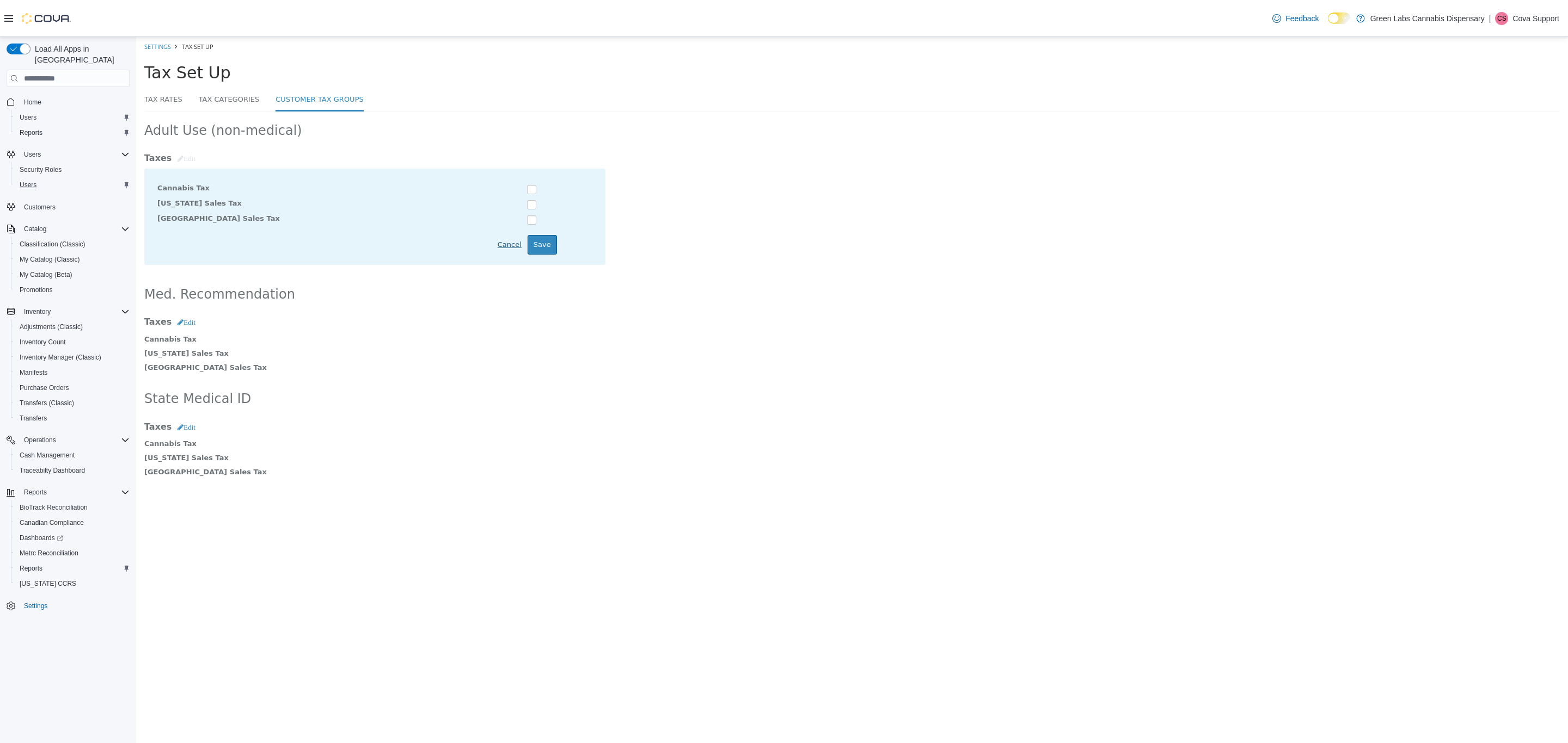
click at [505, 251] on div "Cancel" at bounding box center [510, 245] width 36 height 20
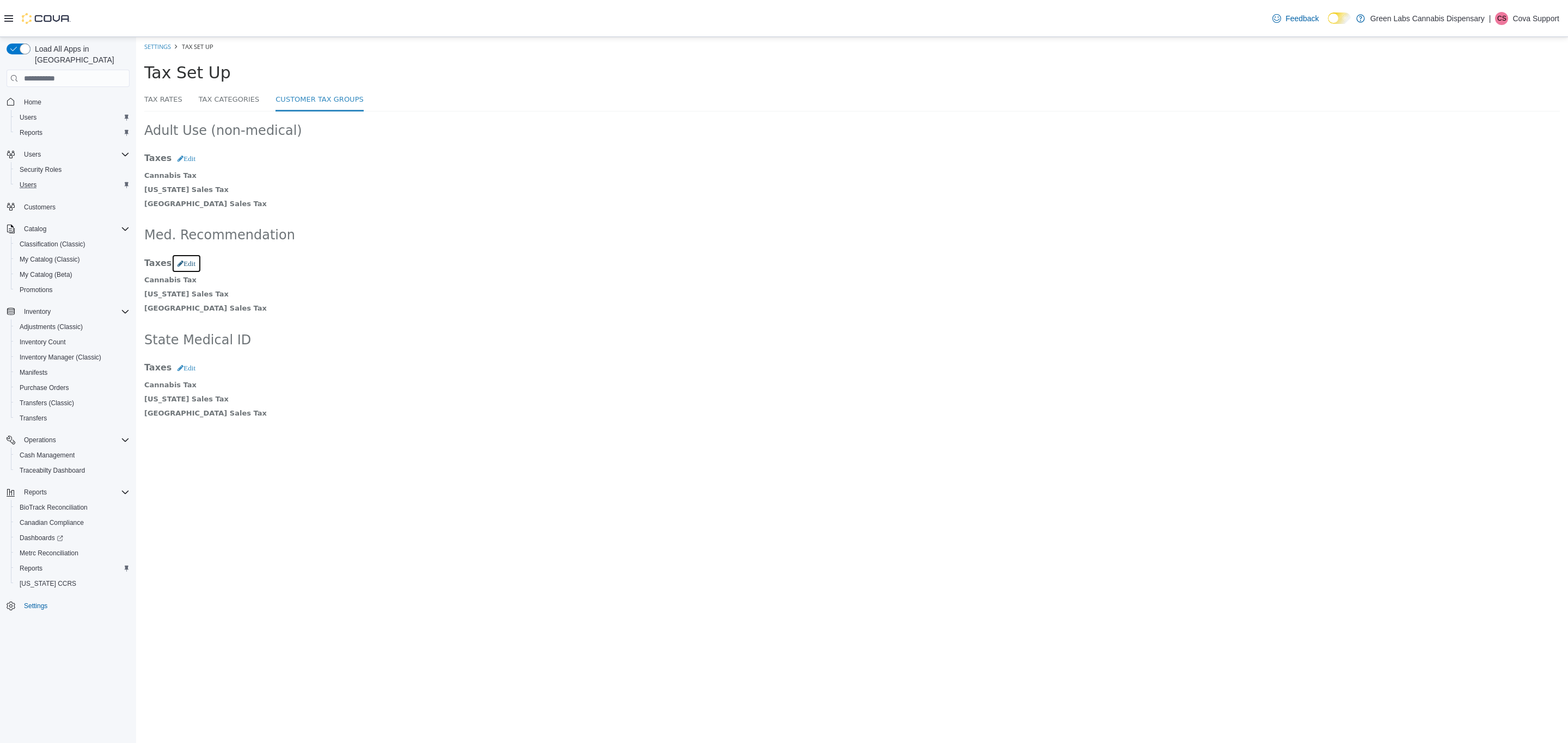
click at [184, 264] on icon "Edit" at bounding box center [186, 263] width 18 height 7
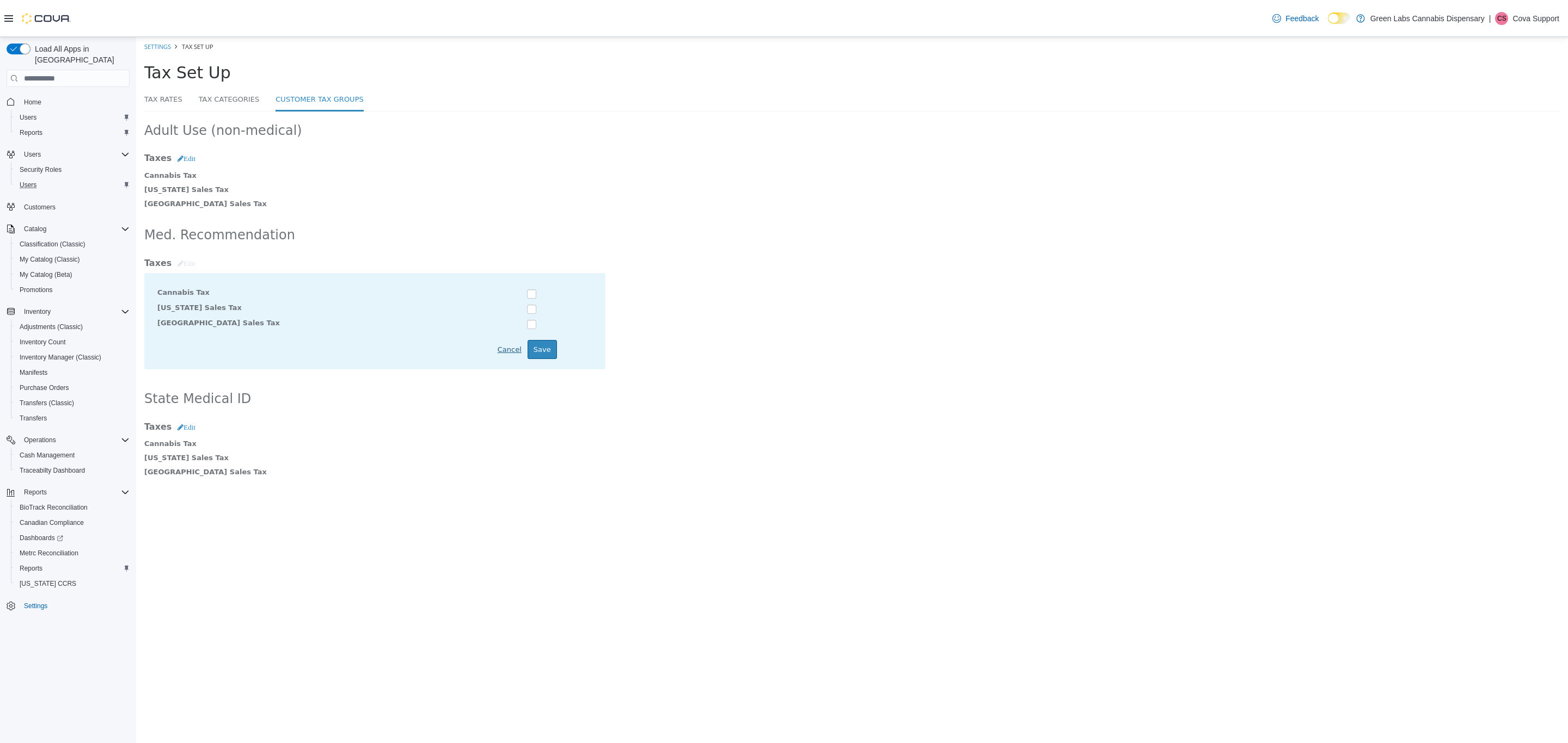
click at [505, 357] on div "Cancel" at bounding box center [510, 350] width 36 height 20
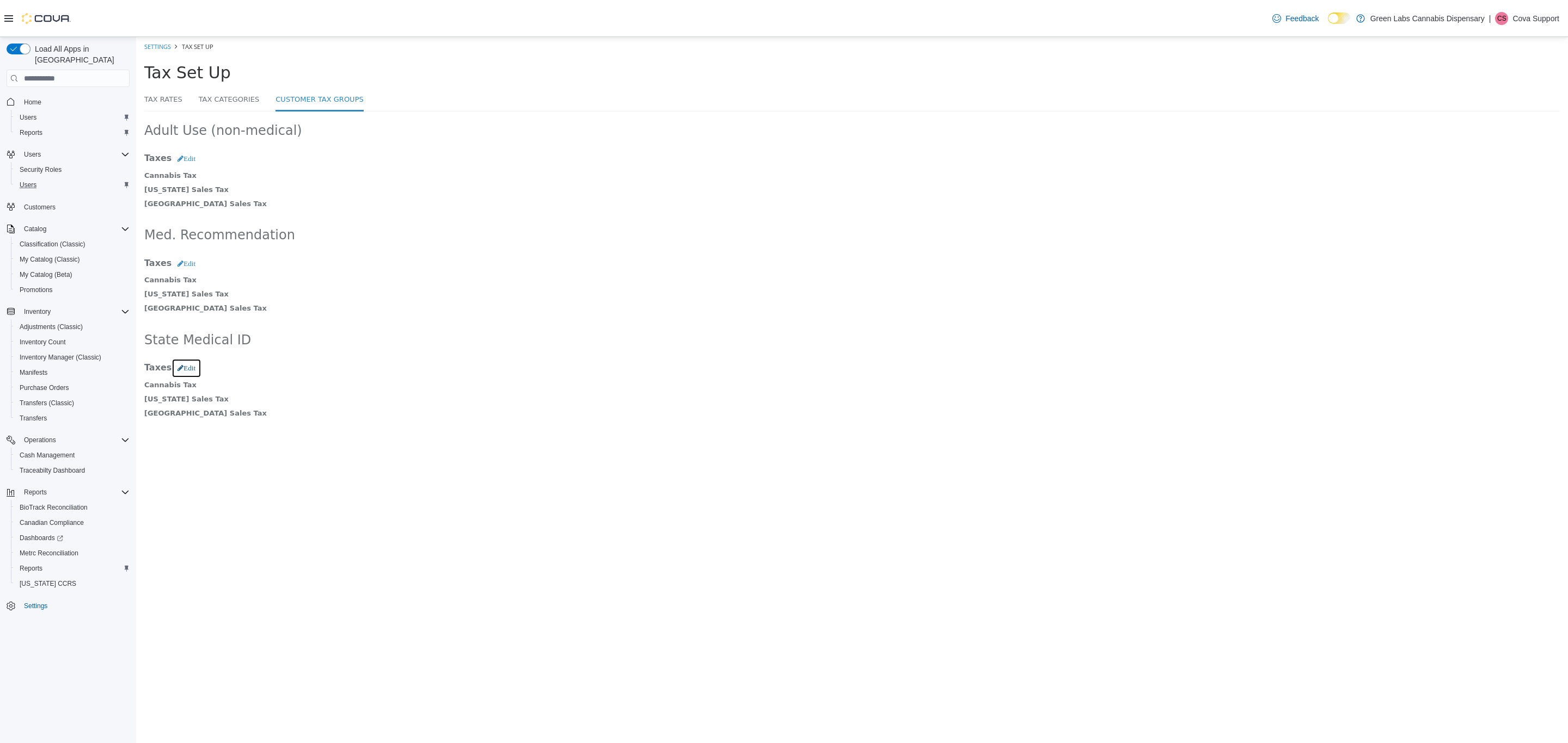
click at [183, 372] on icon "Edit" at bounding box center [186, 368] width 18 height 7
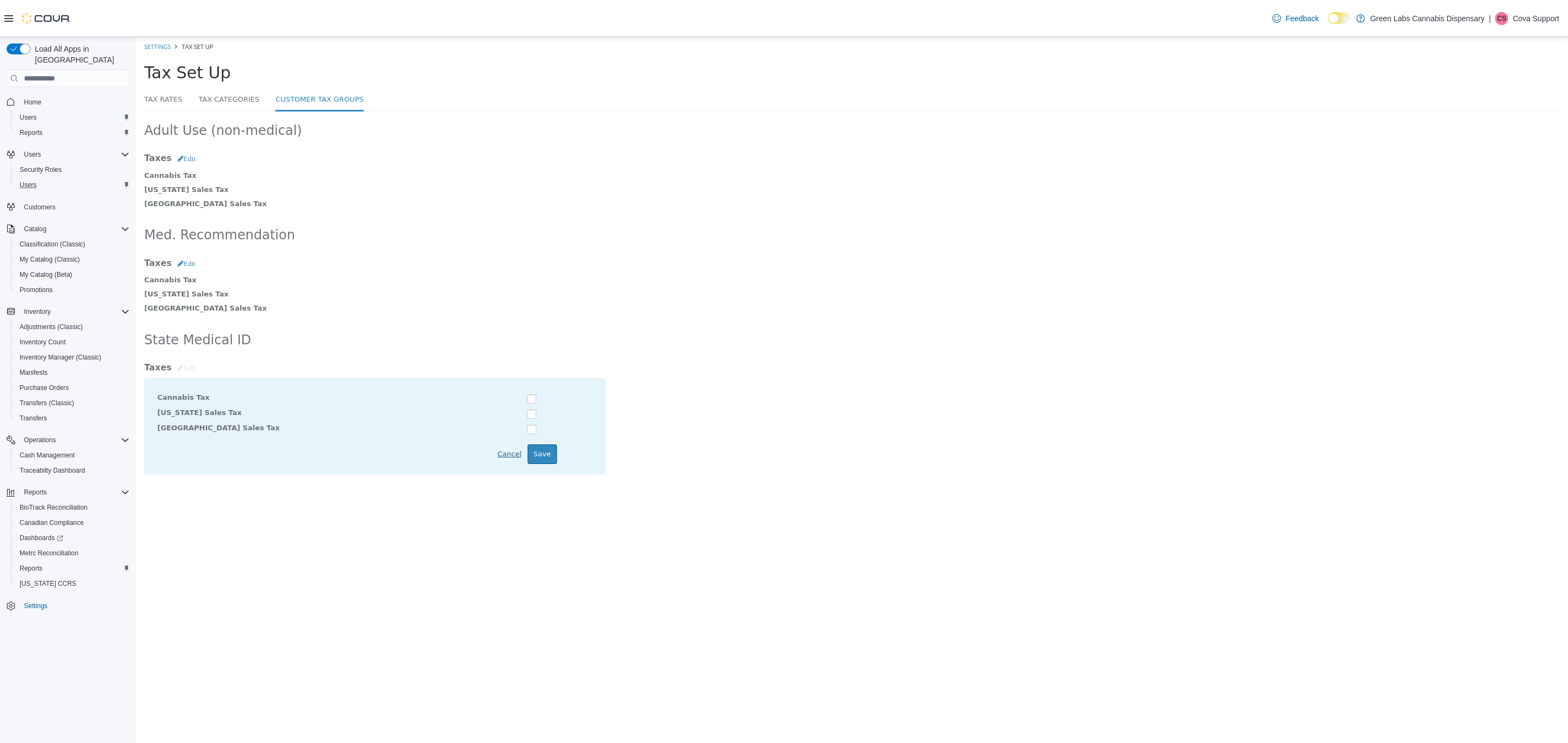
click at [497, 453] on div "Cancel" at bounding box center [510, 454] width 36 height 20
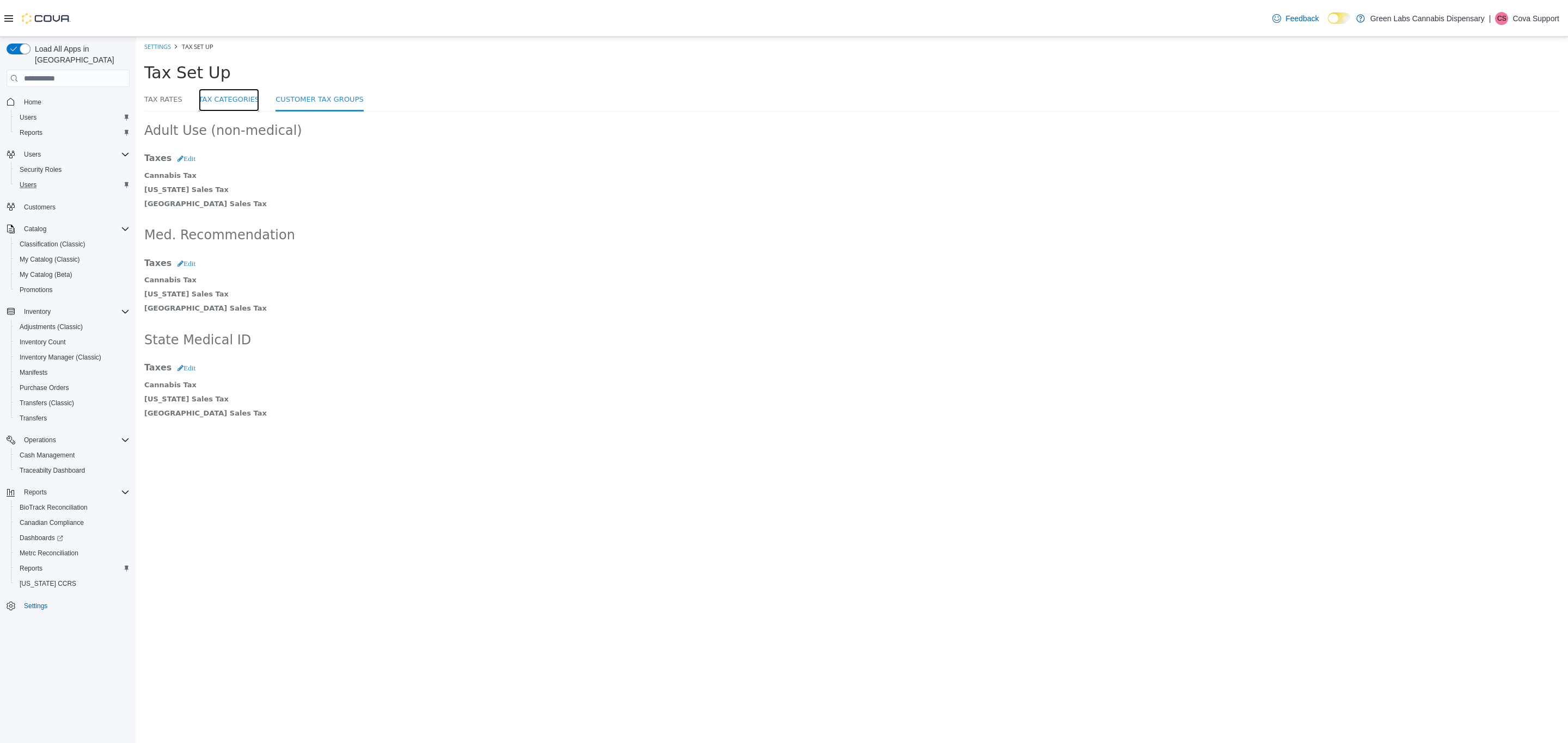
click at [232, 96] on link "Tax Categories" at bounding box center [229, 100] width 61 height 24
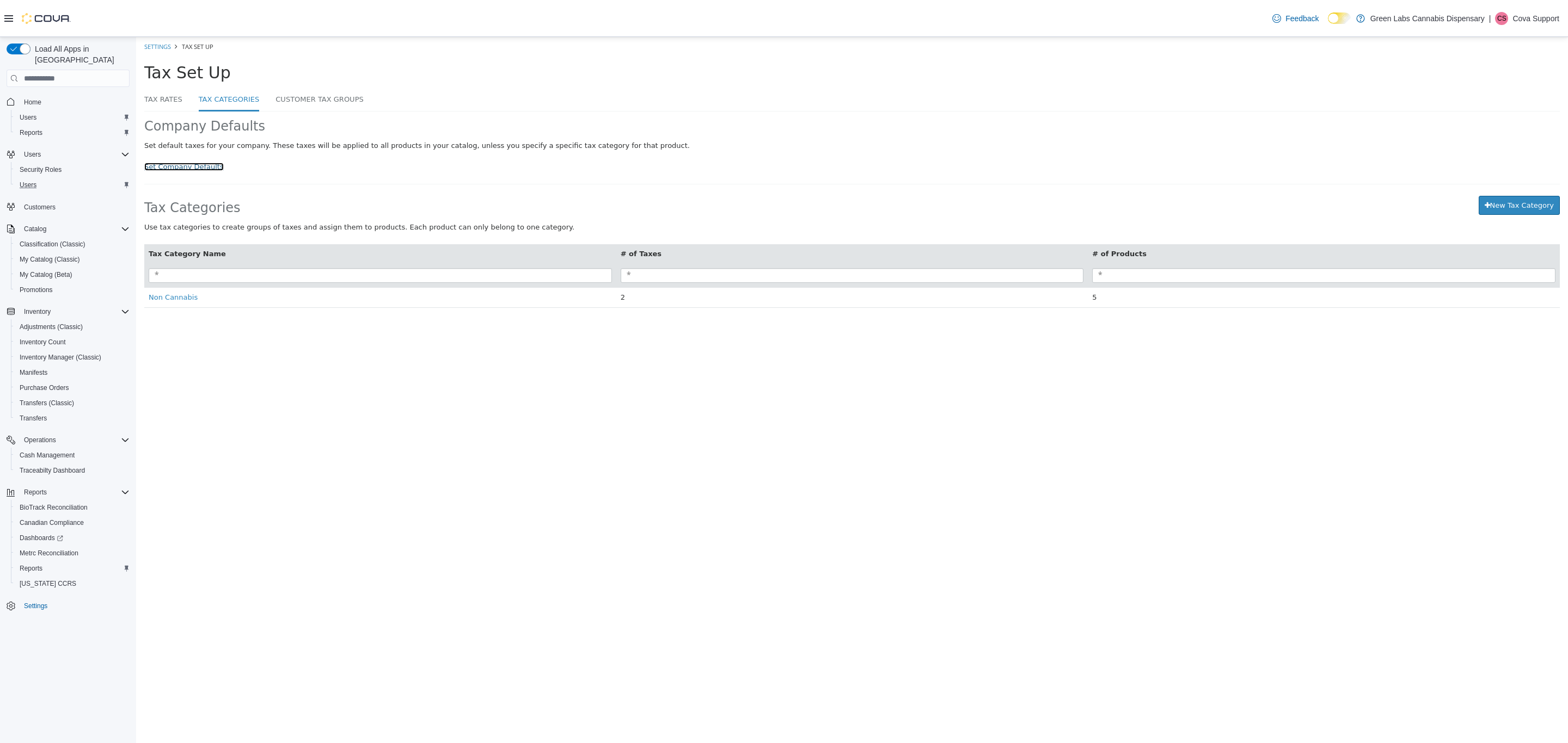
click at [190, 166] on link "Set Company Defaults" at bounding box center [184, 166] width 79 height 9
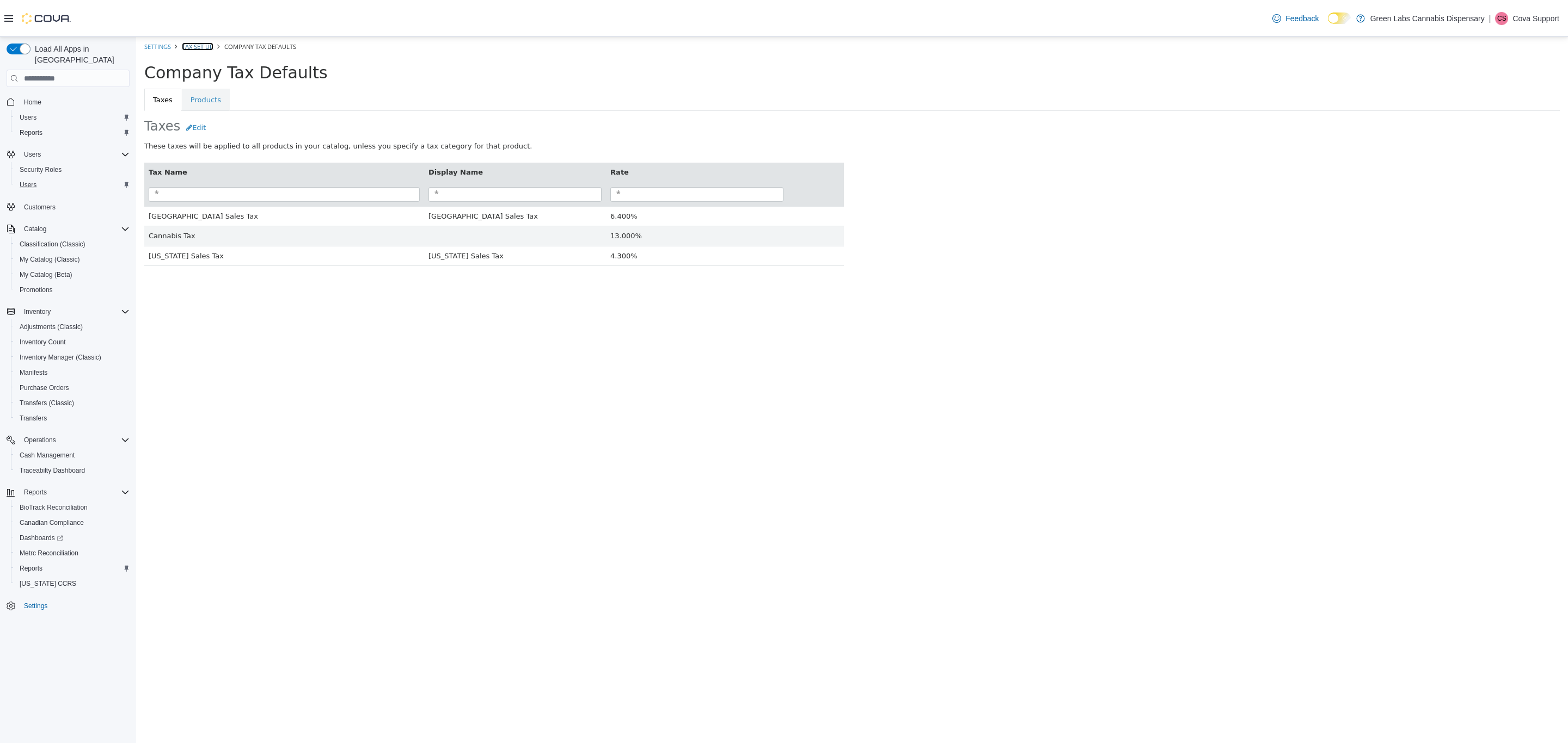
click at [200, 47] on link "Tax Set Up" at bounding box center [197, 46] width 31 height 9
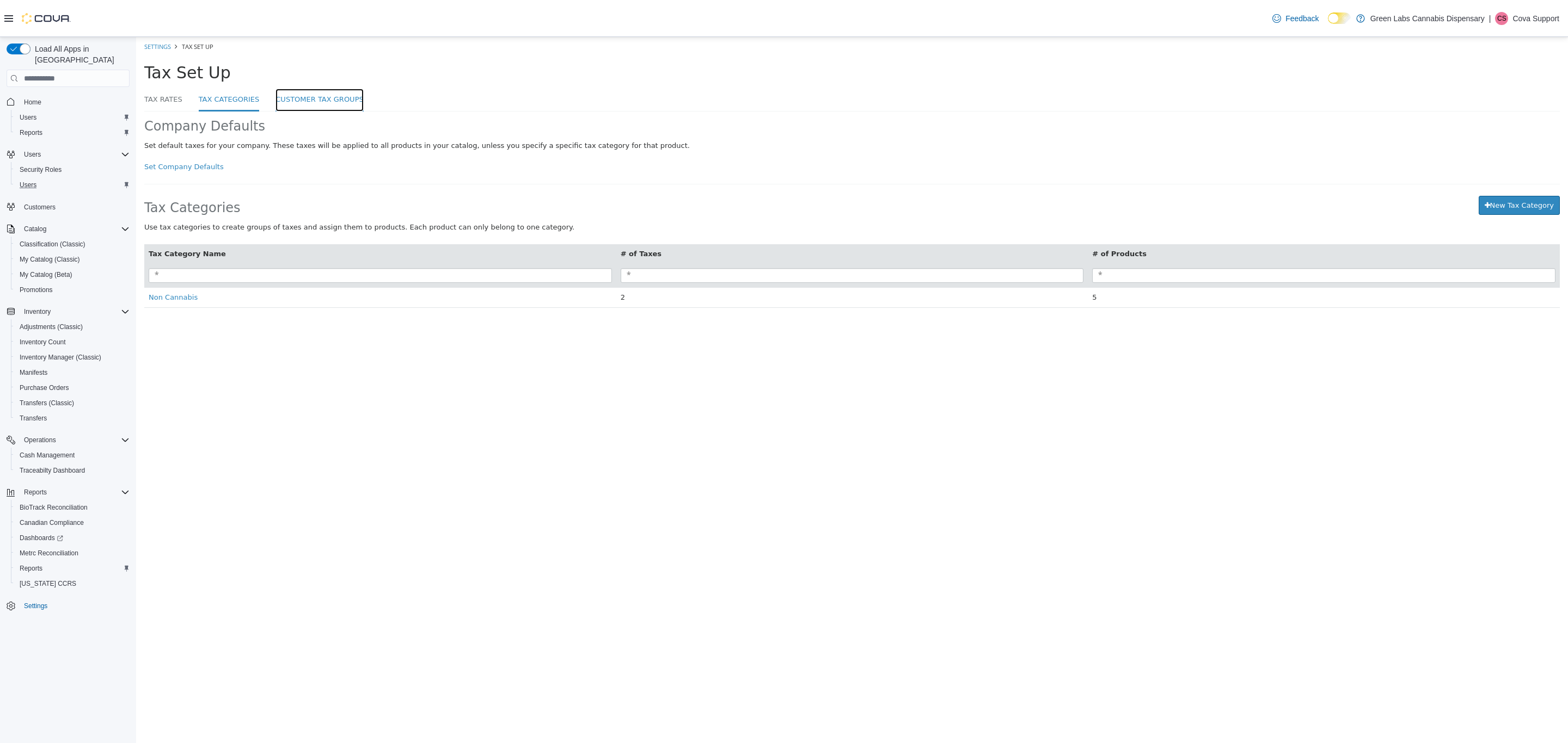
click at [296, 95] on link "Customer Tax Groups" at bounding box center [319, 100] width 88 height 24
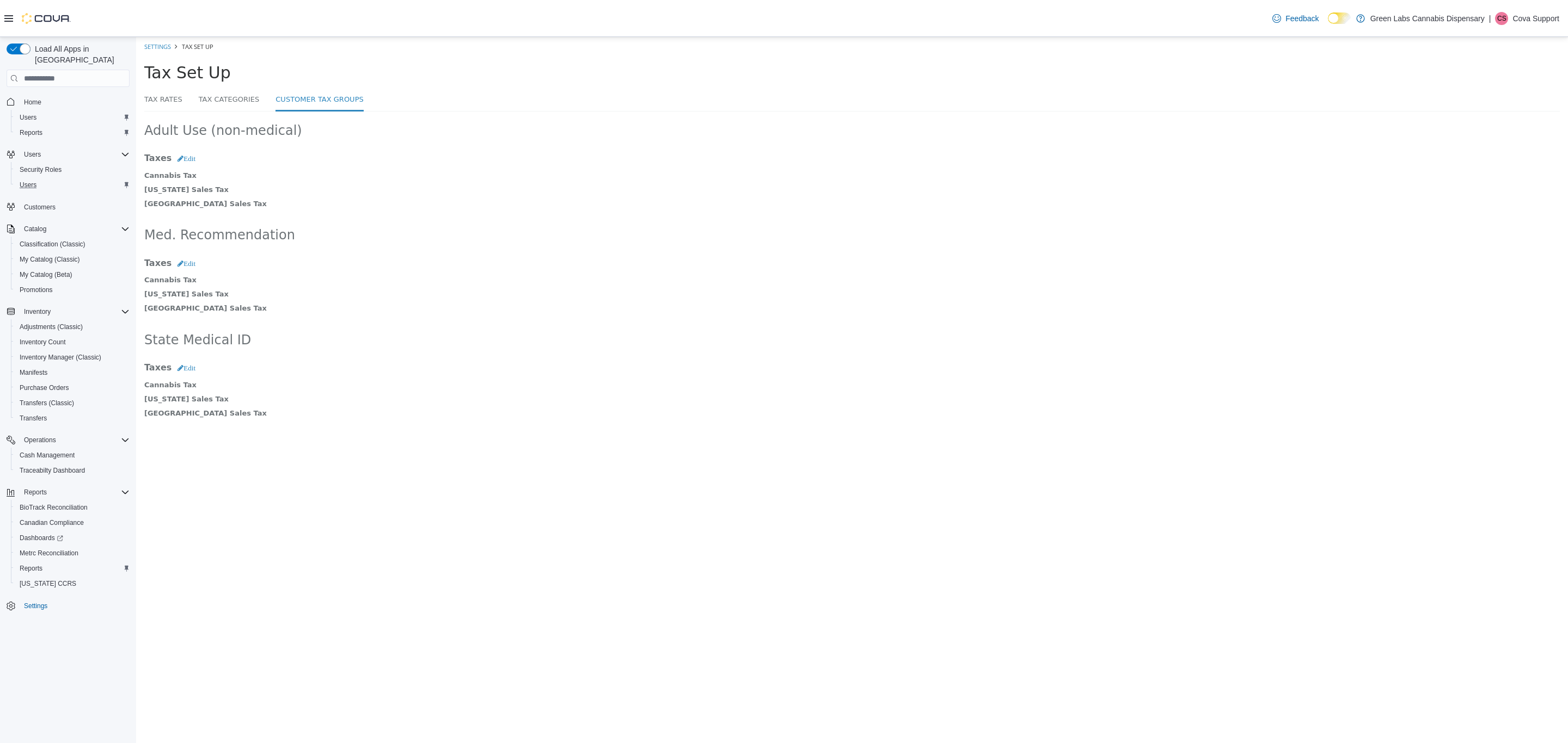
click at [1519, 16] on p "Cova Support" at bounding box center [1536, 19] width 47 height 13
click at [1501, 113] on span "Sign Out" at bounding box center [1489, 112] width 29 height 11
